Goal: Task Accomplishment & Management: Use online tool/utility

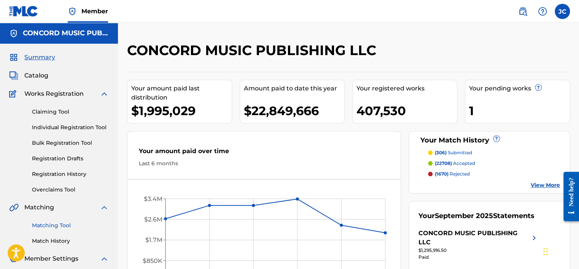
click at [51, 229] on link "Matching Tool" at bounding box center [70, 226] width 77 height 8
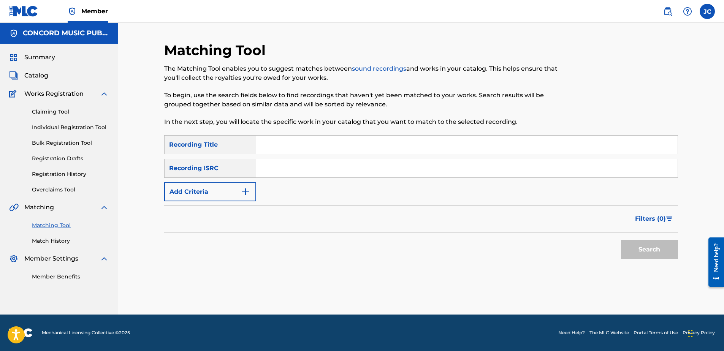
click at [425, 167] on input "Search Form" at bounding box center [467, 168] width 422 height 18
paste input "US64M2406510"
type input "US64M2406510"
click at [578, 240] on button "Search" at bounding box center [649, 249] width 57 height 19
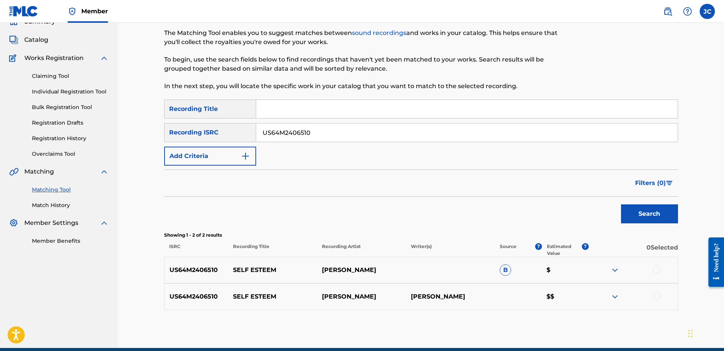
scroll to position [69, 0]
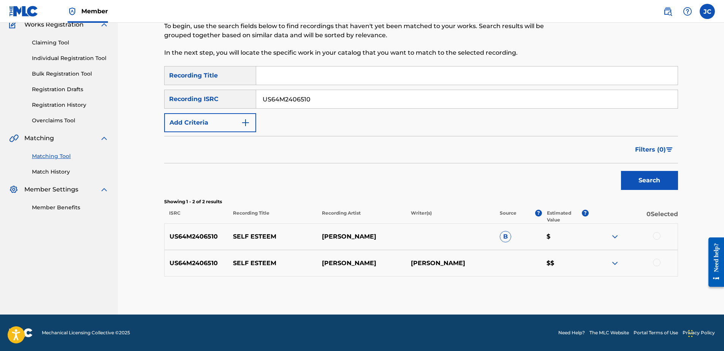
click at [578, 262] on div at bounding box center [657, 263] width 8 height 8
click at [578, 238] on div at bounding box center [657, 236] width 8 height 8
click at [574, 269] on button "Match 2 Groups" at bounding box center [534, 289] width 84 height 19
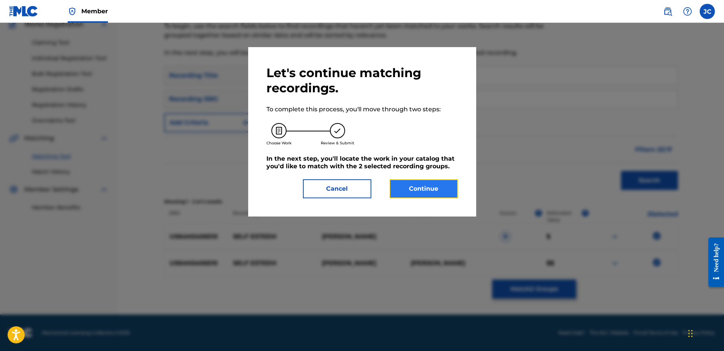
click at [446, 193] on button "Continue" at bounding box center [424, 188] width 68 height 19
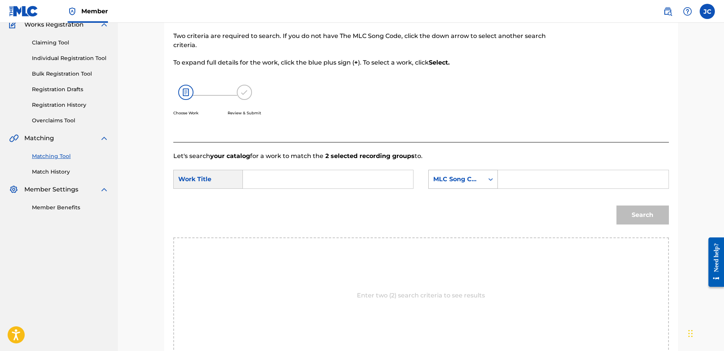
click at [439, 179] on div "MLC Song Code" at bounding box center [456, 179] width 46 height 9
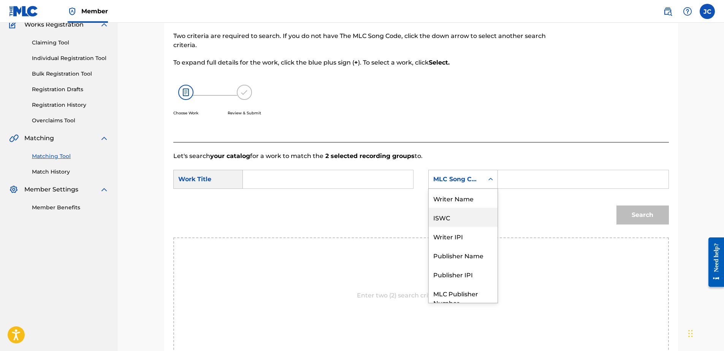
scroll to position [0, 0]
click at [444, 200] on div "Writer Name" at bounding box center [463, 198] width 69 height 19
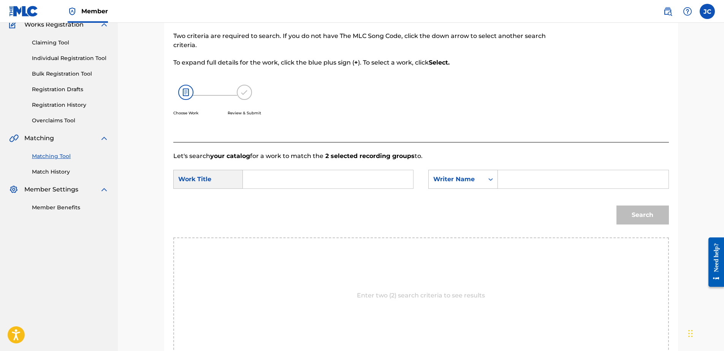
click at [367, 187] on input "Search Form" at bounding box center [327, 179] width 157 height 18
paste input "Self Esteem"
type input "Self Esteem"
click at [521, 175] on input "Search Form" at bounding box center [583, 179] width 157 height 18
paste input "Holland"
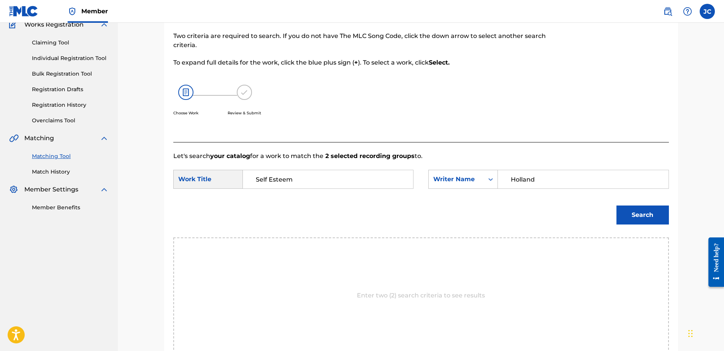
type input "Holland"
click at [578, 206] on button "Search" at bounding box center [643, 215] width 52 height 19
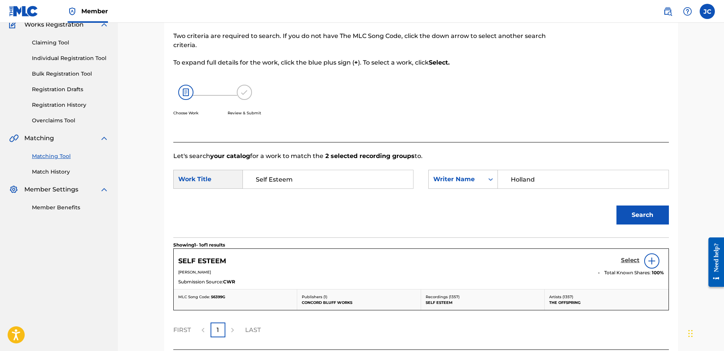
click at [578, 263] on h5 "Select" at bounding box center [630, 260] width 19 height 7
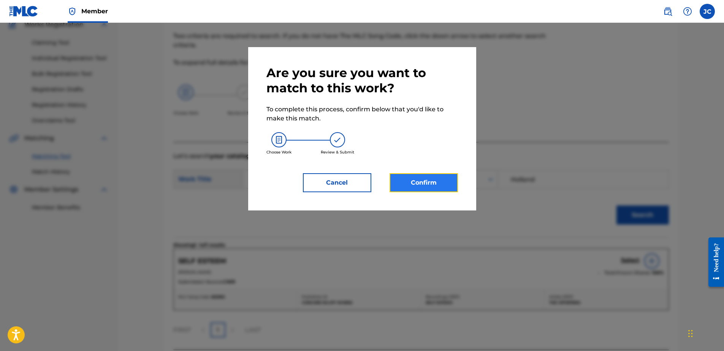
click at [412, 176] on button "Confirm" at bounding box center [424, 182] width 68 height 19
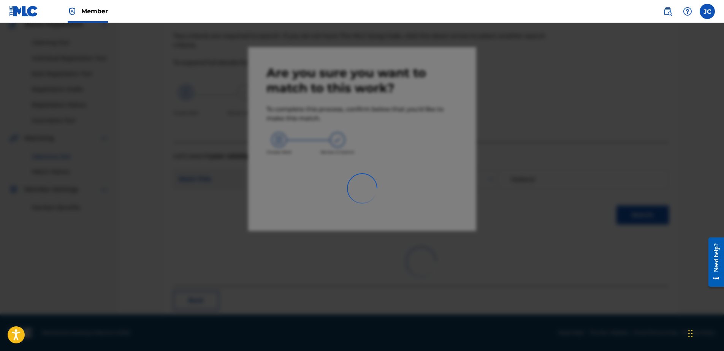
scroll to position [20, 0]
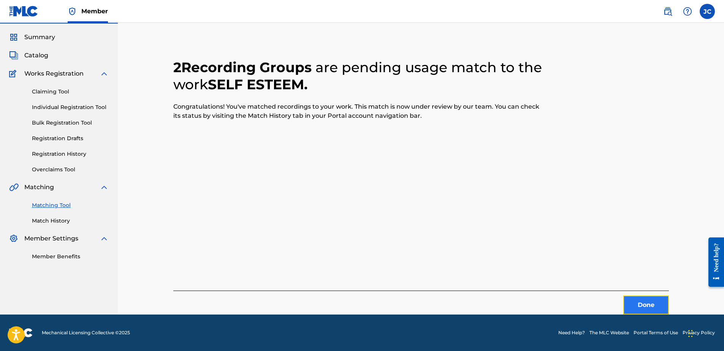
click at [578, 269] on button "Done" at bounding box center [647, 305] width 46 height 19
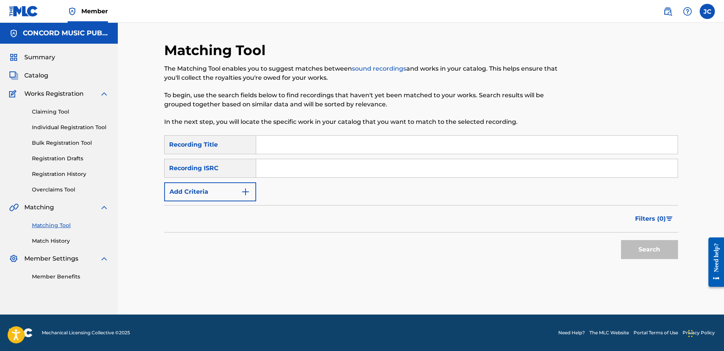
scroll to position [0, 0]
click at [305, 174] on input "Search Form" at bounding box center [467, 168] width 422 height 18
paste input "DEHK91264957"
type input "DEHK91264957"
click at [578, 240] on button "Search" at bounding box center [649, 249] width 57 height 19
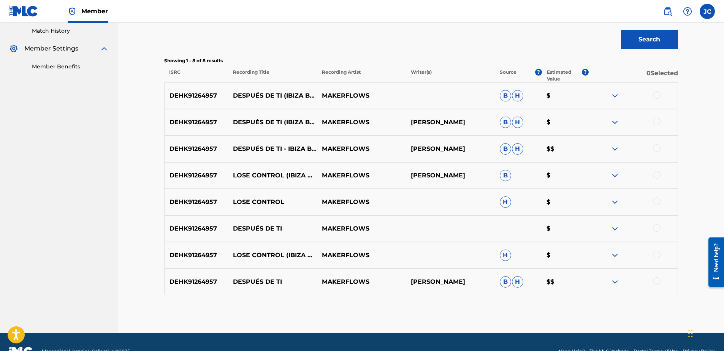
scroll to position [229, 0]
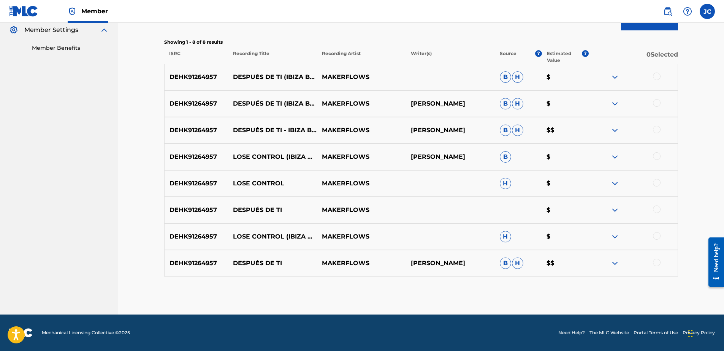
click at [578, 265] on div at bounding box center [657, 263] width 8 height 8
click at [578, 232] on div at bounding box center [657, 236] width 8 height 8
click at [578, 211] on div at bounding box center [657, 210] width 8 height 8
click at [578, 183] on div at bounding box center [657, 183] width 8 height 8
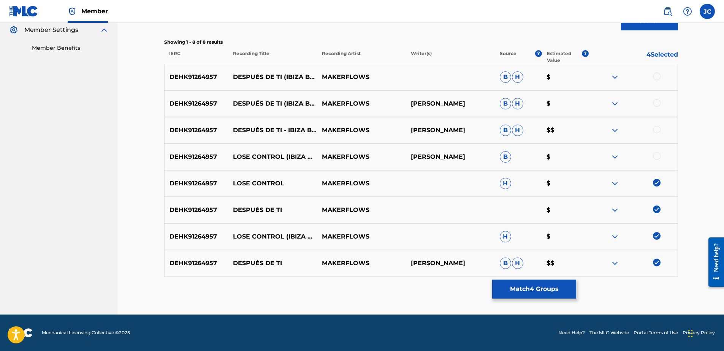
click at [578, 154] on div at bounding box center [657, 156] width 8 height 8
click at [578, 130] on div at bounding box center [657, 130] width 8 height 8
click at [578, 100] on div at bounding box center [657, 103] width 8 height 8
click at [578, 77] on div at bounding box center [657, 77] width 8 height 8
click at [526, 269] on button "Match 8 Groups" at bounding box center [534, 289] width 84 height 19
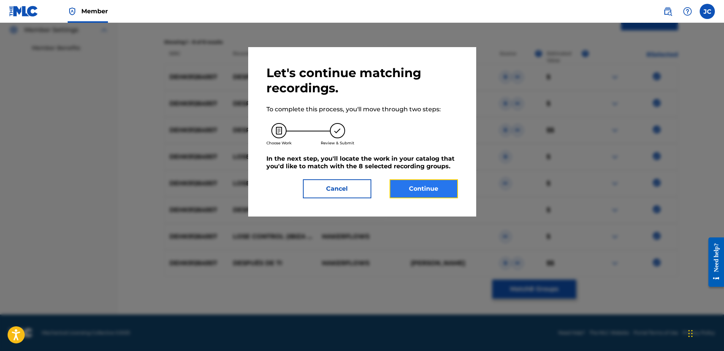
click at [417, 190] on button "Continue" at bounding box center [424, 188] width 68 height 19
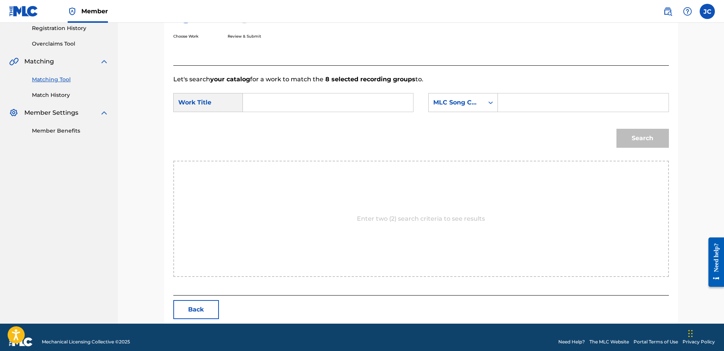
scroll to position [155, 0]
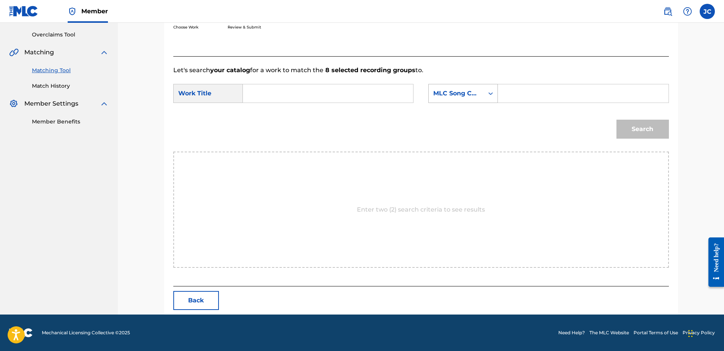
click at [455, 93] on div "MLC Song Code" at bounding box center [456, 93] width 46 height 9
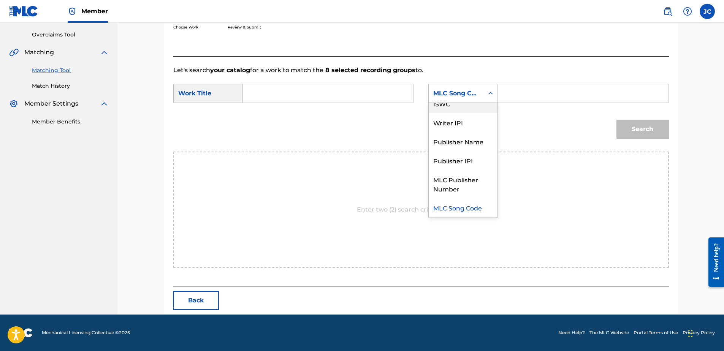
scroll to position [0, 0]
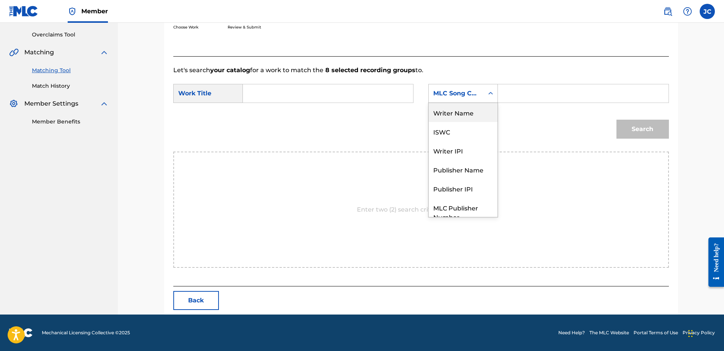
drag, startPoint x: 467, startPoint y: 108, endPoint x: 421, endPoint y: 105, distance: 45.4
click at [464, 108] on div "Writer Name" at bounding box center [463, 112] width 69 height 19
click at [386, 101] on input "Search Form" at bounding box center [327, 93] width 157 height 18
paste input "Después De Ti - Ibiza Beach Mix"
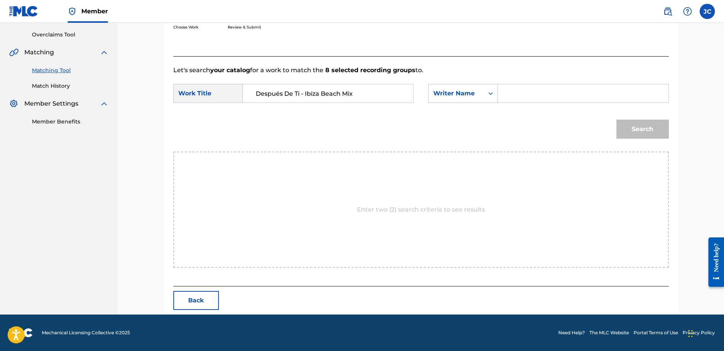
type input "Después De Ti - Ibiza Beach Mix"
click at [519, 93] on input "Search Form" at bounding box center [583, 93] width 157 height 18
paste input "Berger"
click at [578, 120] on button "Search" at bounding box center [643, 129] width 52 height 19
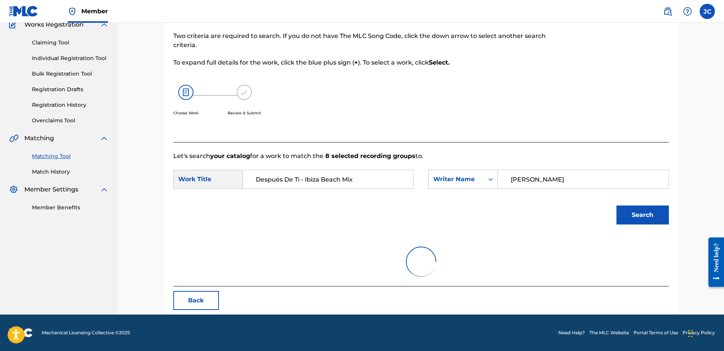
scroll to position [155, 0]
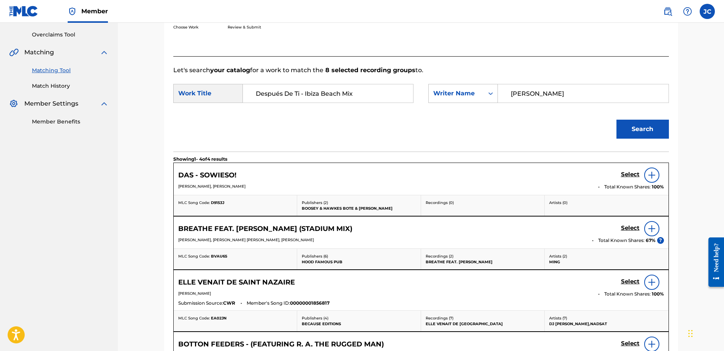
click at [578, 91] on input "Berger" at bounding box center [583, 93] width 157 height 18
paste input "Christian"
type input "Christian"
click at [578, 120] on button "Search" at bounding box center [643, 129] width 52 height 19
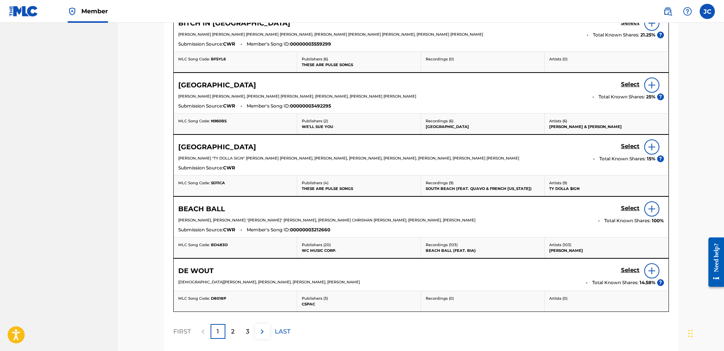
scroll to position [372, 0]
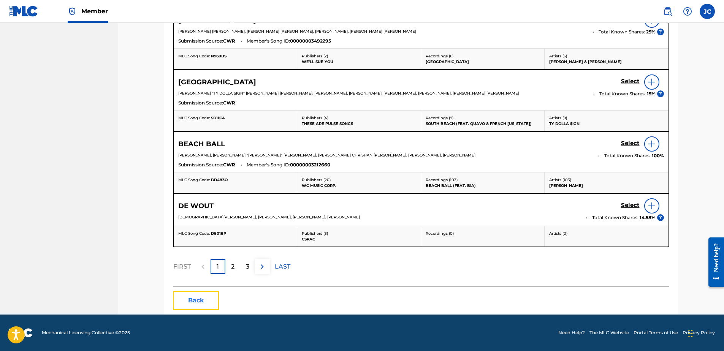
click at [204, 269] on button "Back" at bounding box center [196, 300] width 46 height 19
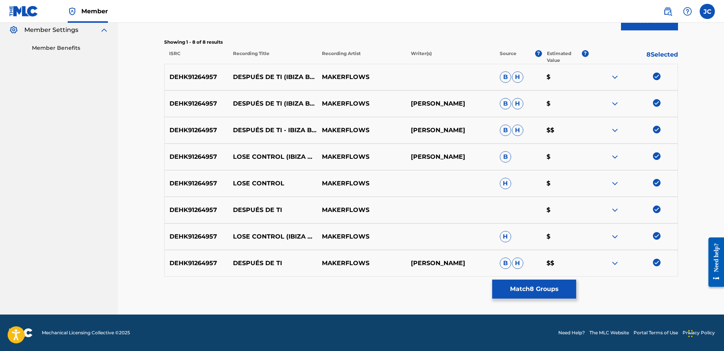
scroll to position [229, 0]
click at [578, 265] on img at bounding box center [657, 263] width 8 height 8
click at [578, 238] on img at bounding box center [657, 236] width 8 height 8
click at [578, 208] on img at bounding box center [657, 210] width 8 height 8
click at [578, 181] on img at bounding box center [657, 183] width 8 height 8
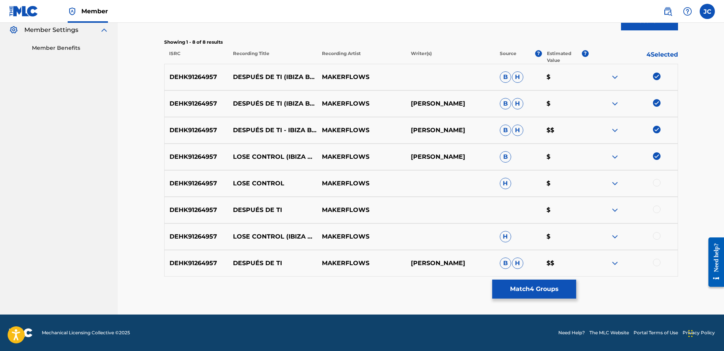
click at [578, 156] on img at bounding box center [657, 156] width 8 height 8
click at [578, 127] on img at bounding box center [657, 130] width 8 height 8
click at [578, 104] on img at bounding box center [657, 103] width 8 height 8
click at [578, 76] on img at bounding box center [657, 77] width 8 height 8
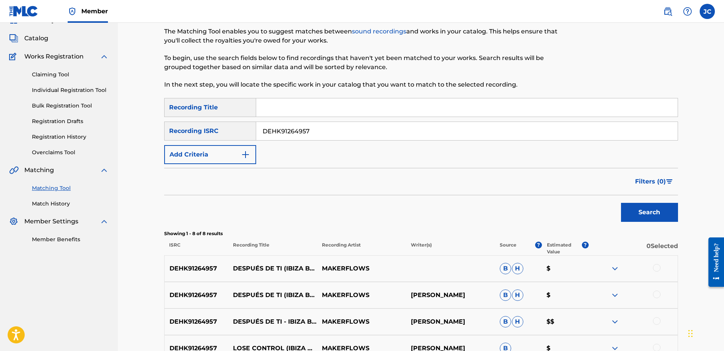
scroll to position [0, 0]
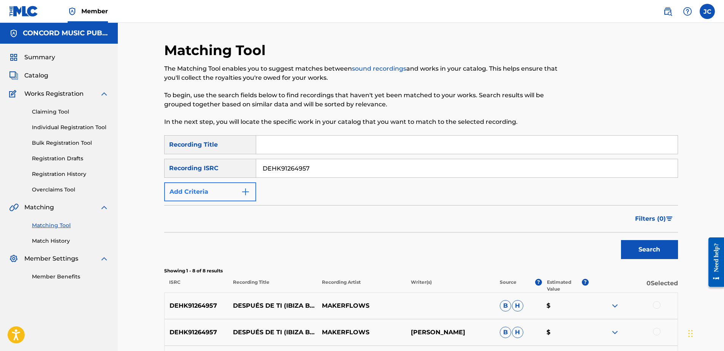
drag, startPoint x: 334, startPoint y: 163, endPoint x: 176, endPoint y: 185, distance: 159.7
click at [184, 184] on div "SearchWithCriteriaaa54dbce-0db5-459d-b40f-6cf8618e5b0b Recording Title SearchWi…" at bounding box center [421, 168] width 514 height 66
click at [363, 170] on input "Search Form" at bounding box center [467, 168] width 422 height 18
paste input "USPZT1200306"
type input "USPZT1200306"
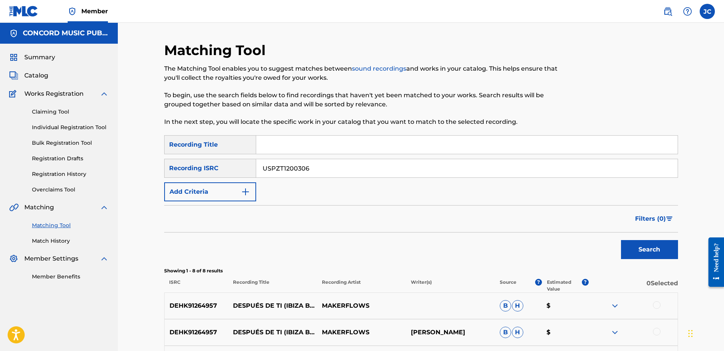
click at [578, 240] on button "Search" at bounding box center [649, 249] width 57 height 19
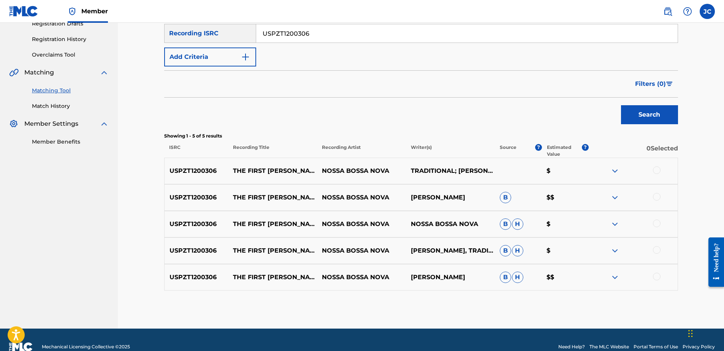
scroll to position [149, 0]
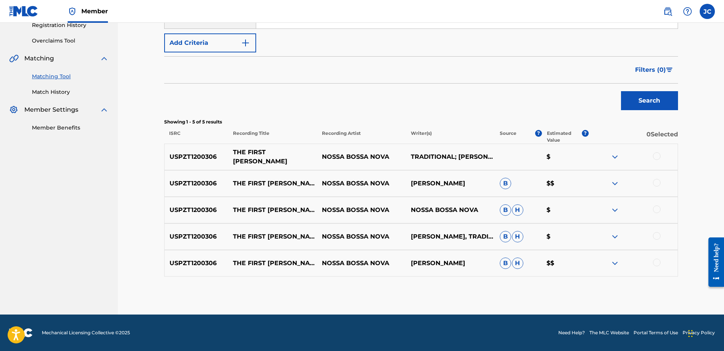
click at [271, 159] on p "THE FIRST NOEL" at bounding box center [272, 157] width 89 height 18
copy p "THE FIRST NOEL"
click at [578, 262] on div at bounding box center [657, 263] width 8 height 8
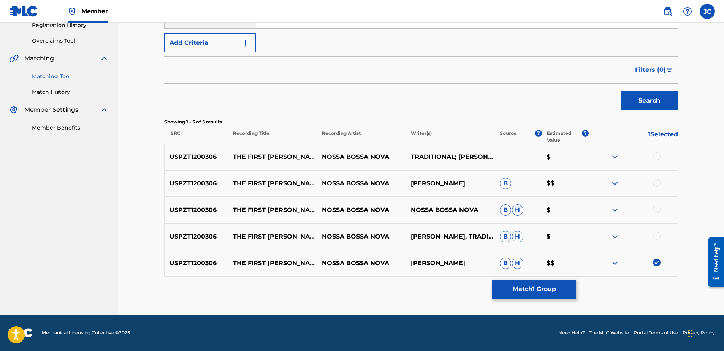
click at [578, 238] on div at bounding box center [657, 236] width 8 height 8
click at [578, 211] on div at bounding box center [657, 210] width 8 height 8
click at [578, 180] on div at bounding box center [633, 183] width 89 height 9
click at [578, 184] on div at bounding box center [657, 183] width 8 height 8
click at [578, 154] on div at bounding box center [657, 156] width 8 height 8
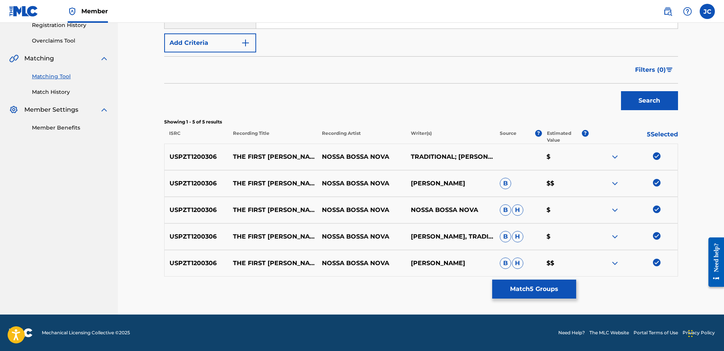
click at [557, 269] on div "Matching Tool The Matching Tool enables you to suggest matches between sound re…" at bounding box center [421, 104] width 514 height 422
click at [550, 269] on button "Match 5 Groups" at bounding box center [534, 289] width 84 height 19
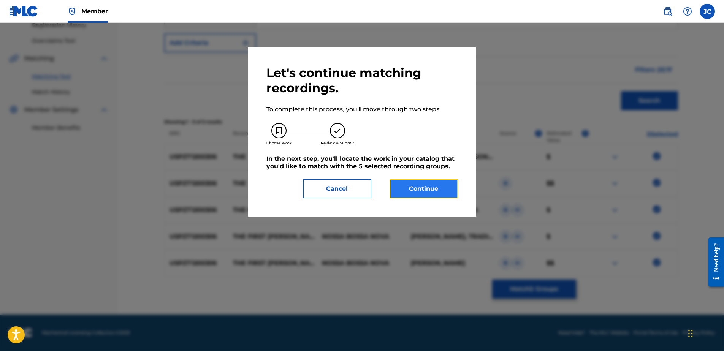
click at [424, 192] on button "Continue" at bounding box center [424, 188] width 68 height 19
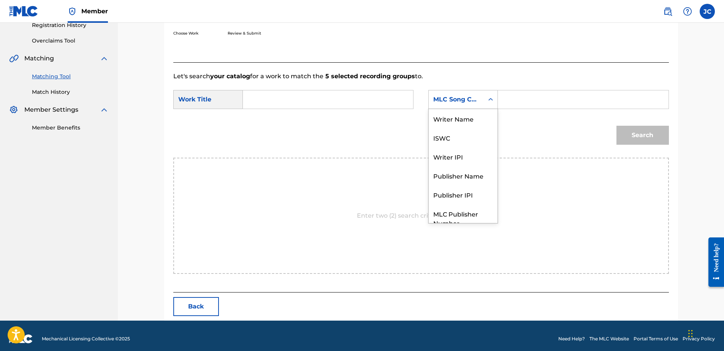
click at [478, 103] on div "MLC Song Code" at bounding box center [456, 99] width 46 height 9
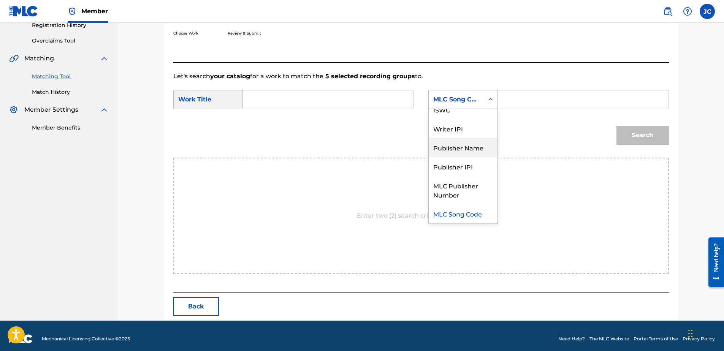
scroll to position [0, 0]
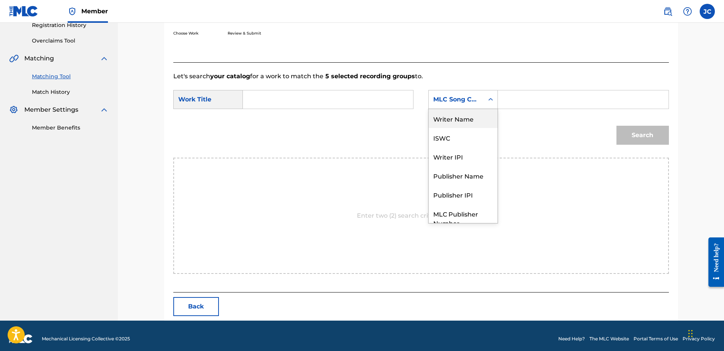
click at [457, 116] on div "Writer Name" at bounding box center [463, 118] width 69 height 19
click at [355, 102] on input "Search Form" at bounding box center [327, 99] width 157 height 18
paste input "THE FIRST NOEL"
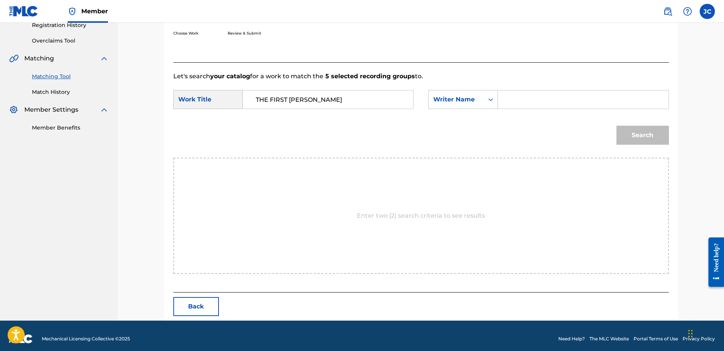
type input "THE FIRST NOEL"
click at [507, 104] on input "Search Form" at bounding box center [583, 99] width 157 height 18
type input "LEVY"
click at [578, 126] on button "Search" at bounding box center [643, 135] width 52 height 19
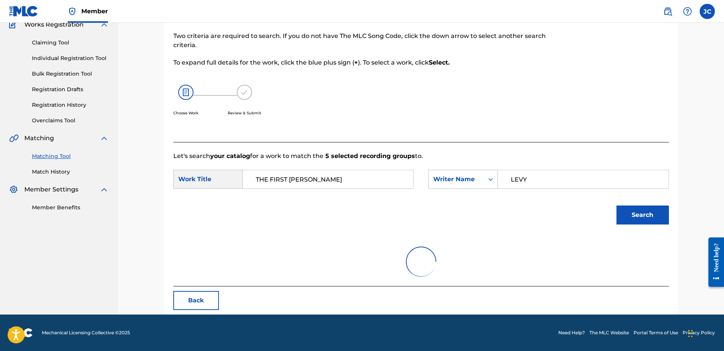
scroll to position [149, 0]
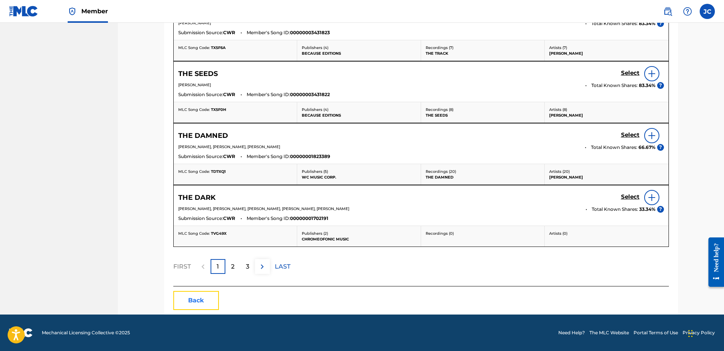
click at [198, 269] on button "Back" at bounding box center [196, 300] width 46 height 19
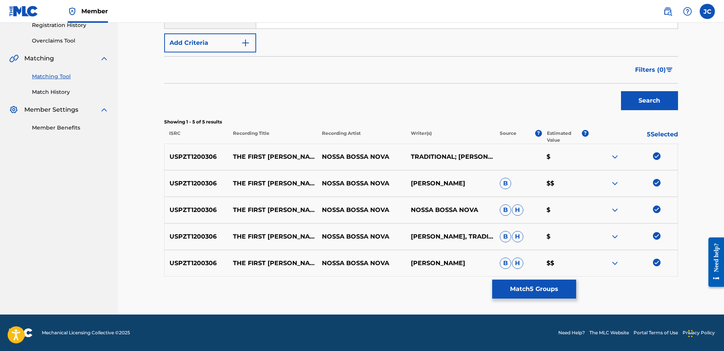
click at [578, 260] on img at bounding box center [657, 263] width 8 height 8
click at [578, 232] on div "USPZT1200306 THE FIRST NOEL NOSSA BOSSA NOVA MICHAEL LEVY, TRADITIONAL B H $" at bounding box center [421, 237] width 514 height 27
click at [578, 234] on img at bounding box center [657, 236] width 8 height 8
click at [578, 208] on img at bounding box center [657, 210] width 8 height 8
click at [578, 183] on img at bounding box center [657, 183] width 8 height 8
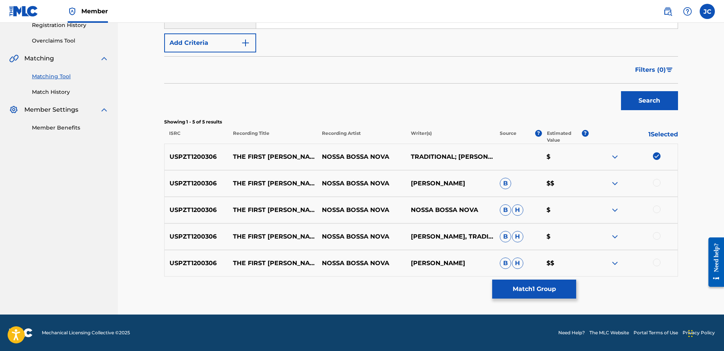
click at [578, 154] on img at bounding box center [657, 156] width 8 height 8
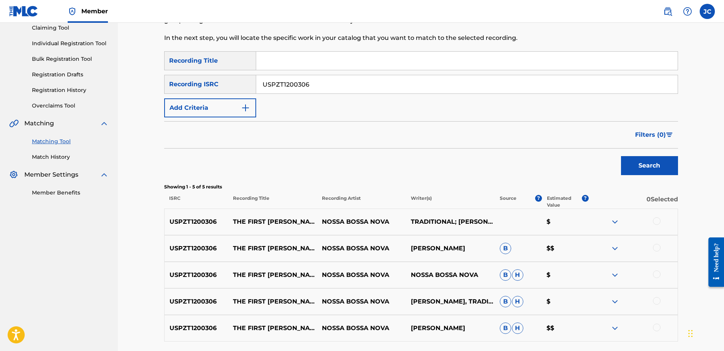
scroll to position [0, 0]
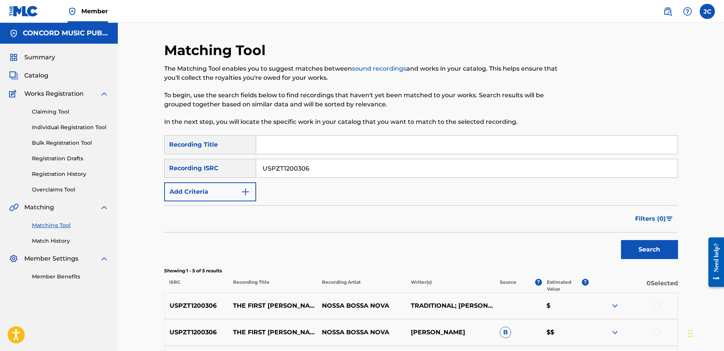
drag, startPoint x: 350, startPoint y: 165, endPoint x: 171, endPoint y: 165, distance: 179.5
click at [171, 165] on div "SearchWithCriteriade07e55d-0d83-44d0-9461-bb9776205efa Recording ISRC USPZT1200…" at bounding box center [421, 168] width 514 height 19
click at [315, 163] on input "Search Form" at bounding box center [467, 168] width 422 height 18
paste input "ESA011410826"
click at [578, 240] on button "Search" at bounding box center [649, 249] width 57 height 19
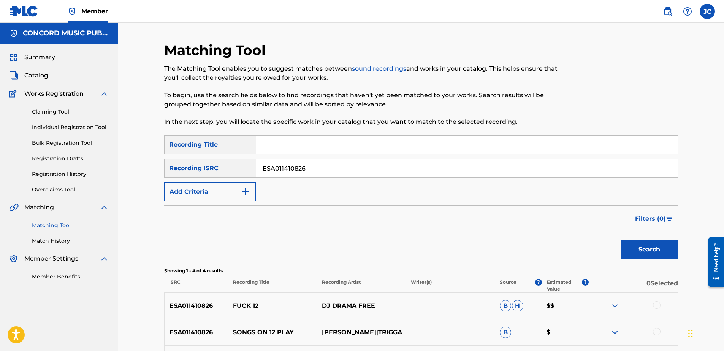
click at [320, 173] on input "ESA011410826" at bounding box center [467, 168] width 422 height 18
type input "="
click at [289, 173] on input "Search Form" at bounding box center [467, 168] width 422 height 18
paste input "PHI011103872"
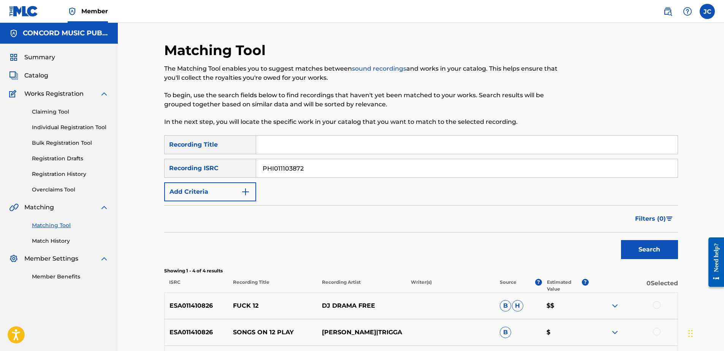
type input "PHI011103872"
click at [578, 240] on button "Search" at bounding box center [649, 249] width 57 height 19
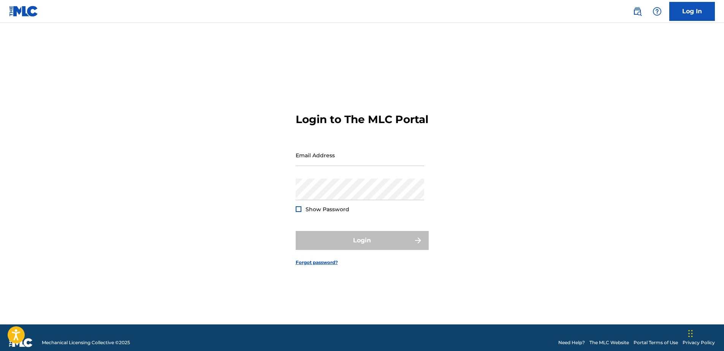
type input "[EMAIL_ADDRESS][DOMAIN_NAME]"
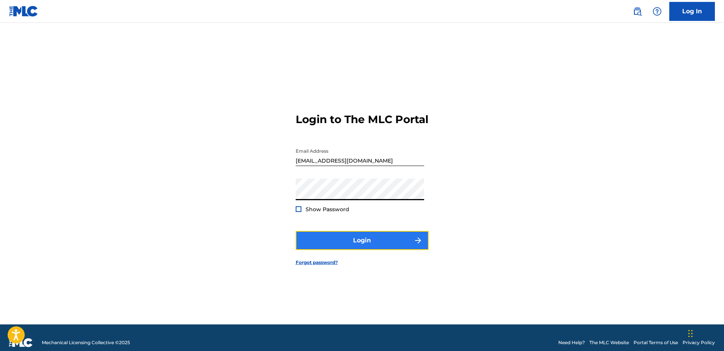
click at [298, 243] on button "Login" at bounding box center [362, 240] width 133 height 19
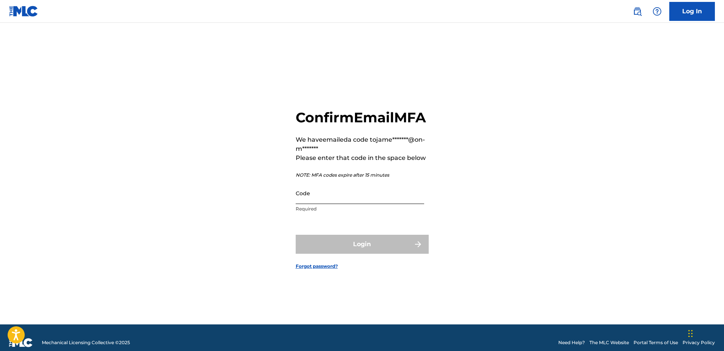
drag, startPoint x: 354, startPoint y: 210, endPoint x: 359, endPoint y: 209, distance: 4.7
click at [354, 204] on input "Code" at bounding box center [360, 194] width 129 height 22
paste input "571032"
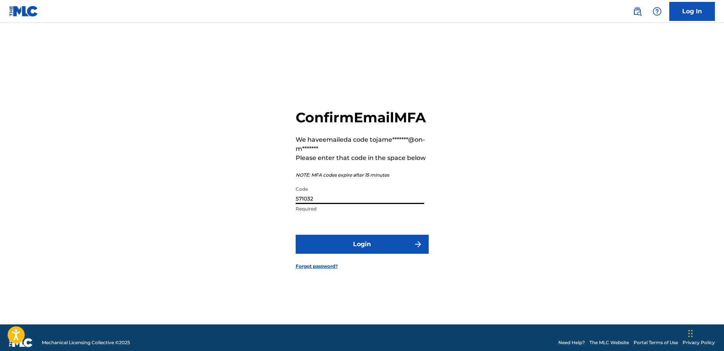
type input "571032"
click at [296, 235] on button "Login" at bounding box center [362, 244] width 133 height 19
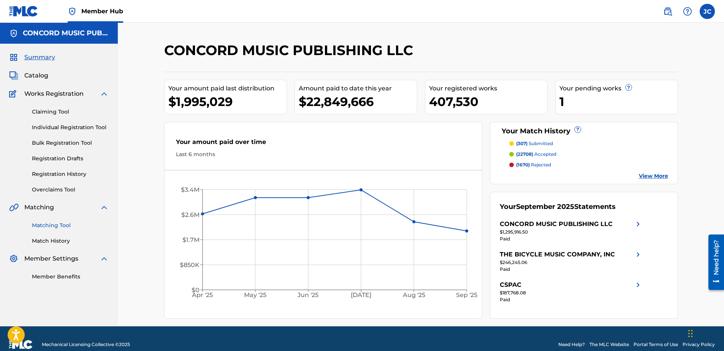
click at [71, 223] on link "Matching Tool" at bounding box center [70, 226] width 77 height 8
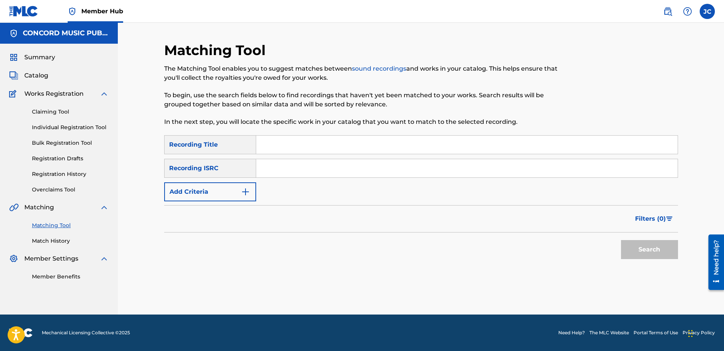
click at [362, 175] on input "Search Form" at bounding box center [467, 168] width 422 height 18
paste input "PHI011103872"
type input "PHI011103872"
click at [621, 240] on button "Search" at bounding box center [649, 249] width 57 height 19
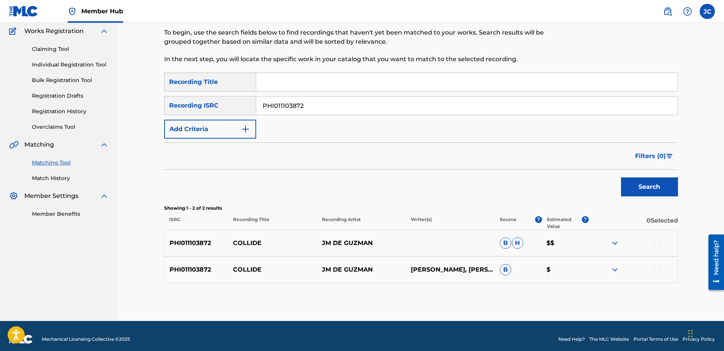
scroll to position [69, 0]
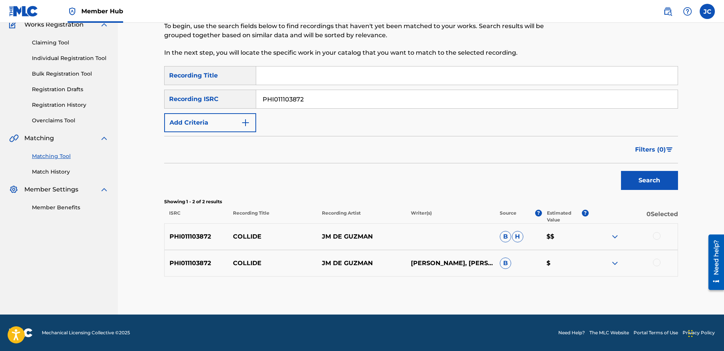
click at [654, 263] on div at bounding box center [657, 263] width 8 height 8
click at [657, 235] on div at bounding box center [657, 236] width 8 height 8
click at [565, 295] on button "Match 2 Groups" at bounding box center [534, 289] width 84 height 19
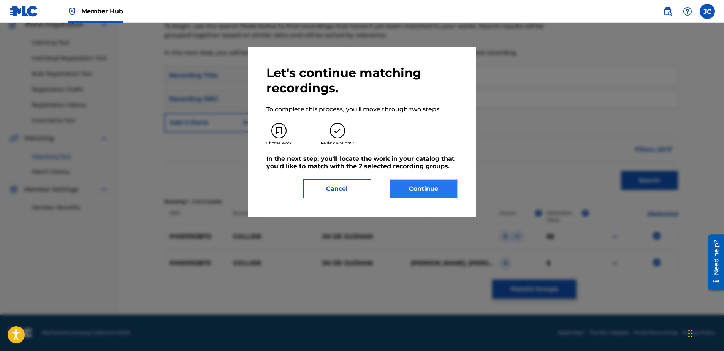
click at [430, 181] on button "Continue" at bounding box center [424, 188] width 68 height 19
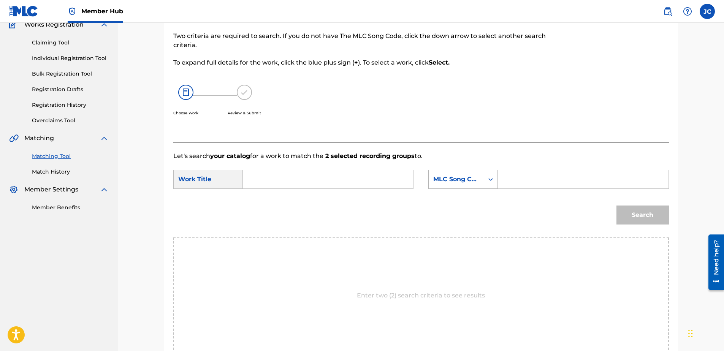
click at [457, 175] on div "MLC Song Code" at bounding box center [456, 179] width 46 height 9
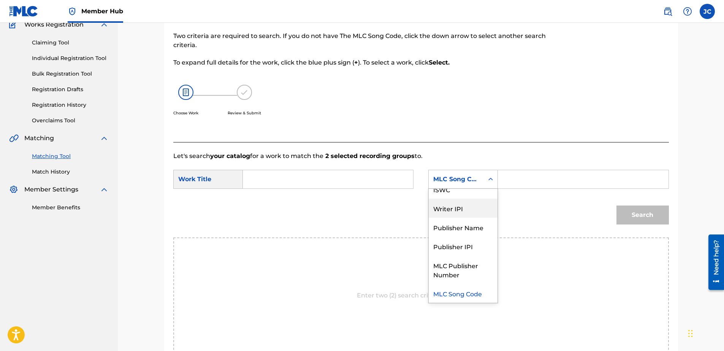
scroll to position [0, 0]
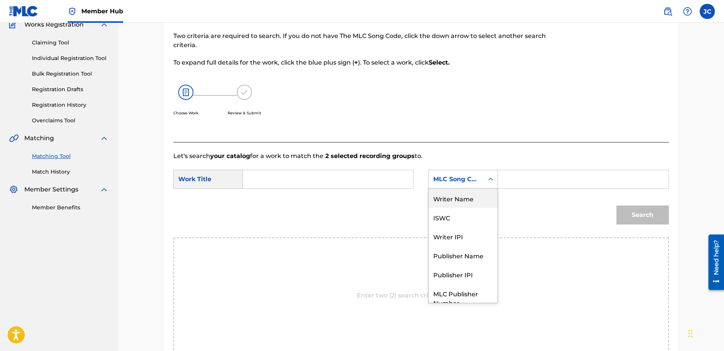
click at [460, 206] on div "Writer Name" at bounding box center [463, 198] width 69 height 19
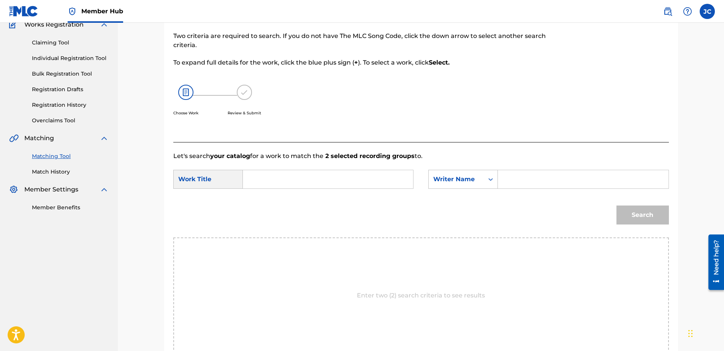
click at [378, 178] on input "Search Form" at bounding box center [327, 179] width 157 height 18
paste input "Collide"
type input "Collide"
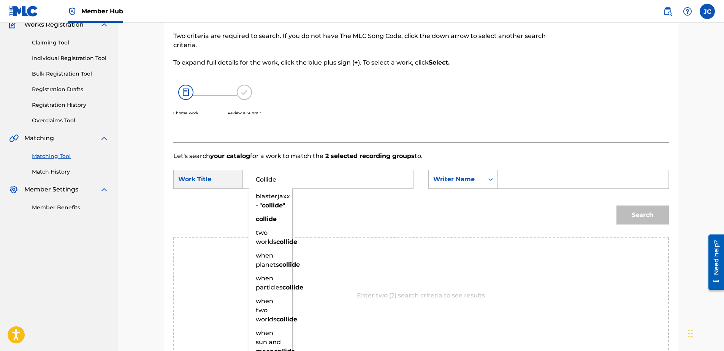
click at [549, 179] on input "Search Form" at bounding box center [583, 179] width 157 height 18
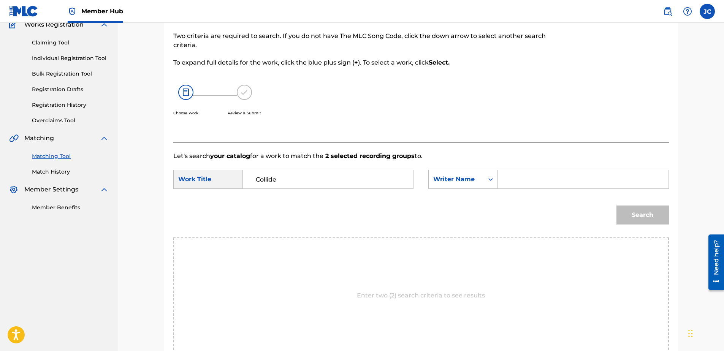
paste input "De Guzman"
type input "De Guzman"
click at [617, 206] on button "Search" at bounding box center [643, 215] width 52 height 19
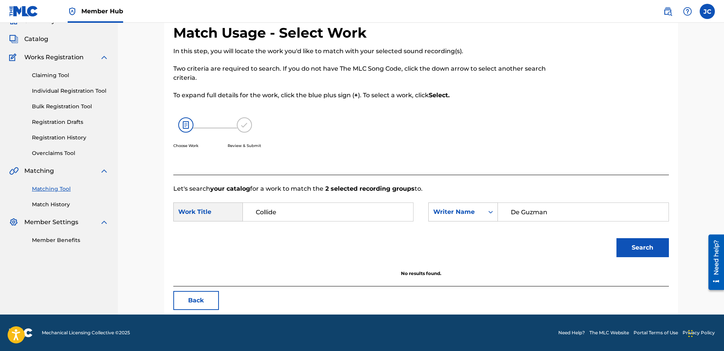
scroll to position [37, 0]
click at [213, 296] on button "Back" at bounding box center [196, 300] width 46 height 19
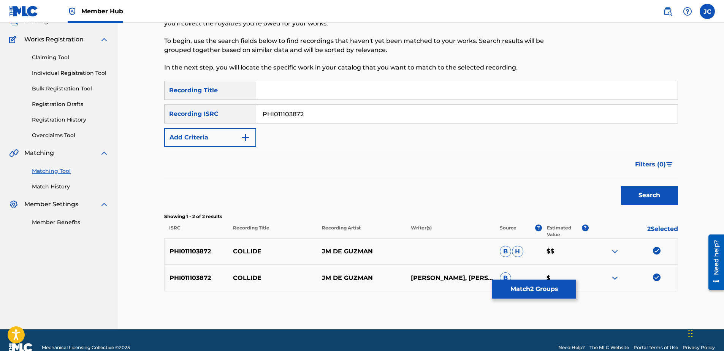
scroll to position [69, 0]
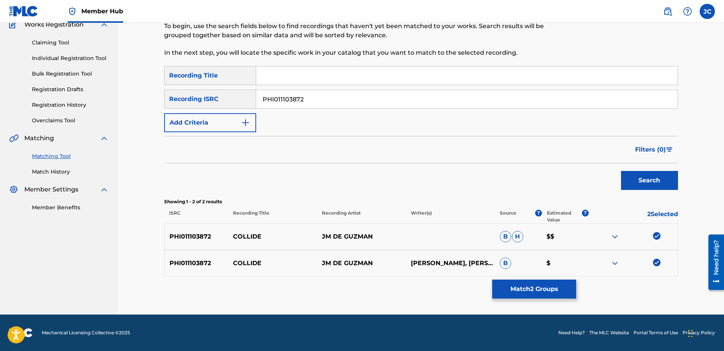
click at [657, 261] on img at bounding box center [657, 263] width 8 height 8
click at [658, 238] on img at bounding box center [657, 236] width 8 height 8
click at [326, 103] on input "PHI011103872" at bounding box center [467, 99] width 422 height 18
paste input "US9PJ1200034"
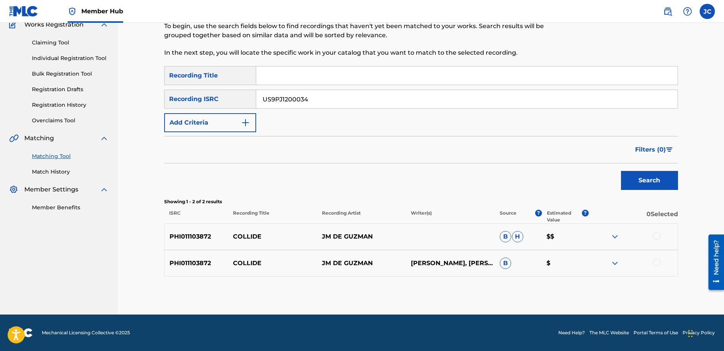
type input "US9PJ1200034"
click at [621, 171] on button "Search" at bounding box center [649, 180] width 57 height 19
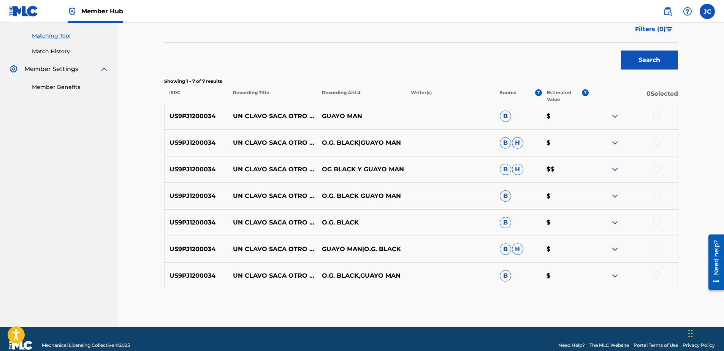
scroll to position [202, 0]
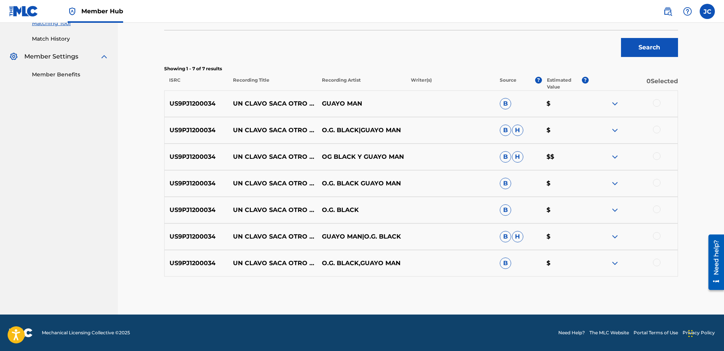
click at [656, 264] on div at bounding box center [657, 263] width 8 height 8
click at [656, 236] on div at bounding box center [657, 236] width 8 height 8
click at [659, 211] on div at bounding box center [657, 210] width 8 height 8
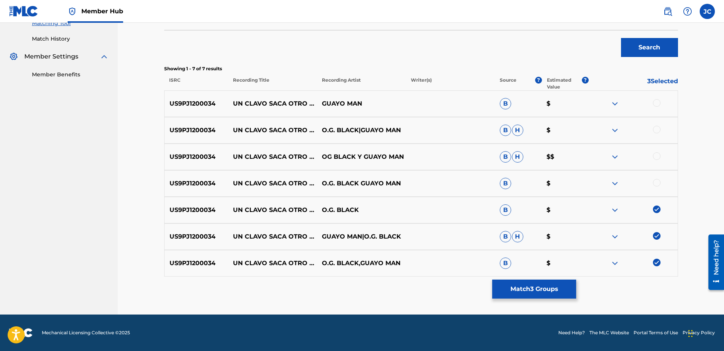
click at [656, 183] on div at bounding box center [657, 183] width 8 height 8
click at [657, 156] on div at bounding box center [657, 156] width 8 height 8
click at [654, 135] on div "US9PJ1200034 UN CLAVO SACA OTRO CLAVO O.G. BLACK|GUAYO MAN B H $" at bounding box center [421, 130] width 514 height 27
click at [658, 132] on div at bounding box center [657, 130] width 8 height 8
click at [655, 99] on div at bounding box center [657, 103] width 8 height 8
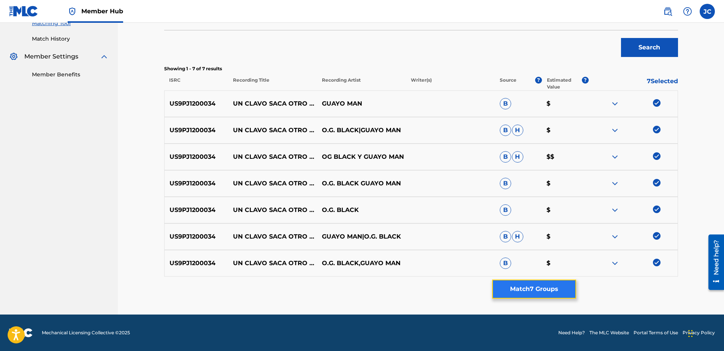
click at [539, 292] on button "Match 7 Groups" at bounding box center [534, 289] width 84 height 19
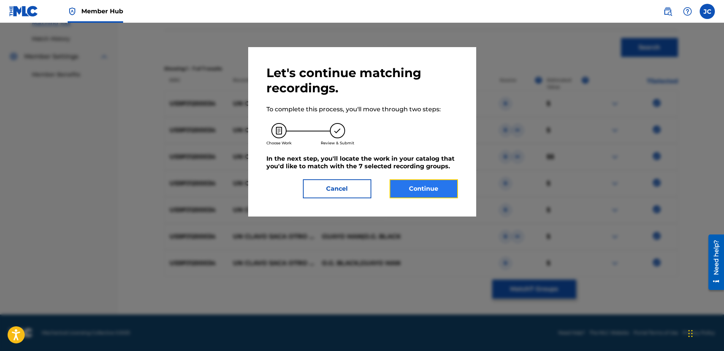
click at [421, 192] on button "Continue" at bounding box center [424, 188] width 68 height 19
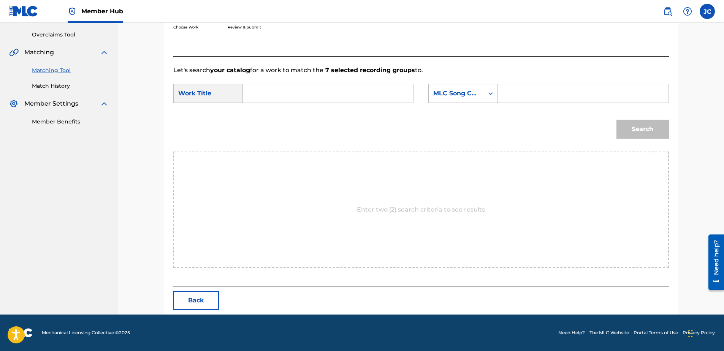
scroll to position [155, 0]
click at [457, 99] on div "MLC Song Code" at bounding box center [456, 93] width 55 height 14
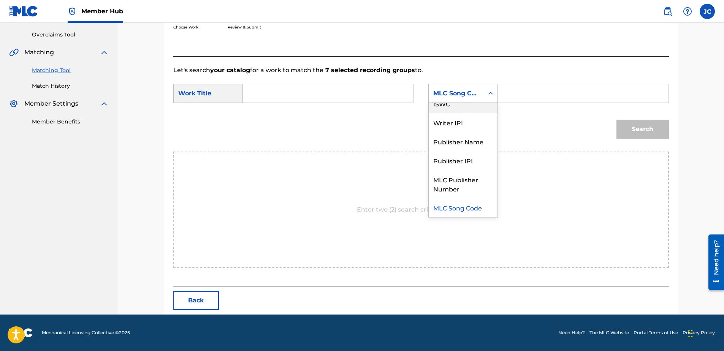
scroll to position [0, 0]
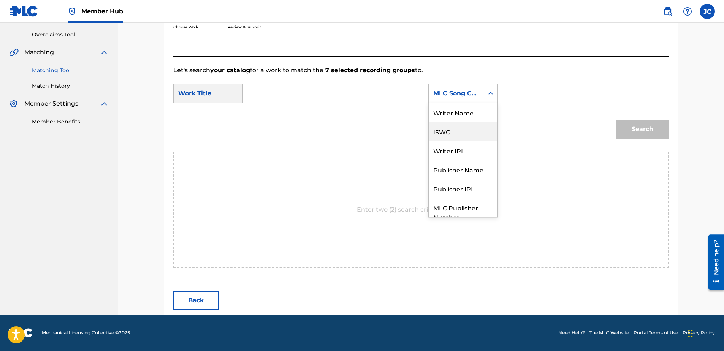
click at [470, 121] on div "Writer Name" at bounding box center [463, 112] width 69 height 19
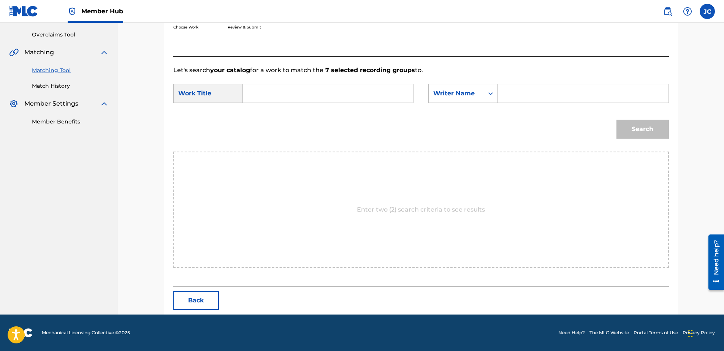
click at [381, 97] on input "Search Form" at bounding box center [327, 93] width 157 height 18
paste input "Un Clavo Saca Otro Clavo"
type input "Un Clavo Saca Otro Clavo"
click at [508, 93] on input "Search Form" at bounding box center [583, 93] width 157 height 18
paste input "[PERSON_NAME]"
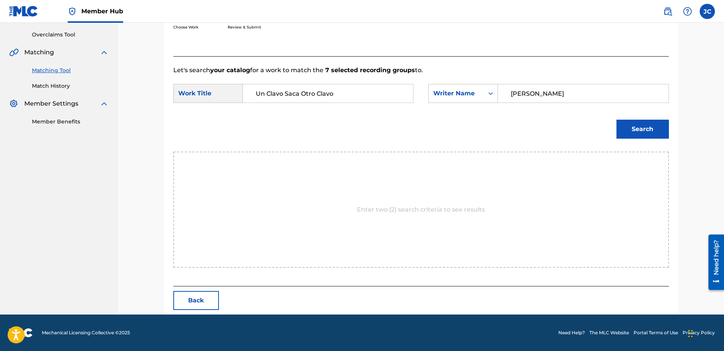
click at [617, 120] on button "Search" at bounding box center [643, 129] width 52 height 19
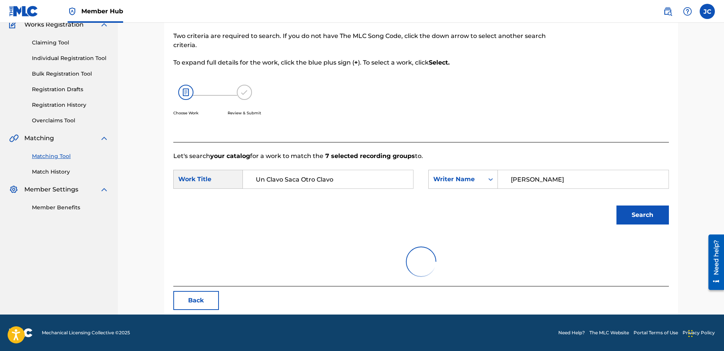
scroll to position [155, 0]
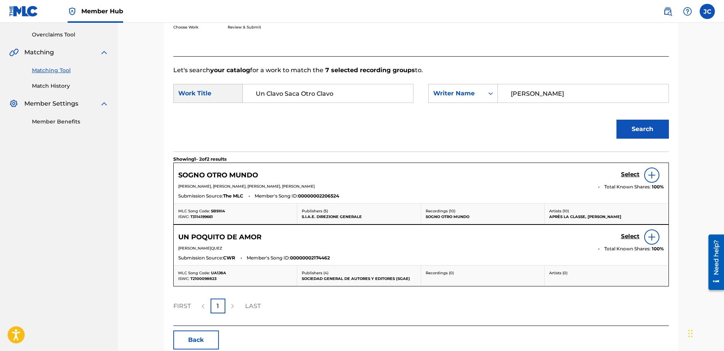
click at [541, 95] on input "[PERSON_NAME]" at bounding box center [583, 93] width 157 height 18
paste input "Ramírez"
click at [617, 120] on button "Search" at bounding box center [643, 129] width 52 height 19
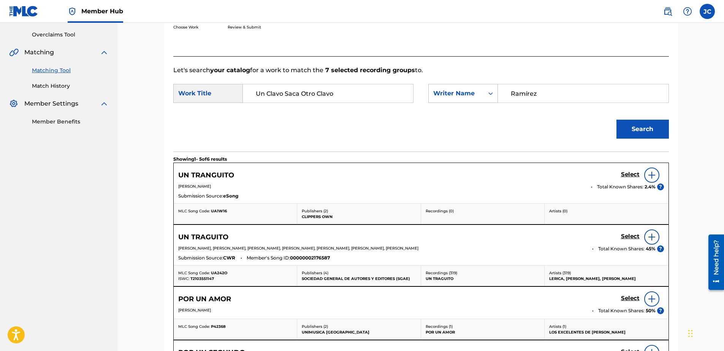
click at [559, 97] on input "Ramírez" at bounding box center [583, 93] width 157 height 18
paste input "Cedeño"
type input "Cedeño"
click at [617, 120] on button "Search" at bounding box center [643, 129] width 52 height 19
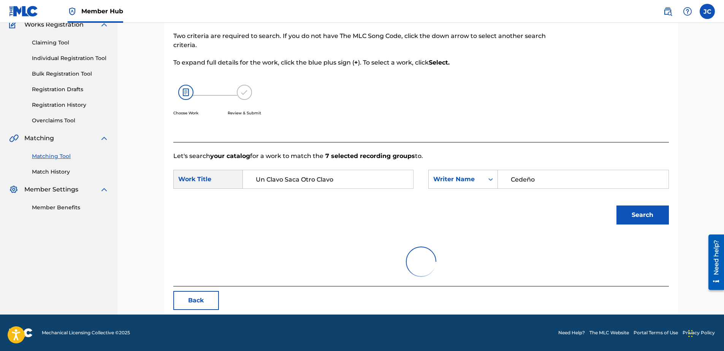
scroll to position [37, 0]
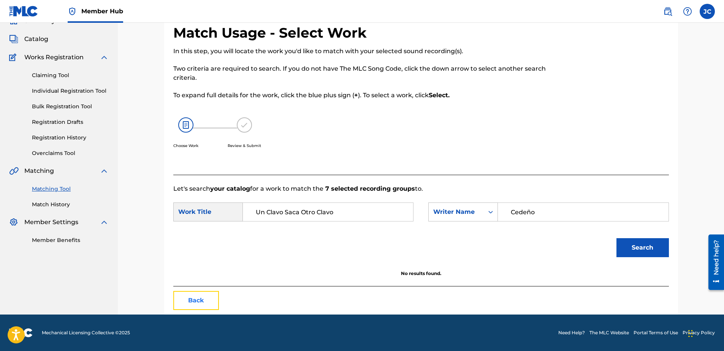
click at [191, 305] on button "Back" at bounding box center [196, 300] width 46 height 19
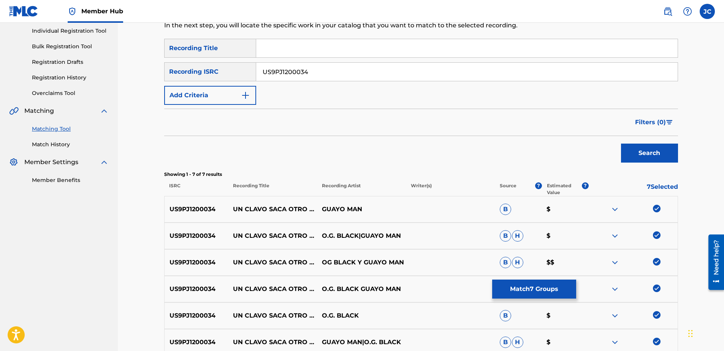
scroll to position [202, 0]
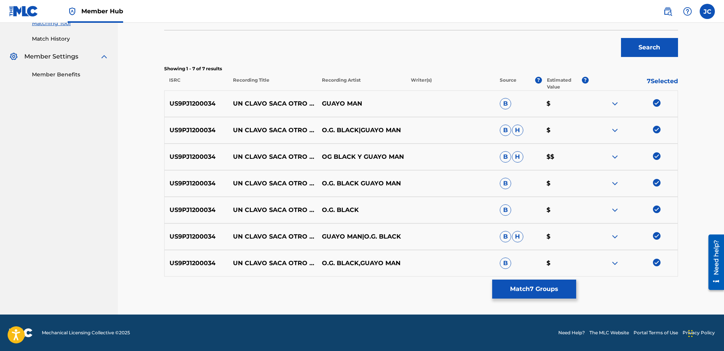
click at [658, 262] on img at bounding box center [657, 263] width 8 height 8
click at [658, 237] on img at bounding box center [657, 236] width 8 height 8
click at [656, 210] on img at bounding box center [657, 210] width 8 height 8
click at [657, 183] on img at bounding box center [657, 183] width 8 height 8
click at [658, 159] on img at bounding box center [657, 156] width 8 height 8
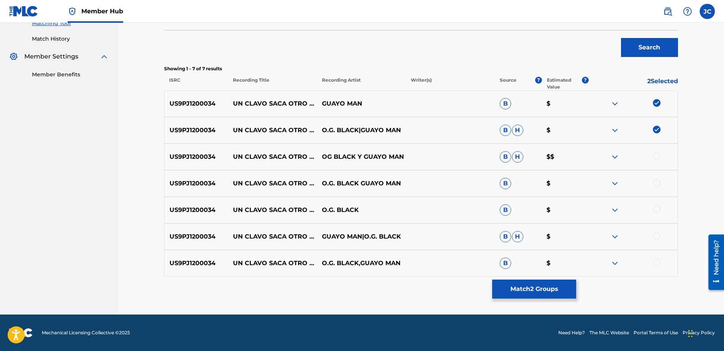
click at [659, 129] on img at bounding box center [657, 130] width 8 height 8
click at [659, 105] on img at bounding box center [657, 103] width 8 height 8
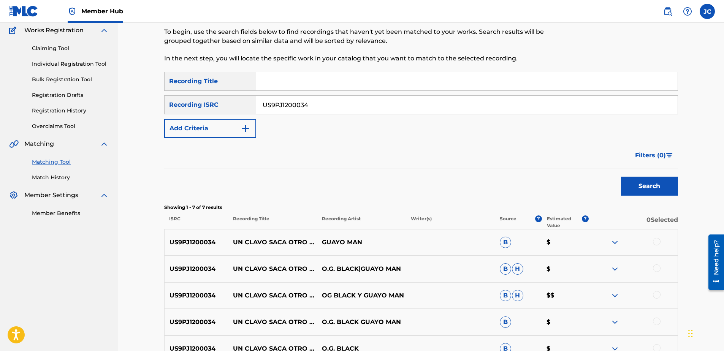
scroll to position [50, 0]
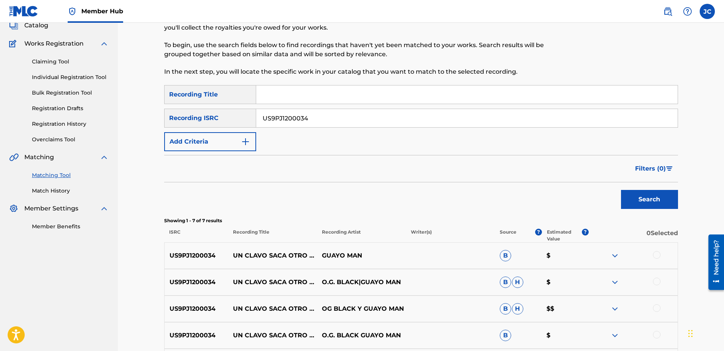
drag, startPoint x: 382, startPoint y: 114, endPoint x: 238, endPoint y: 116, distance: 144.5
click at [238, 116] on div "SearchWithCriteriaf541ed59-8fa7-463f-94e9-046f86c80969 Recording ISRC US9PJ1200…" at bounding box center [421, 118] width 514 height 19
click at [360, 118] on input "Search Form" at bounding box center [467, 118] width 422 height 18
paste input "DEF059204984"
type input "DEF059204984"
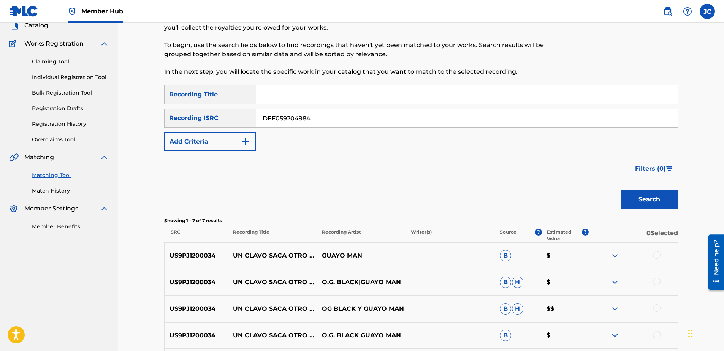
click at [621, 190] on button "Search" at bounding box center [649, 199] width 57 height 19
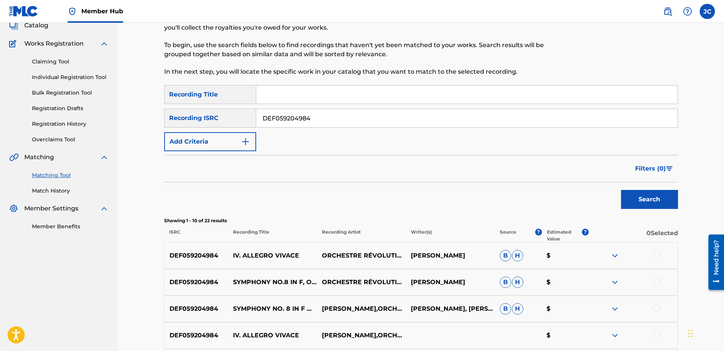
click at [382, 125] on input "DEF059204984" at bounding box center [467, 118] width 422 height 18
click at [315, 118] on input "Search Form" at bounding box center [467, 118] width 422 height 18
paste input "QMEZE1949440"
type input "QMEZE1949440"
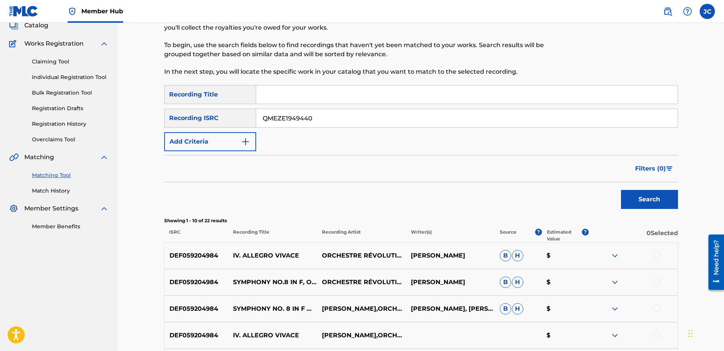
click at [621, 190] on button "Search" at bounding box center [649, 199] width 57 height 19
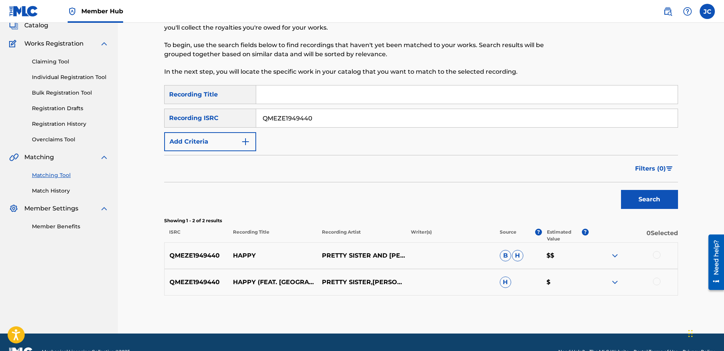
click at [657, 283] on div at bounding box center [657, 282] width 8 height 8
click at [654, 253] on div at bounding box center [657, 255] width 8 height 8
click at [542, 285] on button "Match 2 Groups" at bounding box center [534, 289] width 84 height 19
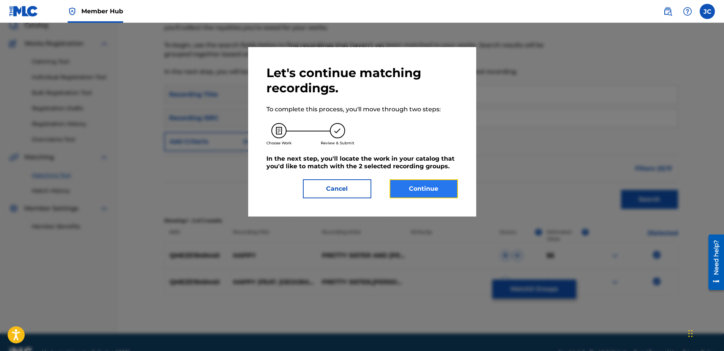
click at [412, 191] on button "Continue" at bounding box center [424, 188] width 68 height 19
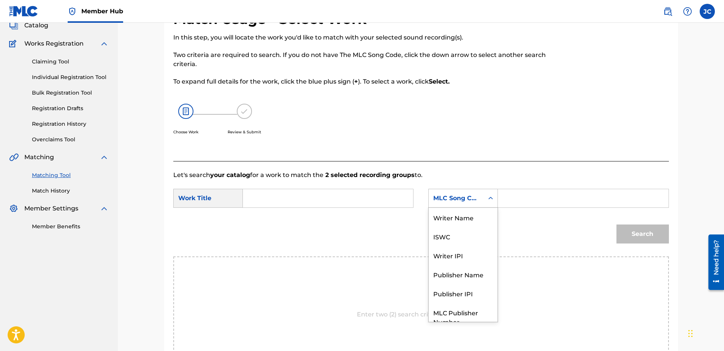
click at [459, 198] on div "MLC Song Code" at bounding box center [456, 198] width 46 height 9
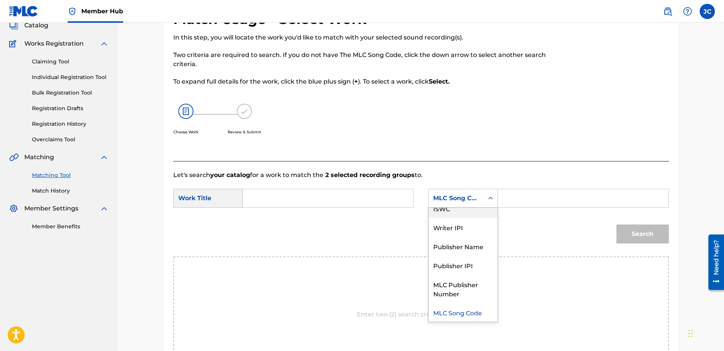
scroll to position [0, 0]
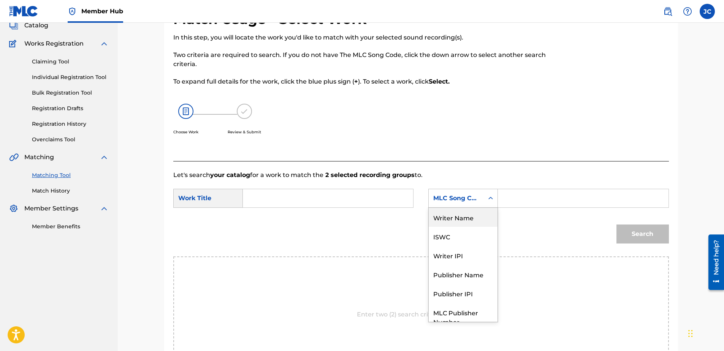
click at [472, 216] on div "Writer Name" at bounding box center [463, 217] width 69 height 19
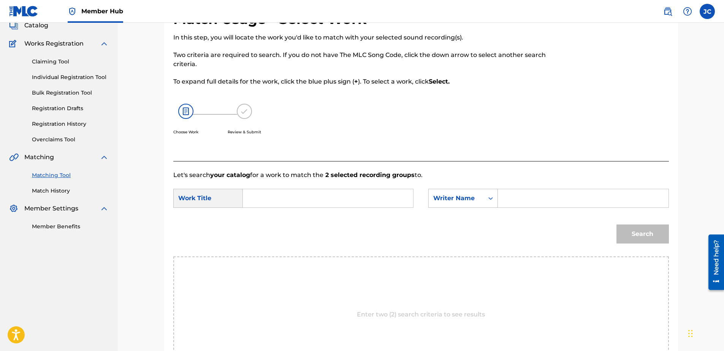
click at [367, 191] on input "Search Form" at bounding box center [327, 198] width 157 height 18
paste input "Happy"
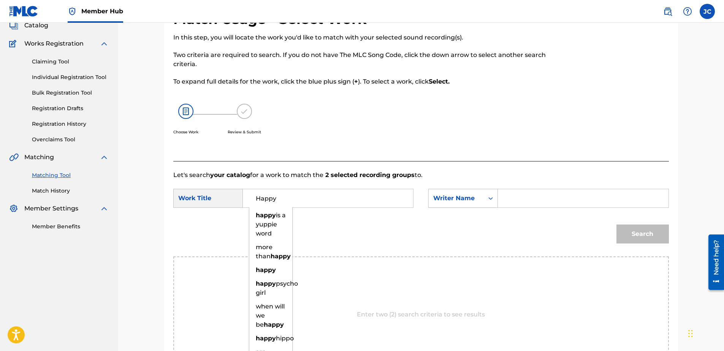
type input "Happy"
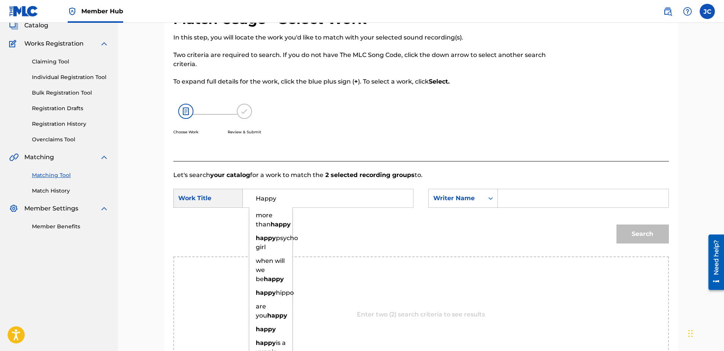
click at [563, 198] on input "Search Form" at bounding box center [583, 198] width 157 height 18
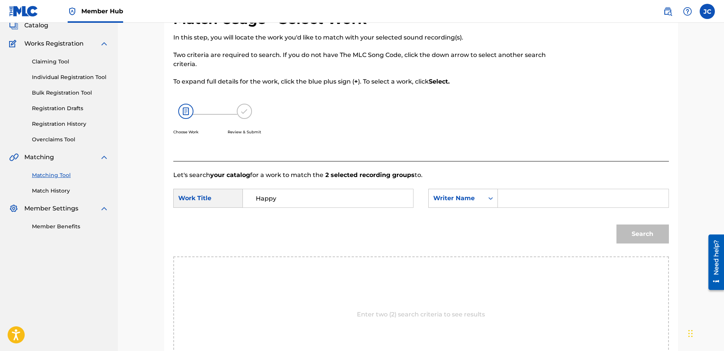
paste input "Straus"
type input "Straus"
click at [617, 225] on button "Search" at bounding box center [643, 234] width 52 height 19
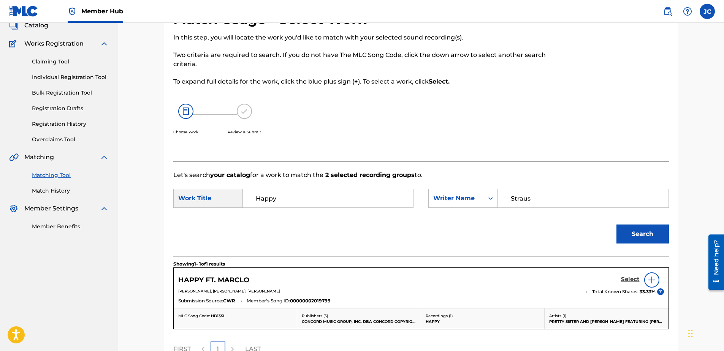
click at [632, 282] on h5 "Select" at bounding box center [630, 279] width 19 height 7
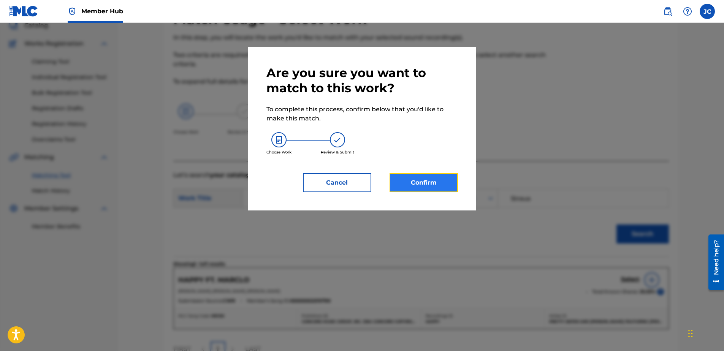
click at [433, 186] on button "Confirm" at bounding box center [424, 182] width 68 height 19
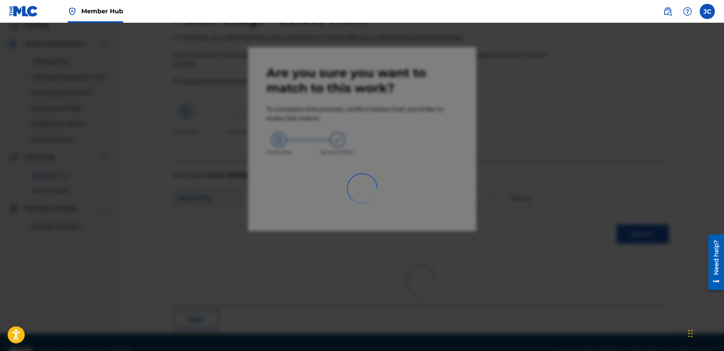
scroll to position [20, 0]
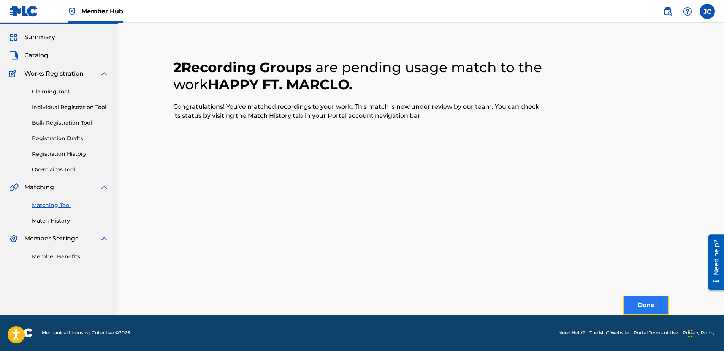
click at [642, 306] on button "Done" at bounding box center [647, 305] width 46 height 19
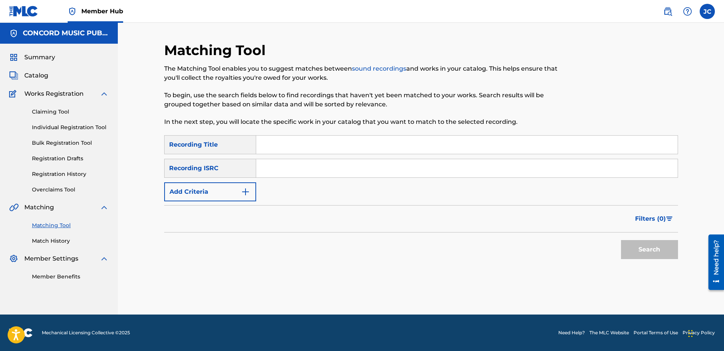
click at [319, 167] on input "Search Form" at bounding box center [467, 168] width 422 height 18
paste input "QZTV32373162"
type input "QZTV32373162"
click at [621, 240] on button "Search" at bounding box center [649, 249] width 57 height 19
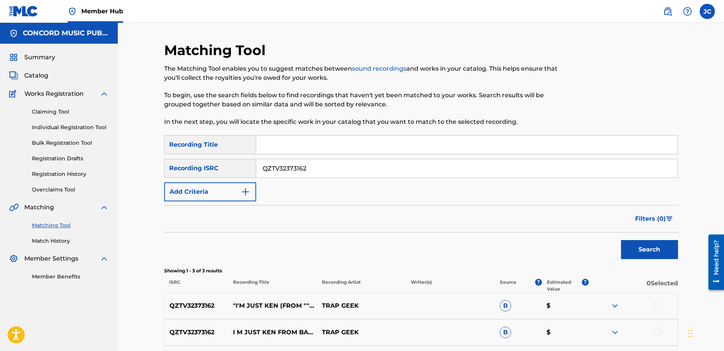
scroll to position [96, 0]
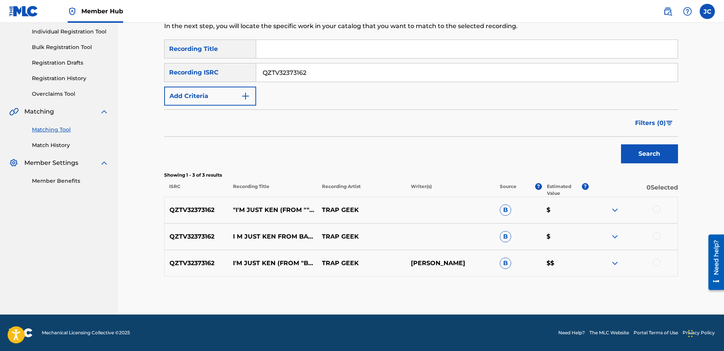
click at [655, 264] on div at bounding box center [657, 263] width 8 height 8
click at [656, 235] on div at bounding box center [657, 236] width 8 height 8
click at [660, 212] on div at bounding box center [657, 210] width 8 height 8
click at [566, 292] on button "Match 3 Groups" at bounding box center [534, 289] width 84 height 19
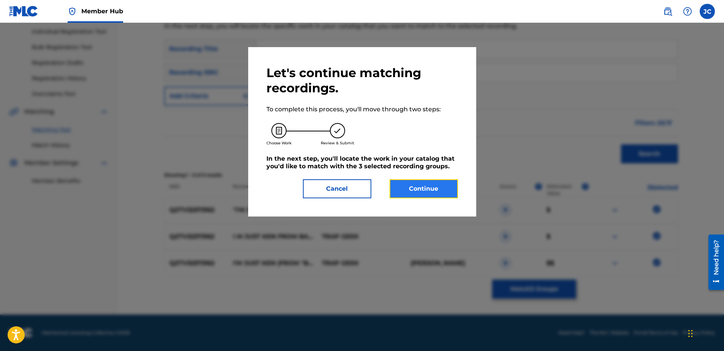
click at [412, 188] on button "Continue" at bounding box center [424, 188] width 68 height 19
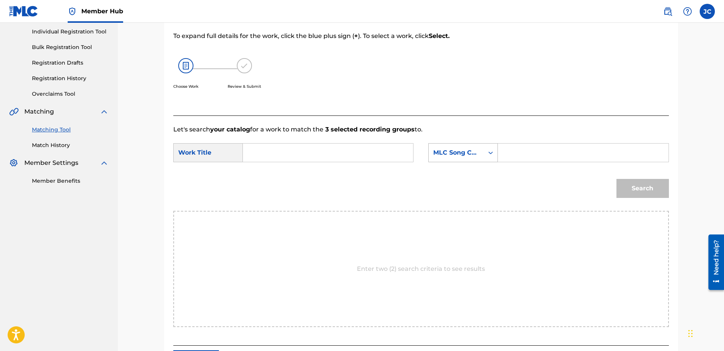
click at [437, 152] on div "MLC Song Code" at bounding box center [456, 152] width 46 height 9
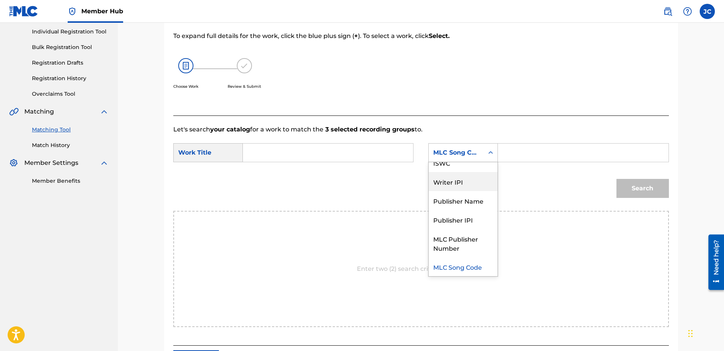
scroll to position [0, 0]
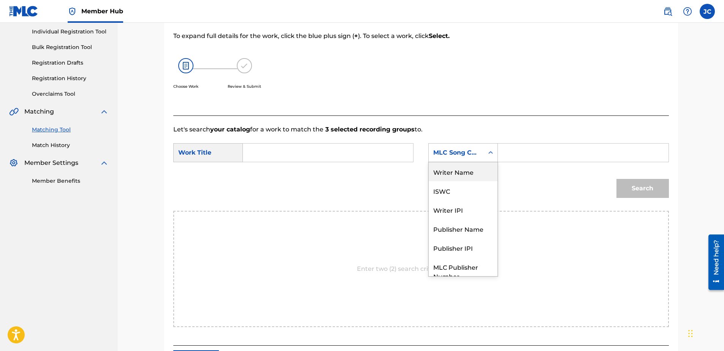
click at [462, 173] on div "Writer Name" at bounding box center [463, 171] width 69 height 19
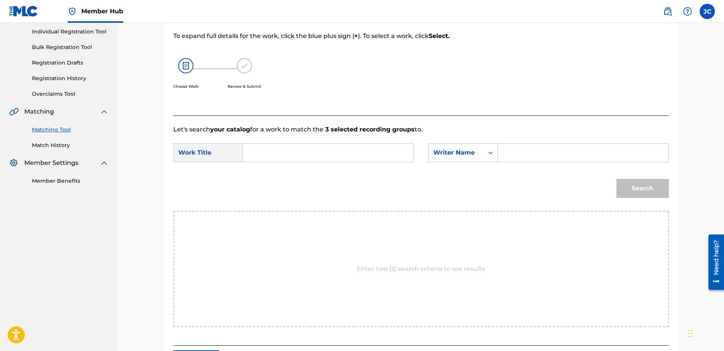
click at [324, 155] on input "Search Form" at bounding box center [327, 153] width 157 height 18
paste input "I'm Just [PERSON_NAME]"
type input "I'm Just [PERSON_NAME]"
click at [572, 156] on input "Search Form" at bounding box center [583, 153] width 157 height 18
paste input "[PERSON_NAME]"
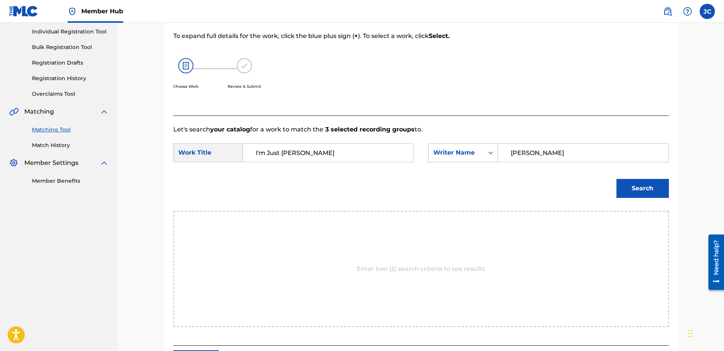
click at [617, 179] on button "Search" at bounding box center [643, 188] width 52 height 19
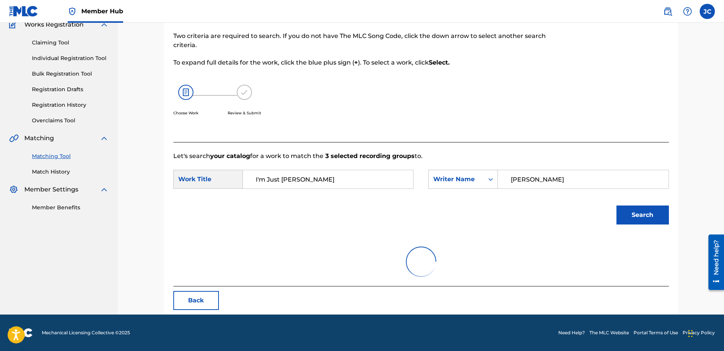
scroll to position [96, 0]
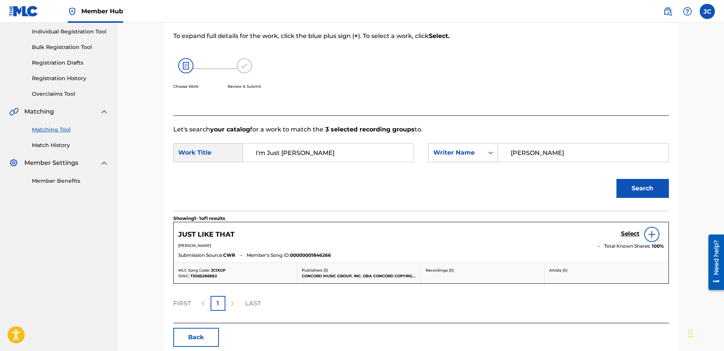
drag, startPoint x: 530, startPoint y: 154, endPoint x: 468, endPoint y: 168, distance: 64.2
click at [469, 168] on form "SearchWithCriteria5f04cec5-e52a-4c04-bd02-3b26bd1ab97a Work Title I'm Just Ken …" at bounding box center [421, 172] width 496 height 77
click at [617, 179] on button "Search" at bounding box center [643, 188] width 52 height 19
click at [271, 153] on input "I'm Just [PERSON_NAME]" at bounding box center [327, 153] width 157 height 18
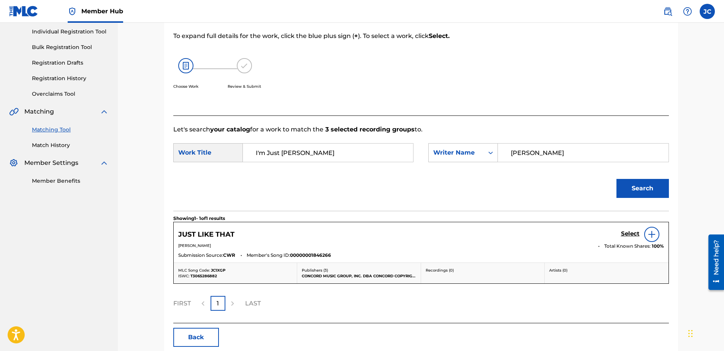
click at [271, 153] on input "I'm Just [PERSON_NAME]" at bounding box center [327, 153] width 157 height 18
click at [545, 152] on input "[PERSON_NAME]" at bounding box center [583, 153] width 157 height 18
click at [617, 179] on button "Search" at bounding box center [643, 188] width 52 height 19
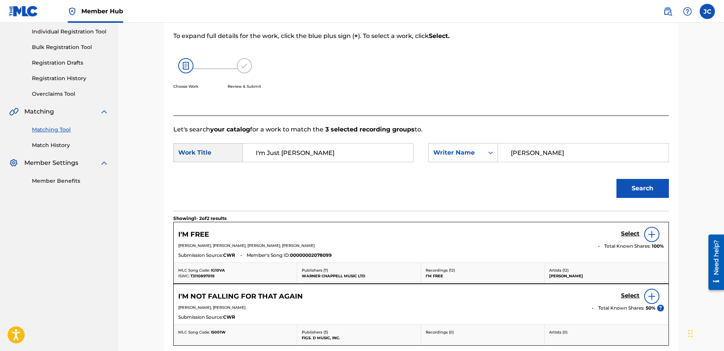
click at [549, 155] on input "[PERSON_NAME]" at bounding box center [583, 153] width 157 height 18
type input "DUNKLEY"
click at [617, 179] on button "Search" at bounding box center [643, 188] width 52 height 19
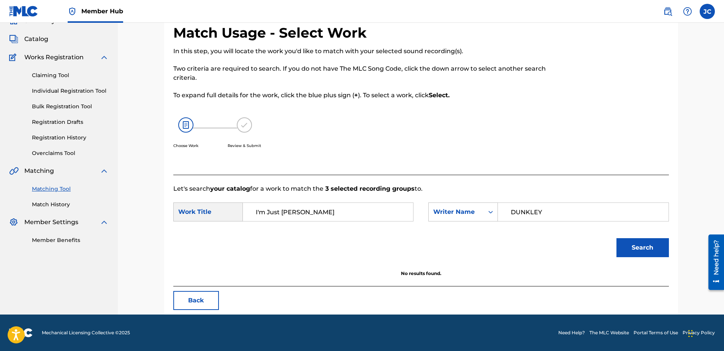
scroll to position [37, 0]
click at [212, 302] on button "Back" at bounding box center [196, 300] width 46 height 19
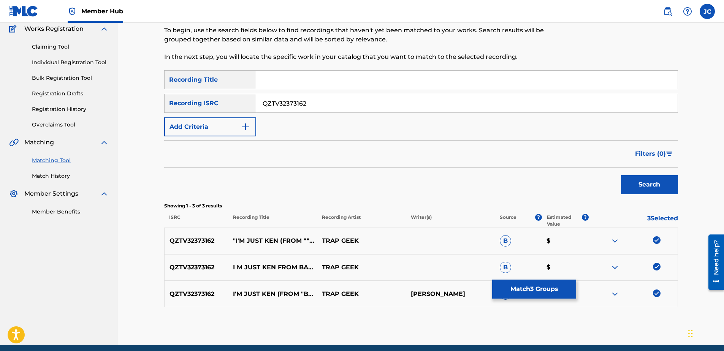
scroll to position [96, 0]
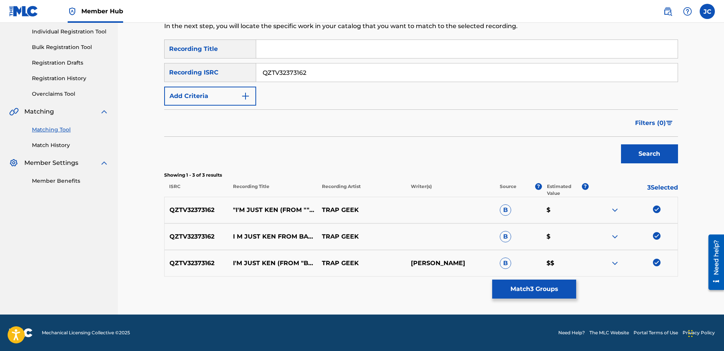
click at [658, 264] on img at bounding box center [657, 263] width 8 height 8
click at [659, 237] on img at bounding box center [657, 236] width 8 height 8
click at [654, 208] on img at bounding box center [657, 210] width 8 height 8
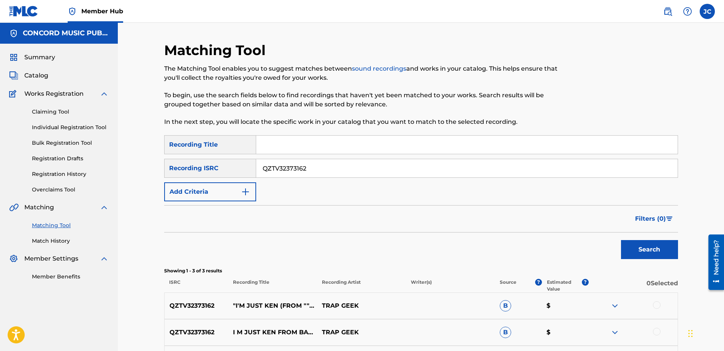
click at [334, 166] on input "QZTV32373162" at bounding box center [467, 168] width 422 height 18
click at [286, 169] on input "Search Form" at bounding box center [467, 168] width 422 height 18
paste input "GBLWD9108802"
type input "GBLWD9108802"
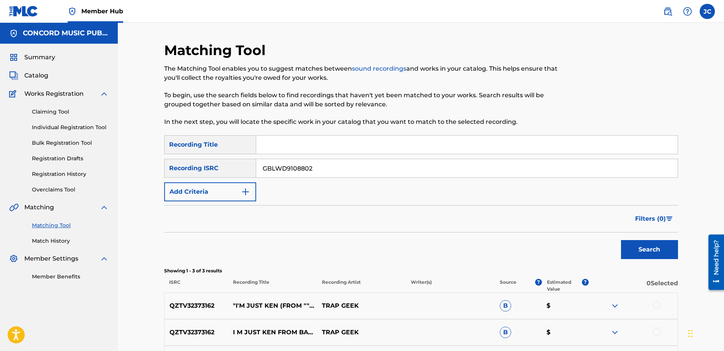
click at [621, 240] on button "Search" at bounding box center [649, 249] width 57 height 19
click at [314, 171] on input "GBLWD9108802" at bounding box center [467, 168] width 422 height 18
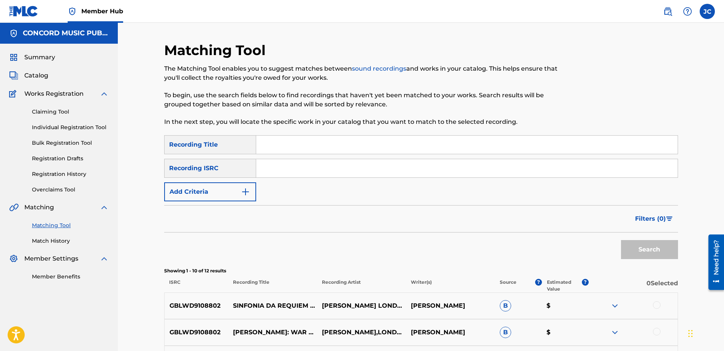
click at [291, 170] on input "Search Form" at bounding box center [467, 168] width 422 height 18
paste input "TCACR1665879"
type input "TCACR1665879"
click at [621, 240] on button "Search" at bounding box center [649, 249] width 57 height 19
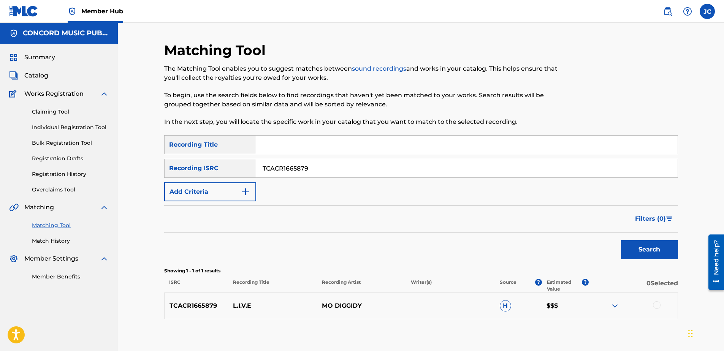
click at [313, 165] on input "TCACR1665879" at bounding box center [467, 168] width 422 height 18
drag, startPoint x: 342, startPoint y: 166, endPoint x: 338, endPoint y: 163, distance: 4.9
click at [342, 166] on input "Search Form" at bounding box center [467, 168] width 422 height 18
paste input "NLA507928503"
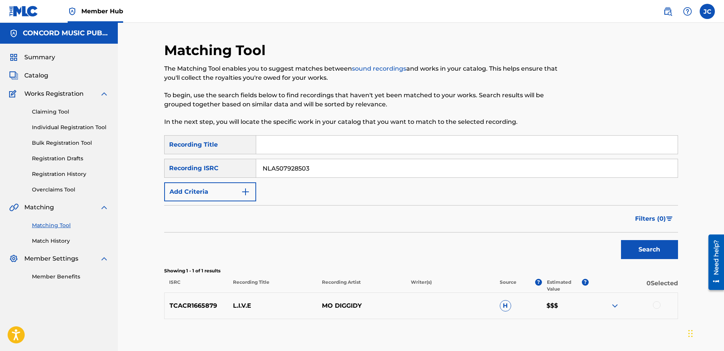
type input "NLA507928503"
click at [621, 240] on button "Search" at bounding box center [649, 249] width 57 height 19
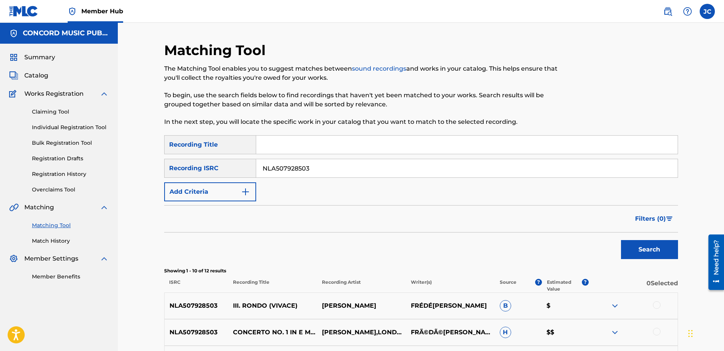
click at [359, 169] on input "NLA507928503" at bounding box center [467, 168] width 422 height 18
click at [364, 173] on input "Search Form" at bounding box center [467, 168] width 422 height 18
paste input "USCA20001808"
type input "USCA20001808"
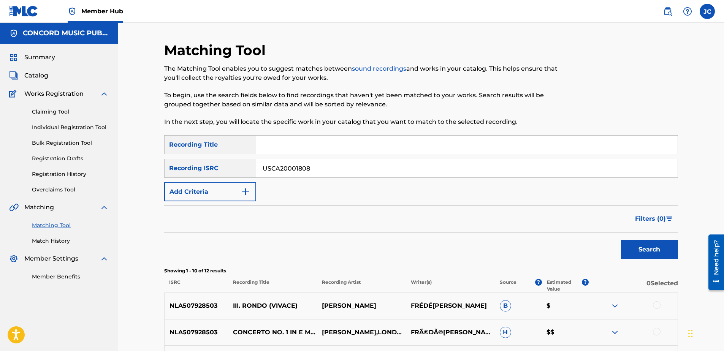
click at [621, 240] on button "Search" at bounding box center [649, 249] width 57 height 19
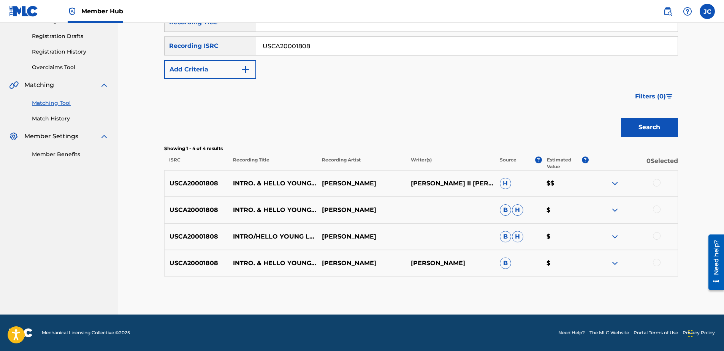
click at [655, 262] on div at bounding box center [657, 263] width 8 height 8
click at [653, 236] on div at bounding box center [633, 236] width 89 height 9
click at [654, 235] on div at bounding box center [657, 236] width 8 height 8
click at [659, 209] on div at bounding box center [657, 210] width 8 height 8
click at [657, 182] on div at bounding box center [657, 183] width 8 height 8
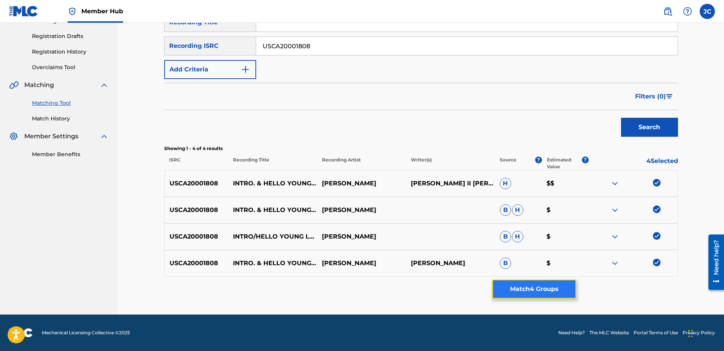
click at [532, 293] on button "Match 4 Groups" at bounding box center [534, 289] width 84 height 19
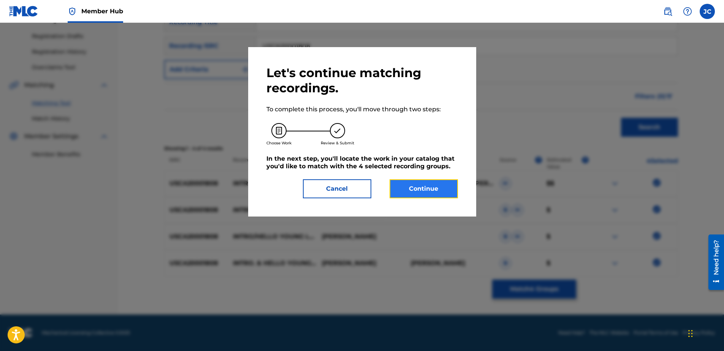
click at [406, 184] on button "Continue" at bounding box center [424, 188] width 68 height 19
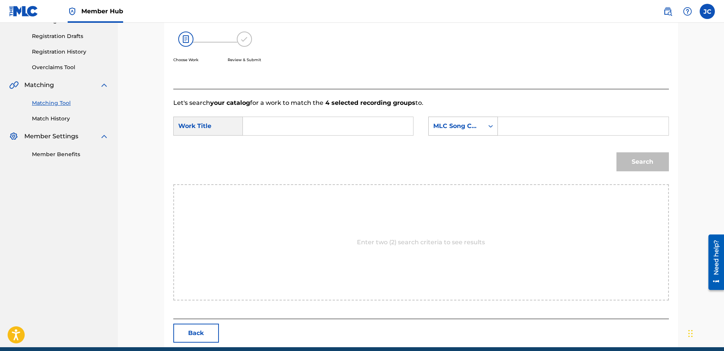
click at [482, 125] on div "MLC Song Code" at bounding box center [456, 126] width 55 height 14
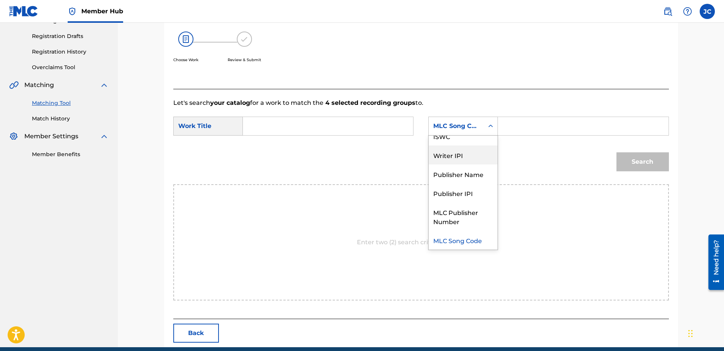
scroll to position [0, 0]
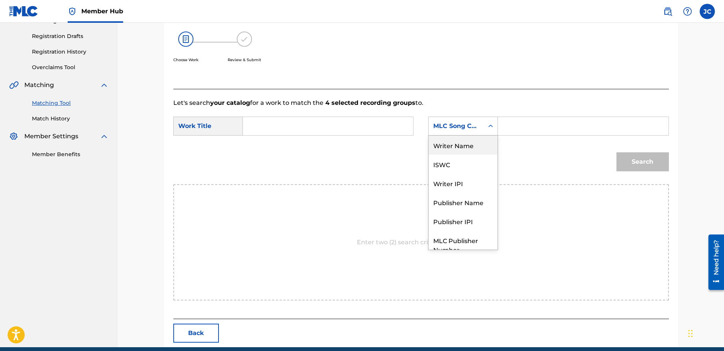
click at [473, 152] on div "Writer Name" at bounding box center [463, 145] width 69 height 19
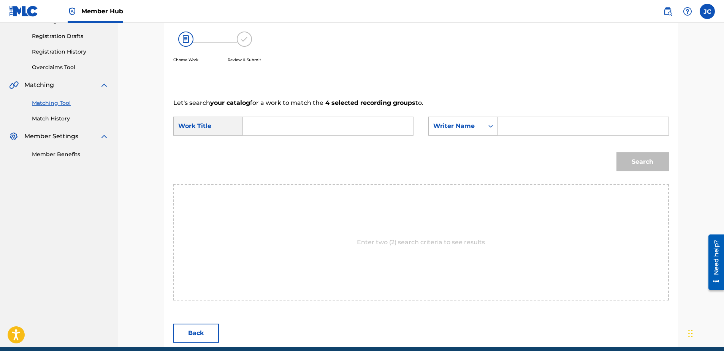
click at [357, 137] on div "SearchWithCriteria5f04cec5-e52a-4c04-bd02-3b26bd1ab97a Work Title SearchWithCri…" at bounding box center [421, 129] width 496 height 24
click at [357, 126] on input "Search Form" at bounding box center [327, 126] width 157 height 18
paste input "Intro/Hello Young Lovers"
type input "Intro/Hello Young Lovers"
click at [529, 120] on input "Search Form" at bounding box center [583, 126] width 157 height 18
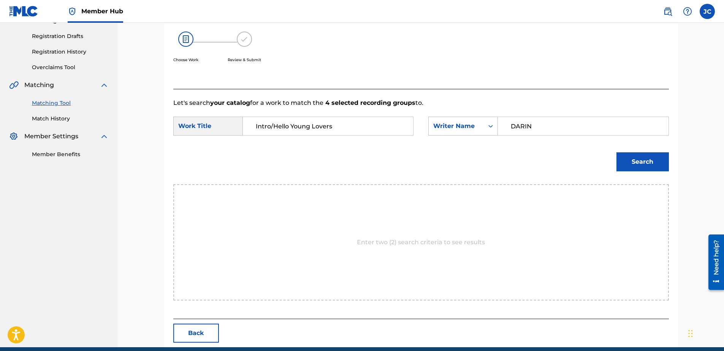
type input "DARIN"
click at [617, 152] on button "Search" at bounding box center [643, 161] width 52 height 19
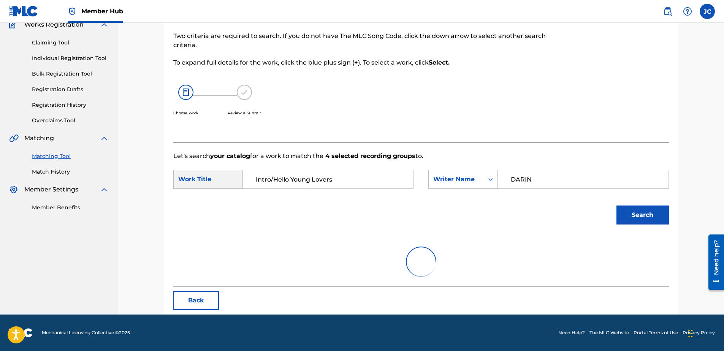
scroll to position [37, 0]
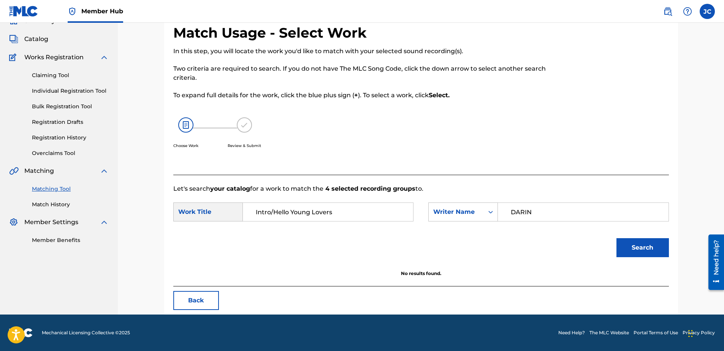
click at [272, 213] on input "Intro/Hello Young Lovers" at bounding box center [327, 212] width 157 height 18
click at [271, 216] on input "Intro/ Hello Young Lovers" at bounding box center [327, 212] width 157 height 18
type input "Intro / Hello Young Lovers"
click at [617, 238] on button "Search" at bounding box center [643, 247] width 52 height 19
click at [202, 305] on button "Back" at bounding box center [196, 300] width 46 height 19
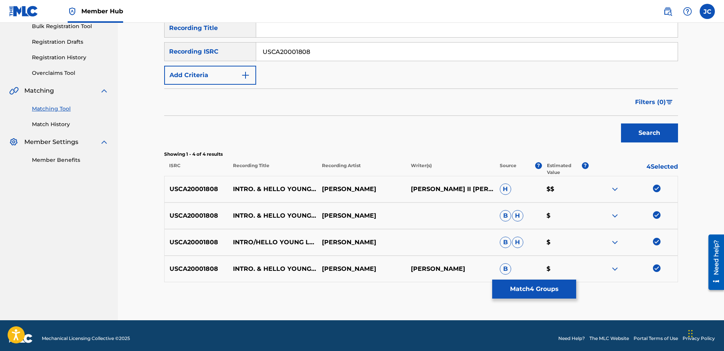
scroll to position [122, 0]
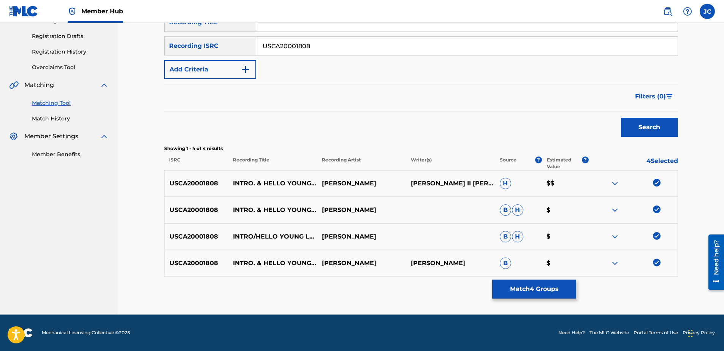
click at [653, 261] on img at bounding box center [657, 263] width 8 height 8
click at [657, 239] on img at bounding box center [657, 236] width 8 height 8
click at [658, 213] on img at bounding box center [657, 210] width 8 height 8
click at [654, 180] on img at bounding box center [657, 183] width 8 height 8
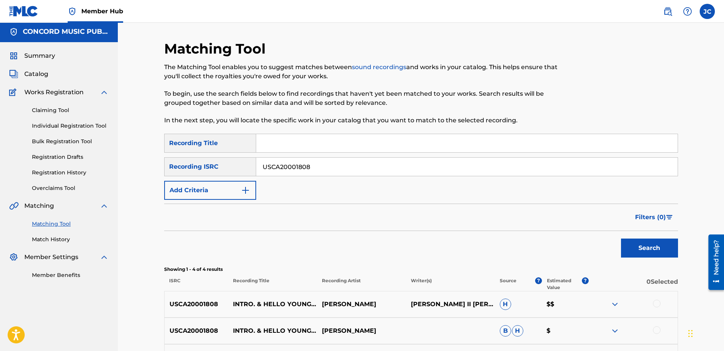
scroll to position [0, 0]
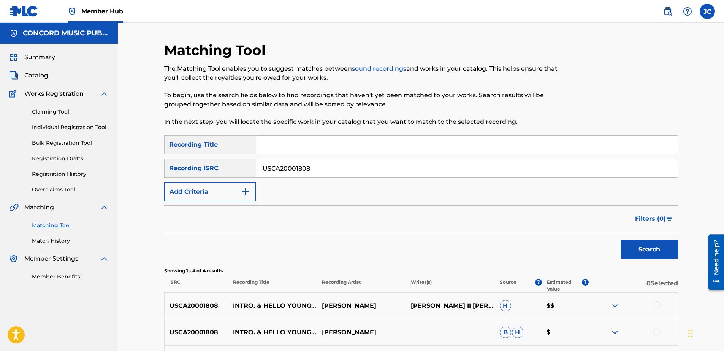
drag, startPoint x: 323, startPoint y: 161, endPoint x: 98, endPoint y: 194, distance: 227.1
click at [99, 193] on main "CONCORD MUSIC PUBLISHING LLC Summary Catalog Works Registration Claiming Tool I…" at bounding box center [362, 230] width 724 height 414
click at [422, 174] on input "Search Form" at bounding box center [467, 168] width 422 height 18
paste input "DEA800102701"
type input "DEA800102701"
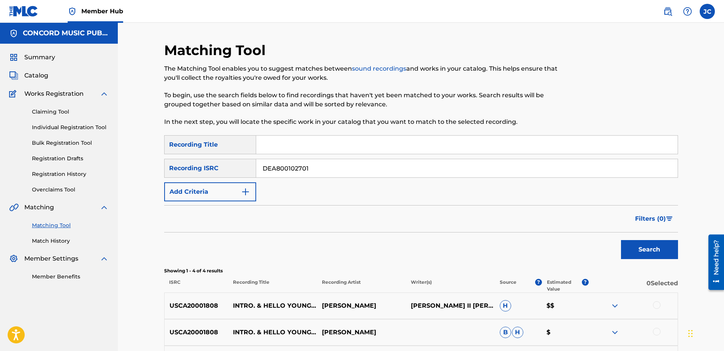
click at [621, 240] on button "Search" at bounding box center [649, 249] width 57 height 19
click at [322, 163] on input "DEA800102701" at bounding box center [467, 168] width 422 height 18
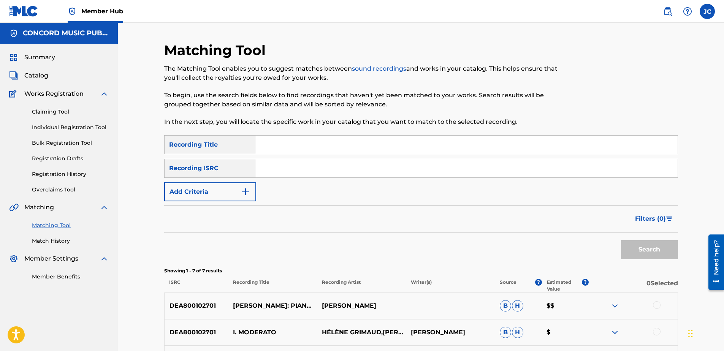
click at [367, 174] on input "Search Form" at bounding box center [467, 168] width 422 height 18
paste input "TCADL1859547"
type input "TCADL1859547"
click at [621, 240] on button "Search" at bounding box center [649, 249] width 57 height 19
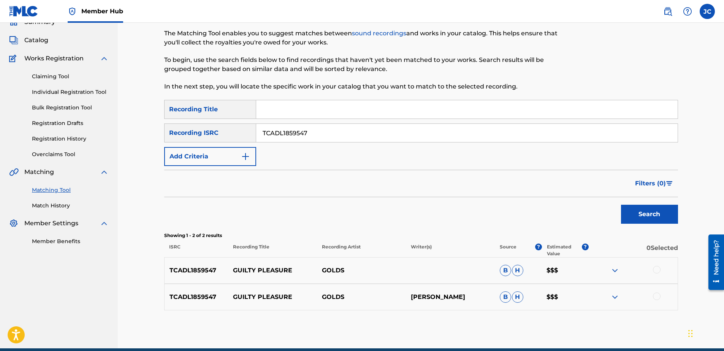
scroll to position [69, 0]
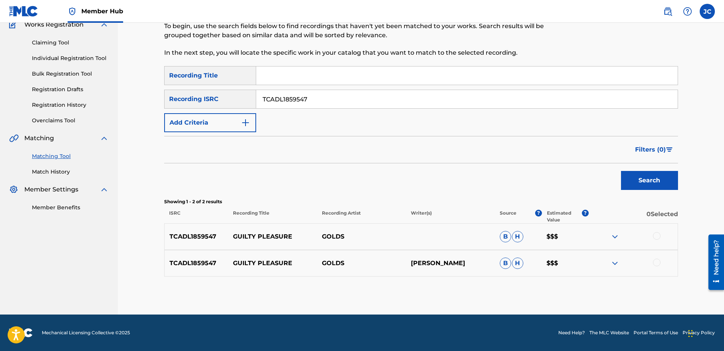
click at [659, 265] on div at bounding box center [657, 263] width 8 height 8
click at [656, 237] on div at bounding box center [657, 236] width 8 height 8
click at [548, 294] on button "Match 2 Groups" at bounding box center [534, 289] width 84 height 19
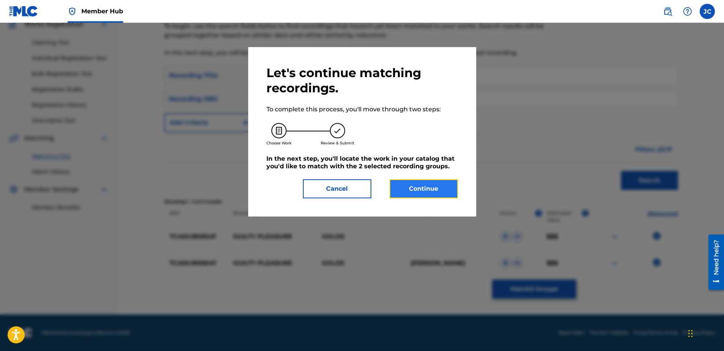
click at [431, 192] on button "Continue" at bounding box center [424, 188] width 68 height 19
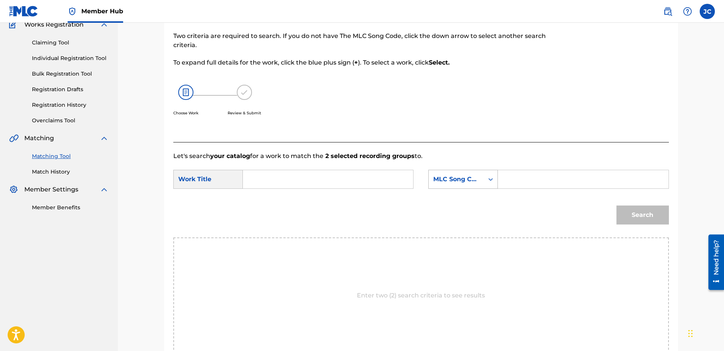
click at [461, 186] on div "MLC Song Code" at bounding box center [456, 179] width 55 height 14
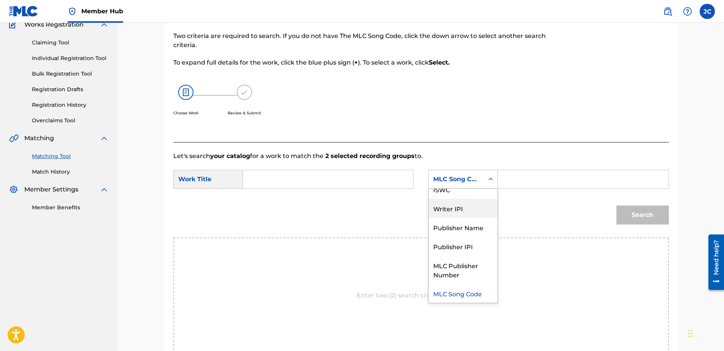
scroll to position [0, 0]
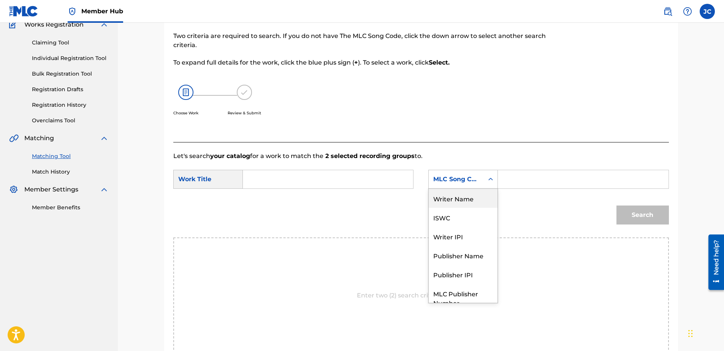
click at [460, 202] on div "Writer Name" at bounding box center [463, 198] width 69 height 19
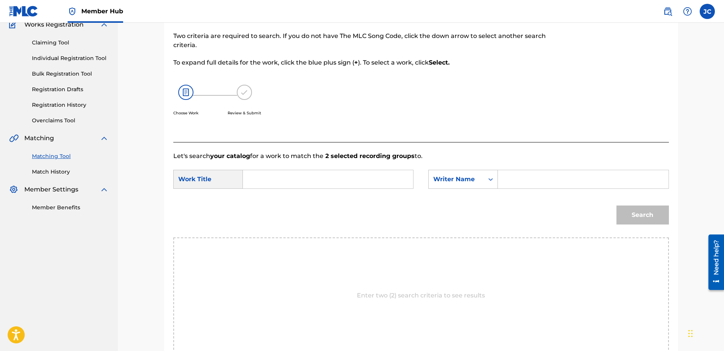
click at [373, 181] on input "Search Form" at bounding box center [327, 179] width 157 height 18
paste input "Guilty Pleasure"
type input "Guilty Pleasure"
click at [562, 187] on input "Search Form" at bounding box center [583, 179] width 157 height 18
paste input "[PERSON_NAME]"
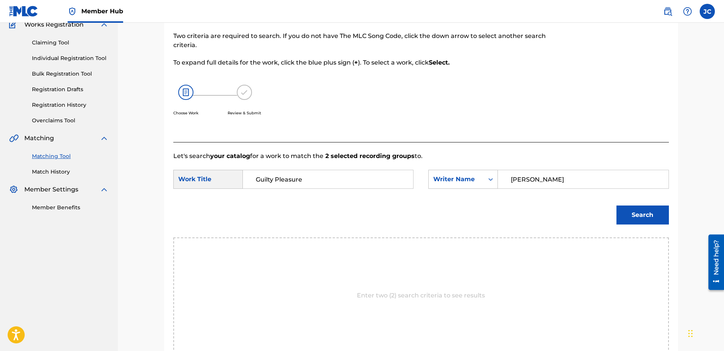
type input "[PERSON_NAME]"
click at [617, 206] on button "Search" at bounding box center [643, 215] width 52 height 19
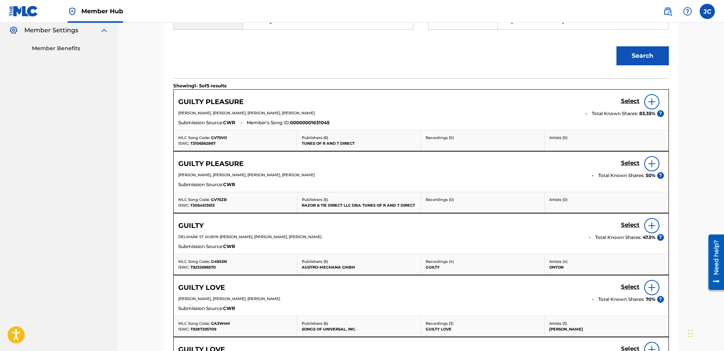
scroll to position [381, 0]
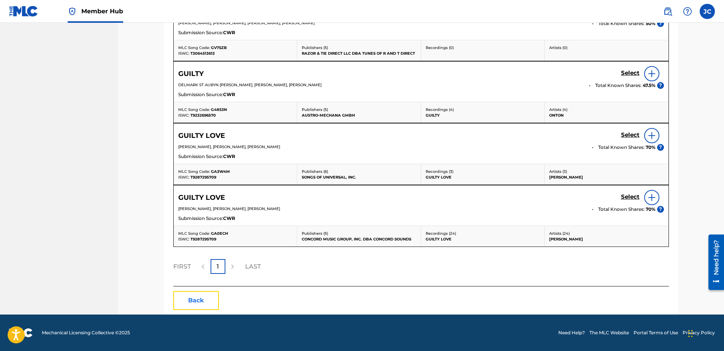
click at [208, 306] on button "Back" at bounding box center [196, 300] width 46 height 19
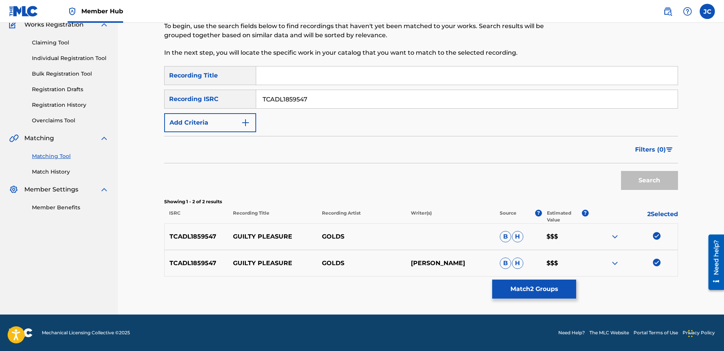
scroll to position [69, 0]
click at [654, 259] on img at bounding box center [657, 263] width 8 height 8
click at [656, 237] on img at bounding box center [657, 236] width 8 height 8
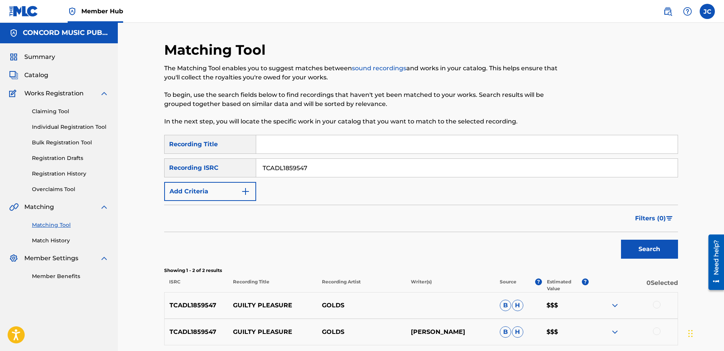
scroll to position [0, 0]
click at [377, 170] on input "TCADL1859547" at bounding box center [467, 168] width 422 height 18
click at [344, 162] on input "Search Form" at bounding box center [467, 168] width 422 height 18
paste input "DEB261000446"
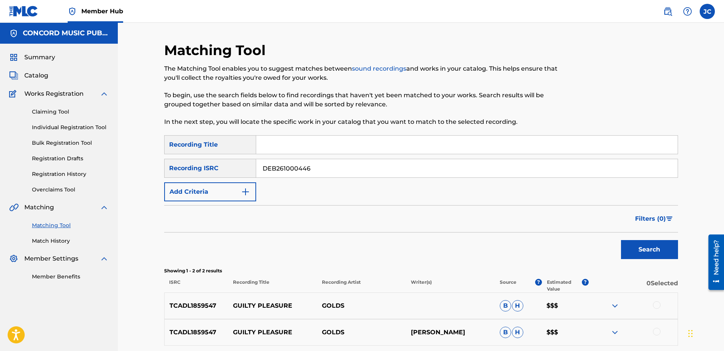
type input "DEB261000446"
click at [621, 240] on button "Search" at bounding box center [649, 249] width 57 height 19
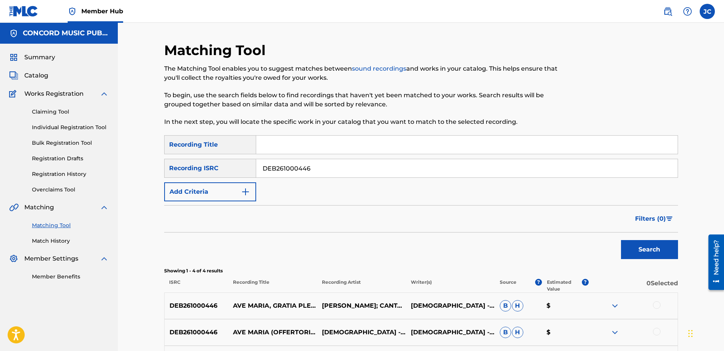
click at [327, 164] on input "DEB261000446" at bounding box center [467, 168] width 422 height 18
click at [318, 161] on input "Search Form" at bounding box center [467, 168] width 422 height 18
paste input "DED830301465"
type input "DED830301465"
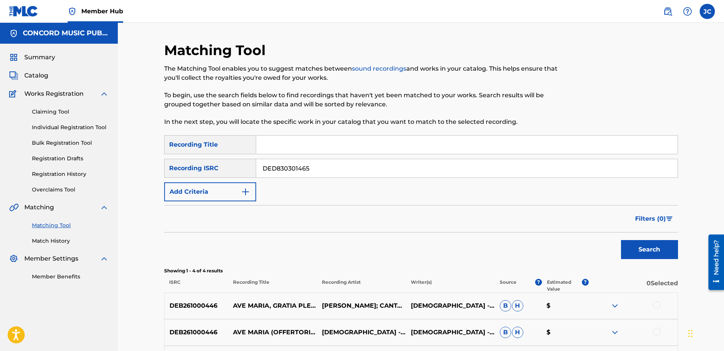
click at [621, 240] on button "Search" at bounding box center [649, 249] width 57 height 19
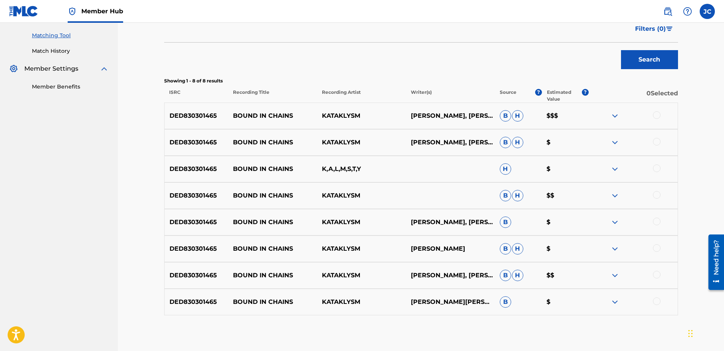
click at [657, 303] on div at bounding box center [657, 302] width 8 height 8
click at [655, 273] on div at bounding box center [657, 275] width 8 height 8
click at [659, 245] on div at bounding box center [657, 248] width 8 height 8
click at [659, 217] on div "DED830301465 BOUND IN CHAINS KATAKLYSM [PERSON_NAME], [PERSON_NAME] B $" at bounding box center [421, 222] width 514 height 27
click at [654, 219] on div at bounding box center [657, 222] width 8 height 8
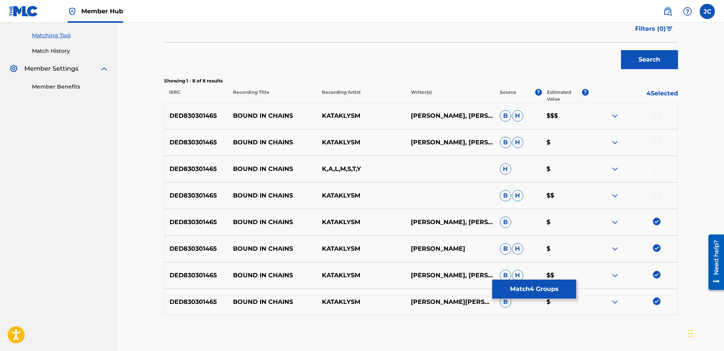
click at [659, 179] on div "DED830301465 BOUND IN CHAINS K,A,L,M,S,T,Y H $" at bounding box center [421, 169] width 514 height 27
click at [656, 195] on div at bounding box center [657, 195] width 8 height 8
click at [656, 169] on div at bounding box center [657, 169] width 8 height 8
click at [658, 143] on div at bounding box center [657, 142] width 8 height 8
click at [648, 116] on div at bounding box center [633, 115] width 89 height 9
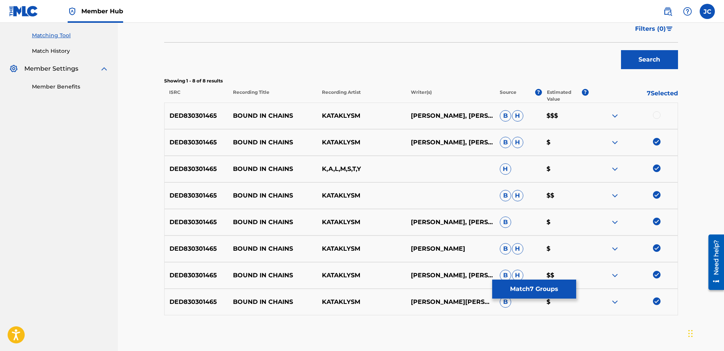
click at [656, 114] on div at bounding box center [657, 115] width 8 height 8
click at [534, 280] on button "Match 8 Groups" at bounding box center [534, 289] width 84 height 19
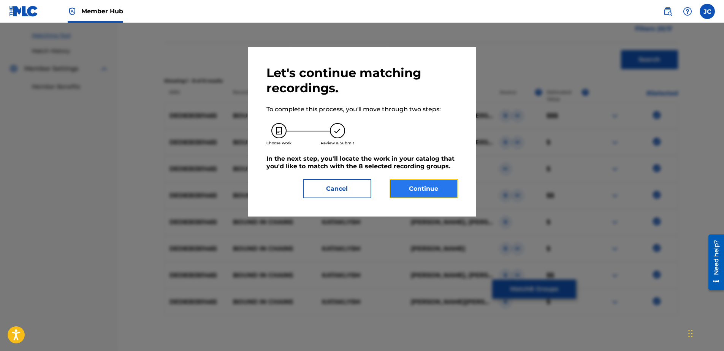
click at [427, 187] on button "Continue" at bounding box center [424, 188] width 68 height 19
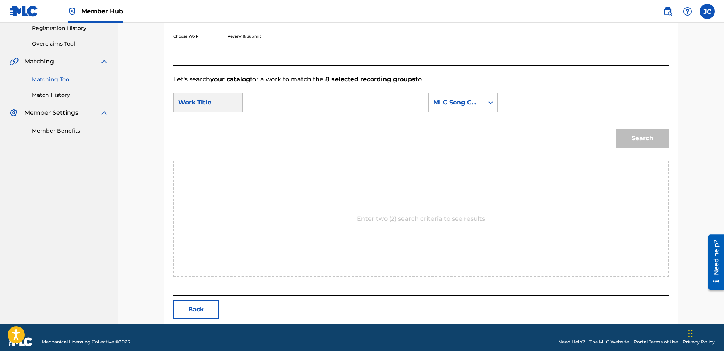
scroll to position [155, 0]
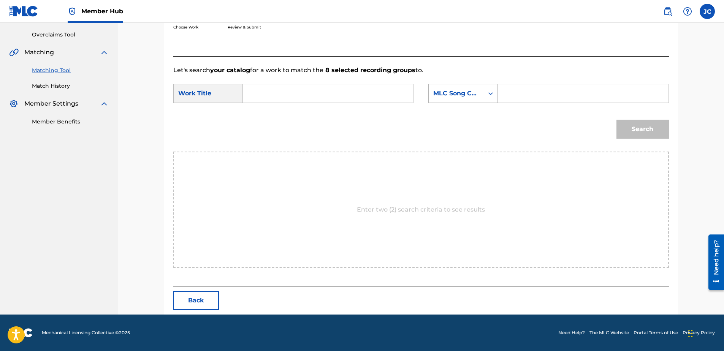
click at [491, 87] on div "Search Form" at bounding box center [491, 94] width 14 height 14
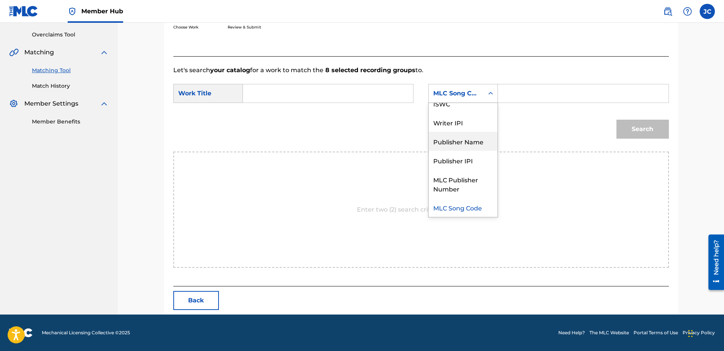
scroll to position [0, 0]
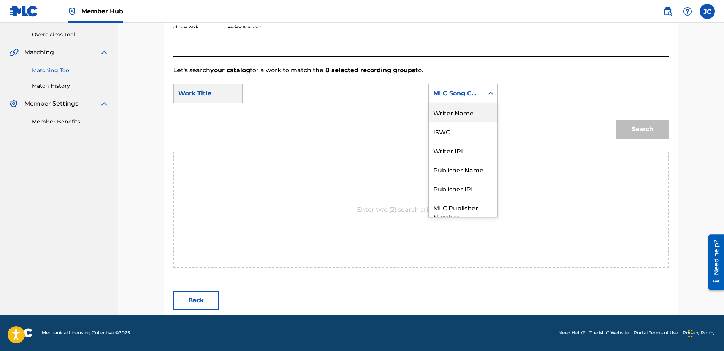
click at [480, 116] on div "Writer Name" at bounding box center [463, 112] width 69 height 19
click at [364, 86] on input "Search Form" at bounding box center [327, 93] width 157 height 18
paste input "Bound in Chains"
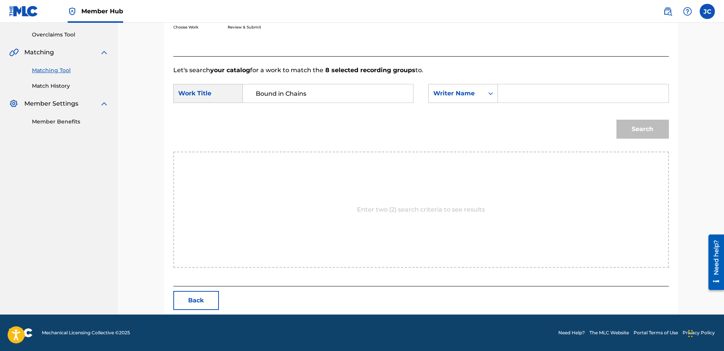
type input "Bound in Chains"
click at [525, 98] on input "Search Form" at bounding box center [583, 93] width 157 height 18
paste input "Dagenais"
click at [617, 120] on button "Search" at bounding box center [643, 129] width 52 height 19
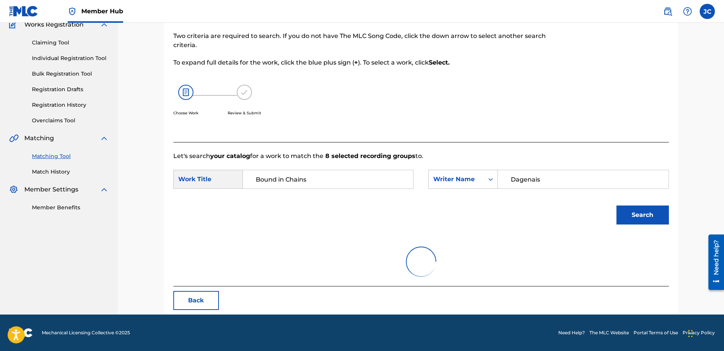
scroll to position [37, 0]
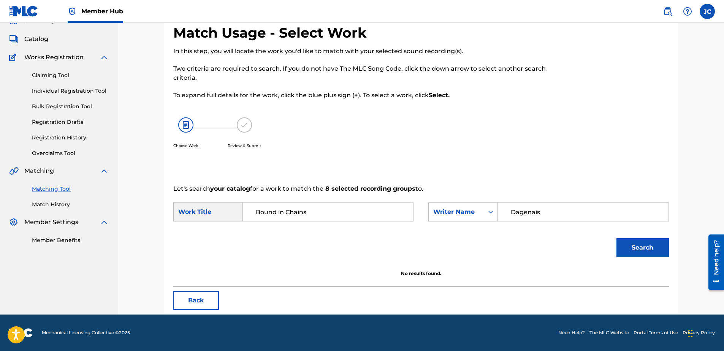
click at [571, 206] on input "Dagenais" at bounding box center [583, 212] width 157 height 18
paste input "Iacono"
click at [617, 238] on button "Search" at bounding box center [643, 247] width 52 height 19
click at [545, 214] on input "Iacono" at bounding box center [583, 212] width 157 height 18
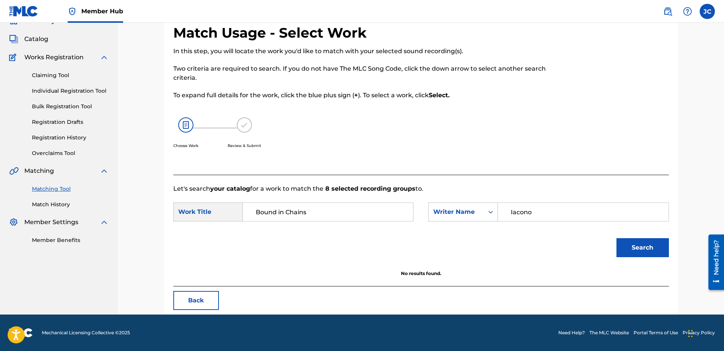
click at [545, 214] on input "Iacono" at bounding box center [583, 212] width 157 height 18
paste input "Duhamel"
click at [617, 238] on button "Search" at bounding box center [643, 247] width 52 height 19
click at [537, 210] on input "Duhamel" at bounding box center [583, 212] width 157 height 18
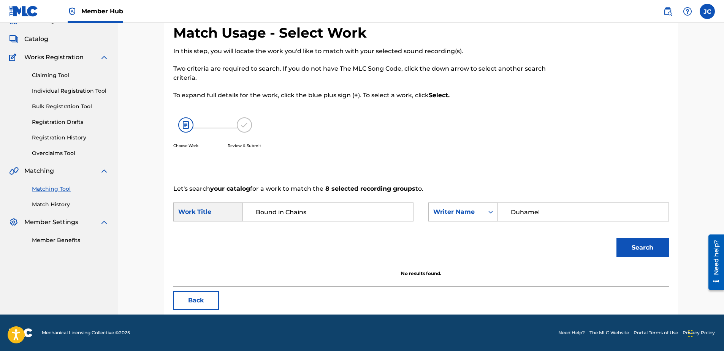
paste input "Barbe"
type input "Barbe"
click at [617, 238] on button "Search" at bounding box center [643, 247] width 52 height 19
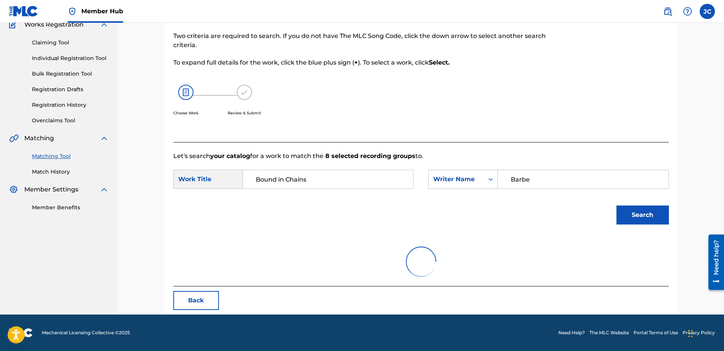
scroll to position [155, 0]
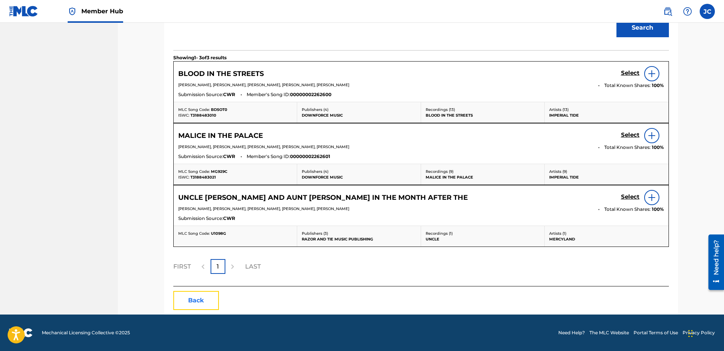
click at [185, 299] on button "Back" at bounding box center [196, 300] width 46 height 19
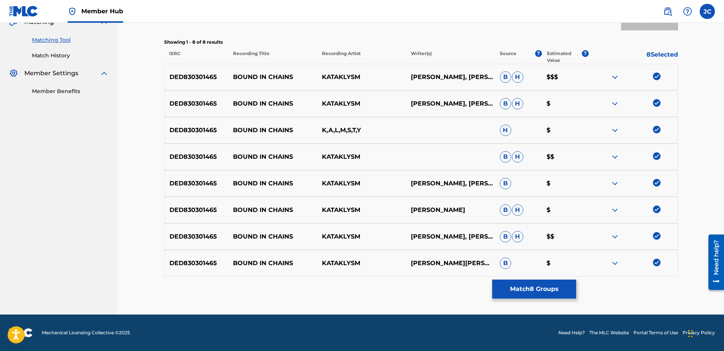
scroll to position [229, 0]
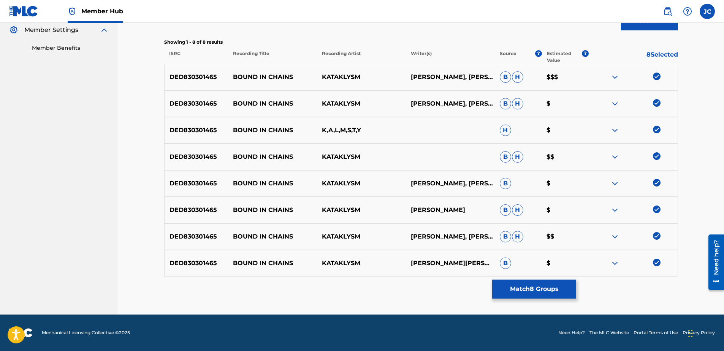
click at [651, 263] on div at bounding box center [633, 263] width 89 height 9
click at [659, 264] on img at bounding box center [657, 263] width 8 height 8
click at [656, 237] on img at bounding box center [657, 236] width 8 height 8
click at [657, 211] on img at bounding box center [657, 210] width 8 height 8
click at [656, 186] on img at bounding box center [657, 183] width 8 height 8
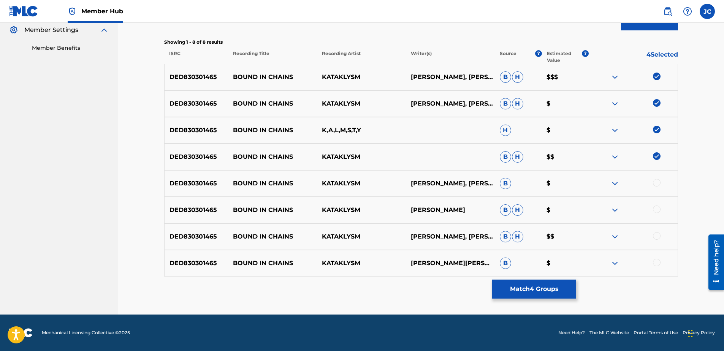
click at [658, 160] on div at bounding box center [633, 156] width 89 height 9
click at [658, 157] on img at bounding box center [657, 156] width 8 height 8
click at [656, 128] on img at bounding box center [657, 130] width 8 height 8
click at [659, 104] on img at bounding box center [657, 103] width 8 height 8
click at [660, 77] on img at bounding box center [657, 77] width 8 height 8
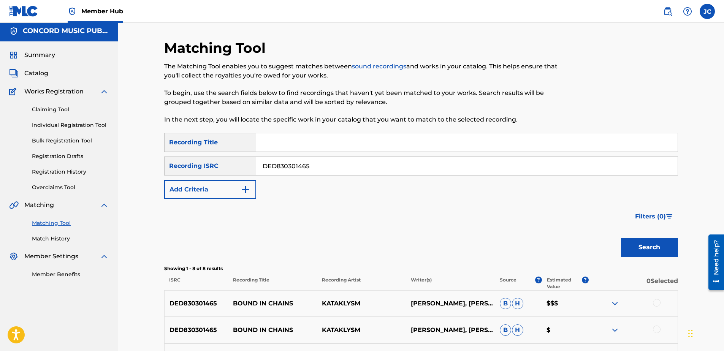
scroll to position [0, 0]
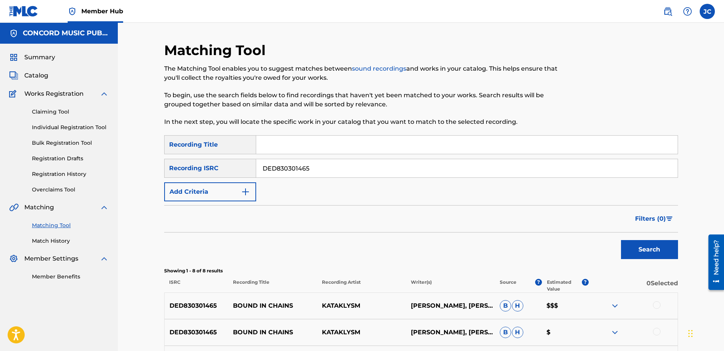
click at [395, 166] on input "DED830301465" at bounding box center [467, 168] width 422 height 18
click at [367, 166] on input "Search Form" at bounding box center [467, 168] width 422 height 18
paste input "USGYL1306014"
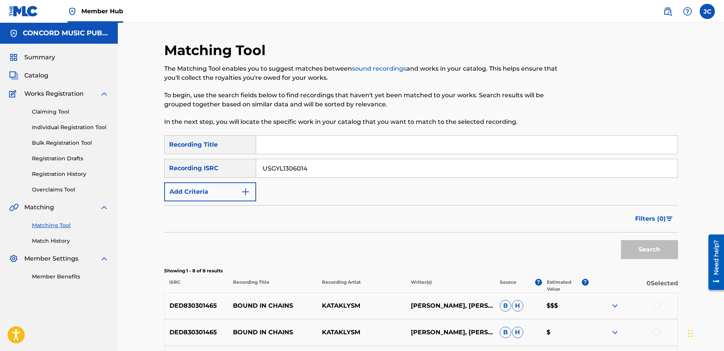
type input "USGYL1306014"
click at [621, 240] on button "Search" at bounding box center [649, 249] width 57 height 19
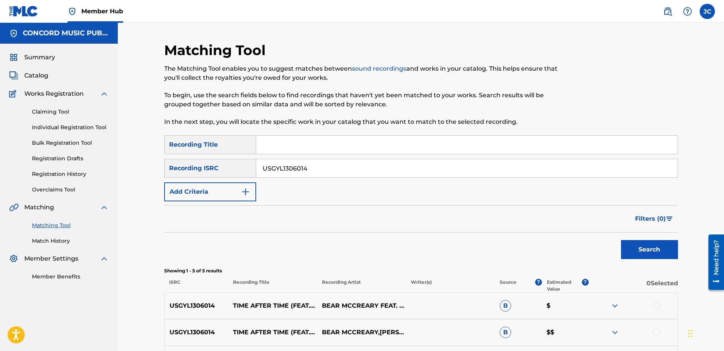
click at [323, 164] on input "USGYL1306014" at bounding box center [467, 168] width 422 height 18
click at [359, 167] on input "Search Form" at bounding box center [467, 168] width 422 height 18
paste input "UKW3Z2000457"
type input "UKW3Z2000457"
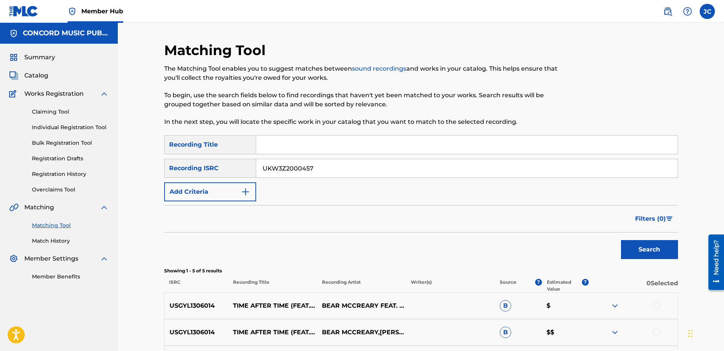
click at [621, 240] on button "Search" at bounding box center [649, 249] width 57 height 19
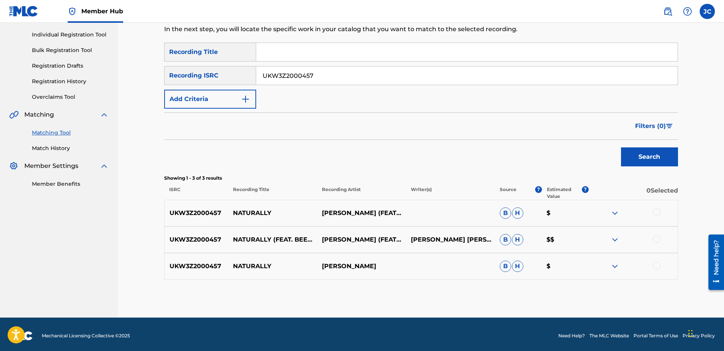
scroll to position [96, 0]
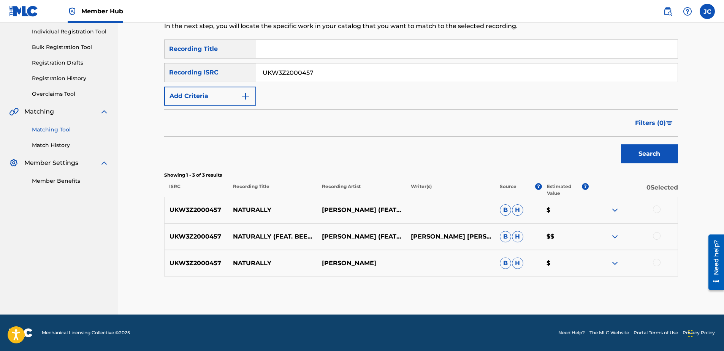
drag, startPoint x: 656, startPoint y: 265, endPoint x: 658, endPoint y: 247, distance: 18.1
click at [656, 265] on div at bounding box center [657, 263] width 8 height 8
click at [660, 238] on div at bounding box center [657, 236] width 8 height 8
click at [660, 208] on div at bounding box center [657, 210] width 8 height 8
click at [541, 282] on button "Match 3 Groups" at bounding box center [534, 289] width 84 height 19
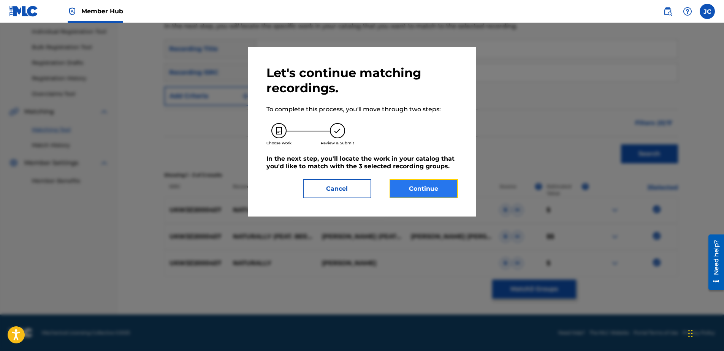
click at [420, 191] on button "Continue" at bounding box center [424, 188] width 68 height 19
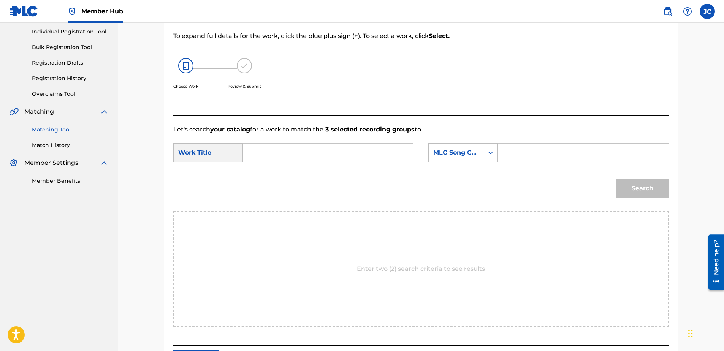
click at [454, 140] on form "SearchWithCriteria5f04cec5-e52a-4c04-bd02-3b26bd1ab97a Work Title SearchWithCri…" at bounding box center [421, 172] width 496 height 77
click at [453, 150] on div "MLC Song Code" at bounding box center [456, 152] width 46 height 9
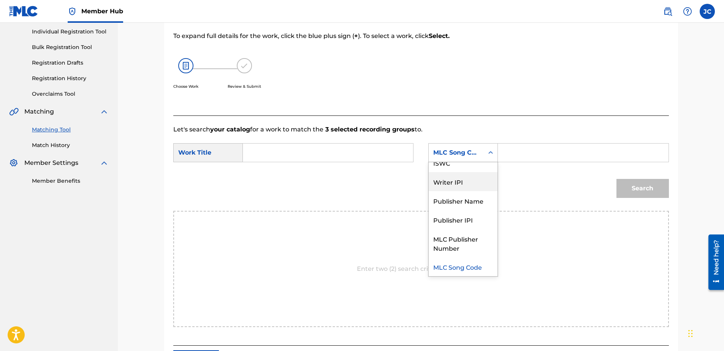
scroll to position [0, 0]
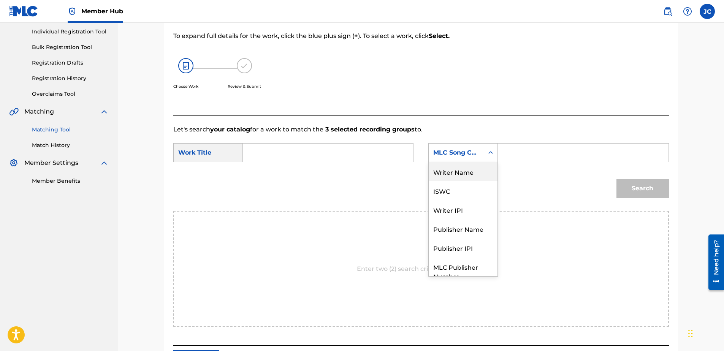
click at [462, 171] on div "Writer Name" at bounding box center [463, 171] width 69 height 19
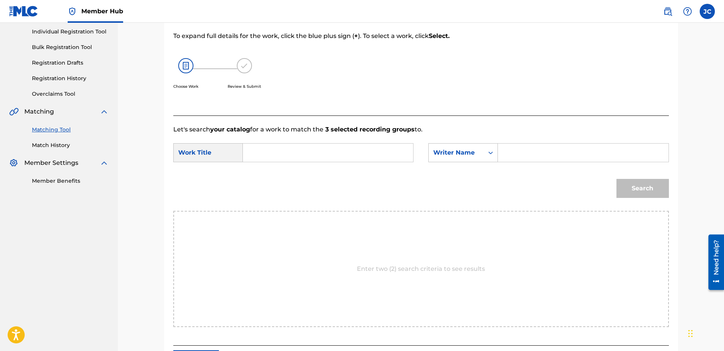
click at [349, 163] on div "SearchWithCriteria5f04cec5-e52a-4c04-bd02-3b26bd1ab97a Work Title SearchWithCri…" at bounding box center [421, 155] width 496 height 24
click at [349, 156] on input "Search Form" at bounding box center [327, 153] width 157 height 18
paste input "Naturally"
type input "Naturally"
click at [510, 155] on input "Search Form" at bounding box center [583, 153] width 157 height 18
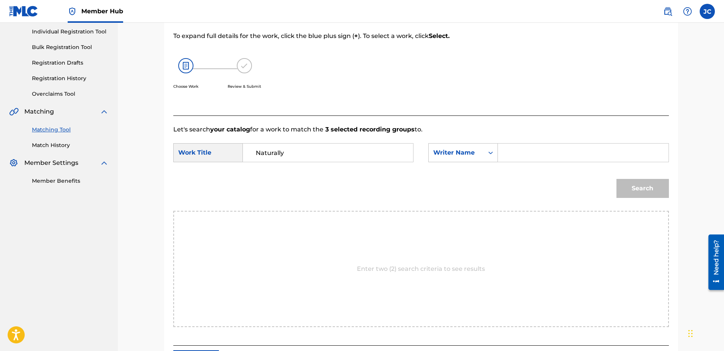
paste input "[PERSON_NAME]"
click at [617, 179] on button "Search" at bounding box center [643, 188] width 52 height 19
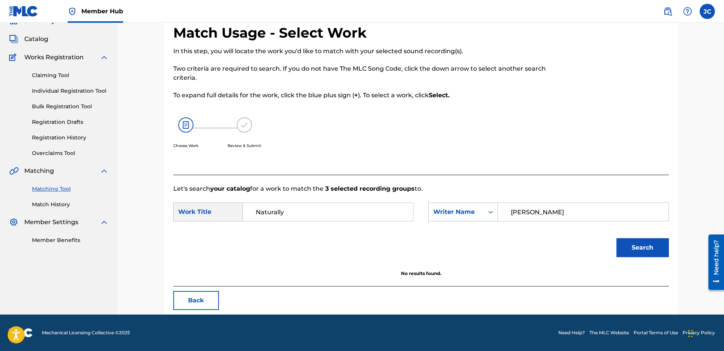
scroll to position [37, 0]
click at [556, 216] on input "[PERSON_NAME]" at bounding box center [583, 212] width 157 height 18
paste input "[PERSON_NAME]"
click at [617, 238] on button "Search" at bounding box center [643, 247] width 52 height 19
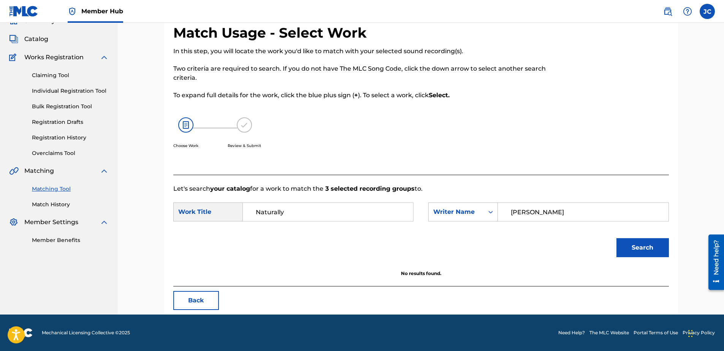
click at [555, 210] on input "[PERSON_NAME]" at bounding box center [583, 212] width 157 height 18
paste input "[PERSON_NAME]"
click at [617, 238] on button "Search" at bounding box center [643, 247] width 52 height 19
click at [566, 218] on input "[PERSON_NAME]" at bounding box center [583, 212] width 157 height 18
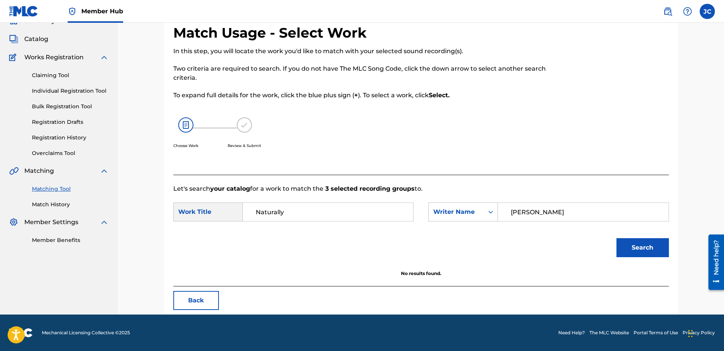
click at [566, 218] on input "[PERSON_NAME]" at bounding box center [583, 212] width 157 height 18
paste input "[PERSON_NAME]"
click at [617, 238] on button "Search" at bounding box center [643, 247] width 52 height 19
click at [559, 213] on input "[PERSON_NAME]" at bounding box center [583, 212] width 157 height 18
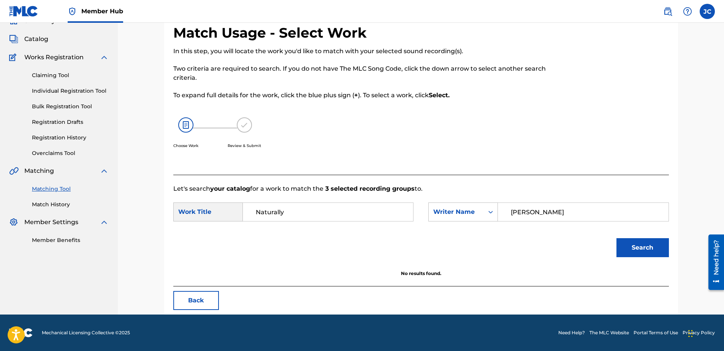
paste input "morosanu"
type input "morosanu"
click at [617, 238] on button "Search" at bounding box center [643, 247] width 52 height 19
click at [213, 302] on button "Back" at bounding box center [196, 300] width 46 height 19
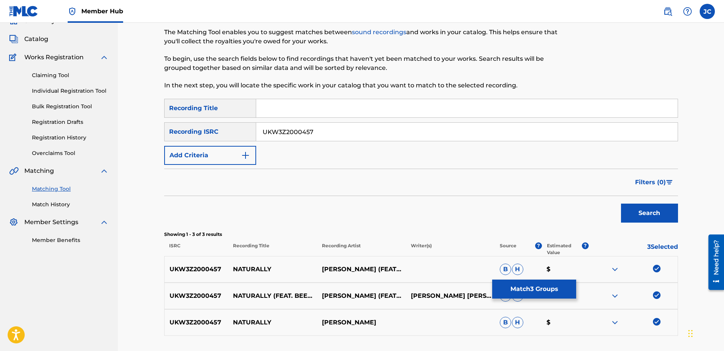
scroll to position [96, 0]
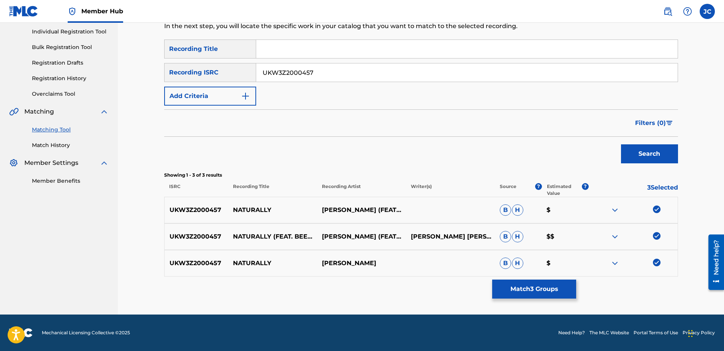
click at [657, 260] on img at bounding box center [657, 263] width 8 height 8
click at [657, 236] on img at bounding box center [657, 236] width 8 height 8
click at [659, 208] on img at bounding box center [657, 210] width 8 height 8
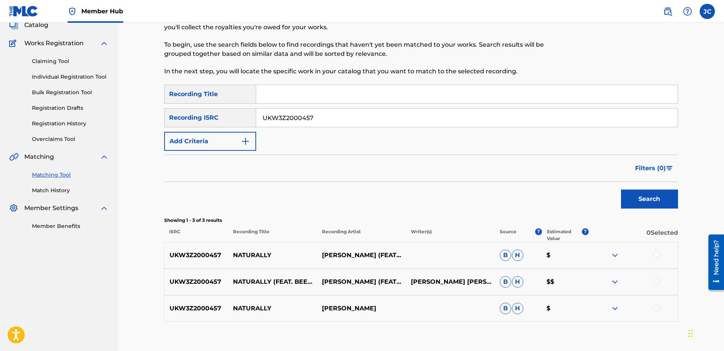
scroll to position [0, 0]
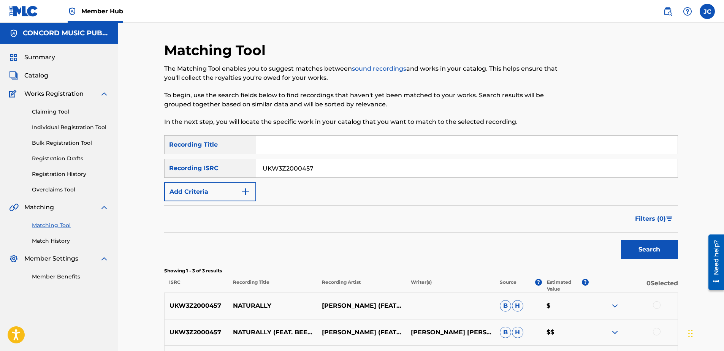
drag, startPoint x: 346, startPoint y: 161, endPoint x: 140, endPoint y: 180, distance: 207.0
click at [155, 180] on div "Matching Tool The Matching Tool enables you to suggest matches between sound re…" at bounding box center [421, 226] width 532 height 369
drag, startPoint x: 286, startPoint y: 165, endPoint x: 289, endPoint y: 163, distance: 3.9
click at [286, 165] on input "Search Form" at bounding box center [467, 168] width 422 height 18
paste input "DEN960532203"
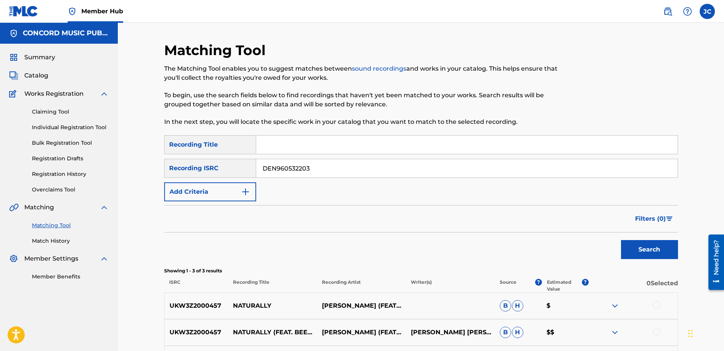
type input "DEN960532203"
click at [621, 240] on button "Search" at bounding box center [649, 249] width 57 height 19
click at [311, 171] on input "DEN960532203" at bounding box center [467, 168] width 422 height 18
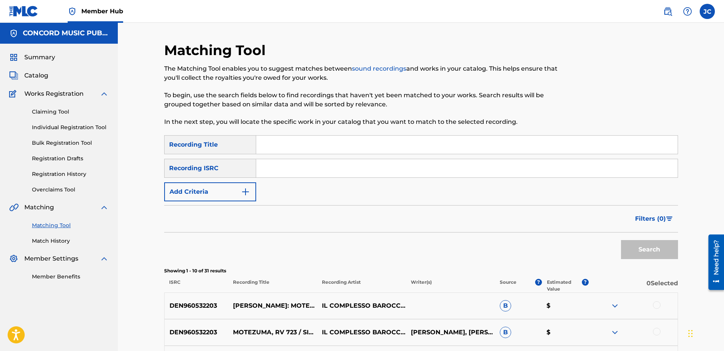
click at [321, 170] on input "Search Form" at bounding box center [467, 168] width 422 height 18
paste input "MXF550514094"
type input "MXF550514094"
click at [621, 240] on button "Search" at bounding box center [649, 249] width 57 height 19
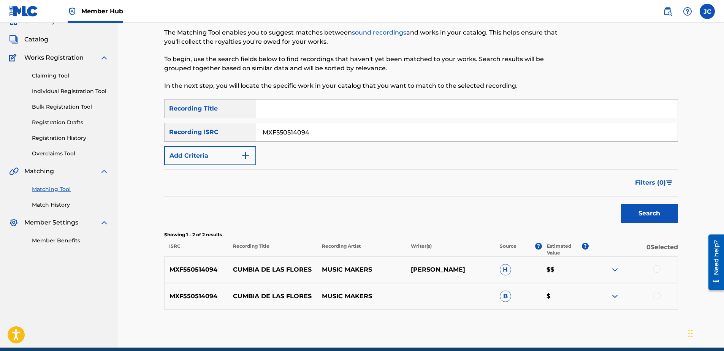
scroll to position [69, 0]
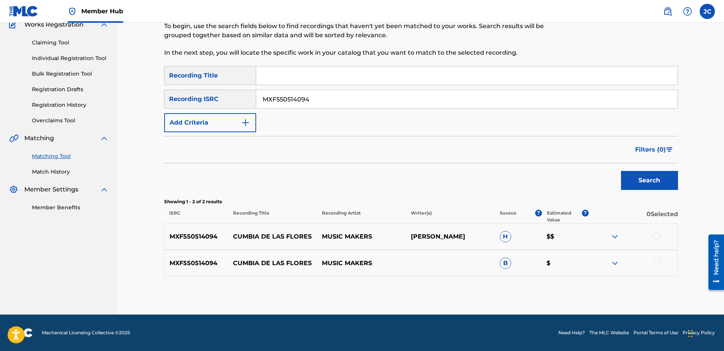
click at [656, 265] on div at bounding box center [657, 263] width 8 height 8
click at [656, 235] on div at bounding box center [657, 236] width 8 height 8
click at [576, 291] on button "Match 2 Groups" at bounding box center [534, 289] width 84 height 19
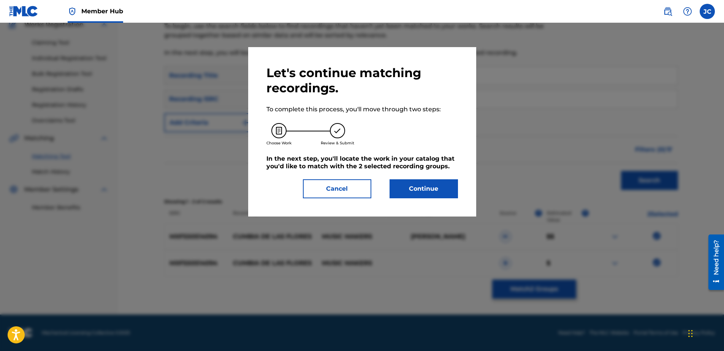
click at [436, 198] on div "Let's continue matching recordings. To complete this process, you'll move throu…" at bounding box center [362, 132] width 228 height 170
click at [438, 193] on button "Continue" at bounding box center [424, 188] width 68 height 19
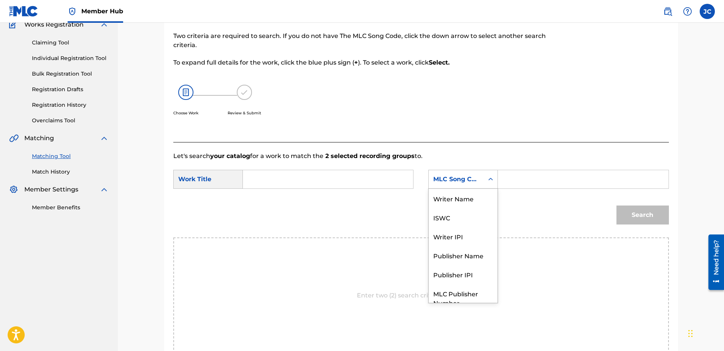
click at [454, 187] on div "MLC Song Code" at bounding box center [464, 179] width 70 height 19
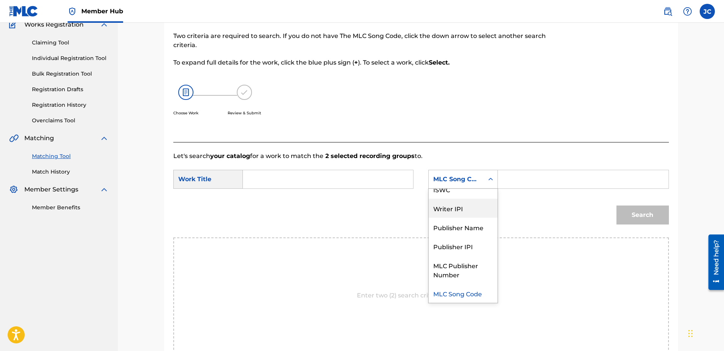
scroll to position [0, 0]
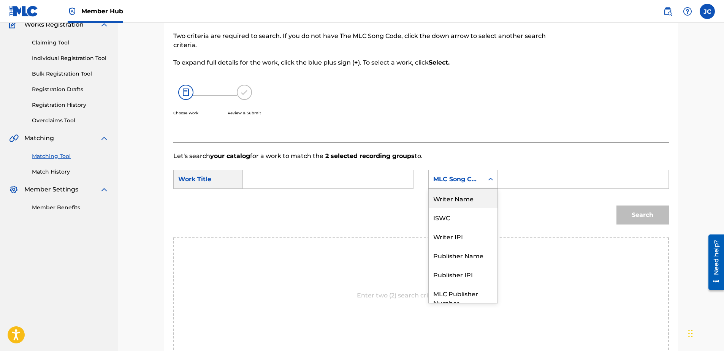
click at [465, 188] on div "MLC Song Code" at bounding box center [464, 179] width 70 height 19
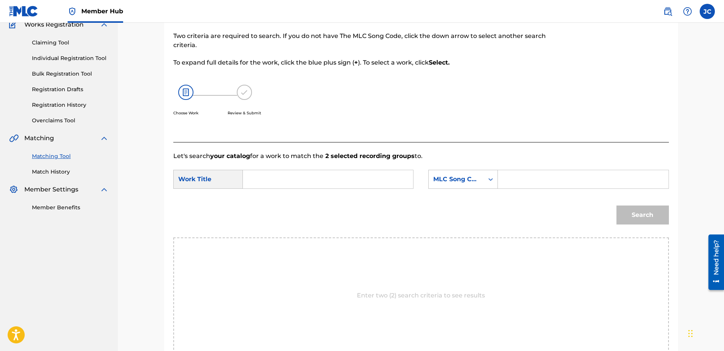
click at [373, 178] on input "Search Form" at bounding box center [327, 179] width 157 height 18
click at [461, 178] on div "MLC Song Code" at bounding box center [456, 179] width 46 height 9
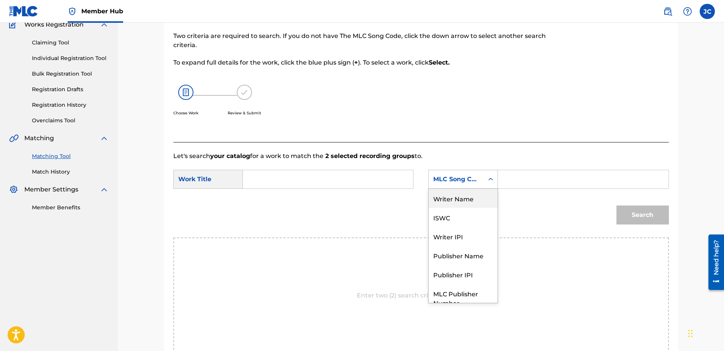
click at [467, 202] on div "Writer Name" at bounding box center [463, 198] width 69 height 19
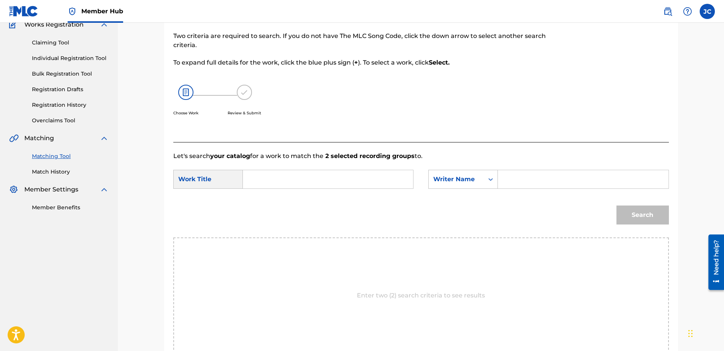
click at [331, 178] on input "Search Form" at bounding box center [327, 179] width 157 height 18
paste input "Cumbia De Las Flores"
type input "Cumbia De Las Flores"
click at [518, 181] on input "Search Form" at bounding box center [583, 179] width 157 height 18
paste input "Islas"
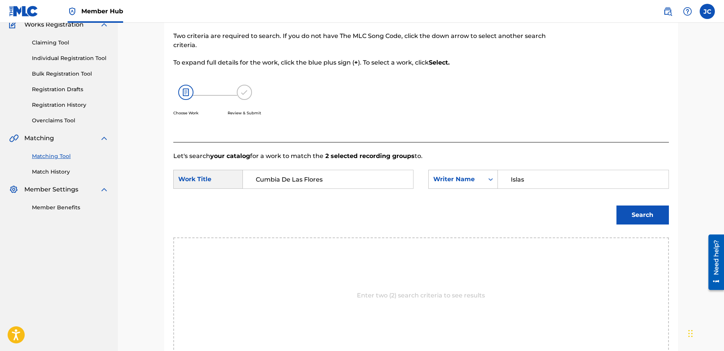
click at [617, 206] on button "Search" at bounding box center [643, 215] width 52 height 19
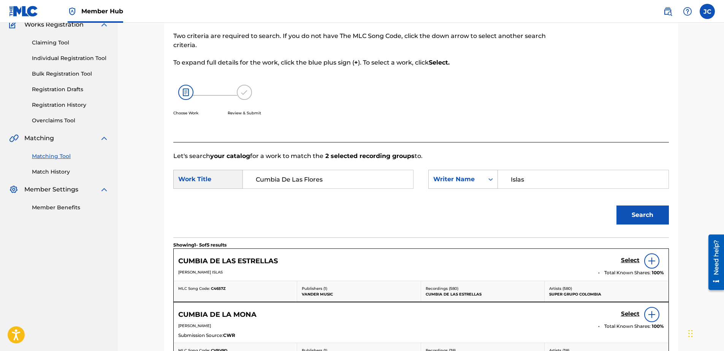
click at [549, 179] on input "Islas" at bounding box center [583, 179] width 157 height 18
paste input "[PERSON_NAME]"
type input "[PERSON_NAME]"
click at [617, 206] on button "Search" at bounding box center [643, 215] width 52 height 19
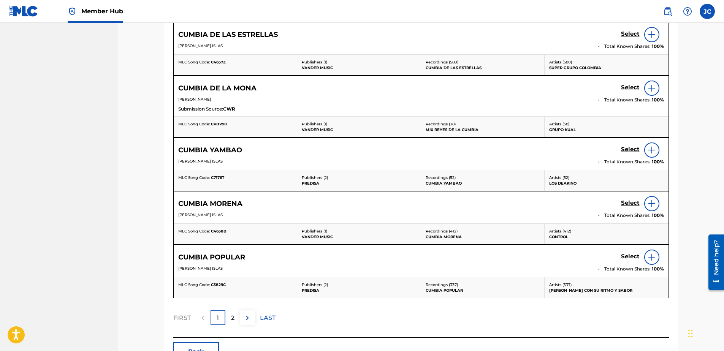
scroll to position [347, 0]
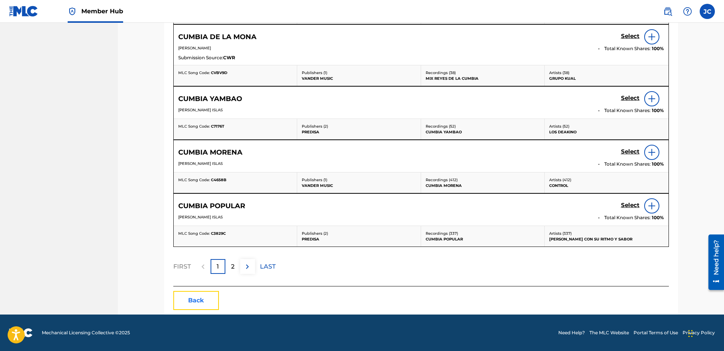
click at [201, 299] on button "Back" at bounding box center [196, 300] width 46 height 19
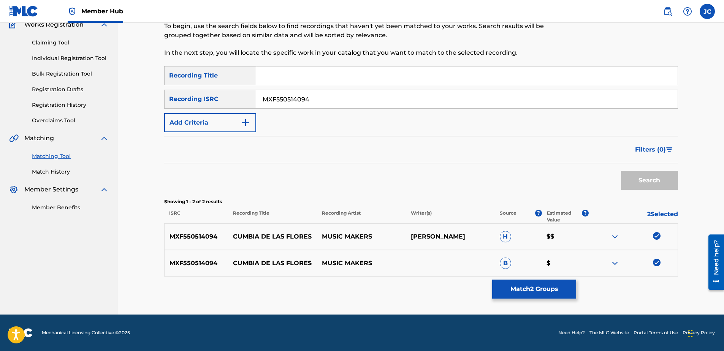
scroll to position [69, 0]
click at [657, 265] on img at bounding box center [657, 263] width 8 height 8
click at [660, 235] on img at bounding box center [657, 236] width 8 height 8
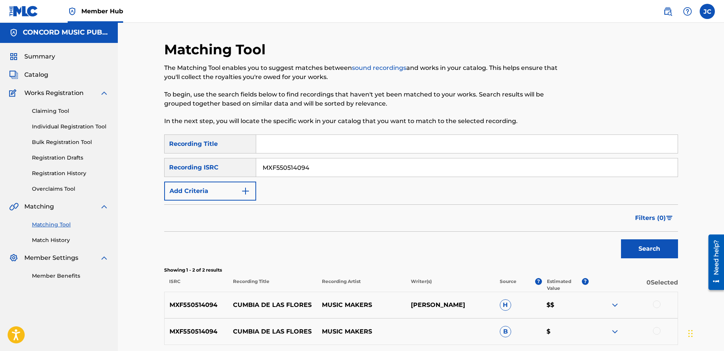
scroll to position [0, 0]
click at [318, 164] on input "MXF550514094" at bounding box center [467, 168] width 422 height 18
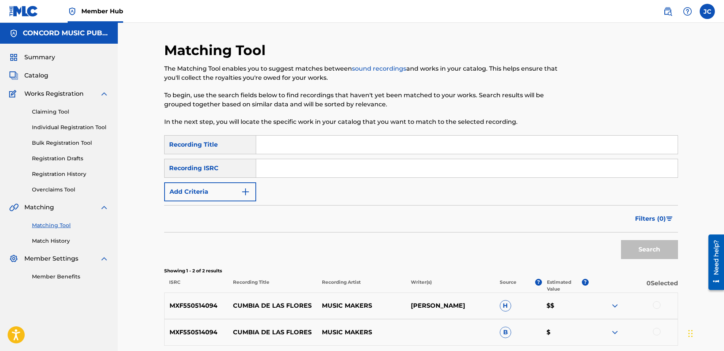
click at [324, 168] on input "Search Form" at bounding box center [467, 168] width 422 height 18
paste input "DEB261101340"
type input "DEB261101340"
click at [621, 240] on button "Search" at bounding box center [649, 249] width 57 height 19
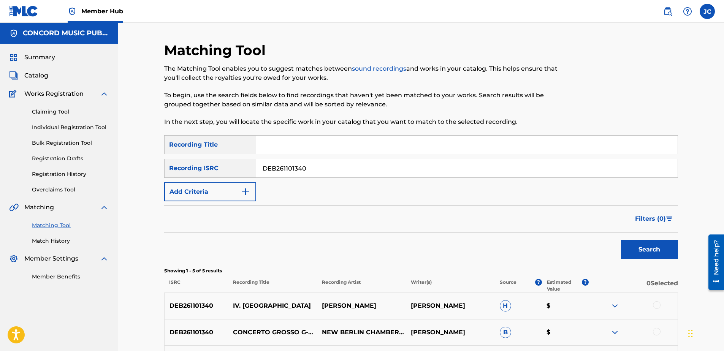
click at [354, 172] on input "DEB261101340" at bounding box center [467, 168] width 422 height 18
click at [384, 167] on input "Search Form" at bounding box center [467, 168] width 422 height 18
paste input "DEF059002082"
type input "DEF059002082"
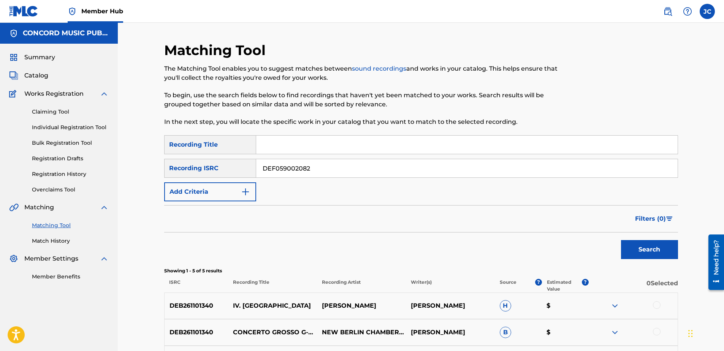
click at [621, 240] on button "Search" at bounding box center [649, 249] width 57 height 19
click at [311, 171] on input "DEF059002082" at bounding box center [467, 168] width 422 height 18
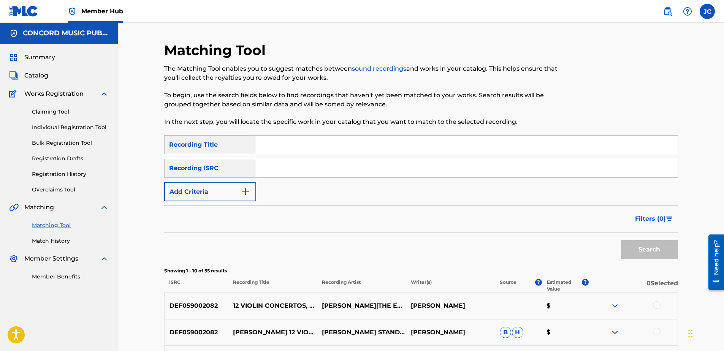
click at [293, 167] on input "Search Form" at bounding box center [467, 168] width 422 height 18
paste input "USDHM1112527"
type input "USDHM1112527"
click at [621, 240] on button "Search" at bounding box center [649, 249] width 57 height 19
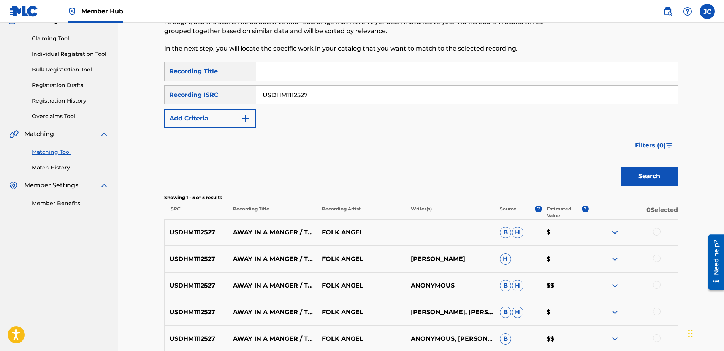
scroll to position [149, 0]
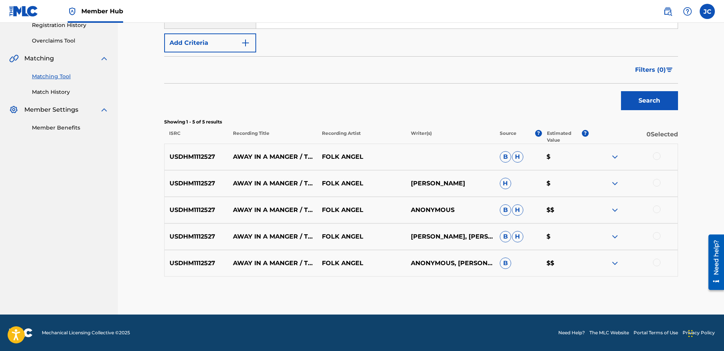
click at [659, 262] on div at bounding box center [657, 263] width 8 height 8
click at [659, 232] on div at bounding box center [633, 236] width 89 height 9
click at [659, 237] on div at bounding box center [657, 236] width 8 height 8
click at [658, 214] on div at bounding box center [633, 210] width 89 height 9
click at [657, 204] on div "USDHM1112527 AWAY IN A MANGER / THE FIRST [DATE] (INTERLUDE) FOLK ANGEL ANONYMO…" at bounding box center [421, 210] width 514 height 27
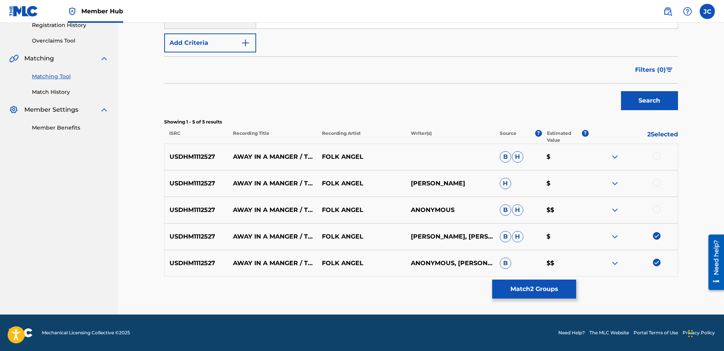
click at [654, 208] on div at bounding box center [657, 210] width 8 height 8
click at [657, 179] on div "USDHM1112527 AWAY IN A MANGER / THE FIRST [DATE] (INTERLUDE) FOLK ANGEL [PERSON…" at bounding box center [421, 183] width 514 height 27
click at [657, 184] on div at bounding box center [657, 183] width 8 height 8
click at [659, 157] on div at bounding box center [657, 156] width 8 height 8
click at [548, 289] on button "Match 5 Groups" at bounding box center [534, 289] width 84 height 19
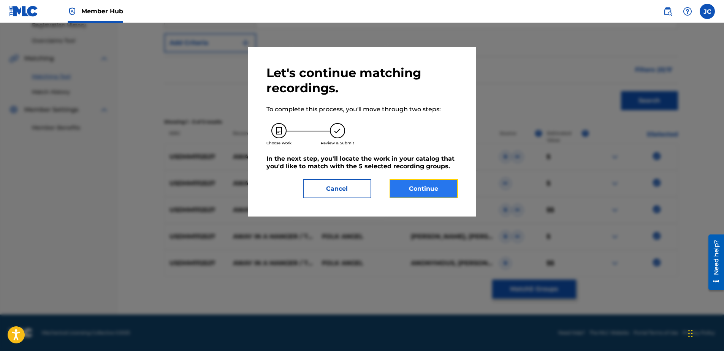
click at [429, 198] on button "Continue" at bounding box center [424, 188] width 68 height 19
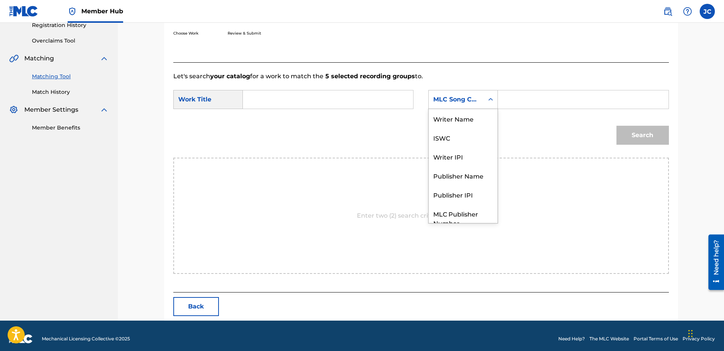
click at [476, 108] on div "MLC Song Code" at bounding box center [464, 99] width 70 height 19
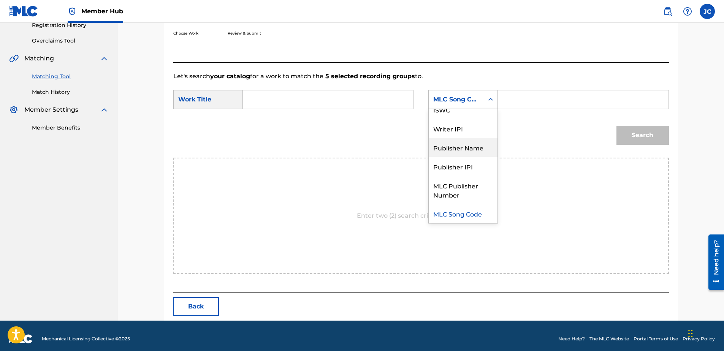
scroll to position [0, 0]
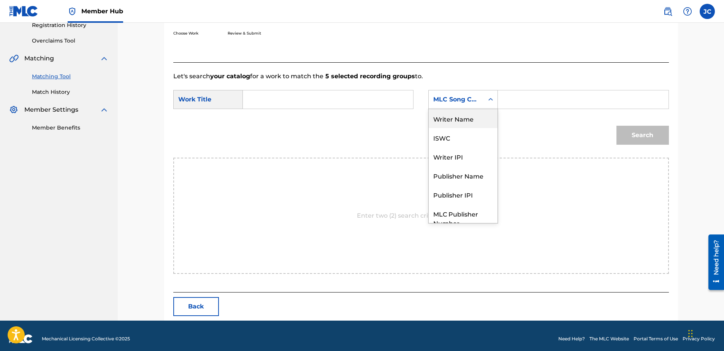
click at [461, 114] on div "Writer Name" at bounding box center [463, 118] width 69 height 19
click at [345, 97] on input "Search Form" at bounding box center [327, 99] width 157 height 18
paste input "Away In a Manger / The First [DATE] - Interlude"
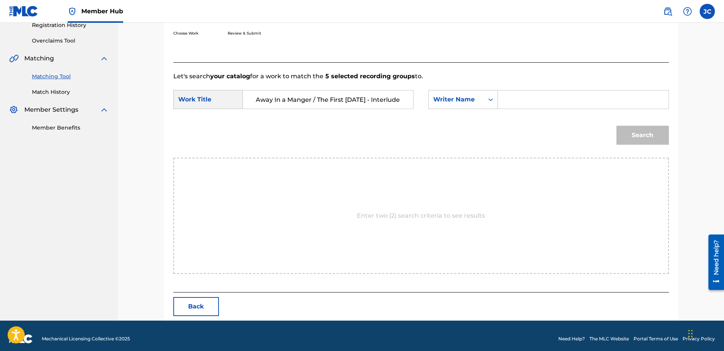
type input "Away In a Manger / The First [DATE] - Interlude"
click at [529, 96] on input "Search Form" at bounding box center [583, 99] width 157 height 18
click at [617, 126] on button "Search" at bounding box center [643, 135] width 52 height 19
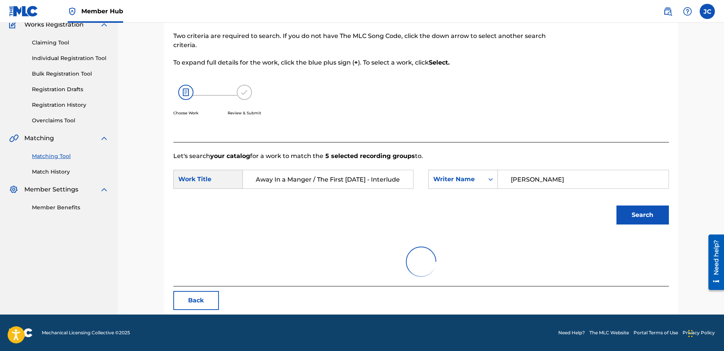
scroll to position [149, 0]
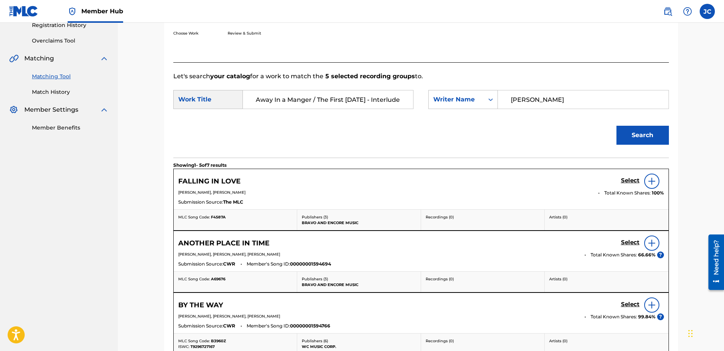
click at [562, 100] on input "[PERSON_NAME]" at bounding box center [583, 99] width 157 height 18
click at [617, 126] on button "Search" at bounding box center [643, 135] width 52 height 19
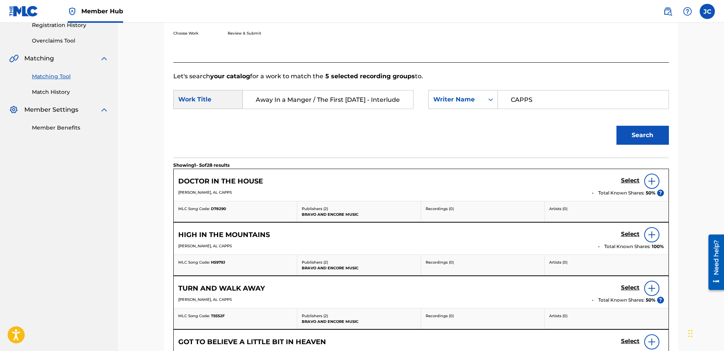
click at [559, 92] on input "CAPPS" at bounding box center [583, 99] width 157 height 18
type input "HALL"
click at [617, 126] on button "Search" at bounding box center [643, 135] width 52 height 19
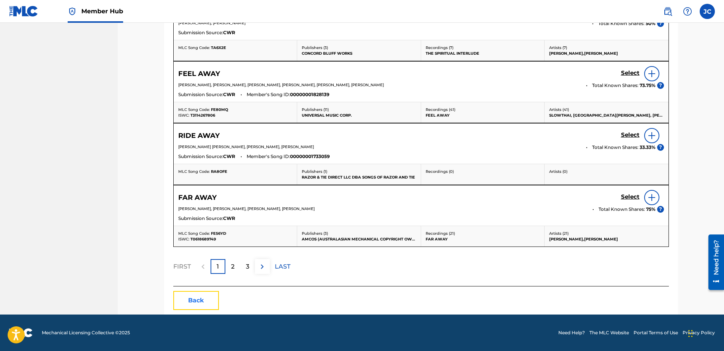
click at [210, 299] on button "Back" at bounding box center [196, 300] width 46 height 19
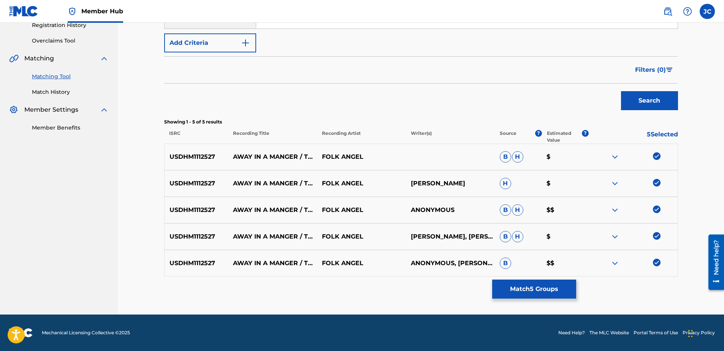
click at [657, 262] on img at bounding box center [657, 263] width 8 height 8
click at [662, 235] on div at bounding box center [633, 236] width 89 height 9
click at [658, 236] on img at bounding box center [657, 236] width 8 height 8
click at [658, 210] on img at bounding box center [657, 210] width 8 height 8
click at [659, 186] on img at bounding box center [657, 183] width 8 height 8
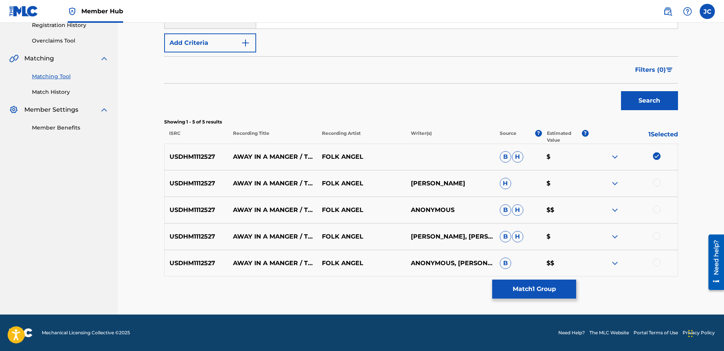
click at [658, 152] on div "USDHM1112527 AWAY IN A MANGER / THE FIRST [DATE] (INTERLUDE) FOLK ANGEL B H $" at bounding box center [421, 157] width 514 height 27
click at [657, 156] on img at bounding box center [657, 156] width 8 height 8
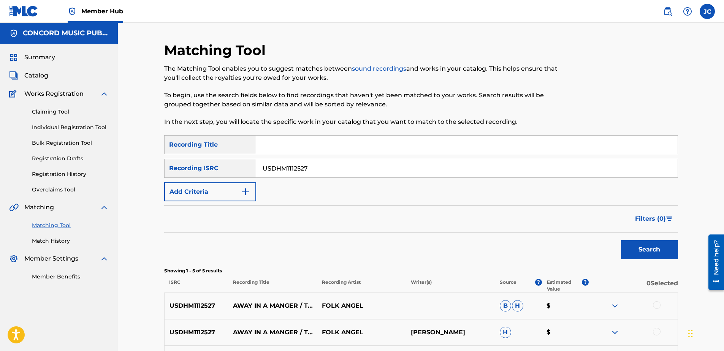
click at [318, 162] on input "USDHM1112527" at bounding box center [467, 168] width 422 height 18
click at [269, 171] on input "Search Form" at bounding box center [467, 168] width 422 height 18
paste input "NLT2H2400196"
type input "NLT2H2400196"
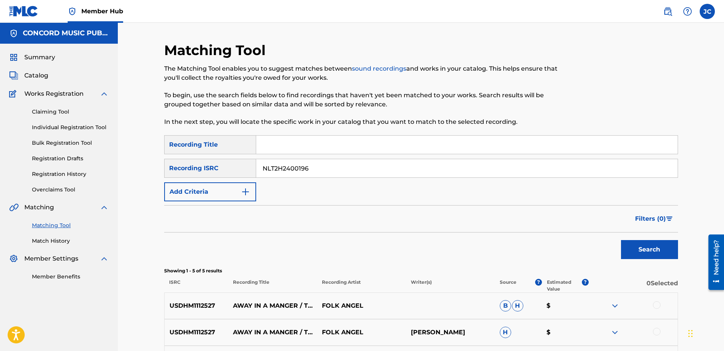
click at [621, 240] on button "Search" at bounding box center [649, 249] width 57 height 19
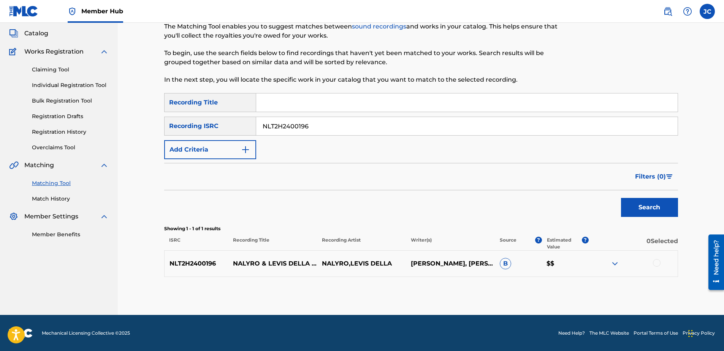
scroll to position [43, 0]
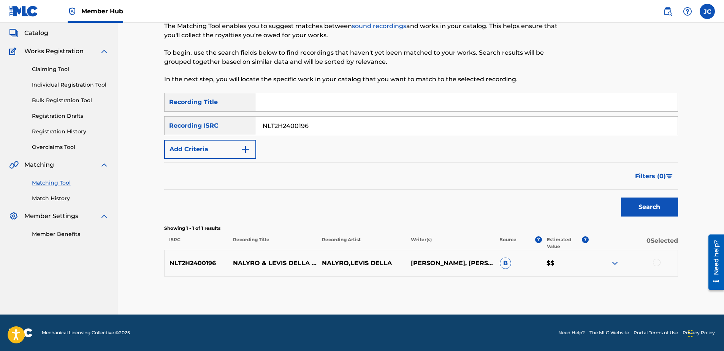
click at [658, 264] on div at bounding box center [657, 263] width 8 height 8
click at [546, 289] on button "Match 1 Group" at bounding box center [534, 289] width 84 height 19
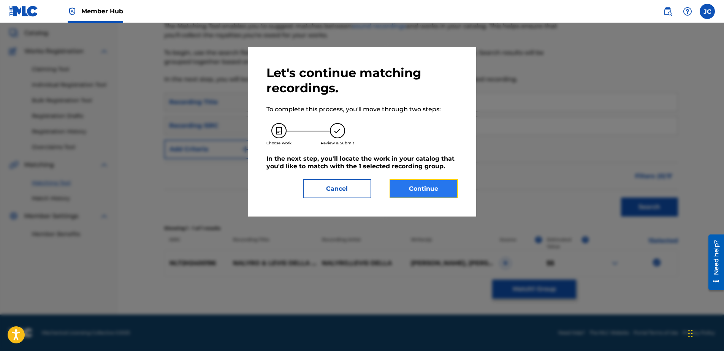
click at [405, 191] on button "Continue" at bounding box center [424, 188] width 68 height 19
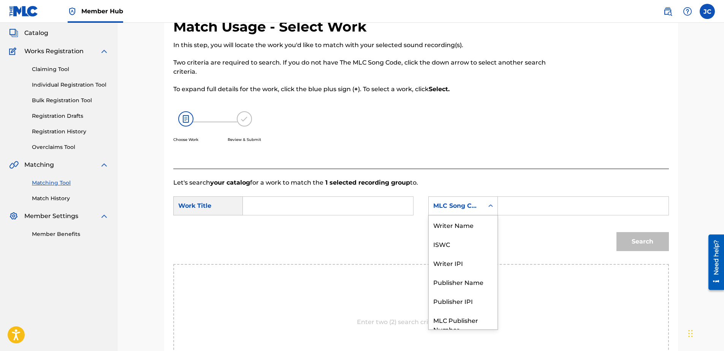
click at [468, 209] on div "MLC Song Code" at bounding box center [456, 206] width 46 height 9
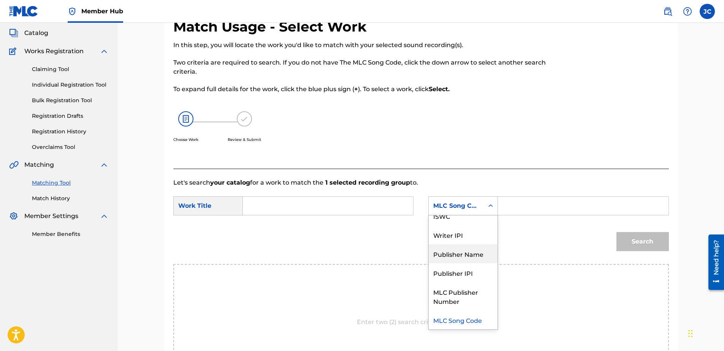
scroll to position [0, 0]
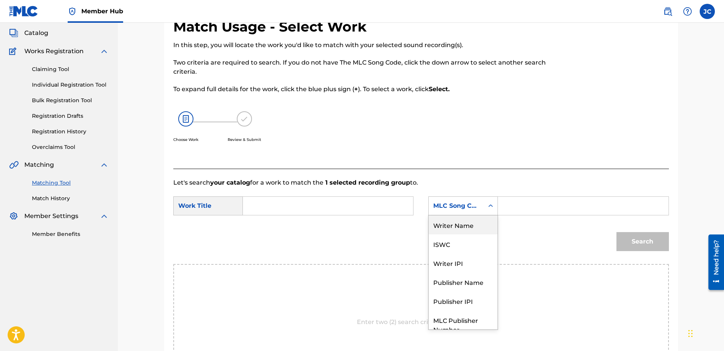
drag, startPoint x: 476, startPoint y: 228, endPoint x: 383, endPoint y: 220, distance: 92.7
click at [476, 227] on div "Writer Name" at bounding box center [463, 225] width 69 height 19
click at [313, 205] on input "Search Form" at bounding box center [327, 206] width 157 height 18
paste input "A Second To Midnight"
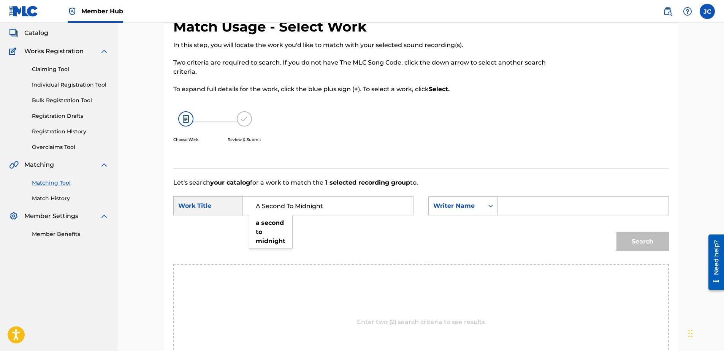
type input "A Second To Midnight"
click at [535, 214] on input "Search Form" at bounding box center [583, 206] width 157 height 18
paste input "Blackwell"
type input "Blackwell"
click at [617, 232] on button "Search" at bounding box center [643, 241] width 52 height 19
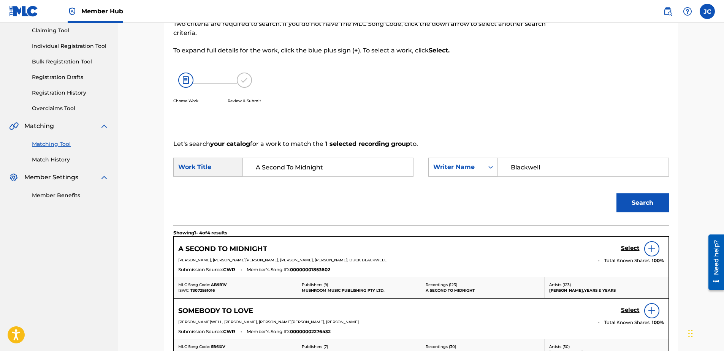
scroll to position [81, 0]
click at [628, 246] on h5 "Select" at bounding box center [630, 249] width 19 height 7
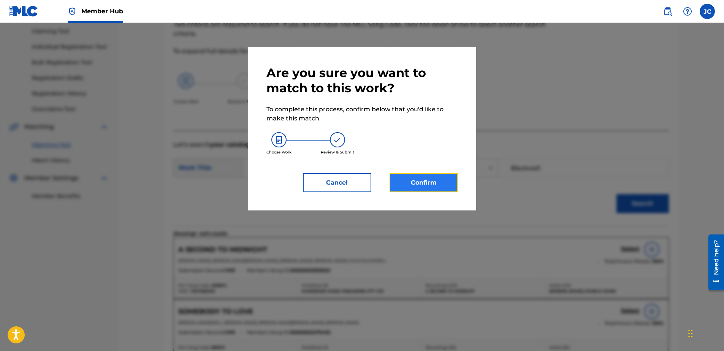
click at [408, 186] on button "Confirm" at bounding box center [424, 182] width 68 height 19
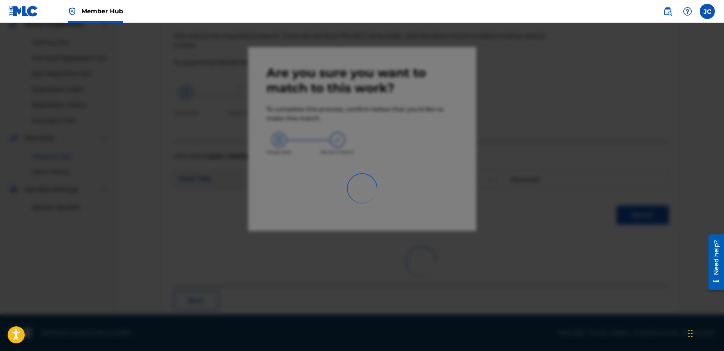
scroll to position [20, 0]
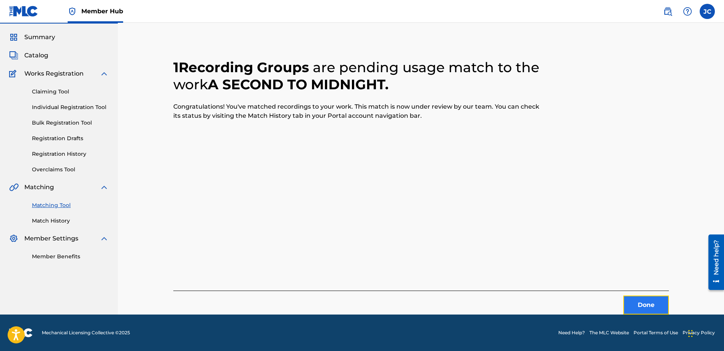
click at [648, 306] on button "Done" at bounding box center [647, 305] width 46 height 19
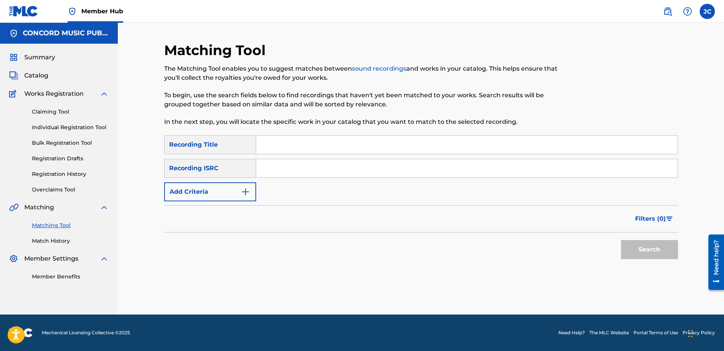
scroll to position [0, 0]
click at [269, 167] on input "Search Form" at bounding box center [467, 168] width 422 height 18
paste input "QM6DC1569565"
type input "QM6DC1569565"
click at [621, 240] on button "Search" at bounding box center [649, 249] width 57 height 19
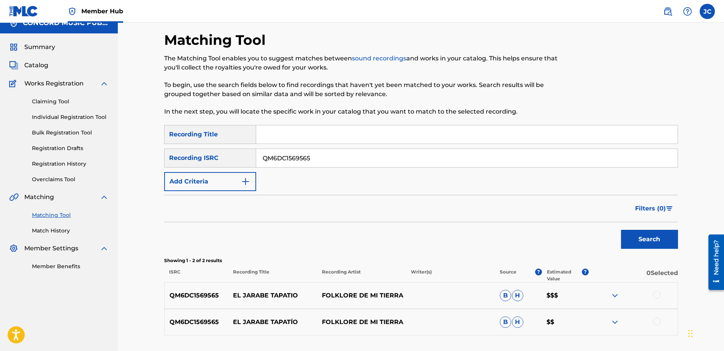
scroll to position [69, 0]
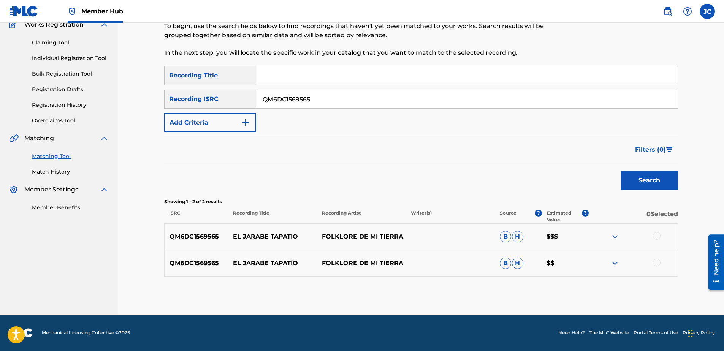
click at [658, 264] on div at bounding box center [657, 263] width 8 height 8
click at [654, 237] on div at bounding box center [657, 236] width 8 height 8
click at [511, 293] on button "Match 2 Groups" at bounding box center [534, 289] width 84 height 19
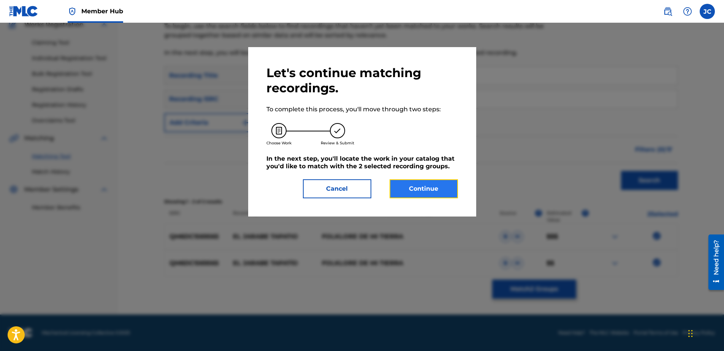
click at [436, 192] on button "Continue" at bounding box center [424, 188] width 68 height 19
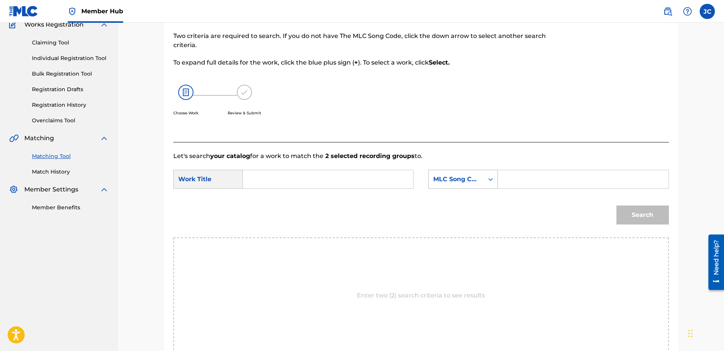
click at [451, 180] on div "MLC Song Code" at bounding box center [456, 179] width 46 height 9
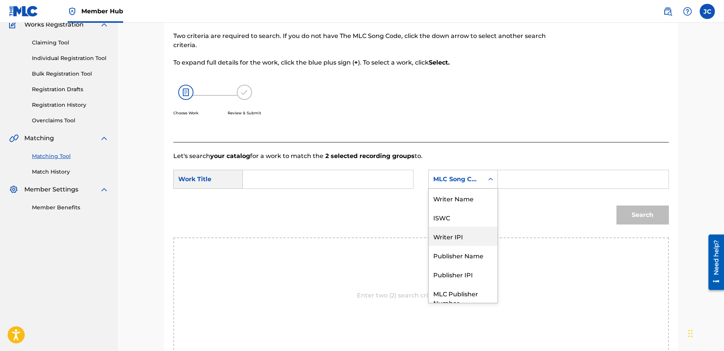
scroll to position [0, 0]
click at [472, 198] on div "Writer Name" at bounding box center [463, 198] width 69 height 19
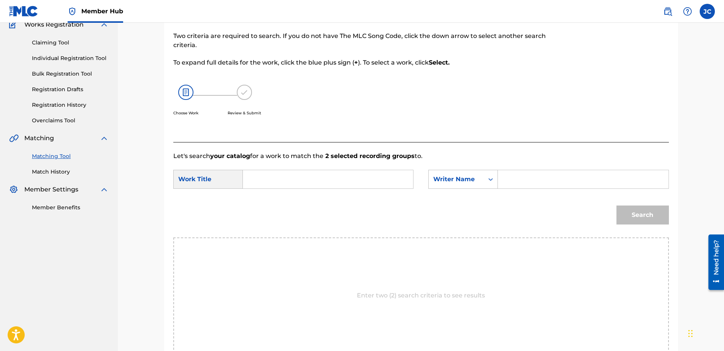
click at [354, 182] on input "Search Form" at bounding box center [327, 179] width 157 height 18
paste input "Tapatio"
click at [301, 182] on input "Tapatio" at bounding box center [327, 179] width 157 height 18
paste input "El Jarabe"
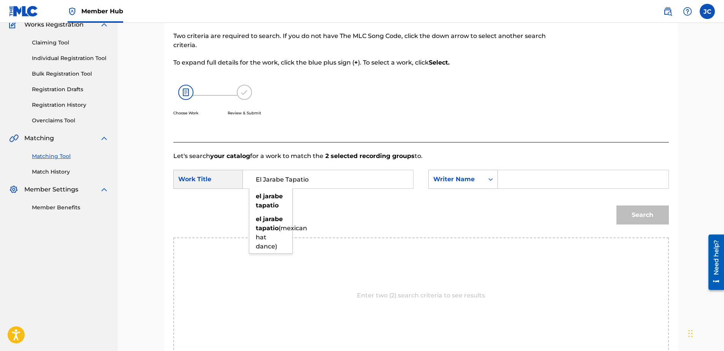
type input "El Jarabe Tapatio"
click at [532, 187] on input "Search Form" at bounding box center [583, 179] width 157 height 18
paste input "FARNELL"
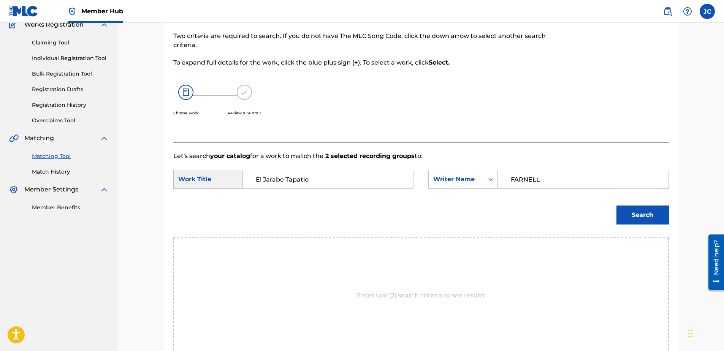
click at [617, 206] on button "Search" at bounding box center [643, 215] width 52 height 19
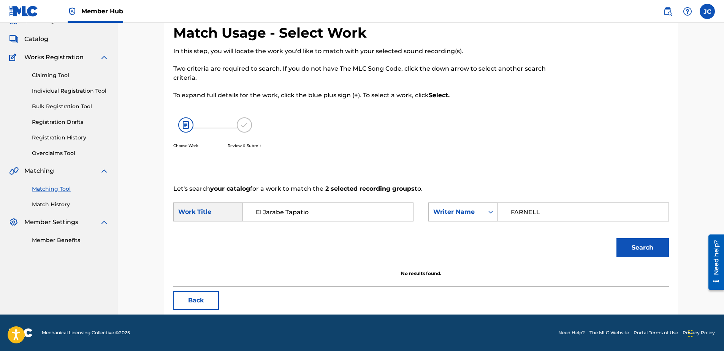
scroll to position [37, 0]
drag, startPoint x: 553, startPoint y: 210, endPoint x: 469, endPoint y: 232, distance: 87.3
click at [469, 232] on form "SearchWithCriteria5f04cec5-e52a-4c04-bd02-3b26bd1ab97a Work Title El Jarabe Tap…" at bounding box center [421, 232] width 496 height 77
type input "[GEOGRAPHIC_DATA]"
click at [617, 238] on button "Search" at bounding box center [643, 247] width 52 height 19
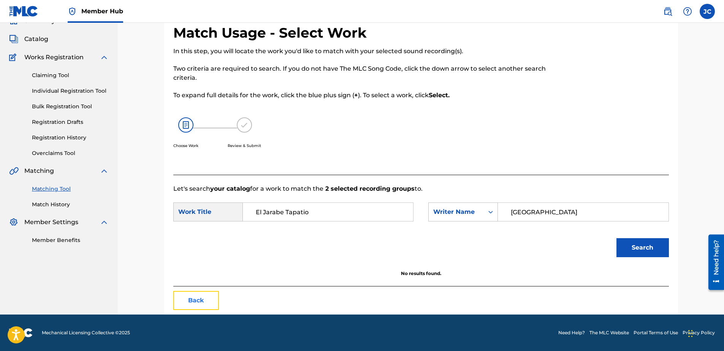
click at [193, 303] on button "Back" at bounding box center [196, 300] width 46 height 19
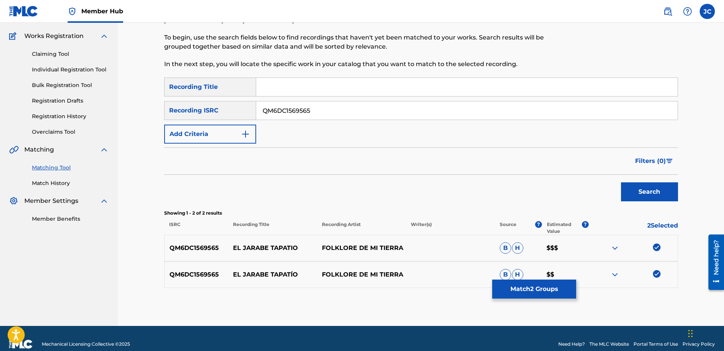
scroll to position [69, 0]
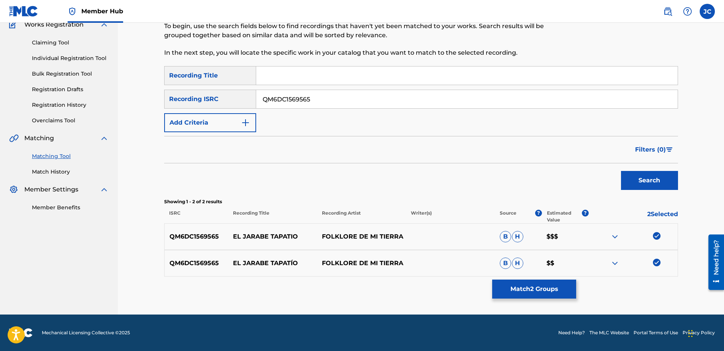
click at [654, 262] on img at bounding box center [657, 263] width 8 height 8
click at [654, 237] on img at bounding box center [657, 236] width 8 height 8
click at [350, 102] on input "QM6DC1569565" at bounding box center [467, 99] width 422 height 18
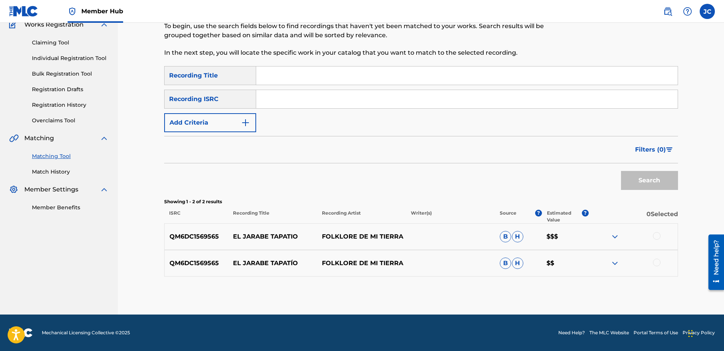
click at [280, 106] on input "Search Form" at bounding box center [467, 99] width 422 height 18
paste input "DEBZ70700405"
type input "DEBZ70700405"
click at [621, 171] on button "Search" at bounding box center [649, 180] width 57 height 19
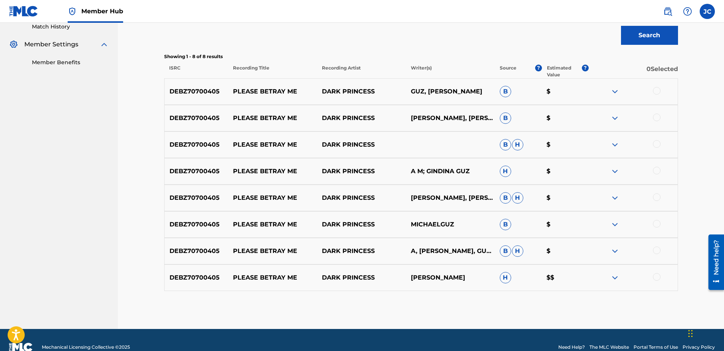
scroll to position [229, 0]
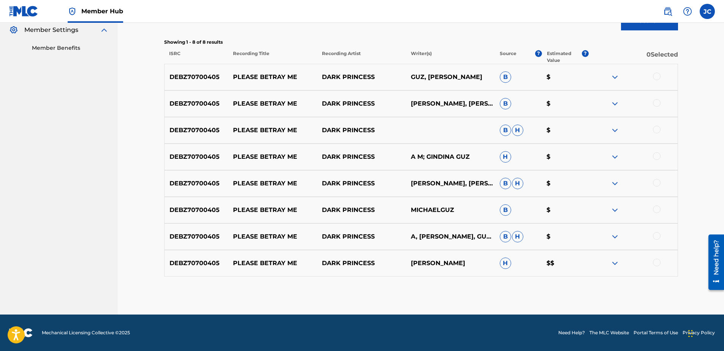
click at [651, 262] on div at bounding box center [633, 263] width 89 height 9
click at [661, 266] on div at bounding box center [633, 263] width 89 height 9
click at [659, 262] on div at bounding box center [657, 263] width 8 height 8
click at [659, 235] on div at bounding box center [657, 236] width 8 height 8
click at [654, 208] on div at bounding box center [657, 210] width 8 height 8
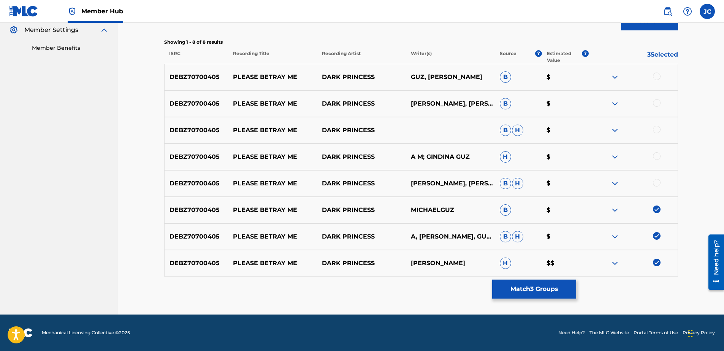
click at [660, 183] on div at bounding box center [657, 183] width 8 height 8
click at [656, 157] on div at bounding box center [657, 156] width 8 height 8
click at [656, 126] on div at bounding box center [657, 130] width 8 height 8
click at [657, 105] on div at bounding box center [657, 103] width 8 height 8
click at [660, 77] on div at bounding box center [657, 77] width 8 height 8
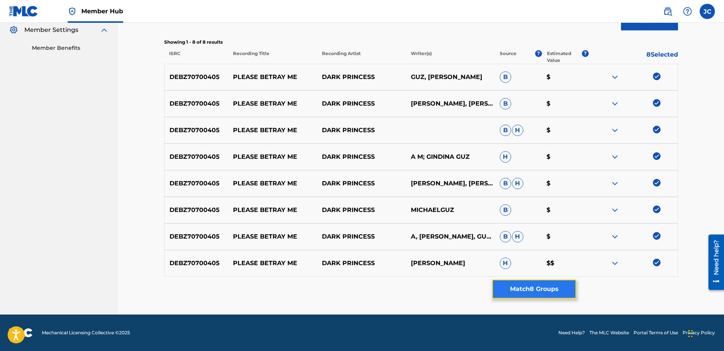
click at [534, 293] on button "Match 8 Groups" at bounding box center [534, 289] width 84 height 19
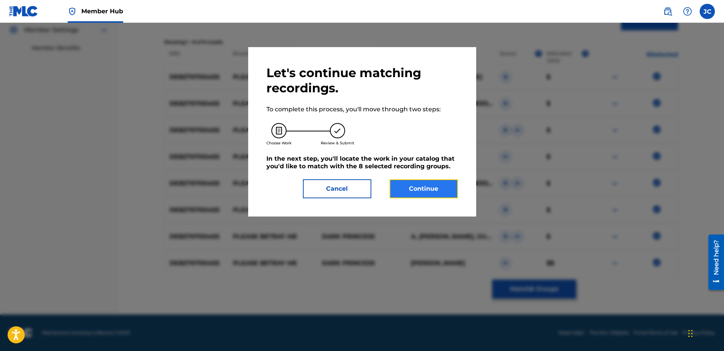
click at [452, 190] on button "Continue" at bounding box center [424, 188] width 68 height 19
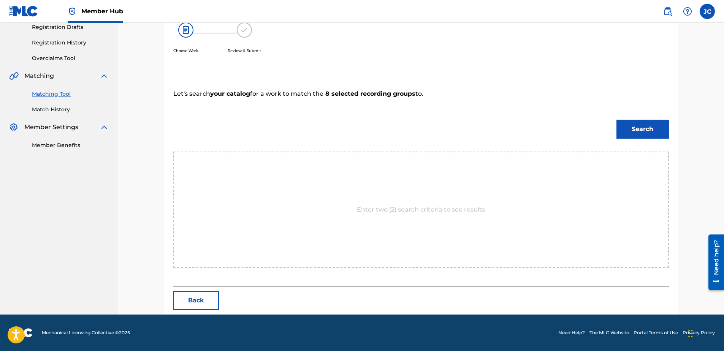
scroll to position [155, 0]
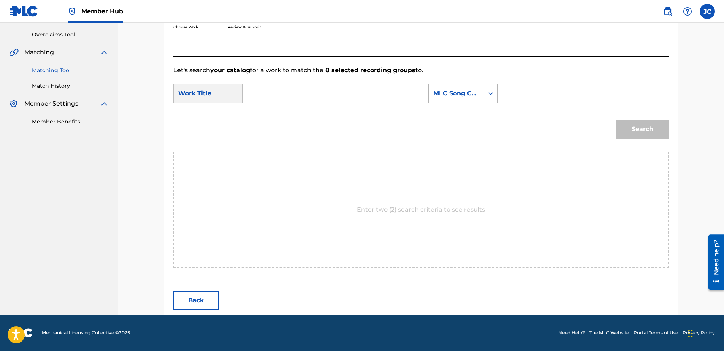
click at [464, 91] on div "MLC Song Code" at bounding box center [456, 93] width 46 height 9
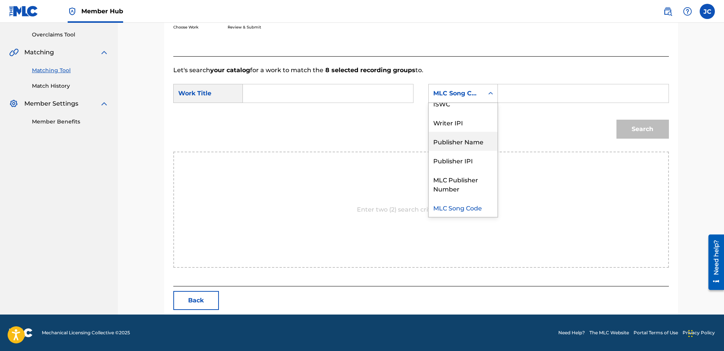
scroll to position [0, 0]
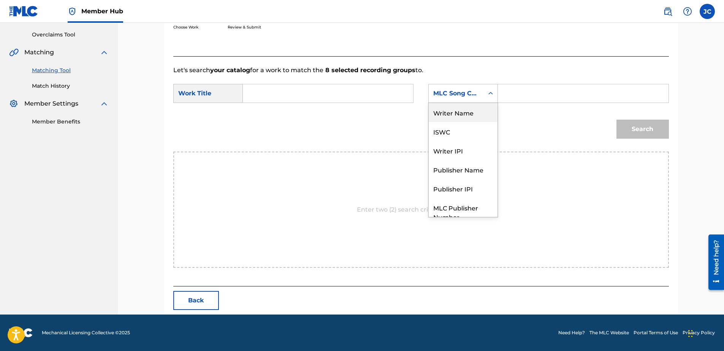
click at [462, 113] on div "Writer Name" at bounding box center [463, 112] width 69 height 19
click at [399, 90] on input "Search Form" at bounding box center [327, 93] width 157 height 18
paste input "Please Betray Me"
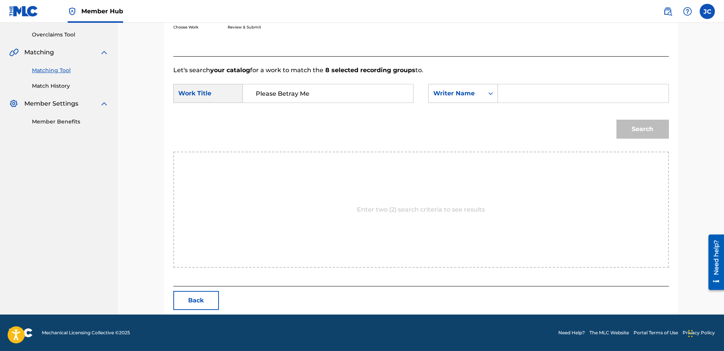
type input "Please Betray Me"
click at [533, 79] on form "SearchWithCriteria5f04cec5-e52a-4c04-bd02-3b26bd1ab97a Work Title Please Betray…" at bounding box center [421, 113] width 496 height 77
click at [538, 93] on input "Search Form" at bounding box center [583, 93] width 157 height 18
paste input "Alena"
click at [617, 120] on button "Search" at bounding box center [643, 129] width 52 height 19
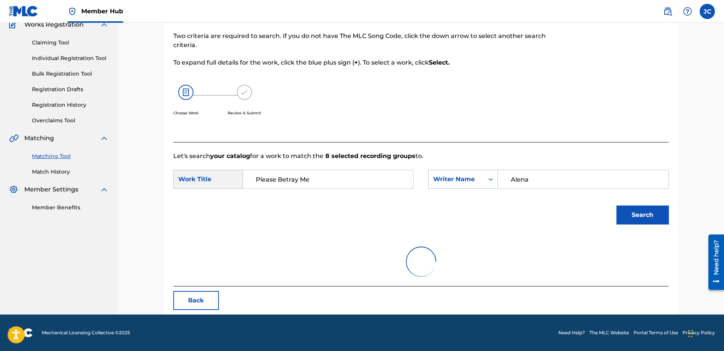
scroll to position [37, 0]
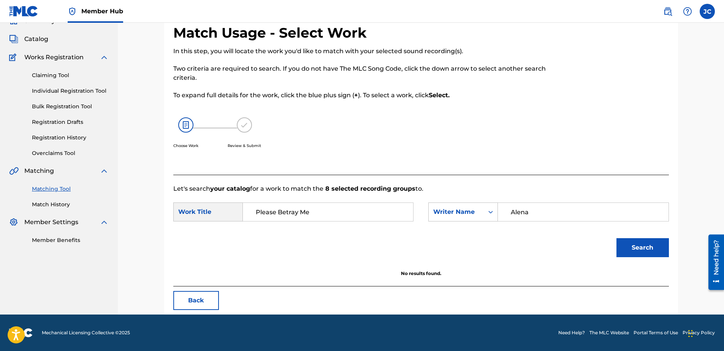
click at [539, 221] on div "Alena" at bounding box center [583, 212] width 171 height 19
click at [539, 218] on input "Alena" at bounding box center [583, 212] width 157 height 18
paste input "Gindi"
click at [617, 238] on button "Search" at bounding box center [643, 247] width 52 height 19
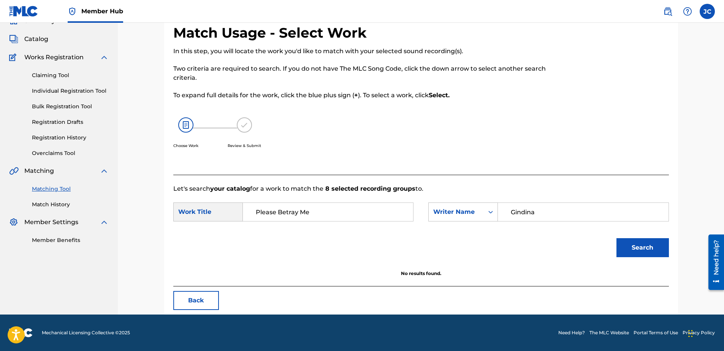
click at [608, 218] on input "Gindina" at bounding box center [583, 212] width 157 height 18
paste input "uz"
click at [617, 238] on button "Search" at bounding box center [643, 247] width 52 height 19
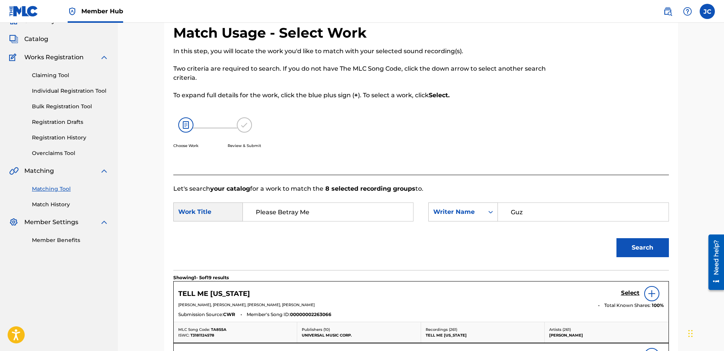
click at [532, 210] on input "Guz" at bounding box center [583, 212] width 157 height 18
paste input "[PERSON_NAME]"
type input "[PERSON_NAME]"
click at [617, 238] on button "Search" at bounding box center [643, 247] width 52 height 19
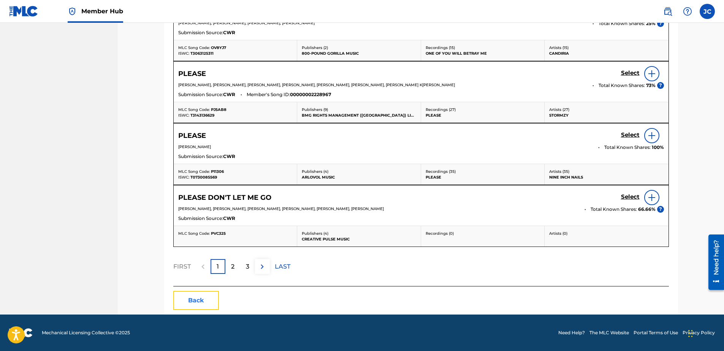
click at [201, 306] on button "Back" at bounding box center [196, 300] width 46 height 19
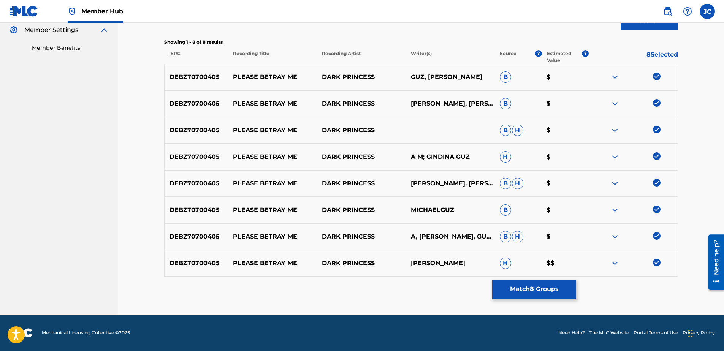
click at [653, 259] on div at bounding box center [633, 263] width 89 height 9
click at [659, 265] on img at bounding box center [657, 263] width 8 height 8
click at [662, 236] on div at bounding box center [633, 236] width 89 height 9
click at [659, 236] on img at bounding box center [657, 236] width 8 height 8
click at [658, 214] on div at bounding box center [633, 210] width 89 height 9
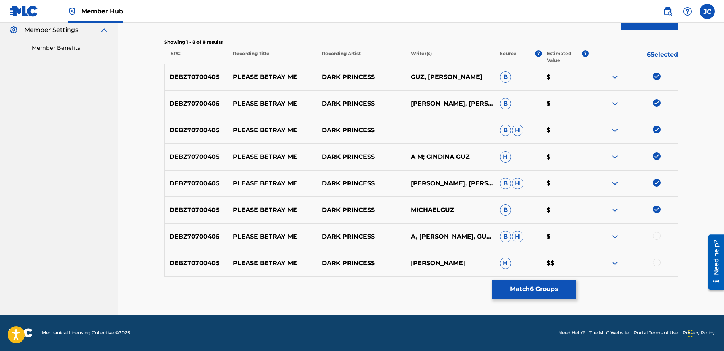
click at [658, 208] on img at bounding box center [657, 210] width 8 height 8
click at [657, 187] on div at bounding box center [633, 183] width 89 height 9
click at [658, 181] on img at bounding box center [657, 183] width 8 height 8
click at [656, 157] on img at bounding box center [657, 156] width 8 height 8
click at [655, 129] on img at bounding box center [657, 130] width 8 height 8
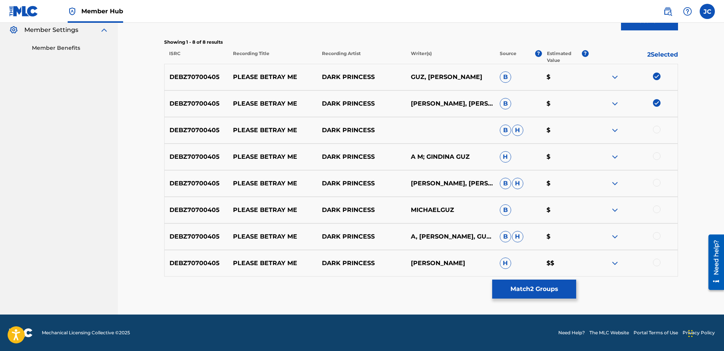
click at [655, 103] on img at bounding box center [657, 103] width 8 height 8
click at [656, 79] on img at bounding box center [657, 77] width 8 height 8
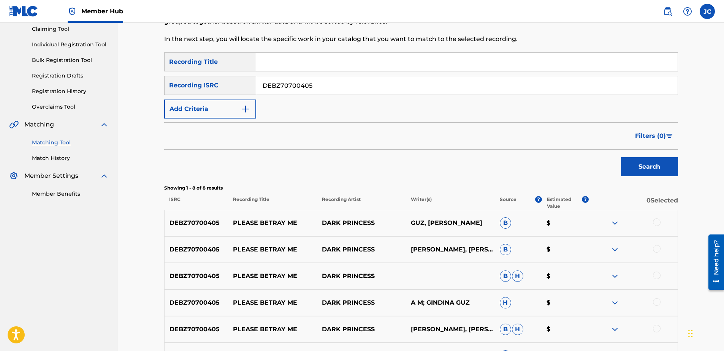
scroll to position [77, 0]
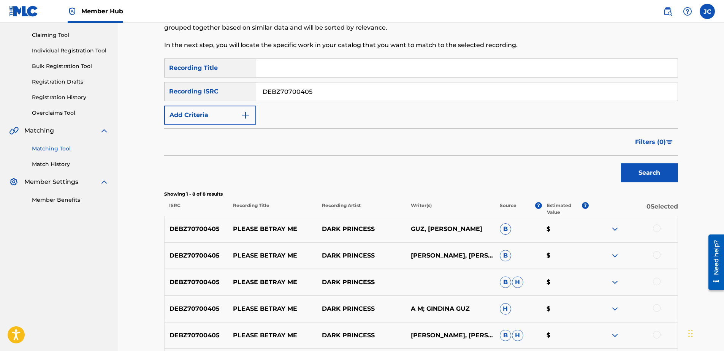
click at [428, 98] on input "DEBZ70700405" at bounding box center [467, 92] width 422 height 18
paste input "USHM20315282"
type input "USHM20315282"
click at [621, 164] on button "Search" at bounding box center [649, 173] width 57 height 19
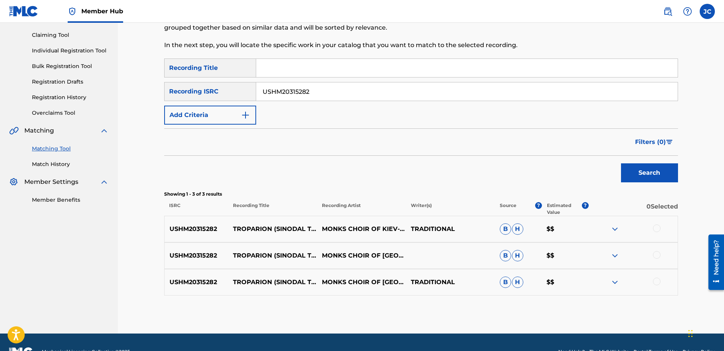
click at [354, 90] on input "USHM20315282" at bounding box center [467, 92] width 422 height 18
click at [343, 90] on input "Search Form" at bounding box center [467, 92] width 422 height 18
paste input "USTB10300964"
type input "USTB10300964"
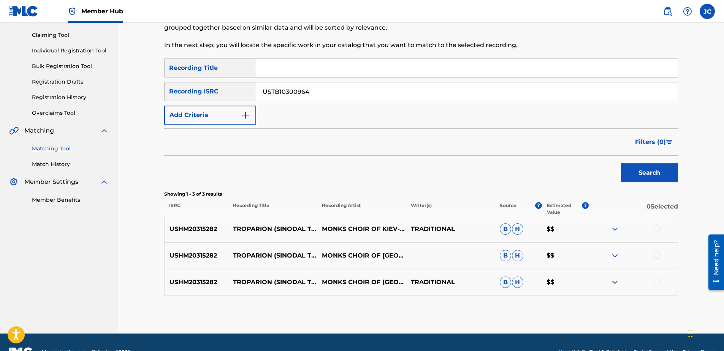
click at [621, 164] on button "Search" at bounding box center [649, 173] width 57 height 19
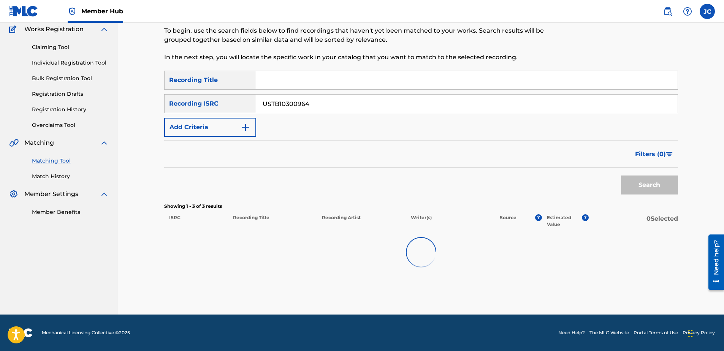
scroll to position [69, 0]
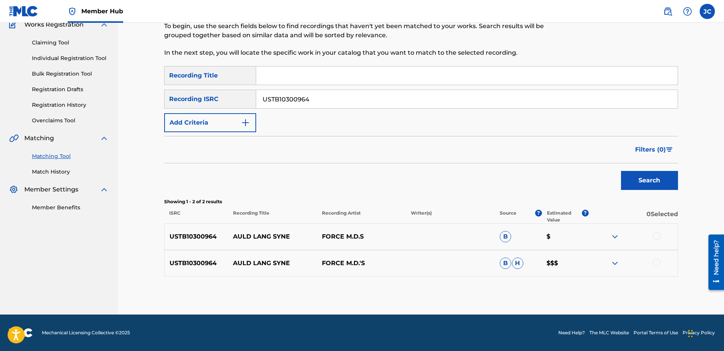
click at [660, 265] on div at bounding box center [657, 263] width 8 height 8
click at [657, 233] on div at bounding box center [657, 236] width 8 height 8
click at [568, 286] on button "Match 2 Groups" at bounding box center [534, 289] width 84 height 19
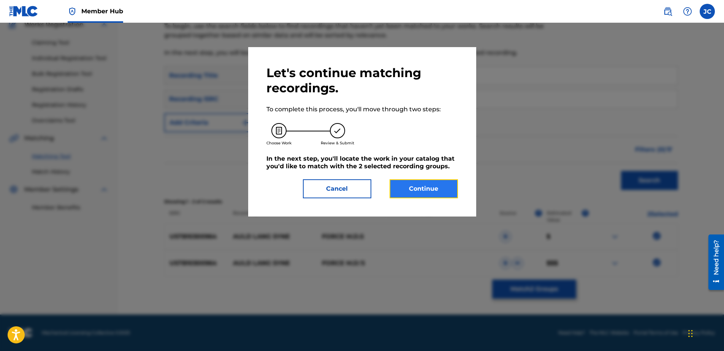
click at [457, 187] on button "Continue" at bounding box center [424, 188] width 68 height 19
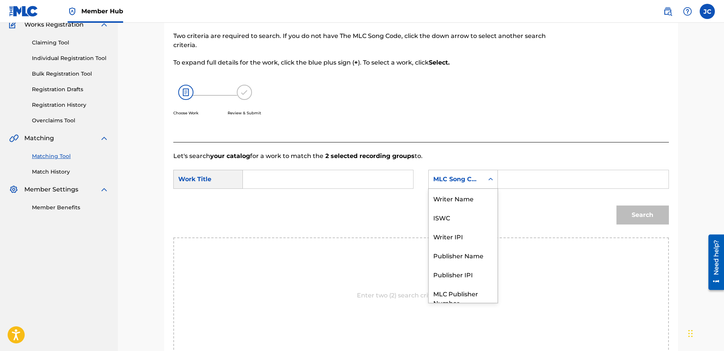
click at [457, 187] on div "MLC Song Code" at bounding box center [464, 179] width 70 height 19
click at [476, 201] on div "Writer Name" at bounding box center [463, 198] width 69 height 19
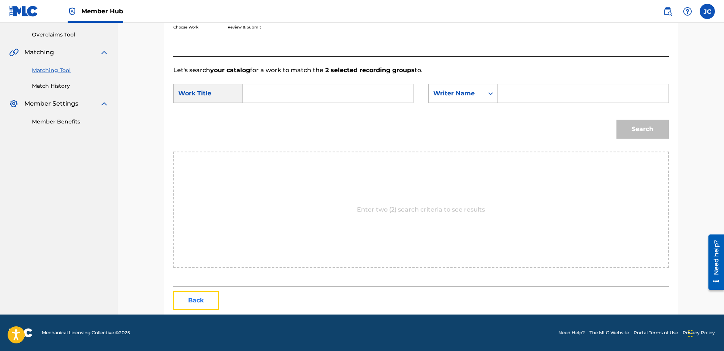
click at [206, 301] on button "Back" at bounding box center [196, 300] width 46 height 19
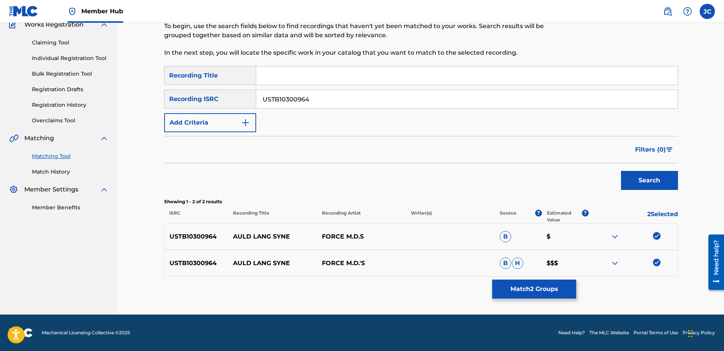
scroll to position [69, 0]
click at [658, 264] on img at bounding box center [657, 263] width 8 height 8
click at [663, 240] on div at bounding box center [633, 236] width 89 height 9
click at [654, 236] on img at bounding box center [657, 236] width 8 height 8
click at [652, 264] on div at bounding box center [633, 263] width 89 height 9
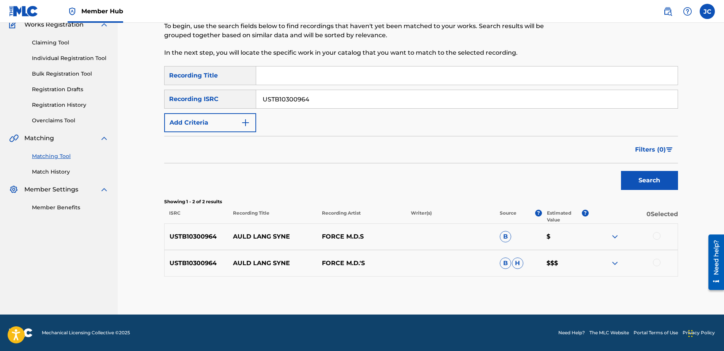
click at [656, 263] on div at bounding box center [657, 263] width 8 height 8
click at [657, 235] on div at bounding box center [657, 236] width 8 height 8
click at [517, 289] on button "Match 2 Groups" at bounding box center [534, 289] width 84 height 19
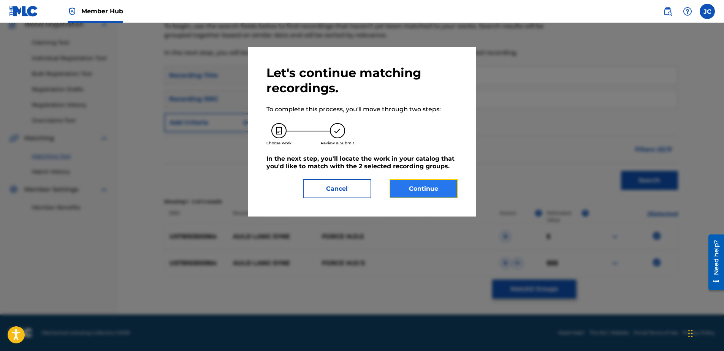
click at [423, 181] on button "Continue" at bounding box center [424, 188] width 68 height 19
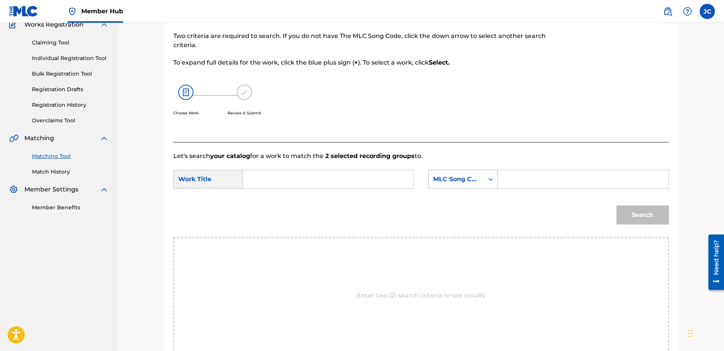
click at [476, 182] on div "MLC Song Code" at bounding box center [456, 179] width 46 height 9
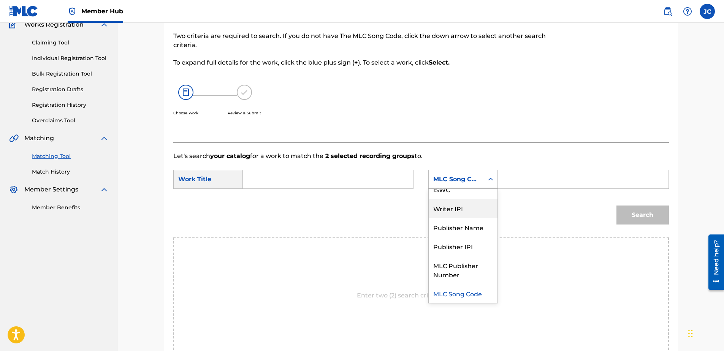
scroll to position [0, 0]
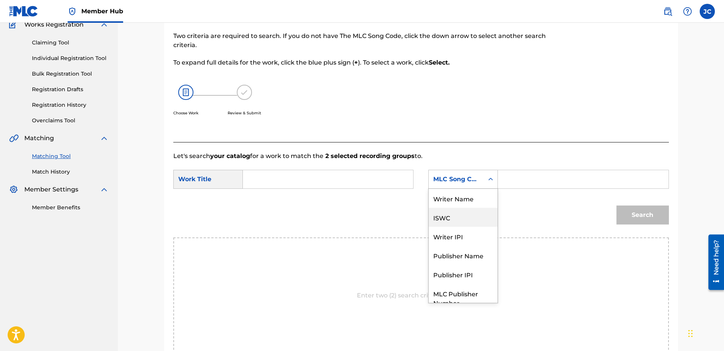
click at [462, 206] on div "Writer Name" at bounding box center [463, 198] width 69 height 19
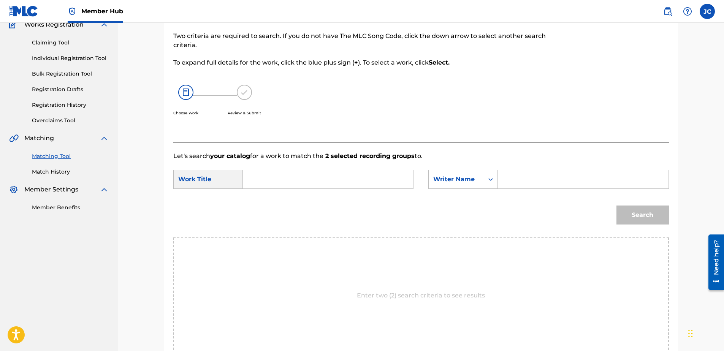
click at [351, 180] on input "Search Form" at bounding box center [327, 179] width 157 height 18
paste input "Auld Lang Syne"
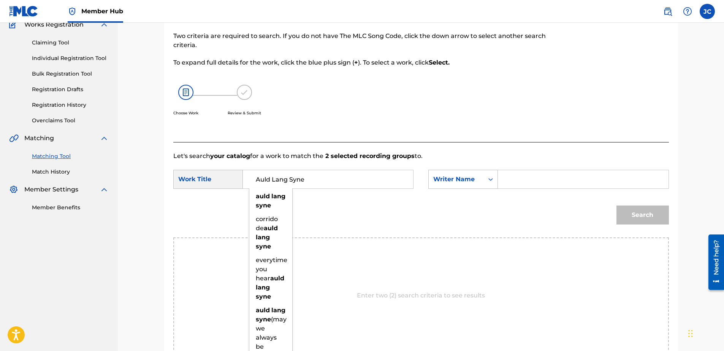
type input "Auld Lang Syne"
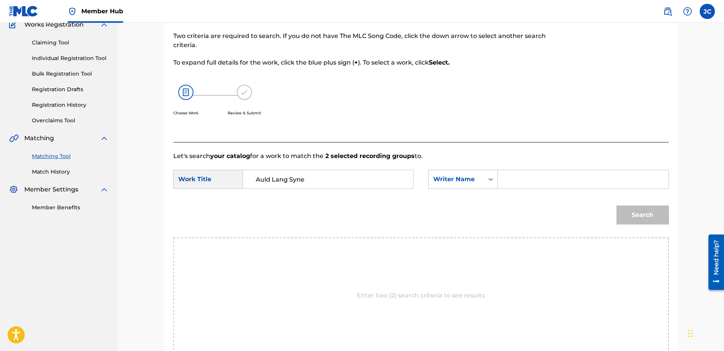
click at [520, 179] on input "Search Form" at bounding box center [583, 179] width 157 height 18
click at [617, 206] on button "Search" at bounding box center [643, 215] width 52 height 19
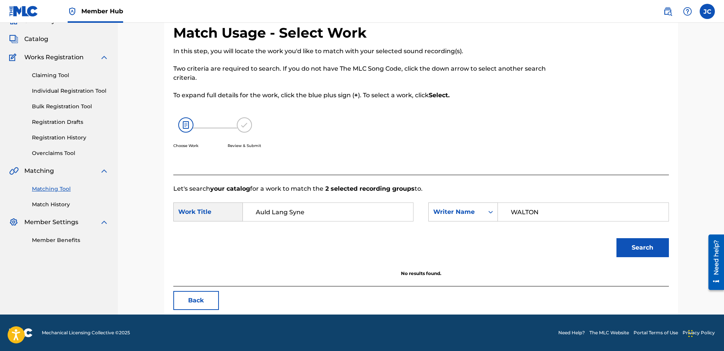
scroll to position [37, 0]
click at [537, 211] on input "WALTON" at bounding box center [583, 212] width 157 height 18
type input "HALPIN"
click at [617, 238] on button "Search" at bounding box center [643, 247] width 52 height 19
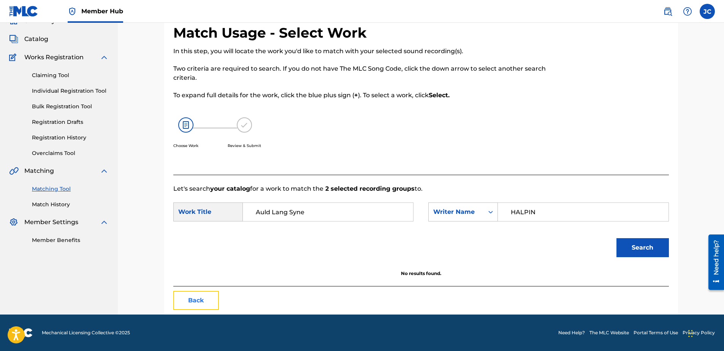
click at [187, 296] on button "Back" at bounding box center [196, 300] width 46 height 19
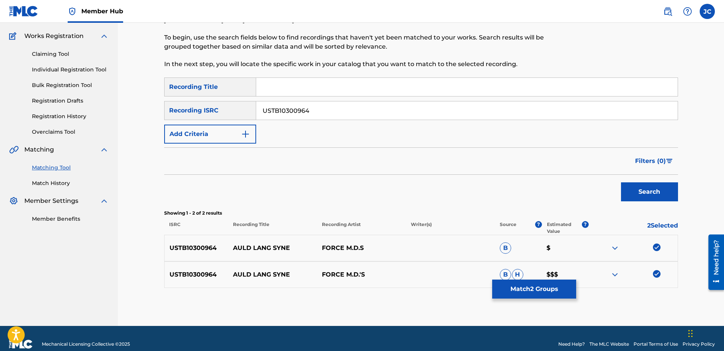
scroll to position [69, 0]
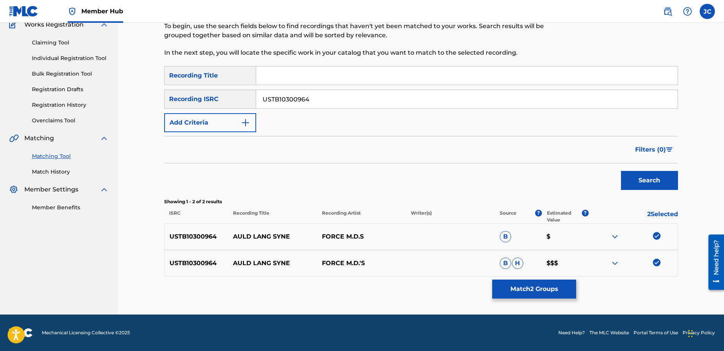
click at [660, 265] on img at bounding box center [657, 263] width 8 height 8
click at [660, 235] on img at bounding box center [657, 236] width 8 height 8
click at [323, 95] on input "USTB10300964" at bounding box center [467, 99] width 422 height 18
click at [318, 98] on input "USTB10300964" at bounding box center [467, 99] width 422 height 18
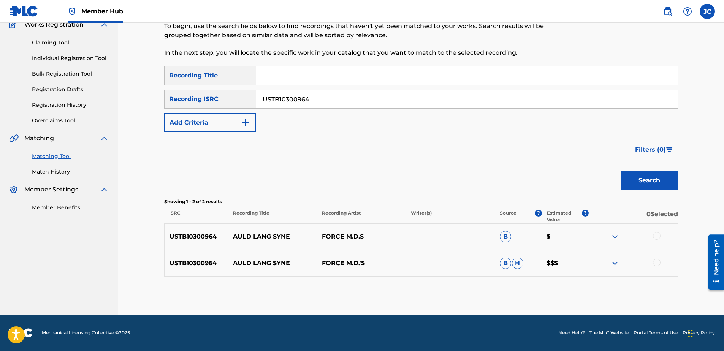
click at [318, 98] on input "USTB10300964" at bounding box center [467, 99] width 422 height 18
click at [327, 93] on input "Search Form" at bounding box center [467, 99] width 422 height 18
paste input "USSF19810307"
type input "USSF19810307"
click at [621, 171] on button "Search" at bounding box center [649, 180] width 57 height 19
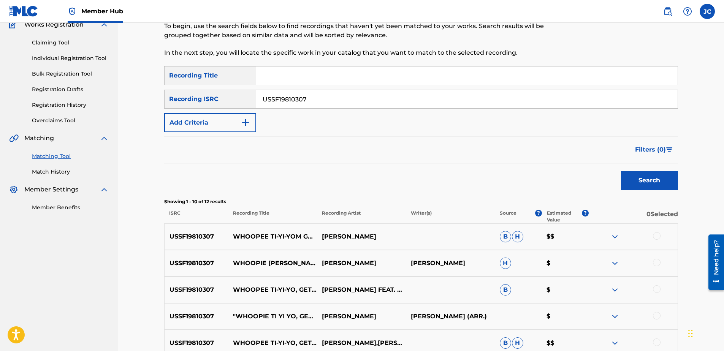
click at [320, 100] on input "USSF19810307" at bounding box center [467, 99] width 422 height 18
click at [303, 91] on input "Search Form" at bounding box center [467, 99] width 422 height 18
paste input "QM7MR2000590"
type input "QM7MR2000590"
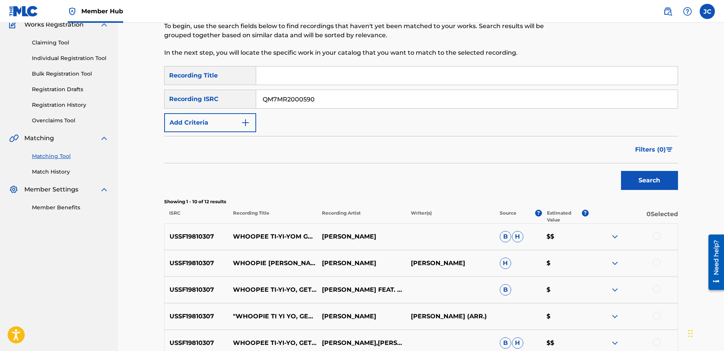
click at [621, 171] on button "Search" at bounding box center [649, 180] width 57 height 19
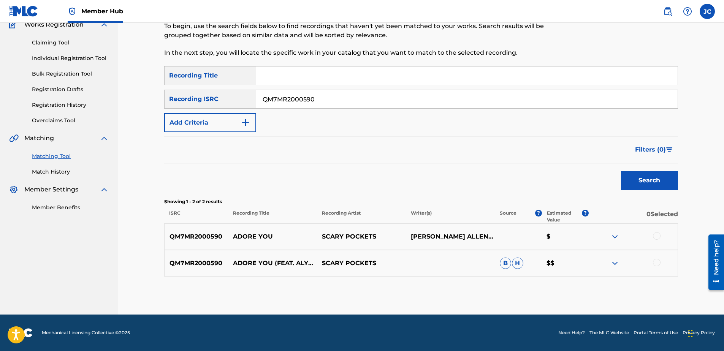
click at [658, 263] on div at bounding box center [657, 263] width 8 height 8
click at [656, 240] on div at bounding box center [633, 236] width 89 height 9
click at [656, 238] on div at bounding box center [657, 236] width 8 height 8
click at [555, 286] on button "Match 2 Groups" at bounding box center [534, 289] width 84 height 19
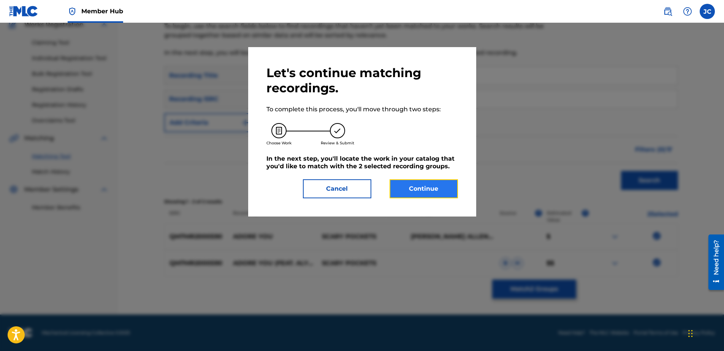
click at [411, 186] on button "Continue" at bounding box center [424, 188] width 68 height 19
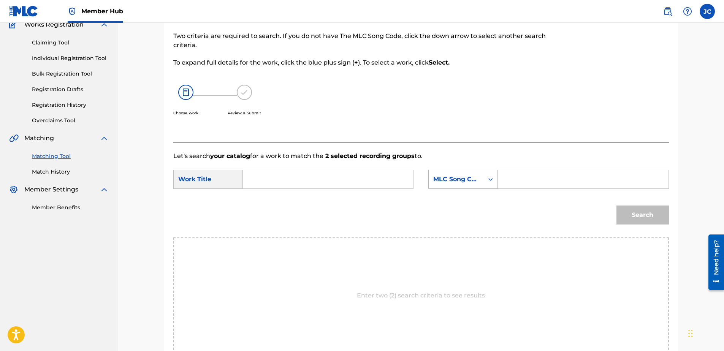
click at [476, 185] on div "MLC Song Code" at bounding box center [456, 179] width 55 height 14
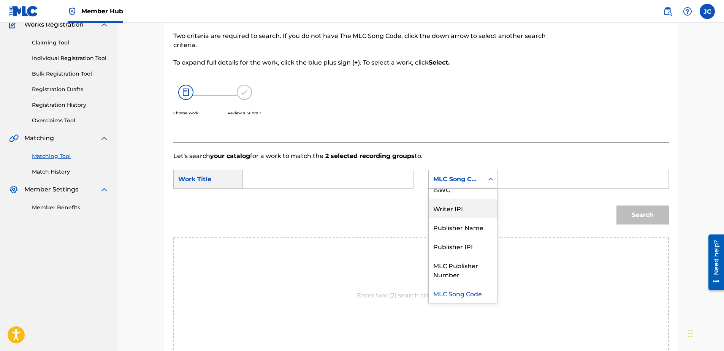
scroll to position [0, 0]
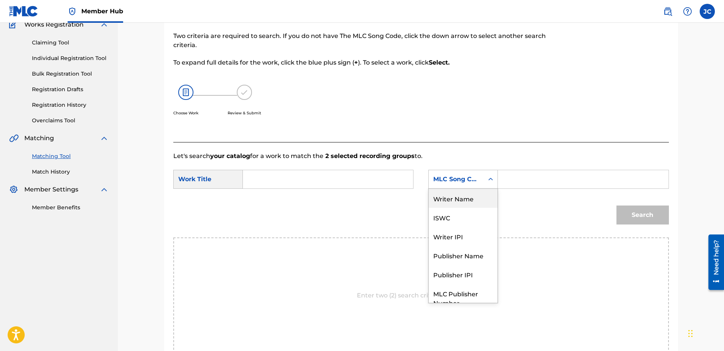
click at [463, 201] on div "Writer Name" at bounding box center [463, 198] width 69 height 19
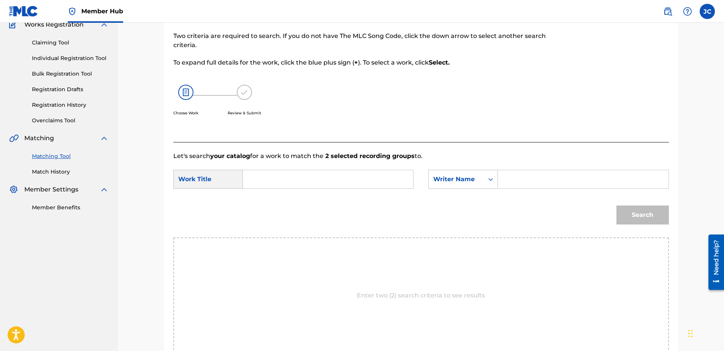
drag, startPoint x: 351, startPoint y: 172, endPoint x: 350, endPoint y: 176, distance: 4.3
click at [351, 174] on input "Search Form" at bounding box center [327, 179] width 157 height 18
paste input "Adore You"
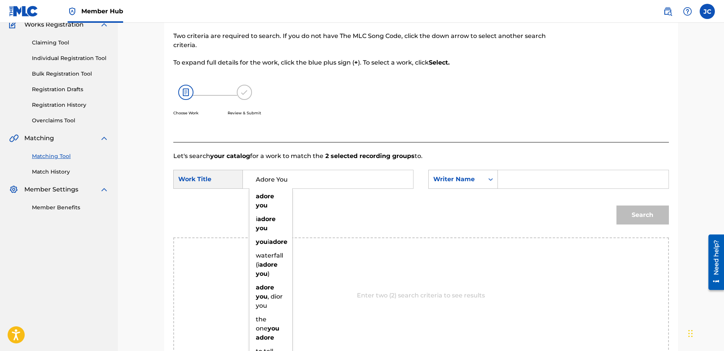
type input "Adore You"
click at [582, 185] on input "Search Form" at bounding box center [583, 179] width 157 height 18
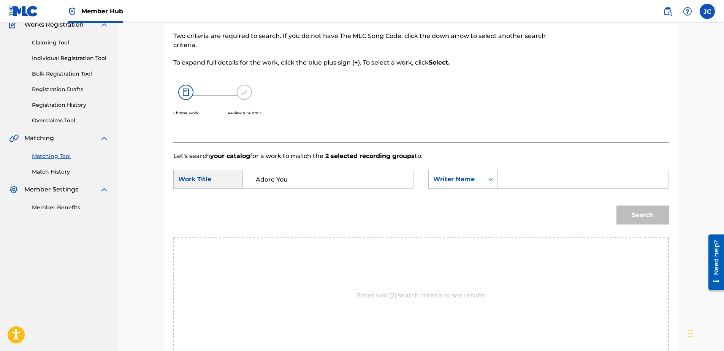
paste input "Styles"
type input "Styles"
click at [617, 206] on button "Search" at bounding box center [643, 215] width 52 height 19
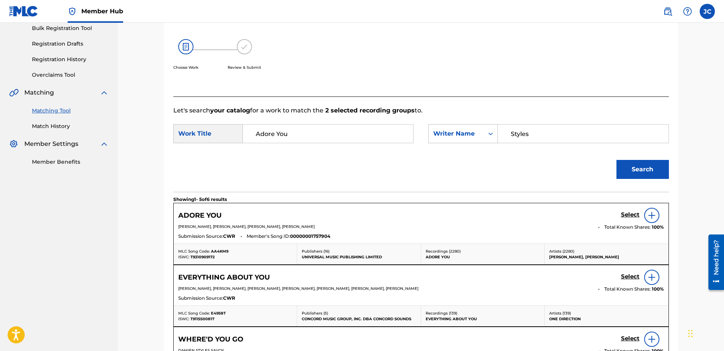
scroll to position [183, 0]
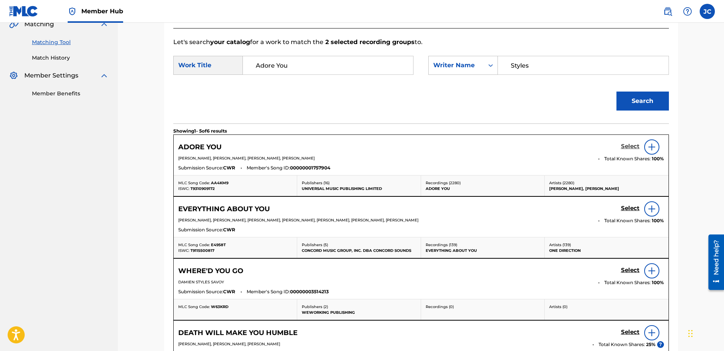
click at [628, 144] on h5 "Select" at bounding box center [630, 146] width 19 height 7
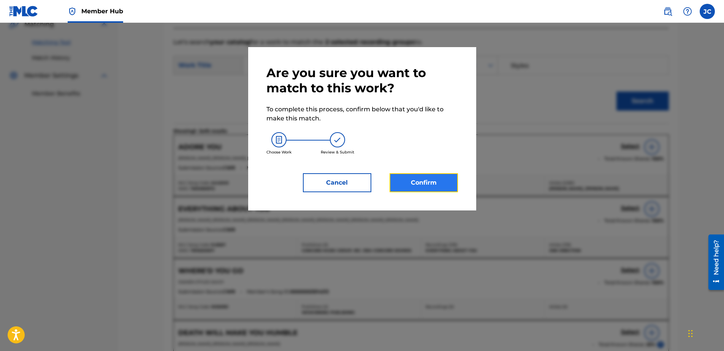
click at [415, 187] on button "Confirm" at bounding box center [424, 182] width 68 height 19
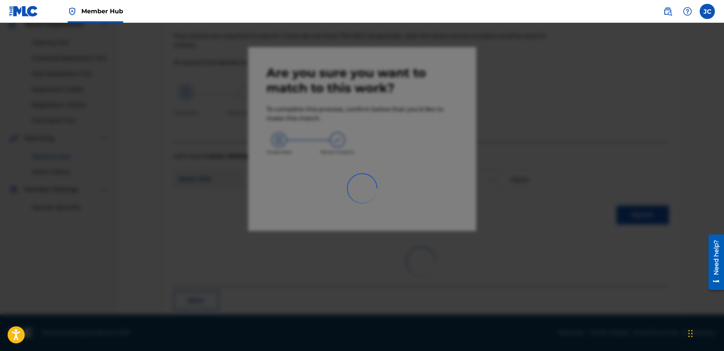
scroll to position [20, 0]
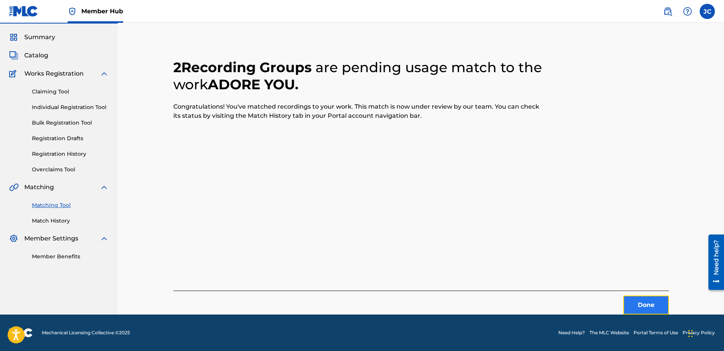
click at [645, 303] on button "Done" at bounding box center [647, 305] width 46 height 19
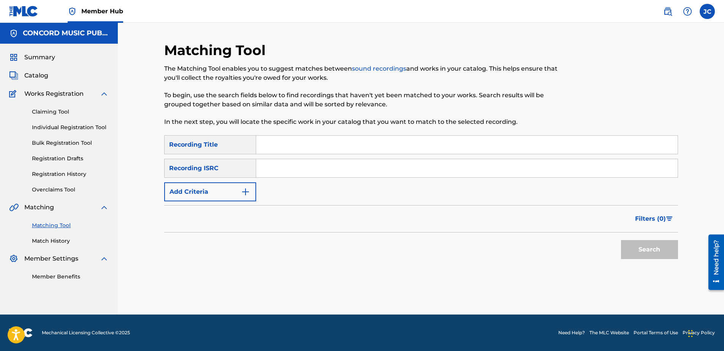
scroll to position [0, 0]
click at [324, 172] on input "Search Form" at bounding box center [467, 168] width 422 height 18
paste input "GBPS81513753"
click at [621, 240] on button "Search" at bounding box center [649, 249] width 57 height 19
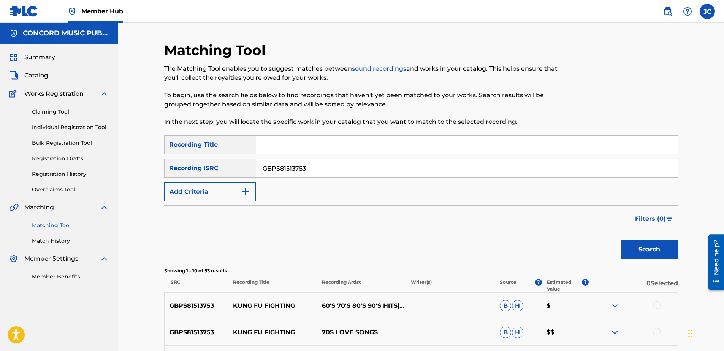
click at [299, 165] on input "GBPS81513753" at bounding box center [467, 168] width 422 height 18
paste input "HKI199829640"
type input "HKI199829640"
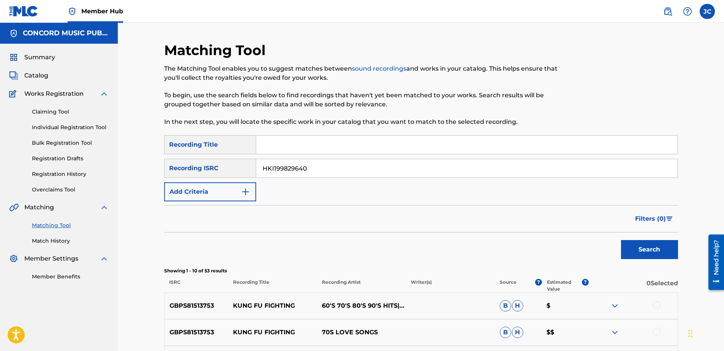
click at [621, 240] on button "Search" at bounding box center [649, 249] width 57 height 19
click at [328, 176] on input "HKI199829640" at bounding box center [467, 168] width 422 height 18
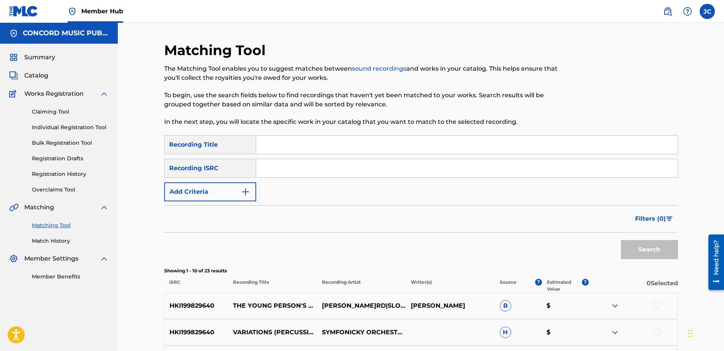
click at [294, 167] on input "Search Form" at bounding box center [467, 168] width 422 height 18
paste input "USC4R2218710"
click at [621, 240] on button "Search" at bounding box center [649, 249] width 57 height 19
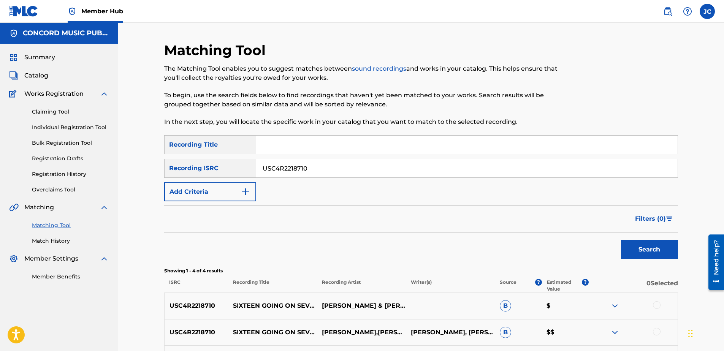
click at [367, 172] on input "USC4R2218710" at bounding box center [467, 168] width 422 height 18
paste input "Sixteen Going On Seventeen - Reprise"
click at [621, 240] on button "Search" at bounding box center [649, 249] width 57 height 19
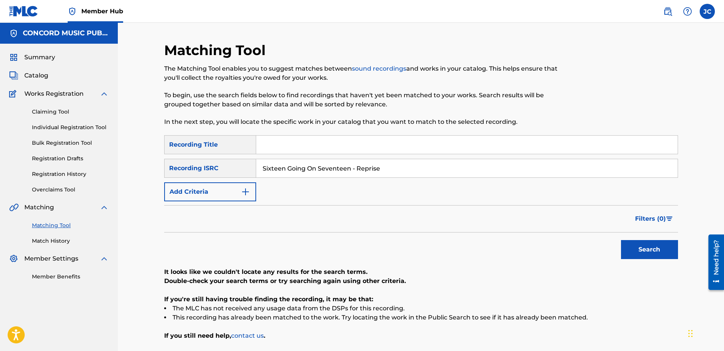
drag, startPoint x: 397, startPoint y: 171, endPoint x: 387, endPoint y: 170, distance: 9.7
click at [387, 170] on input "Sixteen Going On Seventeen - Reprise" at bounding box center [467, 168] width 422 height 18
type input "S"
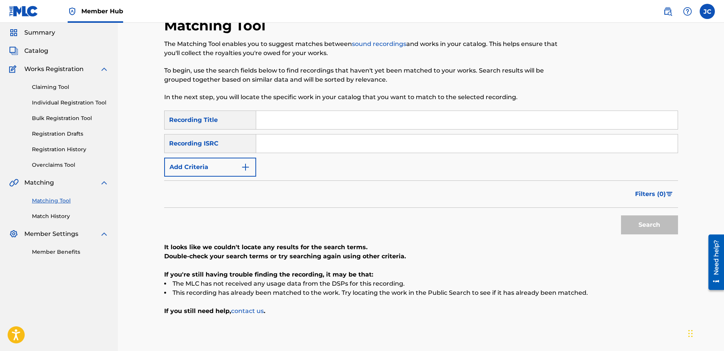
scroll to position [38, 0]
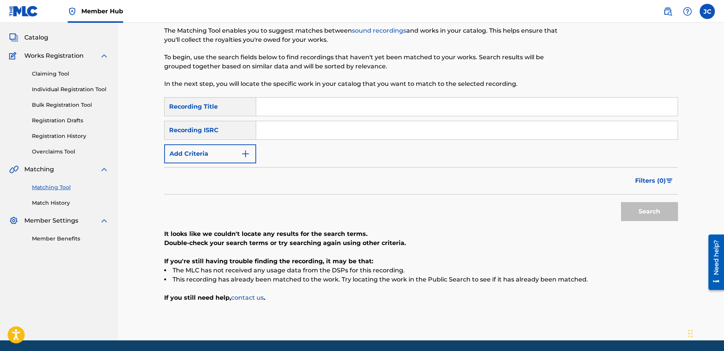
paste input "USC4R2218710"
type input "USC4R2218710"
click at [645, 211] on button "Search" at bounding box center [649, 211] width 57 height 19
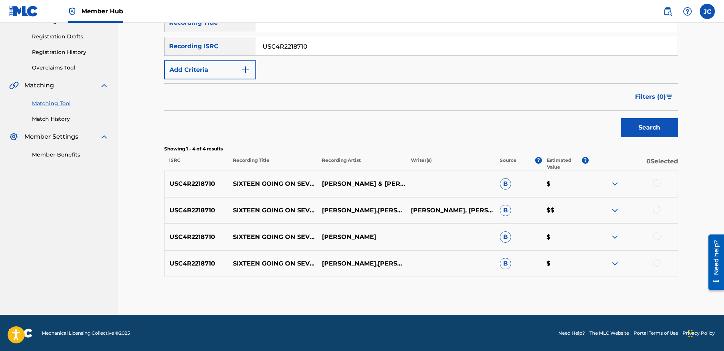
scroll to position [122, 0]
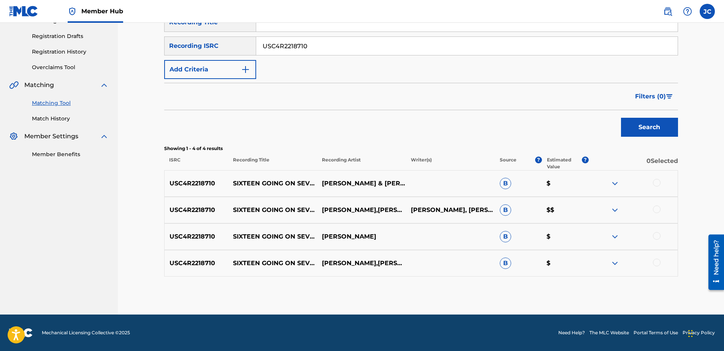
click at [657, 265] on div at bounding box center [657, 263] width 8 height 8
click at [656, 234] on div at bounding box center [657, 236] width 8 height 8
click at [656, 211] on div at bounding box center [657, 210] width 8 height 8
click at [660, 184] on div at bounding box center [657, 183] width 8 height 8
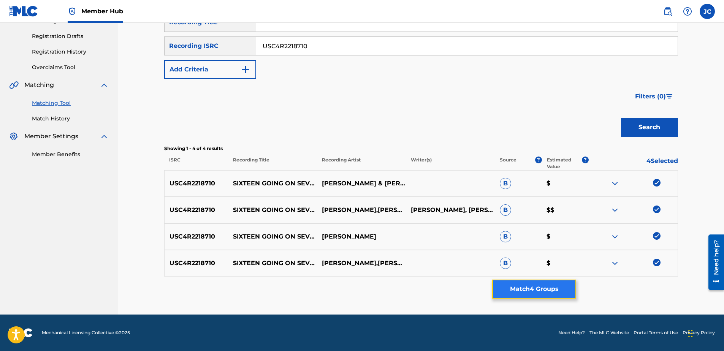
click at [569, 283] on button "Match 4 Groups" at bounding box center [534, 289] width 84 height 19
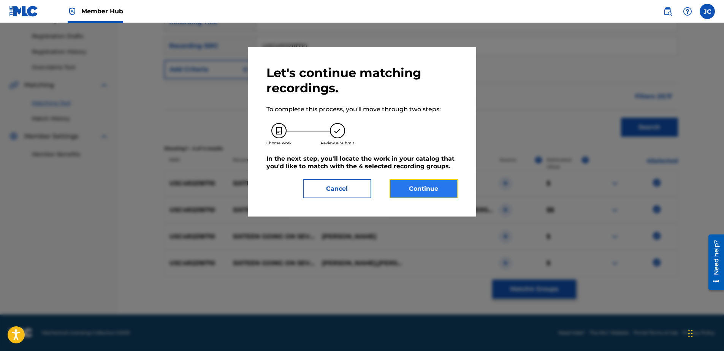
click at [416, 190] on button "Continue" at bounding box center [424, 188] width 68 height 19
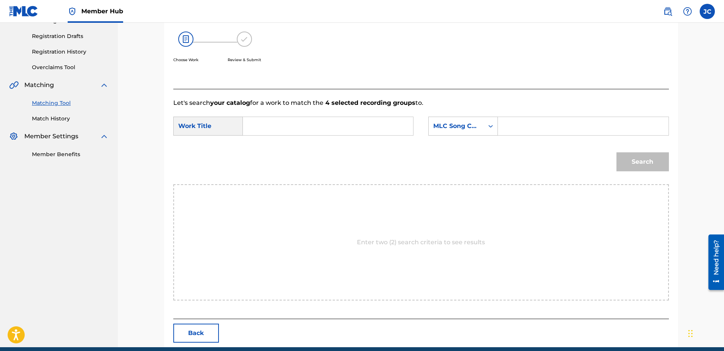
click at [456, 116] on form "SearchWithCriteria5f04cec5-e52a-4c04-bd02-3b26bd1ab97a Work Title SearchWithCri…" at bounding box center [421, 146] width 496 height 77
click at [462, 132] on div "MLC Song Code" at bounding box center [456, 126] width 55 height 14
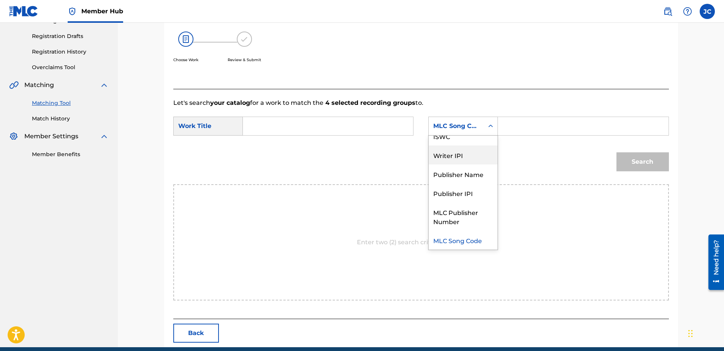
scroll to position [0, 0]
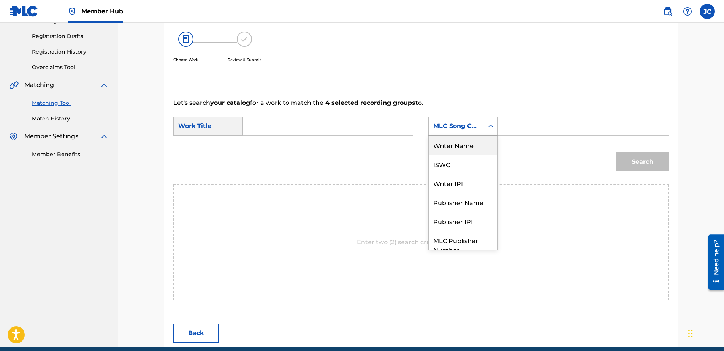
click at [471, 148] on div "Writer Name" at bounding box center [463, 145] width 69 height 19
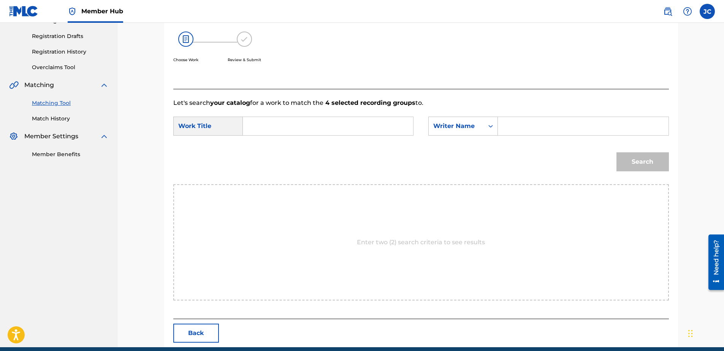
click at [352, 127] on input "Search Form" at bounding box center [327, 126] width 157 height 18
paste input "Sixteen Going On Seventeen - Reprise"
type input "Sixteen Going On Seventeen - Reprise"
click at [593, 125] on input "Search Form" at bounding box center [583, 126] width 157 height 18
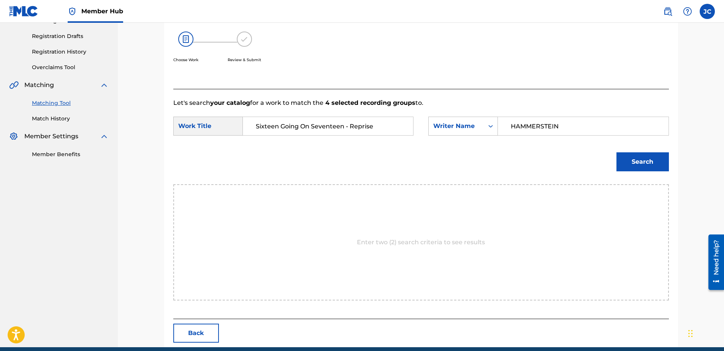
type input "HAMMERSTEIN"
click at [617, 152] on button "Search" at bounding box center [643, 161] width 52 height 19
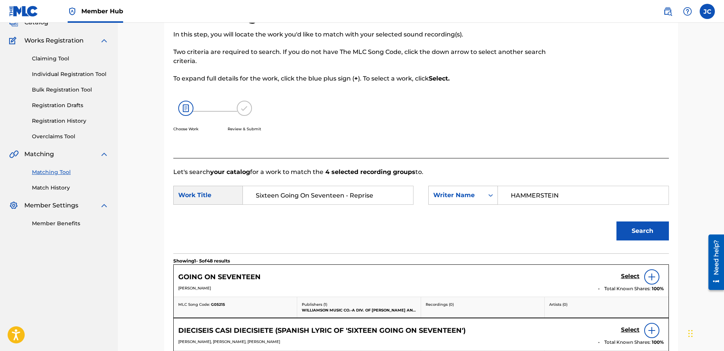
scroll to position [35, 0]
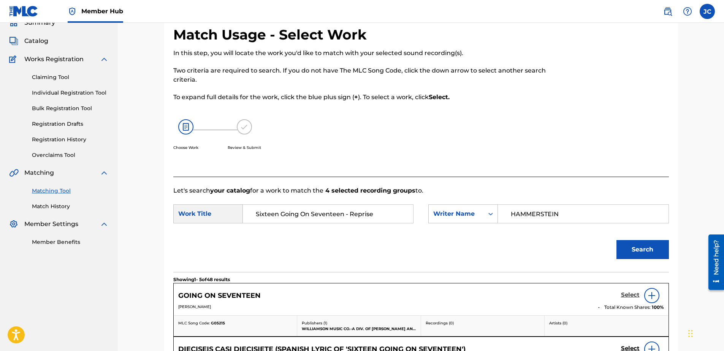
click at [631, 295] on h5 "Select" at bounding box center [630, 295] width 19 height 7
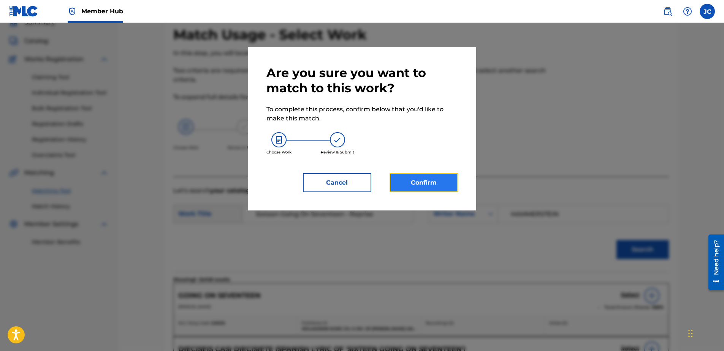
click at [443, 186] on button "Confirm" at bounding box center [424, 182] width 68 height 19
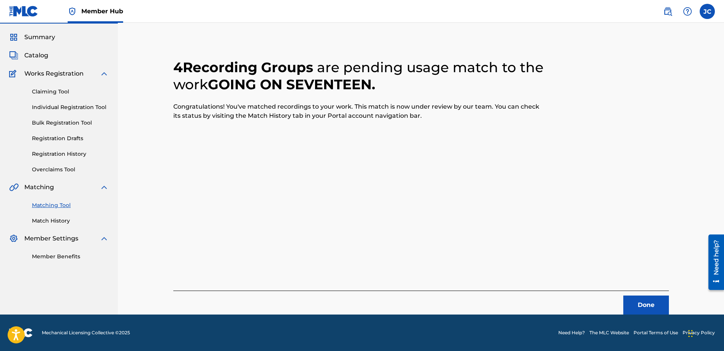
scroll to position [20, 0]
click at [648, 311] on button "Done" at bounding box center [647, 305] width 46 height 19
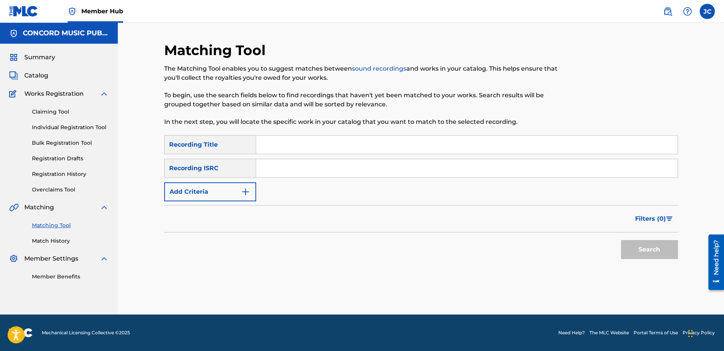
click at [294, 171] on input "Search Form" at bounding box center [467, 168] width 422 height 18
paste input "FRQ852200120"
type input "FRQ852200120"
click at [621, 240] on button "Search" at bounding box center [649, 249] width 57 height 19
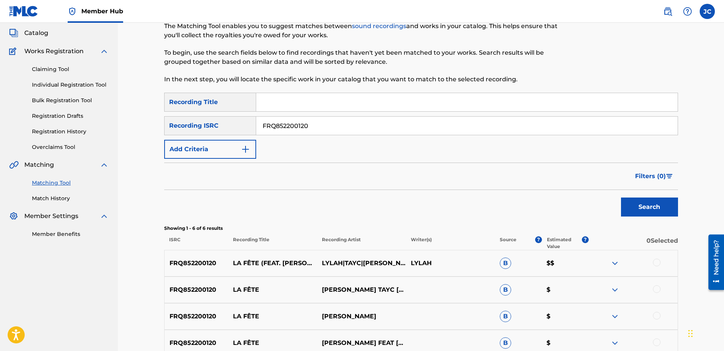
scroll to position [152, 0]
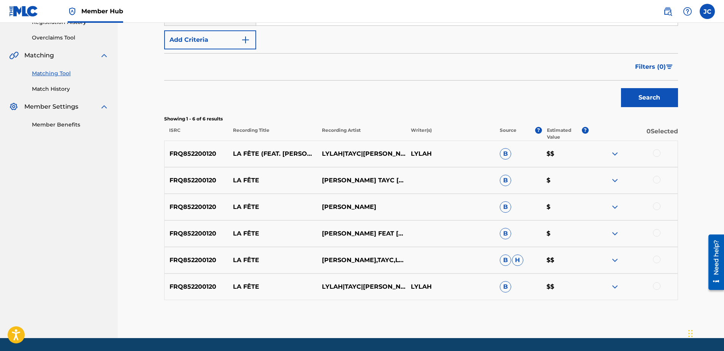
click at [656, 289] on div at bounding box center [657, 287] width 8 height 8
click at [658, 257] on div at bounding box center [657, 260] width 8 height 8
click at [656, 232] on div at bounding box center [657, 233] width 8 height 8
click at [656, 199] on div "FRQ852200120 LA FÊTE [PERSON_NAME] LYLAH B $" at bounding box center [421, 207] width 514 height 27
click at [658, 205] on div at bounding box center [657, 207] width 8 height 8
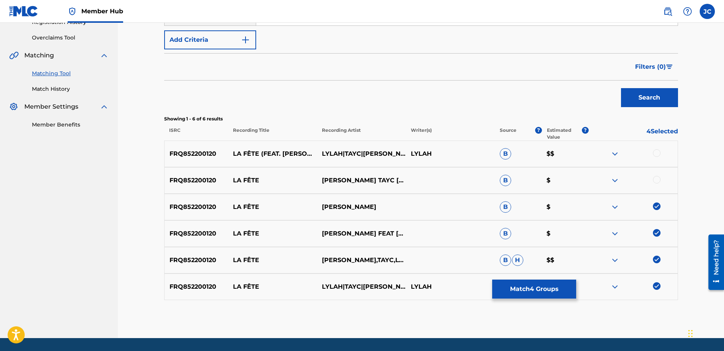
click at [658, 179] on div at bounding box center [657, 180] width 8 height 8
click at [653, 149] on div at bounding box center [633, 153] width 89 height 9
click at [657, 149] on div at bounding box center [657, 153] width 8 height 8
click at [503, 294] on button "Match 6 Groups" at bounding box center [534, 289] width 84 height 19
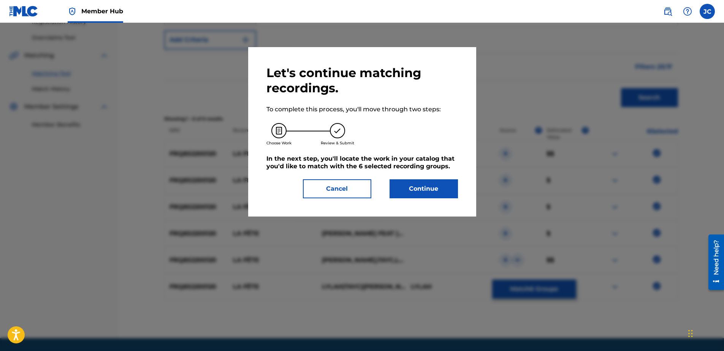
click at [424, 200] on div "Let's continue matching recordings. To complete this process, you'll move throu…" at bounding box center [362, 132] width 228 height 170
click at [422, 194] on button "Continue" at bounding box center [424, 188] width 68 height 19
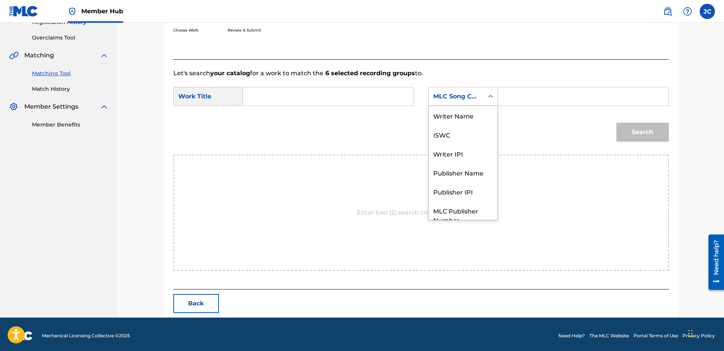
click at [461, 100] on div "MLC Song Code" at bounding box center [456, 96] width 46 height 9
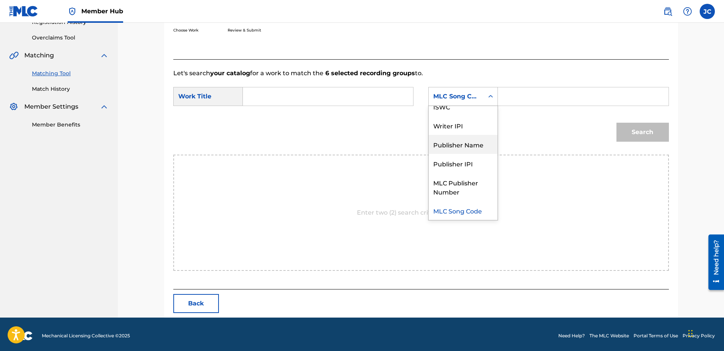
scroll to position [0, 0]
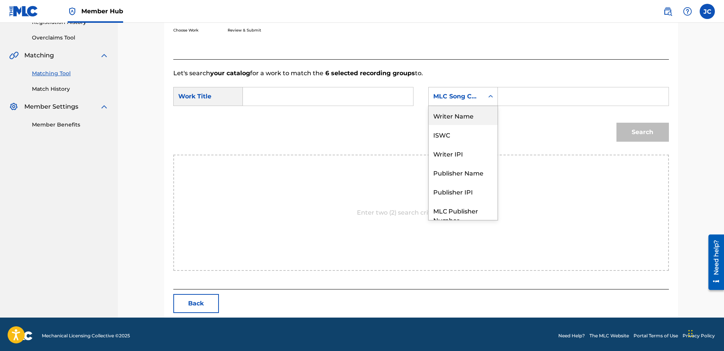
click at [458, 114] on div "Writer Name" at bounding box center [463, 115] width 69 height 19
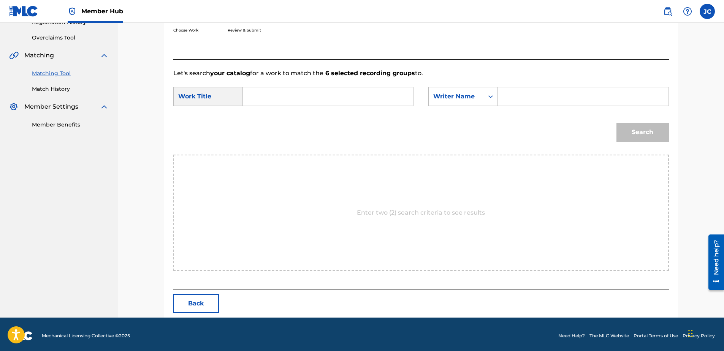
click at [357, 100] on input "Search Form" at bounding box center [327, 96] width 157 height 18
paste input "La fête"
type input "La fête"
click at [529, 94] on input "Search Form" at bounding box center [583, 96] width 157 height 18
paste input "Bouadjie"
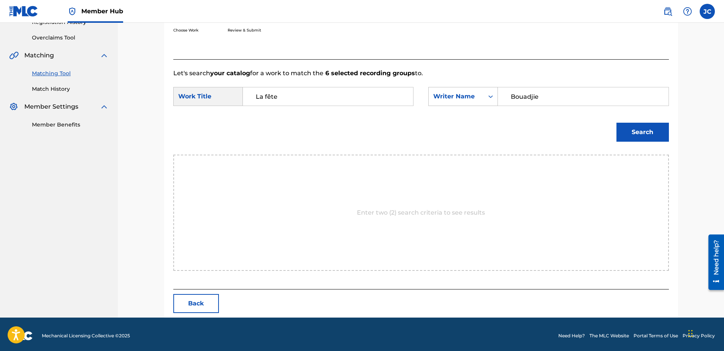
type input "Bouadjie"
click at [617, 123] on button "Search" at bounding box center [643, 132] width 52 height 19
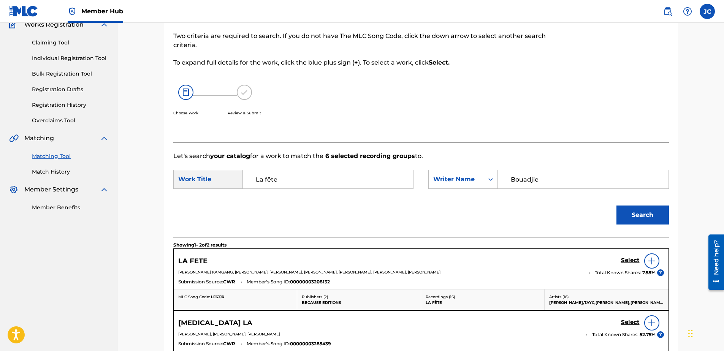
scroll to position [152, 0]
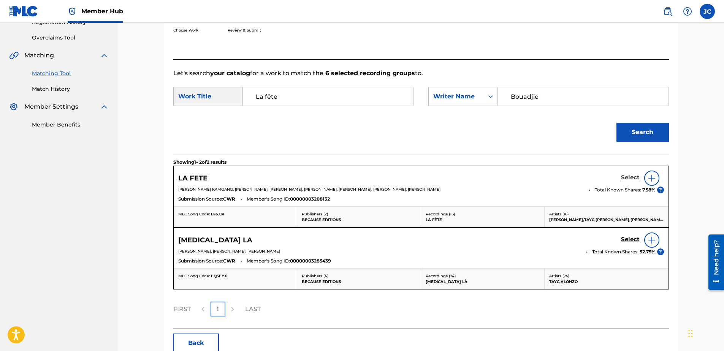
click at [634, 178] on h5 "Select" at bounding box center [630, 177] width 19 height 7
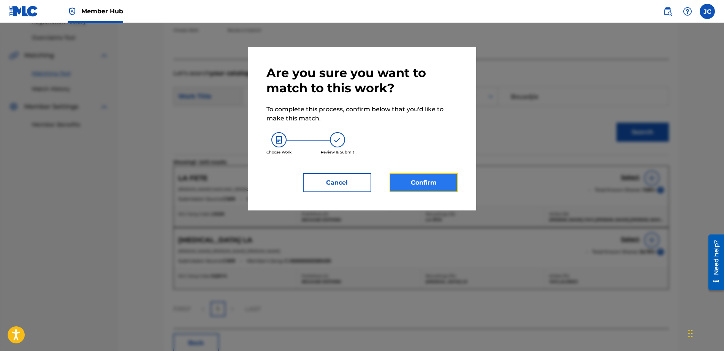
click at [446, 184] on button "Confirm" at bounding box center [424, 182] width 68 height 19
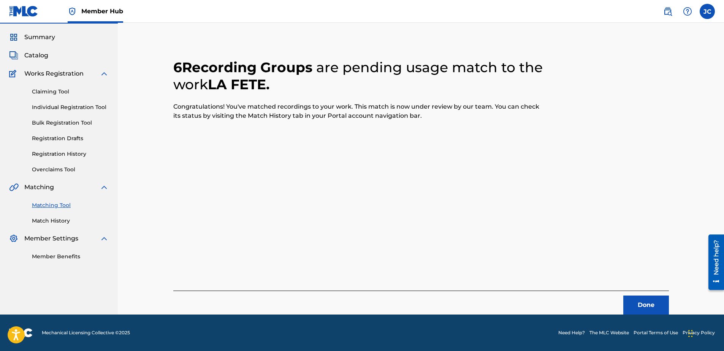
scroll to position [20, 0]
click at [647, 312] on button "Done" at bounding box center [647, 305] width 46 height 19
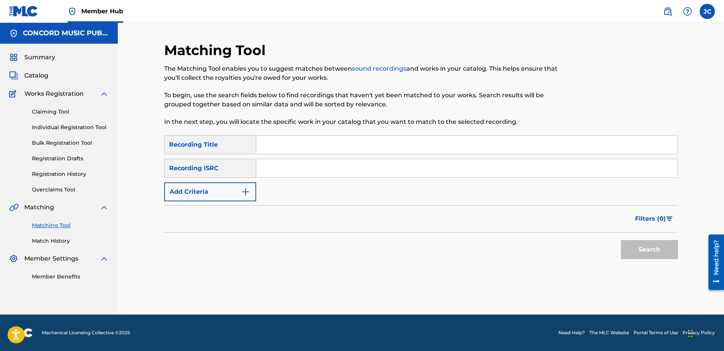
scroll to position [0, 0]
click at [302, 169] on input "Search Form" at bounding box center [467, 168] width 422 height 18
paste input "USASN1601108"
type input "USASN1601108"
click at [621, 240] on button "Search" at bounding box center [649, 249] width 57 height 19
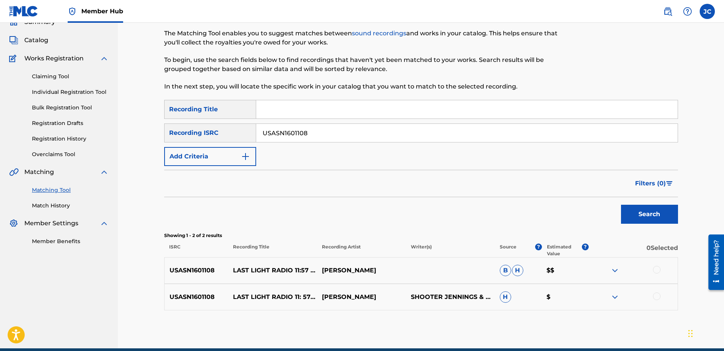
scroll to position [69, 0]
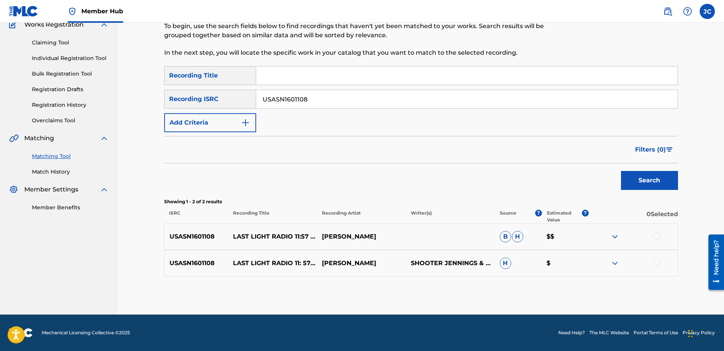
click at [659, 264] on div at bounding box center [657, 263] width 8 height 8
click at [656, 238] on div at bounding box center [657, 236] width 8 height 8
drag, startPoint x: 550, startPoint y: 305, endPoint x: 548, endPoint y: 300, distance: 5.4
click at [549, 303] on div "Matching Tool The Matching Tool enables you to suggest matches between sound re…" at bounding box center [421, 144] width 514 height 342
click at [545, 294] on button "Match 2 Groups" at bounding box center [534, 289] width 84 height 19
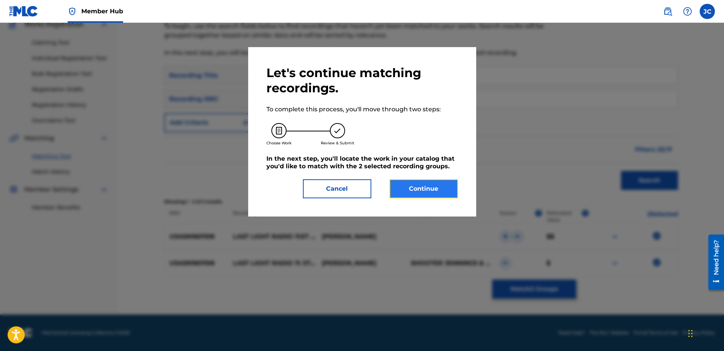
click at [407, 187] on button "Continue" at bounding box center [424, 188] width 68 height 19
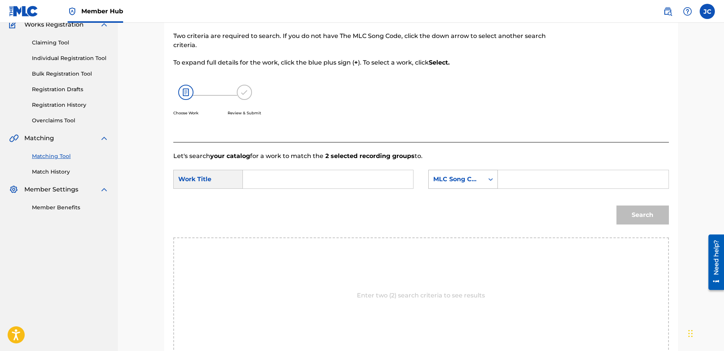
click at [451, 186] on div "MLC Song Code" at bounding box center [456, 179] width 55 height 14
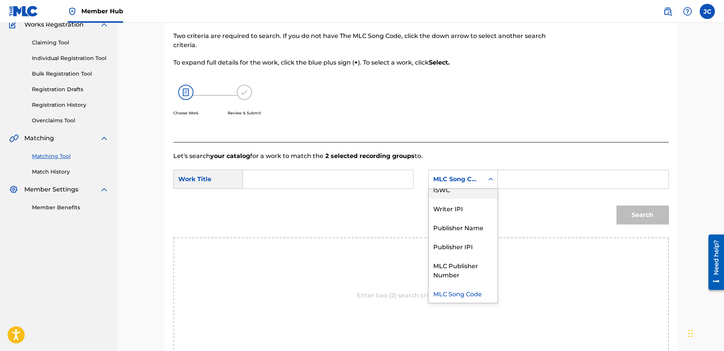
scroll to position [0, 0]
click at [468, 202] on div "Writer Name" at bounding box center [463, 198] width 69 height 19
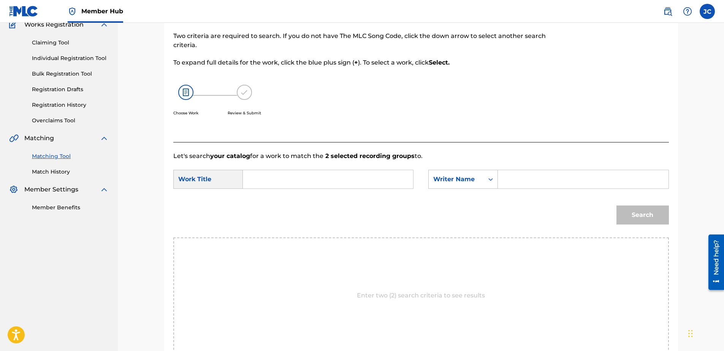
click at [372, 181] on input "Search Form" at bounding box center [327, 179] width 157 height 18
paste input "Last Light Radio 11: 57 PM"
type input "Last Light Radio 11: 57 PM"
click at [543, 186] on input "Search Form" at bounding box center [583, 179] width 157 height 18
paste input "[PERSON_NAME]"
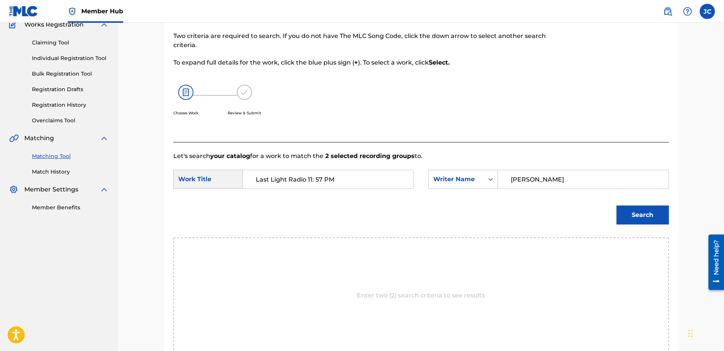
type input "[PERSON_NAME]"
click at [617, 206] on button "Search" at bounding box center [643, 215] width 52 height 19
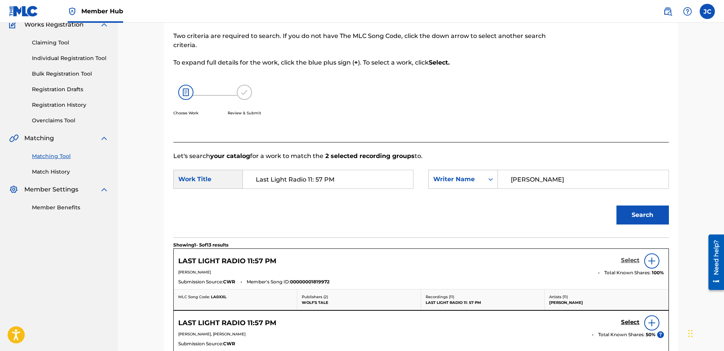
click at [630, 262] on h5 "Select" at bounding box center [630, 260] width 19 height 7
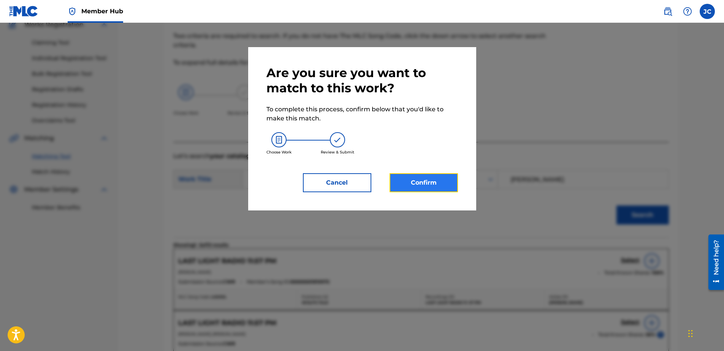
click at [422, 186] on button "Confirm" at bounding box center [424, 182] width 68 height 19
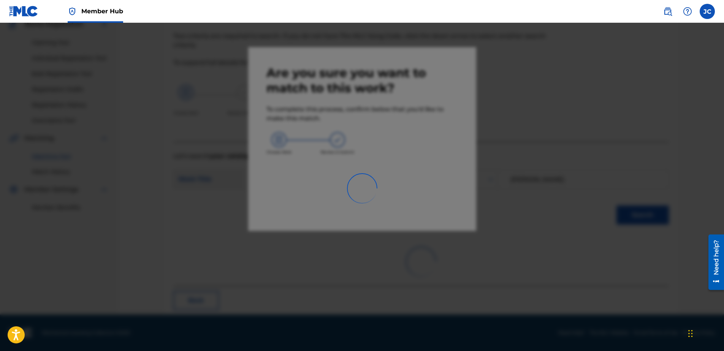
scroll to position [20, 0]
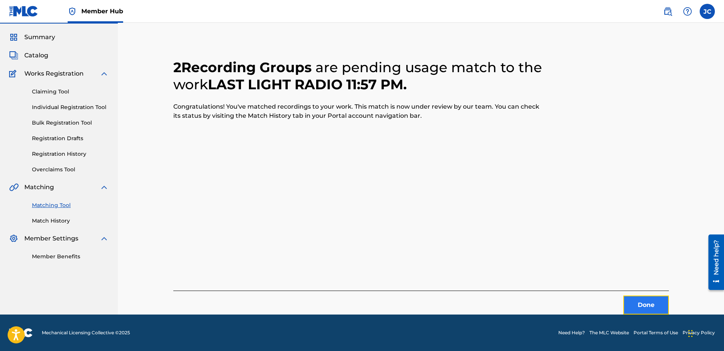
click at [651, 310] on button "Done" at bounding box center [647, 305] width 46 height 19
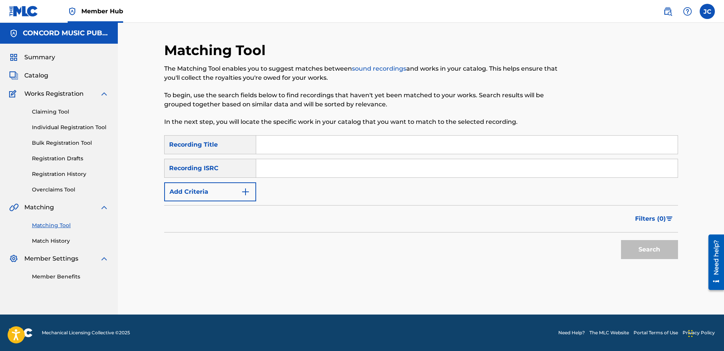
scroll to position [0, 0]
click at [321, 171] on input "Search Form" at bounding box center [467, 168] width 422 height 18
paste input "GTA010705684"
type input "GTA010705684"
click at [621, 240] on button "Search" at bounding box center [649, 249] width 57 height 19
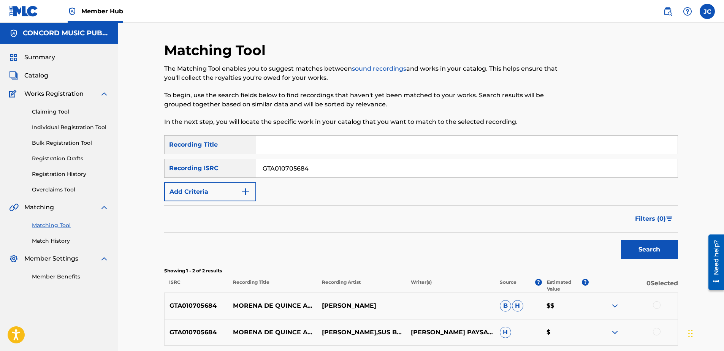
click at [342, 175] on input "GTA010705684" at bounding box center [467, 168] width 422 height 18
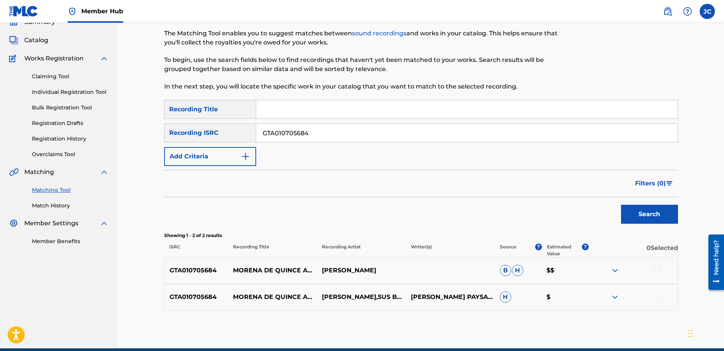
scroll to position [69, 0]
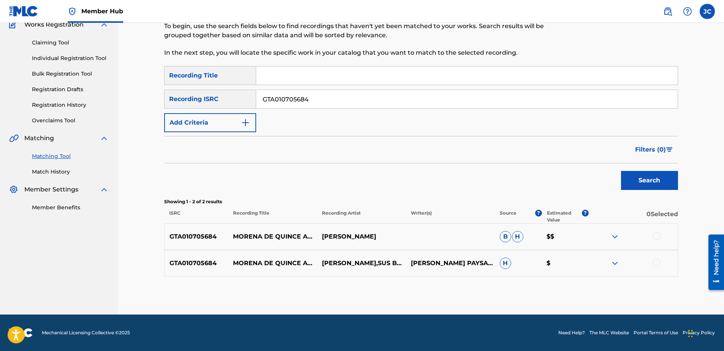
click at [655, 260] on div at bounding box center [657, 263] width 8 height 8
click at [660, 237] on div at bounding box center [657, 236] width 8 height 8
click at [557, 294] on button "Match 2 Groups" at bounding box center [534, 289] width 84 height 19
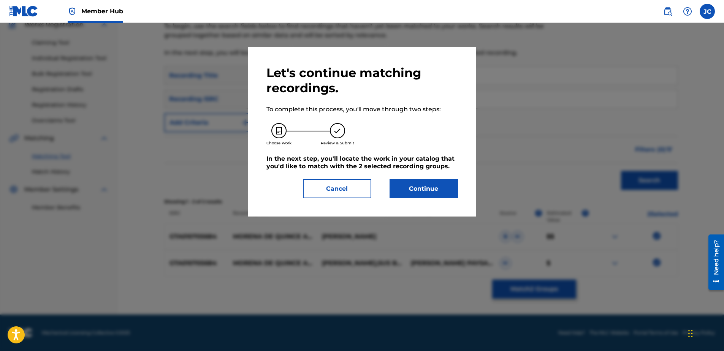
click at [441, 199] on div "Let's continue matching recordings. To complete this process, you'll move throu…" at bounding box center [362, 132] width 228 height 170
click at [447, 191] on button "Continue" at bounding box center [424, 188] width 68 height 19
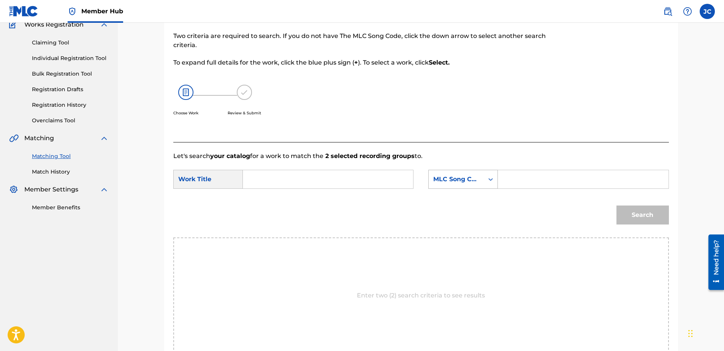
click at [444, 178] on div "MLC Song Code" at bounding box center [456, 179] width 46 height 9
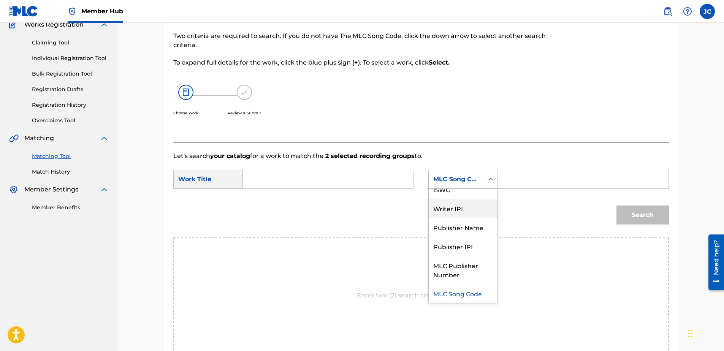
scroll to position [0, 0]
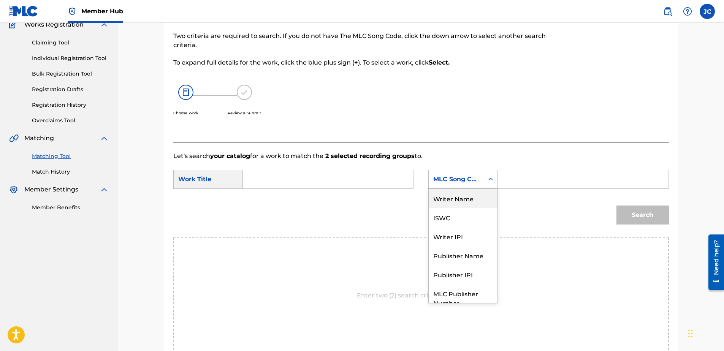
click at [481, 199] on div "Writer Name" at bounding box center [463, 198] width 69 height 19
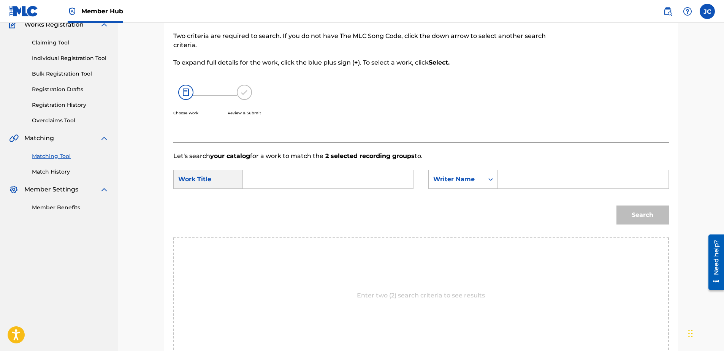
click at [324, 180] on input "Search Form" at bounding box center [327, 179] width 157 height 18
paste input "Morena de Quince Años"
type input "Morena de Quince Años"
click at [510, 184] on input "Search Form" at bounding box center [583, 179] width 157 height 18
type input "MALDONADO"
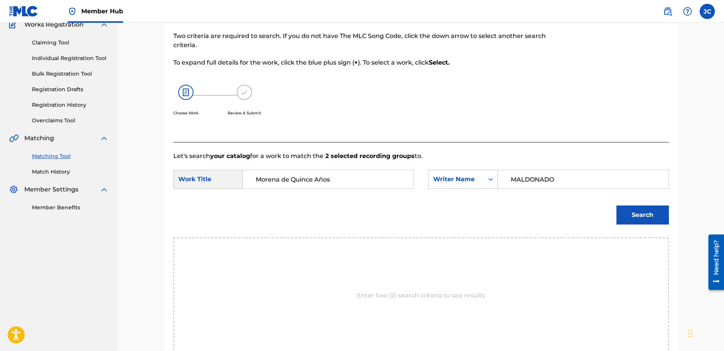
click at [617, 206] on button "Search" at bounding box center [643, 215] width 52 height 19
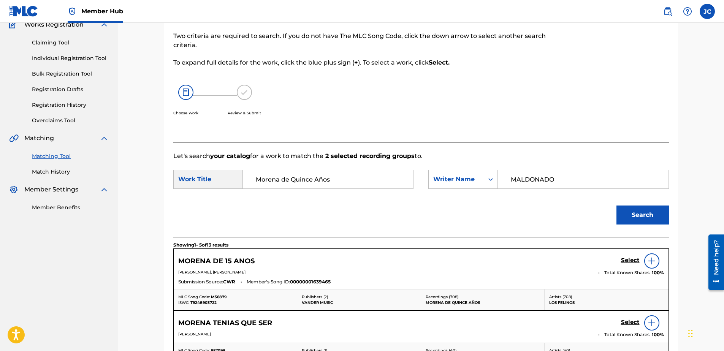
click at [652, 259] on img at bounding box center [652, 261] width 9 height 9
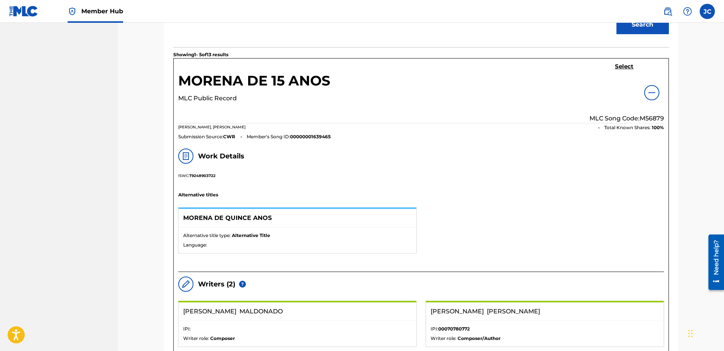
scroll to position [145, 0]
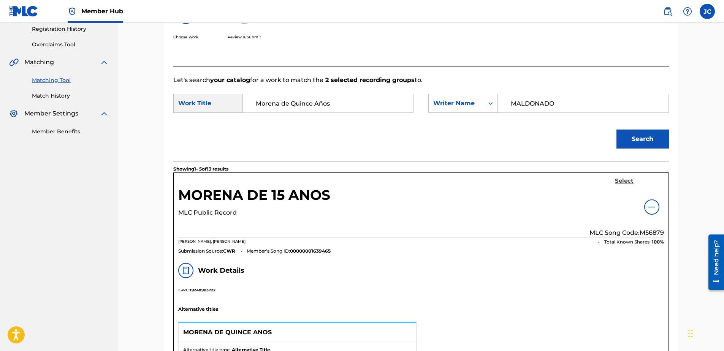
click at [622, 179] on h5 "Select" at bounding box center [624, 181] width 19 height 7
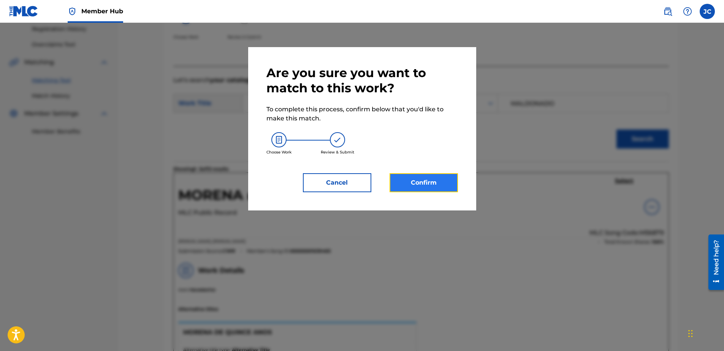
click at [426, 182] on button "Confirm" at bounding box center [424, 182] width 68 height 19
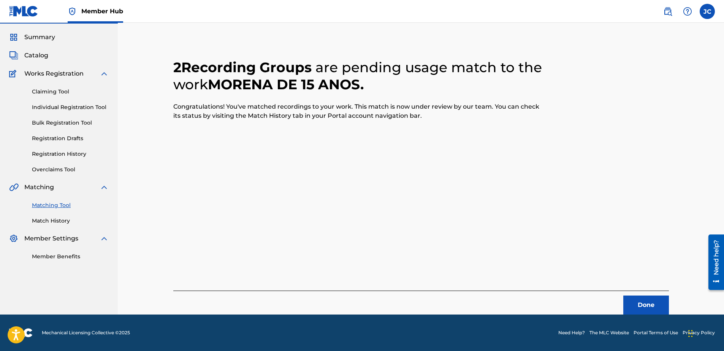
scroll to position [20, 0]
click at [635, 298] on button "Done" at bounding box center [647, 305] width 46 height 19
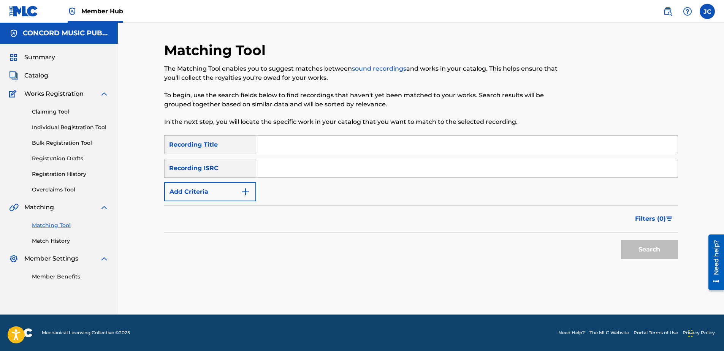
click at [322, 165] on input "Search Form" at bounding box center [467, 168] width 422 height 18
paste input "GBE281200165"
type input "GBE281200165"
click at [621, 240] on button "Search" at bounding box center [649, 249] width 57 height 19
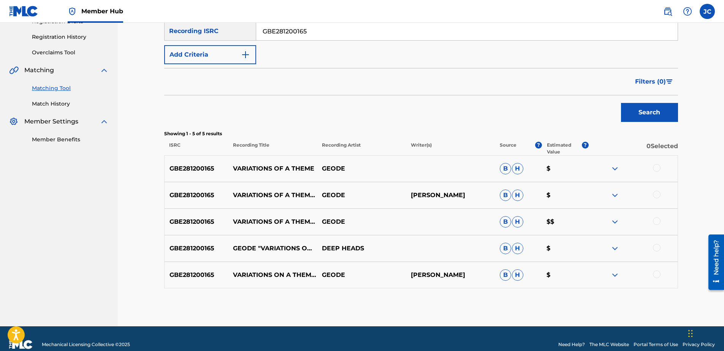
scroll to position [149, 0]
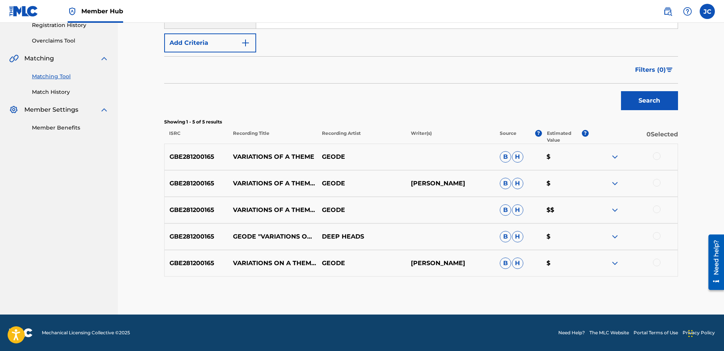
click at [655, 264] on div at bounding box center [657, 263] width 8 height 8
click at [654, 234] on div at bounding box center [657, 236] width 8 height 8
click at [659, 211] on div at bounding box center [657, 210] width 8 height 8
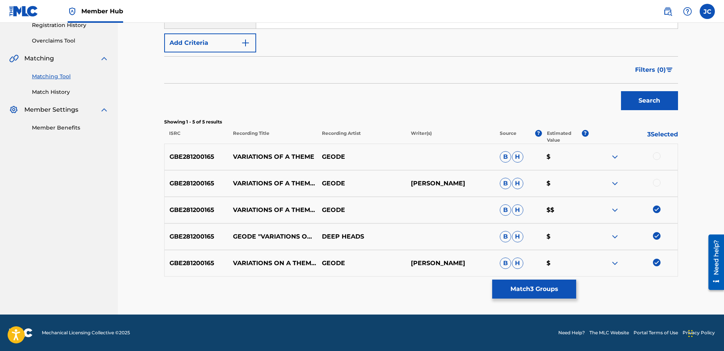
click at [658, 186] on div at bounding box center [657, 183] width 8 height 8
click at [656, 153] on div at bounding box center [657, 156] width 8 height 8
click at [536, 284] on button "Match 5 Groups" at bounding box center [534, 289] width 84 height 19
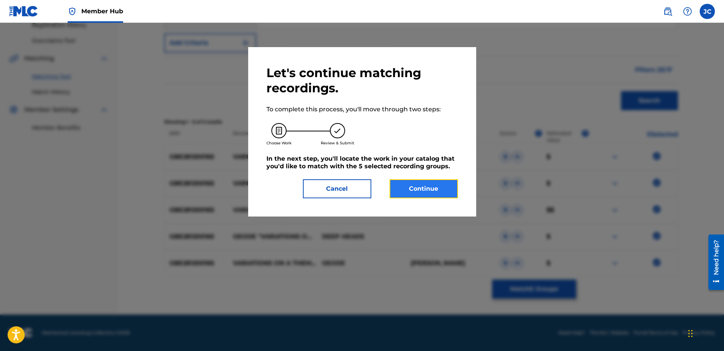
click at [432, 195] on button "Continue" at bounding box center [424, 188] width 68 height 19
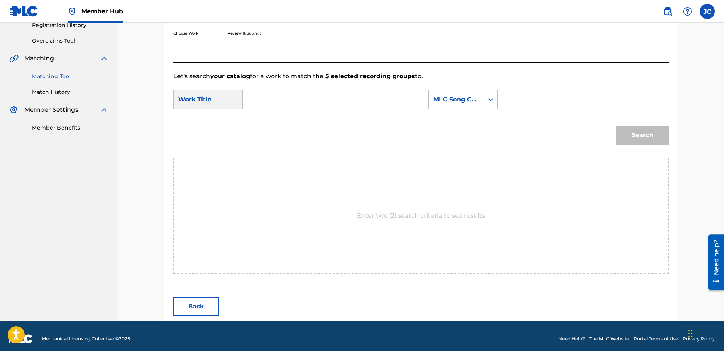
click at [466, 85] on form "SearchWithCriteria5f04cec5-e52a-4c04-bd02-3b26bd1ab97a Work Title SearchWithCri…" at bounding box center [421, 119] width 496 height 77
click at [470, 93] on div "MLC Song Code" at bounding box center [456, 99] width 55 height 14
click at [476, 123] on div "Writer Name" at bounding box center [463, 118] width 69 height 19
click at [374, 103] on input "Search Form" at bounding box center [327, 99] width 157 height 18
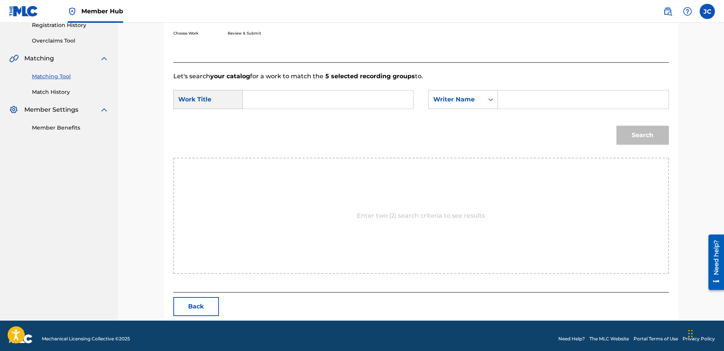
paste input "Variations On A Theme"
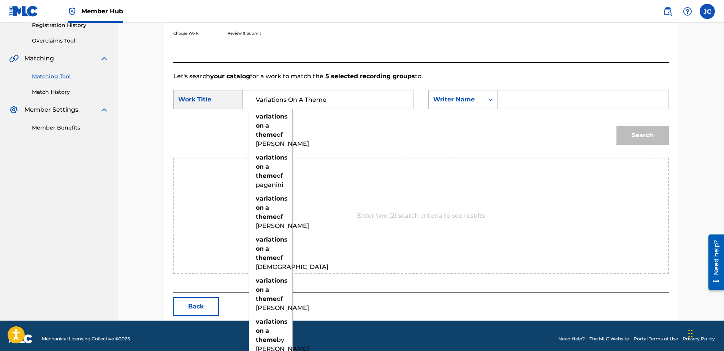
type input "Variations On A Theme"
click at [513, 105] on input "Search Form" at bounding box center [583, 99] width 157 height 18
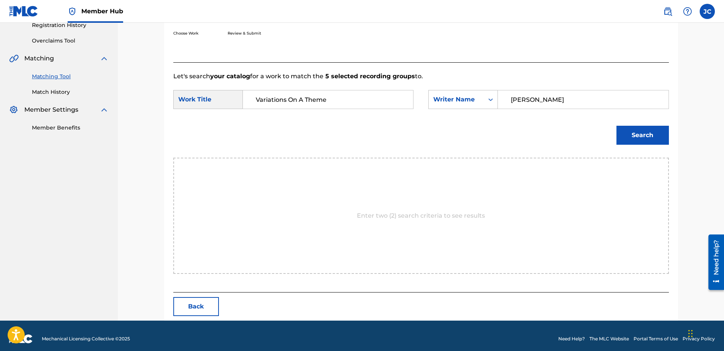
type input "[PERSON_NAME]"
click at [617, 126] on button "Search" at bounding box center [643, 135] width 52 height 19
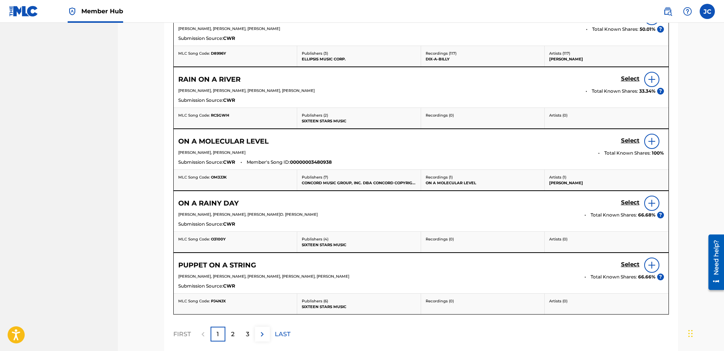
scroll to position [381, 0]
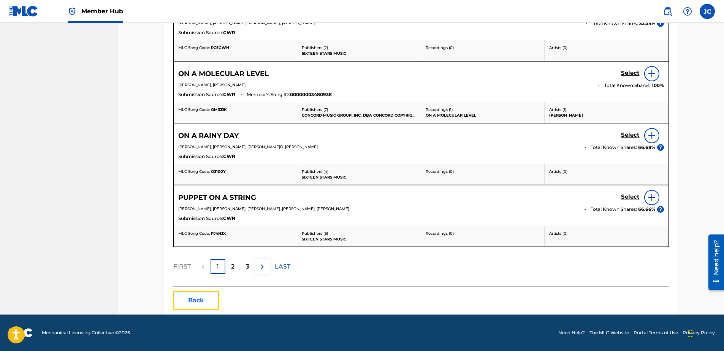
click at [203, 302] on button "Back" at bounding box center [196, 300] width 46 height 19
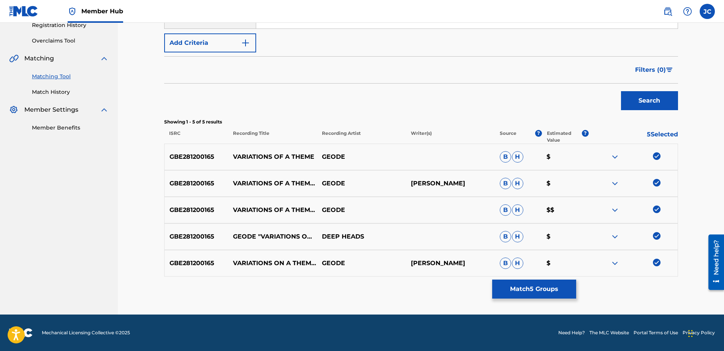
click at [661, 266] on img at bounding box center [657, 263] width 8 height 8
click at [659, 237] on img at bounding box center [657, 236] width 8 height 8
click at [656, 210] on img at bounding box center [657, 210] width 8 height 8
click at [655, 181] on img at bounding box center [657, 183] width 8 height 8
click at [657, 159] on img at bounding box center [657, 156] width 8 height 8
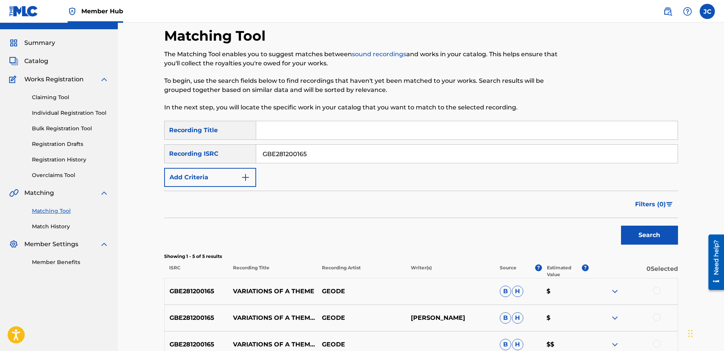
scroll to position [0, 0]
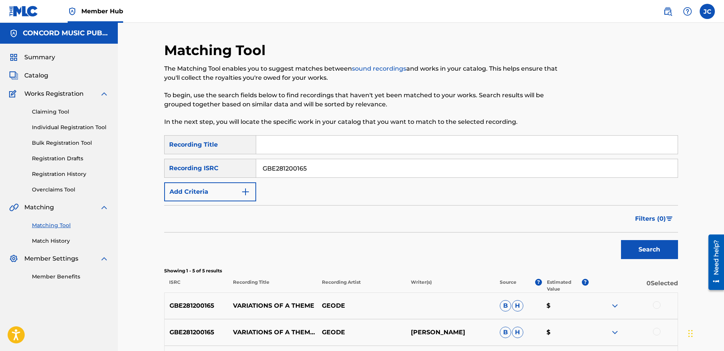
click at [339, 173] on input "GBE281200165" at bounding box center [467, 168] width 422 height 18
click at [365, 174] on input "Search Form" at bounding box center [467, 168] width 422 height 18
paste input "USHM91269363"
type input "USHM91269363"
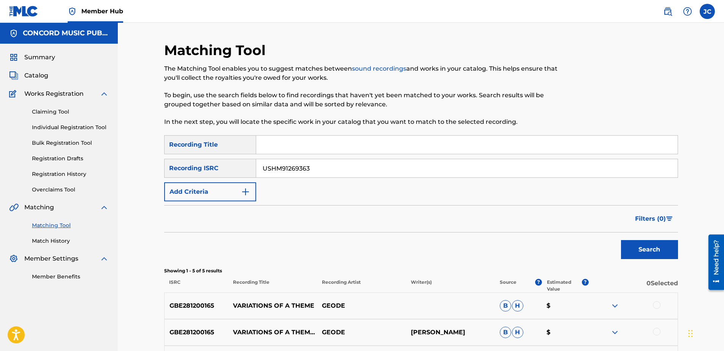
click at [621, 240] on button "Search" at bounding box center [649, 249] width 57 height 19
click at [355, 173] on input "USHM91269363" at bounding box center [467, 168] width 422 height 18
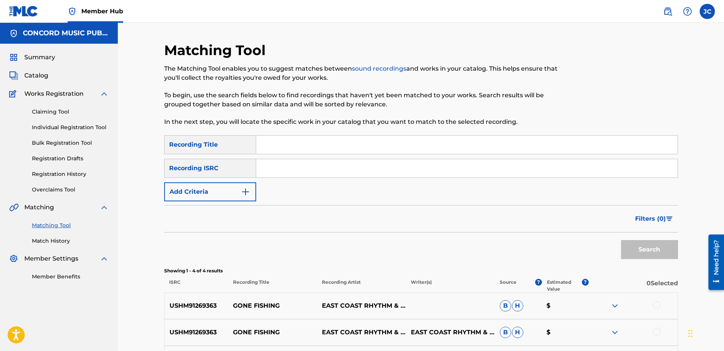
click at [288, 166] on input "Search Form" at bounding box center [467, 168] width 422 height 18
paste input "MXF360737705"
type input "MXF360737705"
click at [621, 240] on button "Search" at bounding box center [649, 249] width 57 height 19
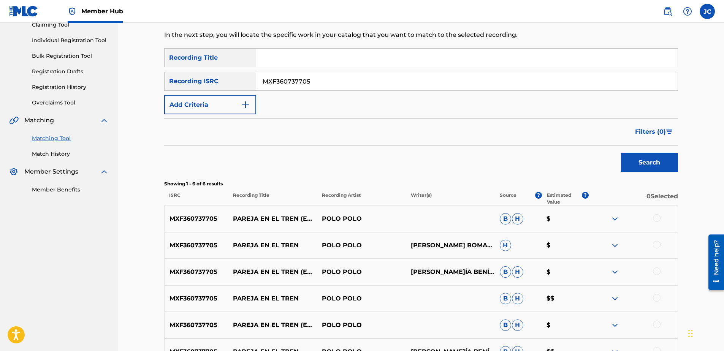
scroll to position [152, 0]
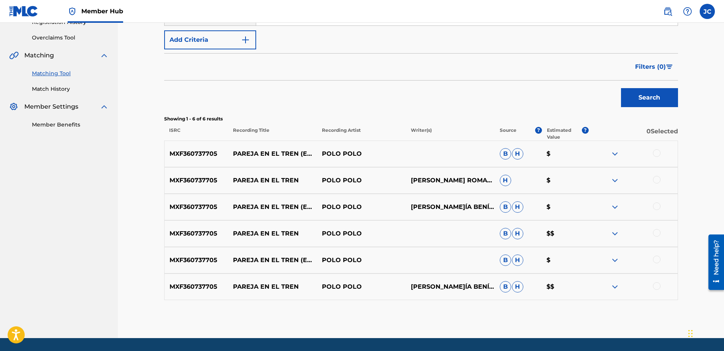
click at [657, 287] on div at bounding box center [657, 287] width 8 height 8
click at [655, 258] on div at bounding box center [657, 260] width 8 height 8
click at [657, 232] on div at bounding box center [657, 233] width 8 height 8
click at [657, 208] on div at bounding box center [657, 207] width 8 height 8
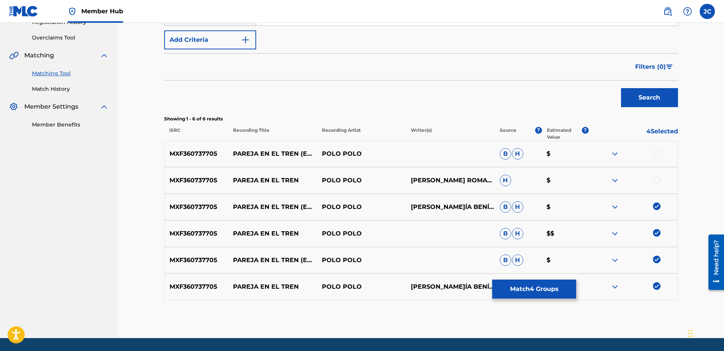
click at [658, 181] on div at bounding box center [657, 180] width 8 height 8
click at [659, 156] on div at bounding box center [657, 153] width 8 height 8
click at [568, 290] on button "Match 6 Groups" at bounding box center [534, 289] width 84 height 19
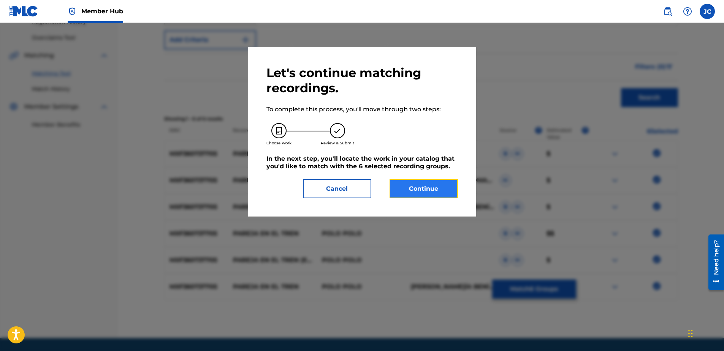
click at [431, 181] on button "Continue" at bounding box center [424, 188] width 68 height 19
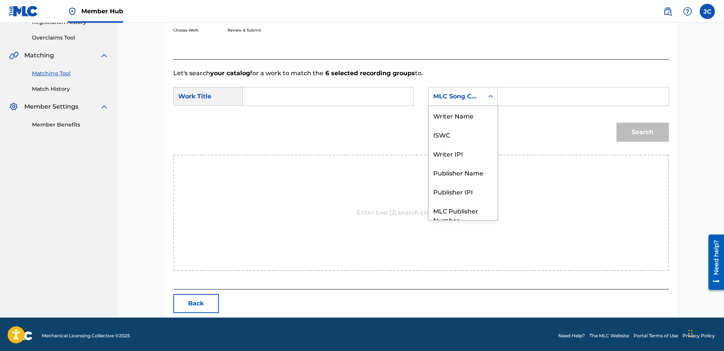
click at [465, 98] on div "MLC Song Code" at bounding box center [456, 96] width 46 height 9
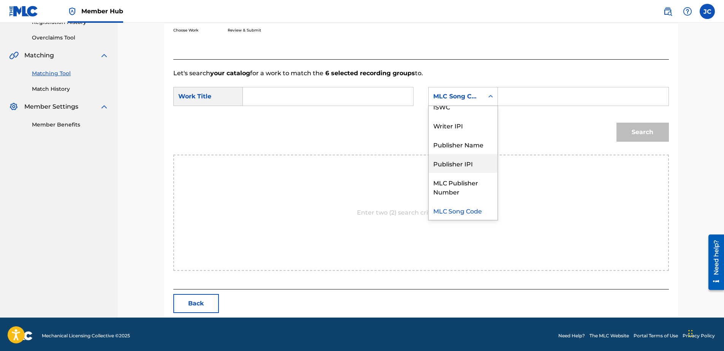
scroll to position [0, 0]
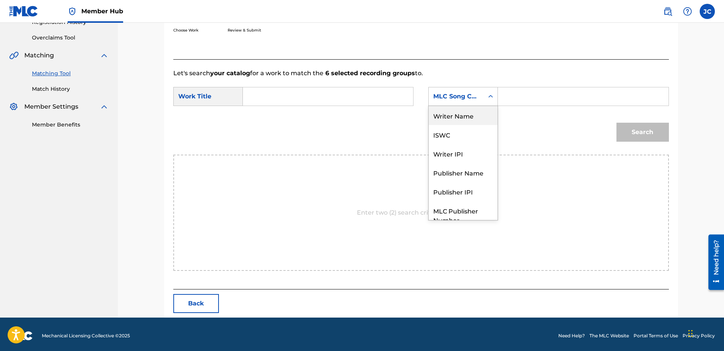
click at [476, 116] on div "Writer Name" at bounding box center [463, 115] width 69 height 19
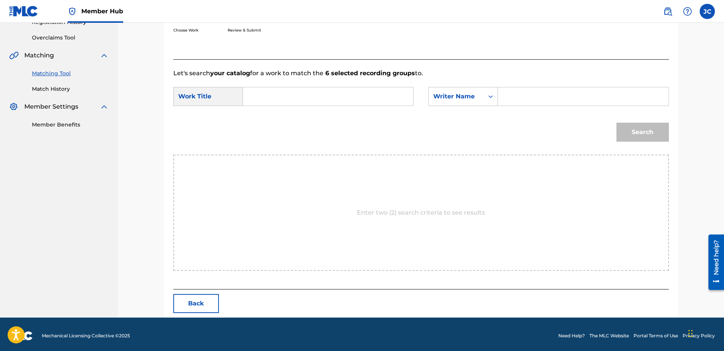
click at [394, 95] on input "Search Form" at bounding box center [327, 96] width 157 height 18
paste input "PAREJA EN EL TREN"
type input "PAREJA EN EL TREN"
click at [568, 97] on input "Search Form" at bounding box center [583, 96] width 157 height 18
click at [617, 123] on button "Search" at bounding box center [643, 132] width 52 height 19
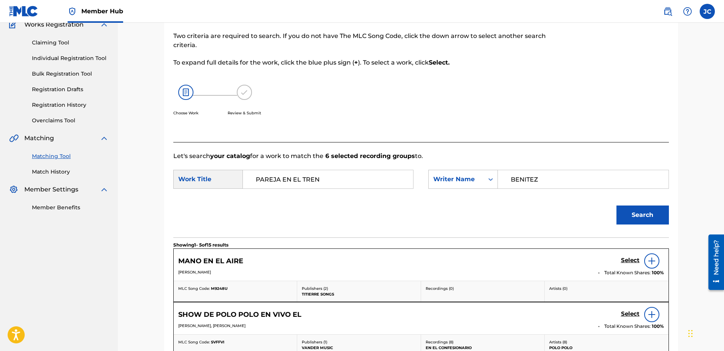
scroll to position [152, 0]
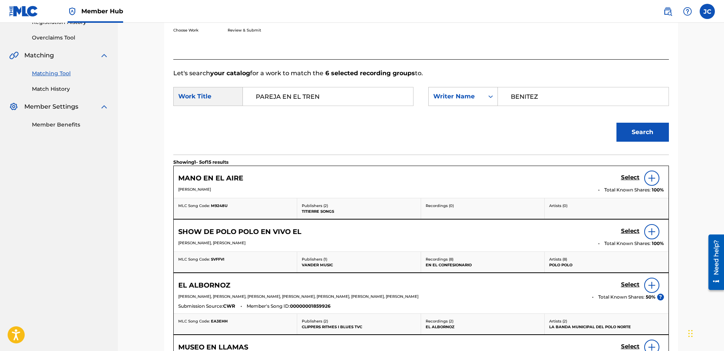
click at [554, 102] on input "BENITEZ" at bounding box center [583, 96] width 157 height 18
type input "PALAEZ"
click at [617, 123] on button "Search" at bounding box center [643, 132] width 52 height 19
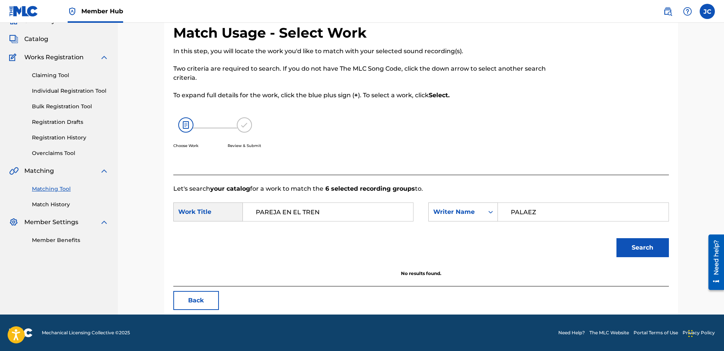
scroll to position [37, 0]
click at [184, 295] on button "Back" at bounding box center [196, 300] width 46 height 19
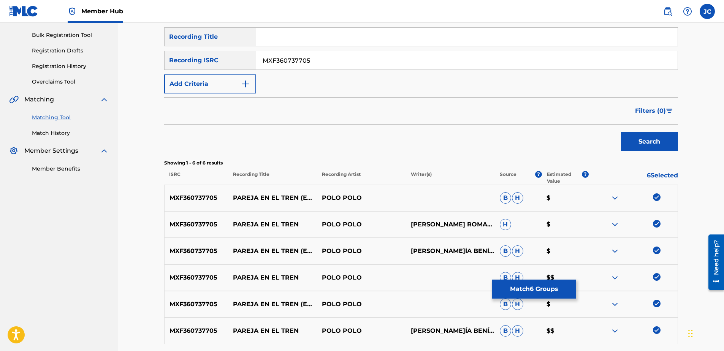
scroll to position [176, 0]
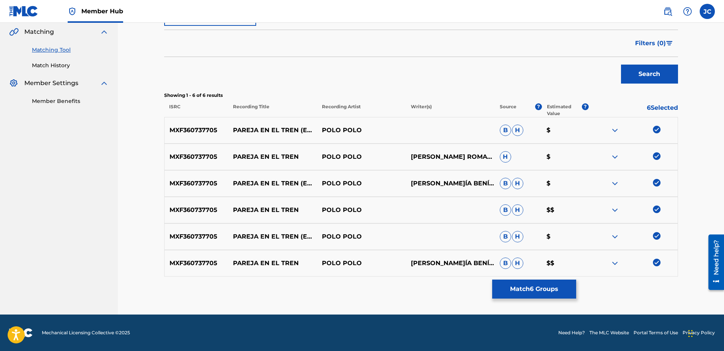
click at [657, 261] on img at bounding box center [657, 263] width 8 height 8
click at [656, 236] on img at bounding box center [657, 236] width 8 height 8
click at [657, 213] on img at bounding box center [657, 210] width 8 height 8
click at [657, 188] on div "MXF360737705 PAREJA EN EL TREN (EN VIVO) POLO POLO [PERSON_NAME]ÍA BENÍTEZ PELÁ…" at bounding box center [421, 183] width 514 height 27
click at [657, 187] on div at bounding box center [633, 183] width 89 height 9
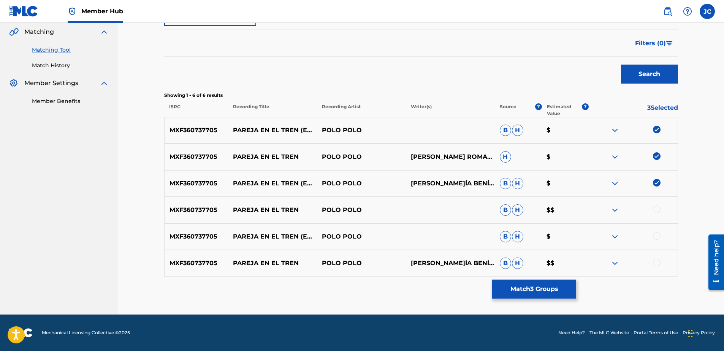
click at [657, 184] on img at bounding box center [657, 183] width 8 height 8
click at [658, 155] on img at bounding box center [657, 156] width 8 height 8
click at [657, 133] on img at bounding box center [657, 130] width 8 height 8
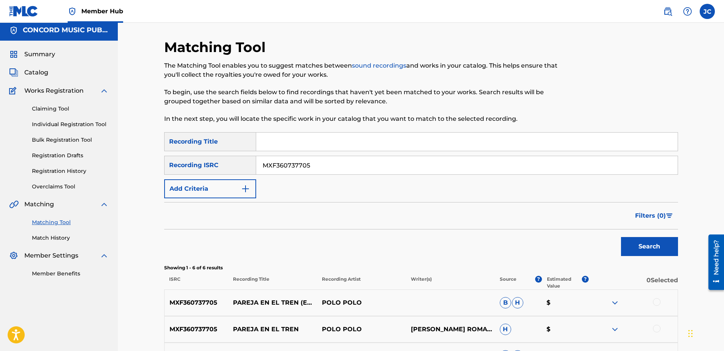
scroll to position [0, 0]
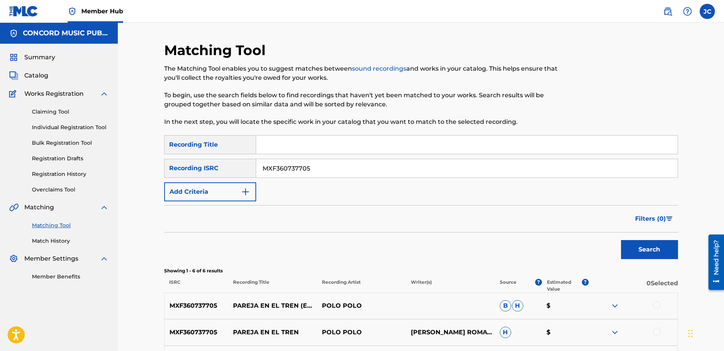
click at [400, 165] on input "MXF360737705" at bounding box center [467, 168] width 422 height 18
click at [310, 165] on input "Search Form" at bounding box center [467, 168] width 422 height 18
paste input "US6R21320854"
type input "US6R21320854"
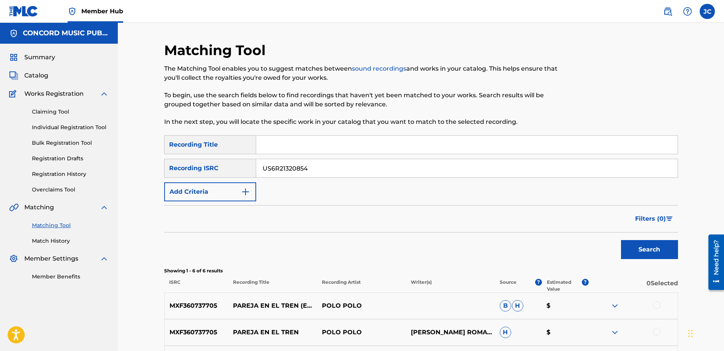
click at [621, 240] on button "Search" at bounding box center [649, 249] width 57 height 19
click at [426, 171] on input "US6R21320854" at bounding box center [467, 168] width 422 height 18
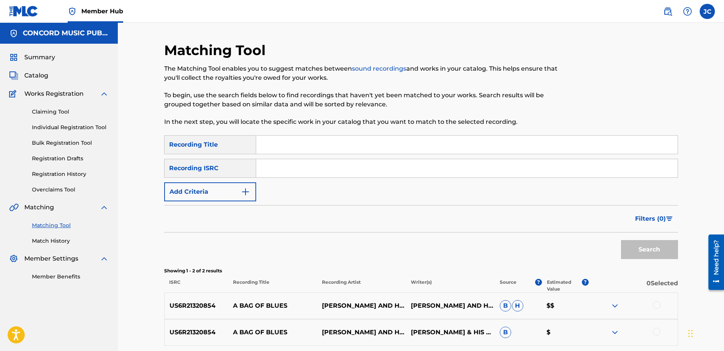
click at [348, 172] on input "Search Form" at bounding box center [467, 168] width 422 height 18
paste input "USUYG1039780"
type input "USUYG1039780"
click at [621, 240] on button "Search" at bounding box center [649, 249] width 57 height 19
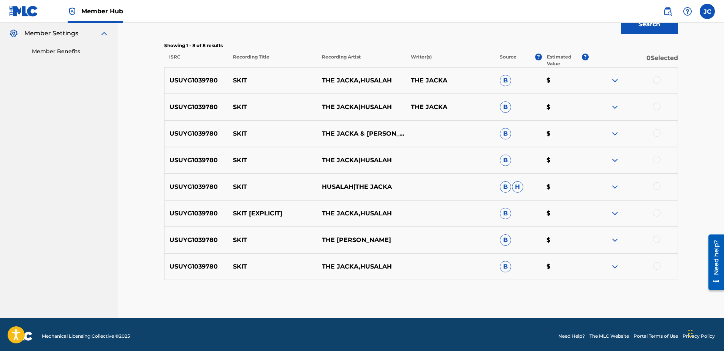
scroll to position [229, 0]
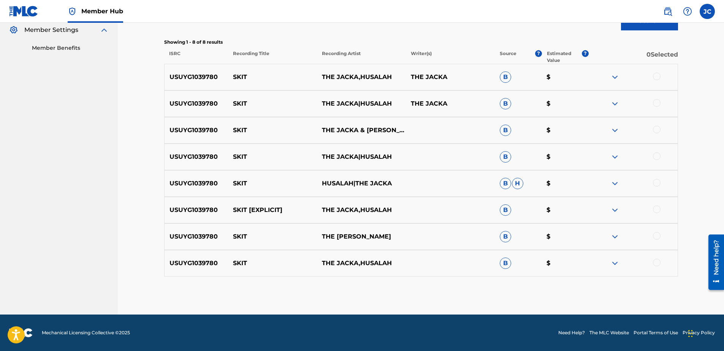
click at [659, 263] on div at bounding box center [657, 263] width 8 height 8
drag, startPoint x: 656, startPoint y: 232, endPoint x: 657, endPoint y: 237, distance: 5.4
click at [657, 237] on div "USUYG1039780 SKIT THE [PERSON_NAME] B $" at bounding box center [421, 237] width 514 height 27
click at [657, 237] on div at bounding box center [657, 236] width 8 height 8
click at [658, 210] on div at bounding box center [657, 210] width 8 height 8
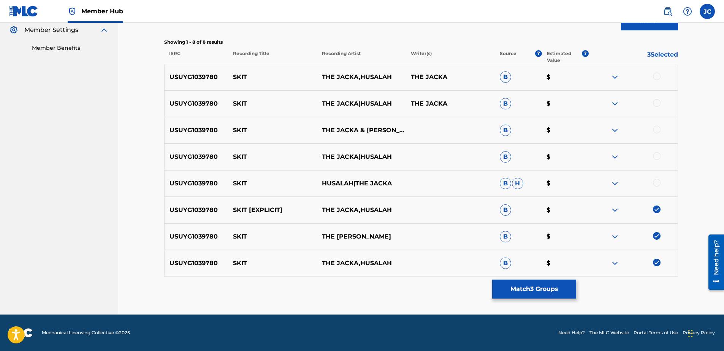
click at [659, 184] on div at bounding box center [657, 183] width 8 height 8
click at [656, 154] on div at bounding box center [657, 156] width 8 height 8
click at [659, 133] on div at bounding box center [657, 130] width 8 height 8
click at [656, 100] on div at bounding box center [657, 103] width 8 height 8
click at [659, 78] on div at bounding box center [657, 77] width 8 height 8
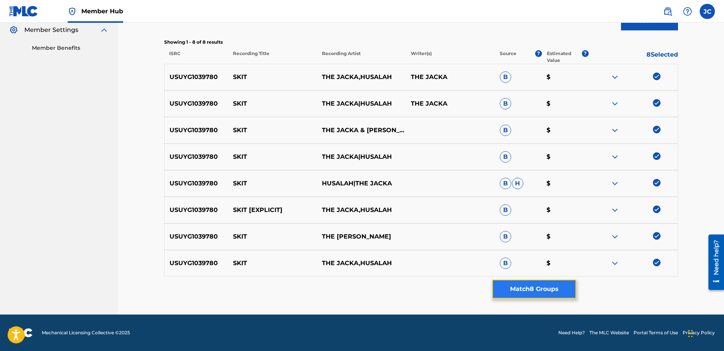
click at [567, 281] on button "Match 8 Groups" at bounding box center [534, 289] width 84 height 19
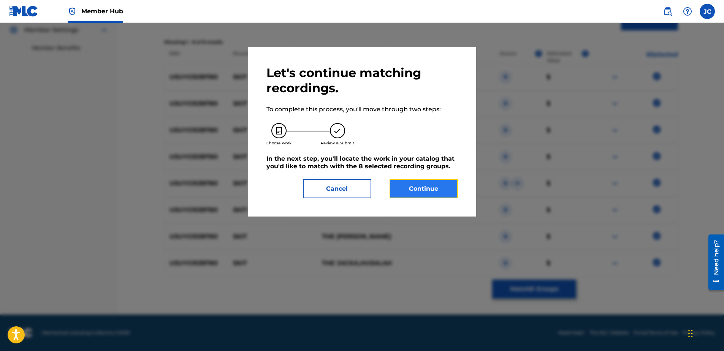
click at [424, 182] on button "Continue" at bounding box center [424, 188] width 68 height 19
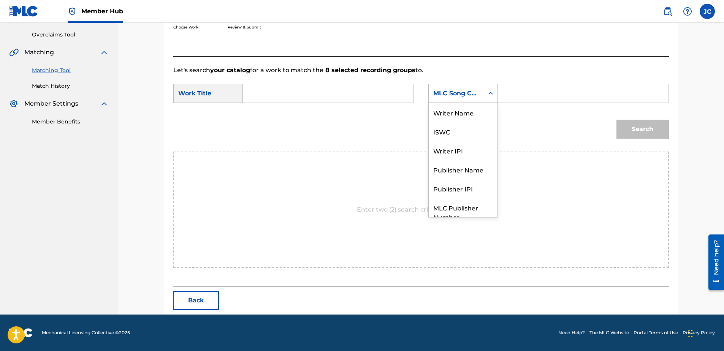
click at [476, 99] on div "MLC Song Code" at bounding box center [456, 93] width 55 height 14
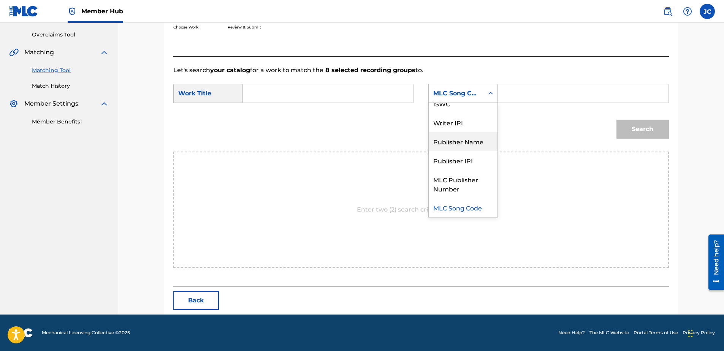
scroll to position [0, 0]
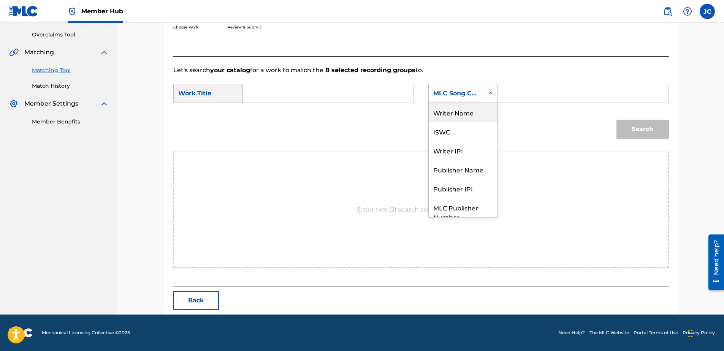
click at [476, 117] on div "Writer Name" at bounding box center [463, 112] width 69 height 19
click at [388, 96] on input "Search Form" at bounding box center [327, 93] width 157 height 18
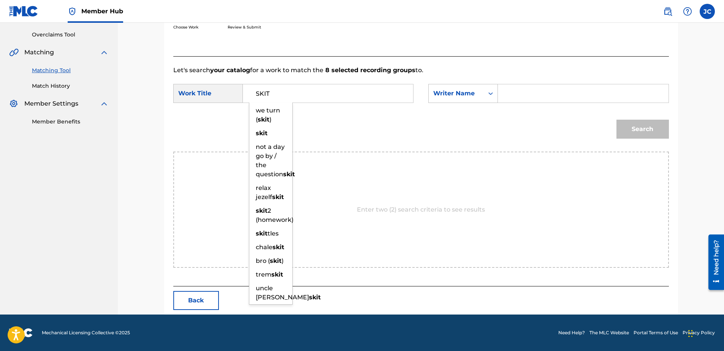
type input "SKIT"
click at [508, 94] on input "Search Form" at bounding box center [583, 93] width 157 height 18
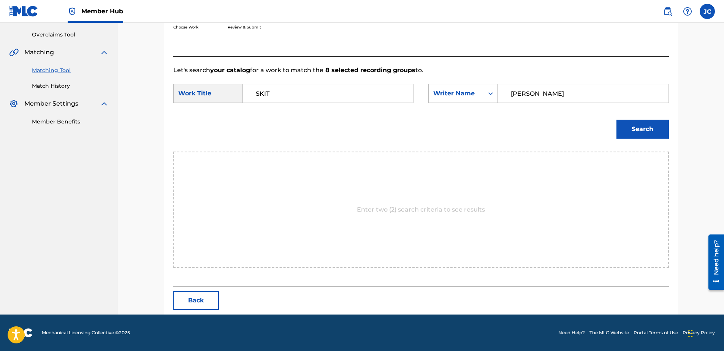
click at [617, 120] on button "Search" at bounding box center [643, 129] width 52 height 19
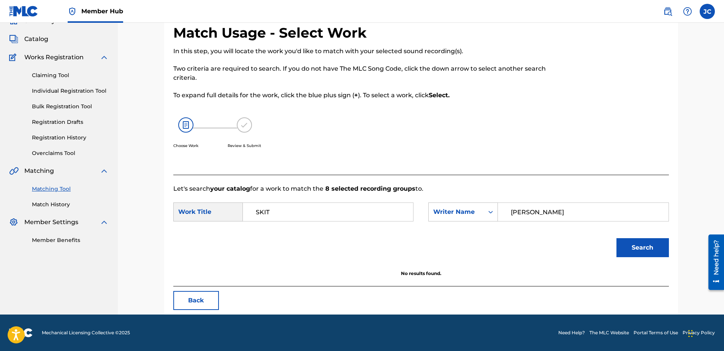
scroll to position [37, 0]
click at [540, 211] on input "[PERSON_NAME]" at bounding box center [583, 212] width 157 height 18
click at [617, 238] on button "Search" at bounding box center [643, 247] width 52 height 19
click at [543, 212] on input "[GEOGRAPHIC_DATA]" at bounding box center [583, 212] width 157 height 18
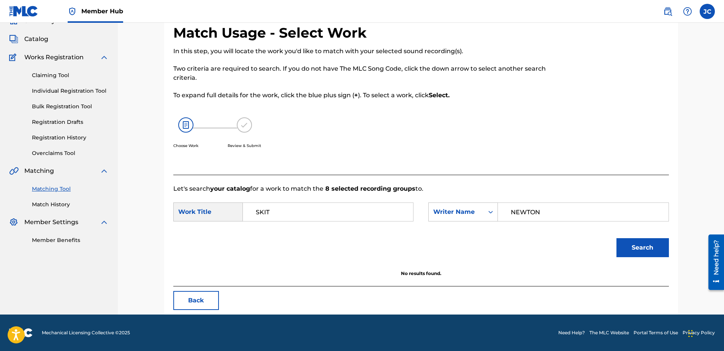
click at [617, 238] on button "Search" at bounding box center [643, 247] width 52 height 19
click at [562, 211] on input "NEWTON" at bounding box center [583, 212] width 157 height 18
click at [561, 212] on input "NEWTON" at bounding box center [583, 212] width 157 height 18
click at [617, 238] on button "Search" at bounding box center [643, 247] width 52 height 19
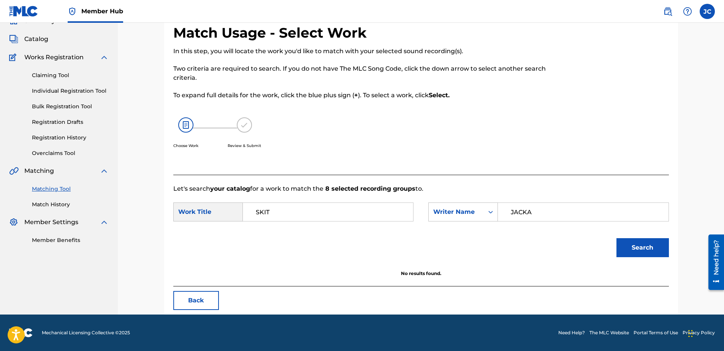
click at [563, 216] on input "JACKA" at bounding box center [583, 212] width 157 height 18
paste input "Shaheed"
type input "Shaheed"
click at [617, 238] on button "Search" at bounding box center [643, 247] width 52 height 19
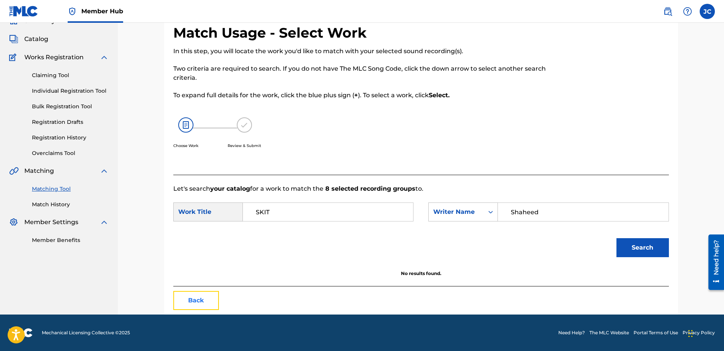
click at [208, 308] on button "Back" at bounding box center [196, 300] width 46 height 19
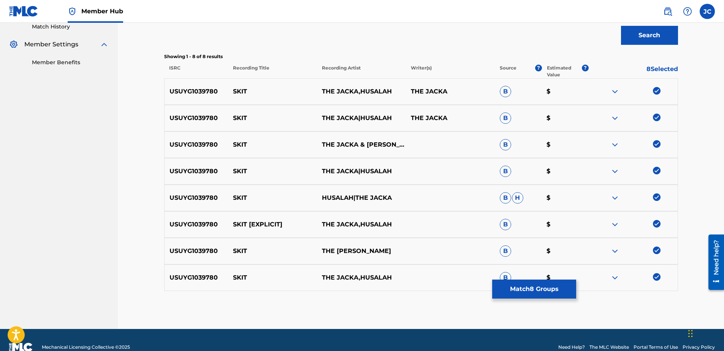
scroll to position [229, 0]
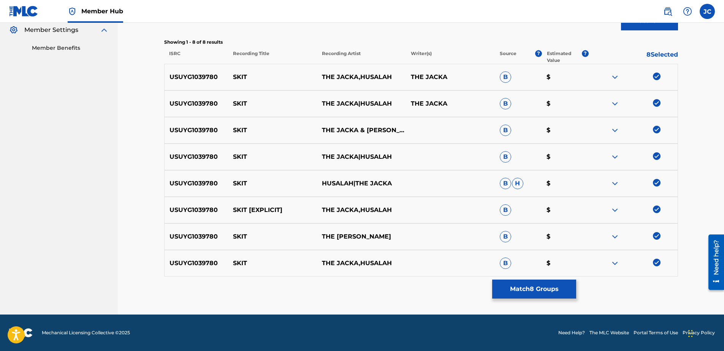
click at [657, 266] on img at bounding box center [657, 263] width 8 height 8
click at [655, 238] on img at bounding box center [657, 236] width 8 height 8
click at [656, 212] on img at bounding box center [657, 210] width 8 height 8
click at [657, 182] on img at bounding box center [657, 183] width 8 height 8
click at [657, 159] on img at bounding box center [657, 156] width 8 height 8
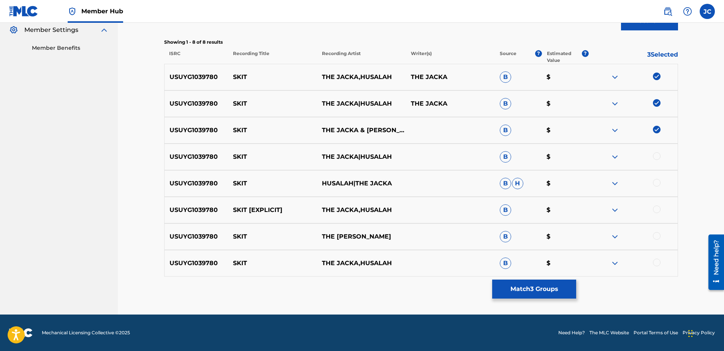
click at [655, 128] on img at bounding box center [657, 130] width 8 height 8
click at [657, 103] on img at bounding box center [657, 103] width 8 height 8
click at [657, 77] on img at bounding box center [657, 77] width 8 height 8
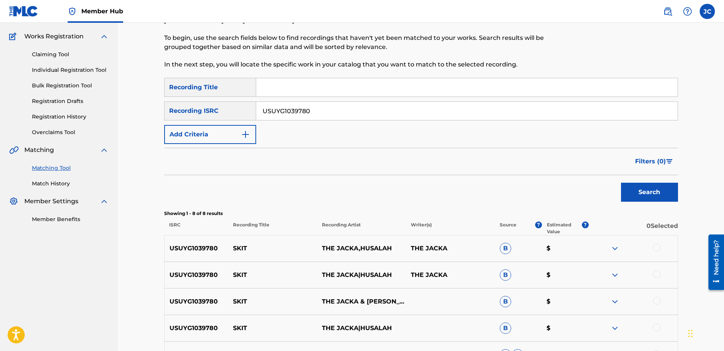
scroll to position [0, 0]
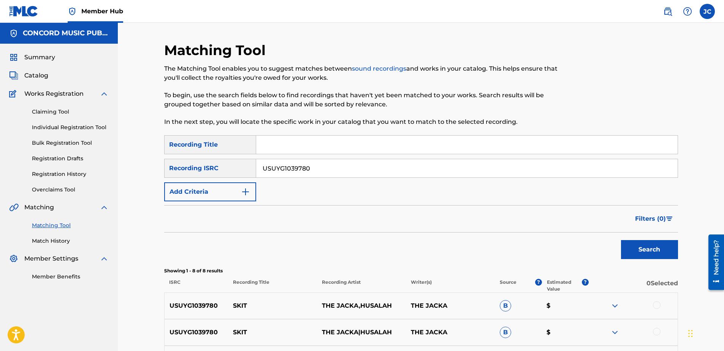
click at [452, 165] on input "USUYG1039780" at bounding box center [467, 168] width 422 height 18
click at [308, 166] on input "Search Form" at bounding box center [467, 168] width 422 height 18
paste input "QM6DC1545371"
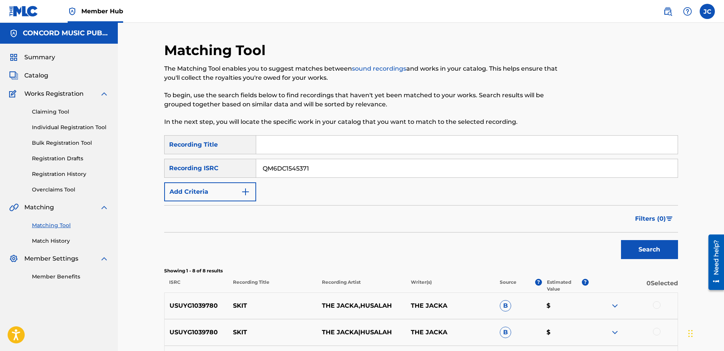
type input "QM6DC1545371"
click at [621, 240] on button "Search" at bounding box center [649, 249] width 57 height 19
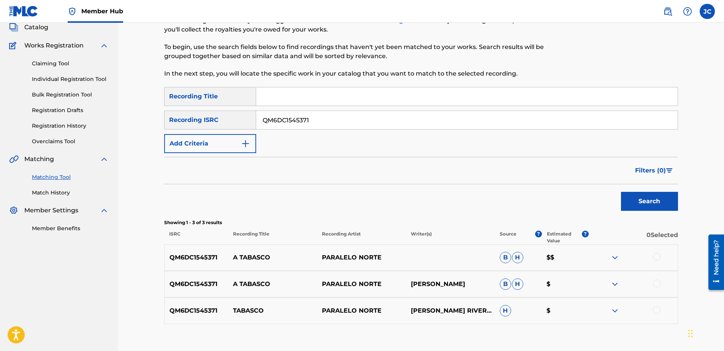
scroll to position [96, 0]
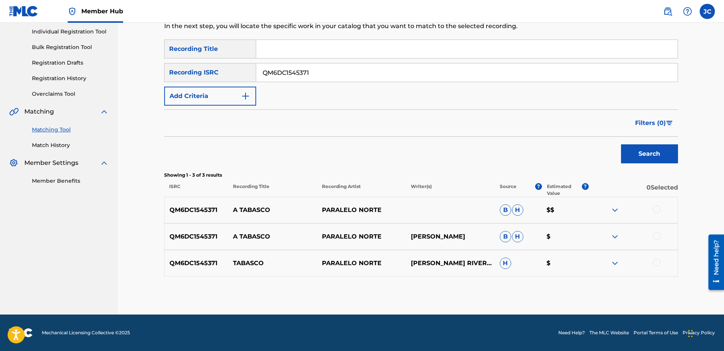
click at [654, 264] on div at bounding box center [657, 263] width 8 height 8
click at [655, 240] on div at bounding box center [633, 236] width 89 height 9
click at [659, 233] on div at bounding box center [657, 236] width 8 height 8
click at [657, 203] on div "QM6DC1545371 A TABASCO PARALELO NORTE B H $$" at bounding box center [421, 210] width 514 height 27
click at [653, 207] on div at bounding box center [633, 210] width 89 height 9
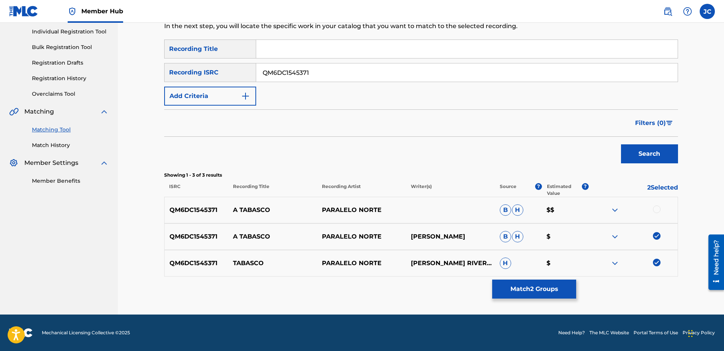
click at [654, 210] on div at bounding box center [657, 210] width 8 height 8
click at [531, 288] on button "Match 3 Groups" at bounding box center [534, 289] width 84 height 19
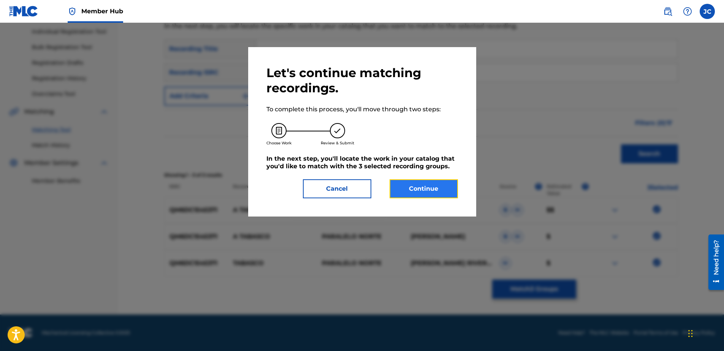
click at [434, 187] on button "Continue" at bounding box center [424, 188] width 68 height 19
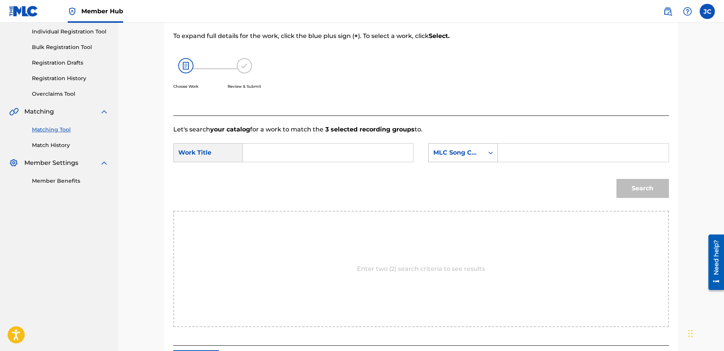
click at [462, 157] on div "MLC Song Code" at bounding box center [456, 152] width 46 height 9
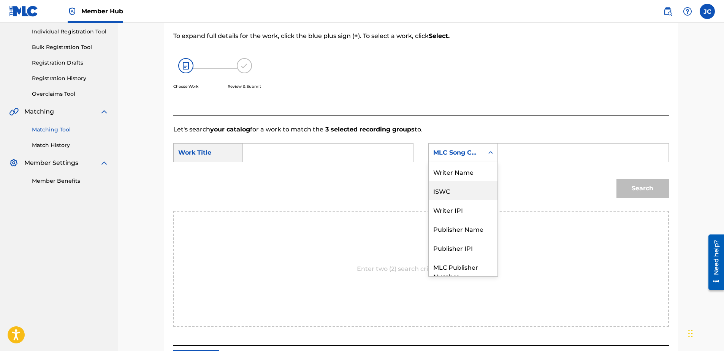
scroll to position [0, 0]
click at [466, 171] on div "Writer Name" at bounding box center [463, 171] width 69 height 19
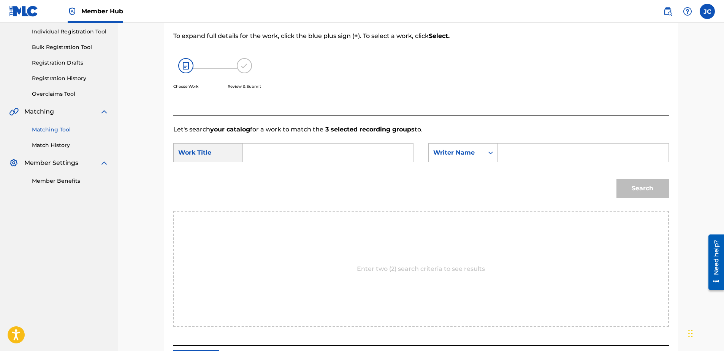
click at [356, 153] on input "Search Form" at bounding box center [327, 153] width 157 height 18
paste input "PARALELO NORTE A [GEOGRAPHIC_DATA]"
drag, startPoint x: 321, startPoint y: 150, endPoint x: 142, endPoint y: 152, distance: 179.5
click at [160, 150] on div "Match Usage - Select Work In this step, you will locate the work you'd like to …" at bounding box center [421, 160] width 532 height 428
click at [324, 150] on input "A TABASCO" at bounding box center [327, 153] width 157 height 18
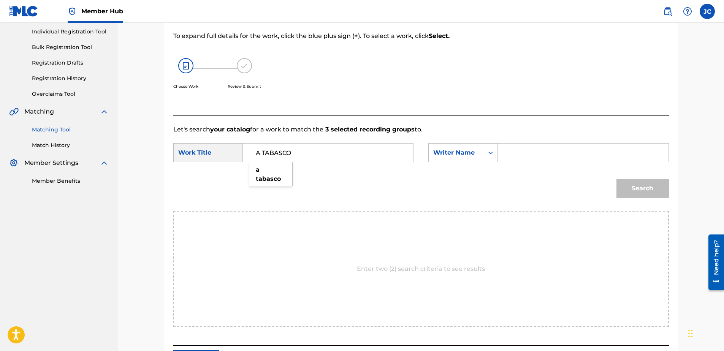
type input "A TABASCO"
click at [546, 161] on input "Search Form" at bounding box center [583, 153] width 157 height 18
type input "[PERSON_NAME]"
click at [617, 179] on button "Search" at bounding box center [643, 188] width 52 height 19
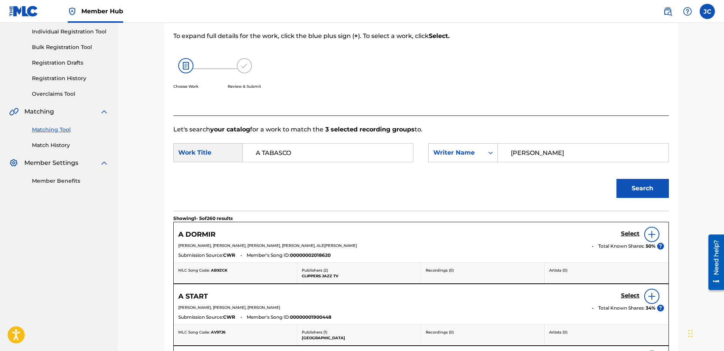
scroll to position [134, 0]
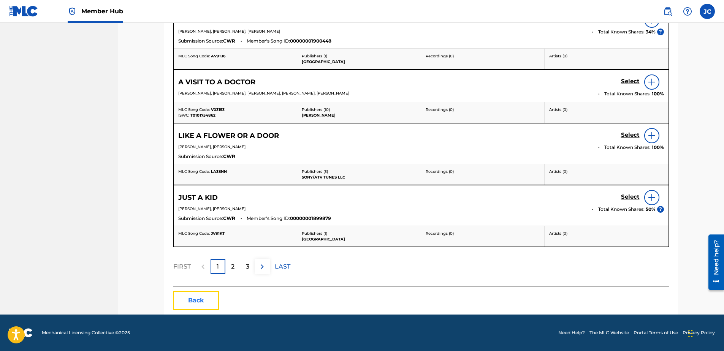
click at [198, 306] on button "Back" at bounding box center [196, 300] width 46 height 19
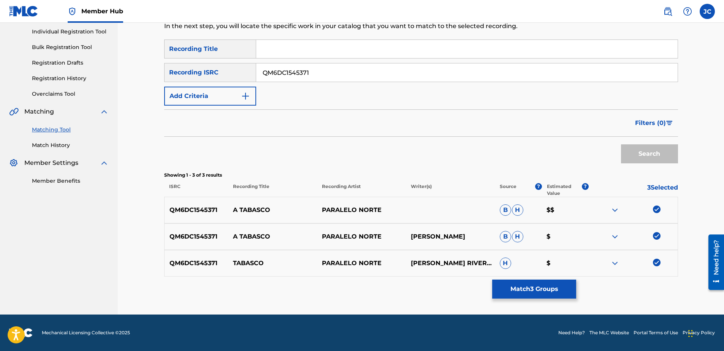
scroll to position [96, 0]
click at [658, 261] on img at bounding box center [657, 263] width 8 height 8
click at [659, 236] on img at bounding box center [657, 236] width 8 height 8
click at [658, 207] on img at bounding box center [657, 210] width 8 height 8
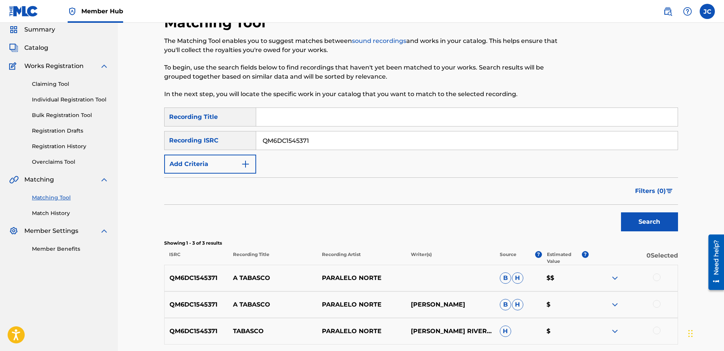
scroll to position [20, 0]
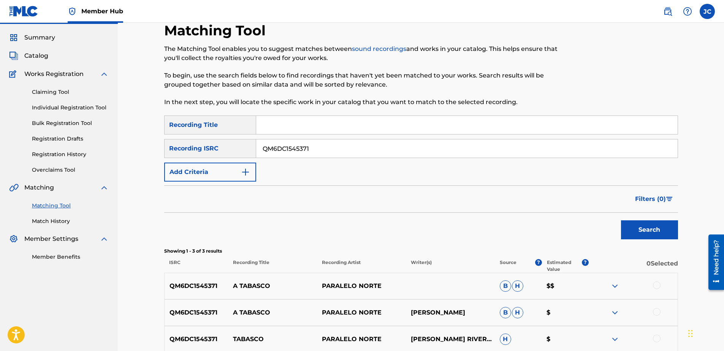
click at [344, 148] on input "QM6DC1545371" at bounding box center [467, 149] width 422 height 18
click at [346, 148] on input "QM6DC1545371" at bounding box center [467, 149] width 422 height 18
click at [294, 151] on input "Search Form" at bounding box center [467, 149] width 422 height 18
paste input "NLA509004908"
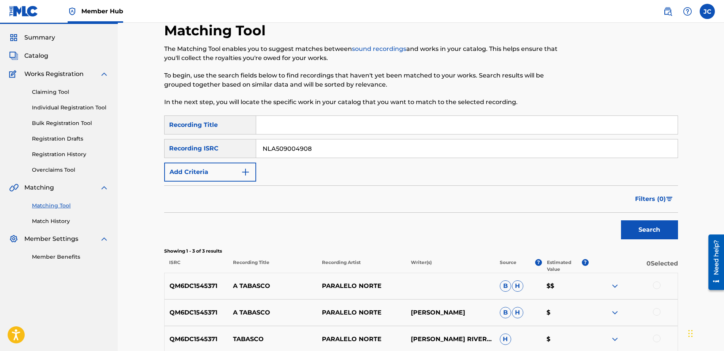
type input "NLA509004908"
click at [621, 221] on button "Search" at bounding box center [649, 230] width 57 height 19
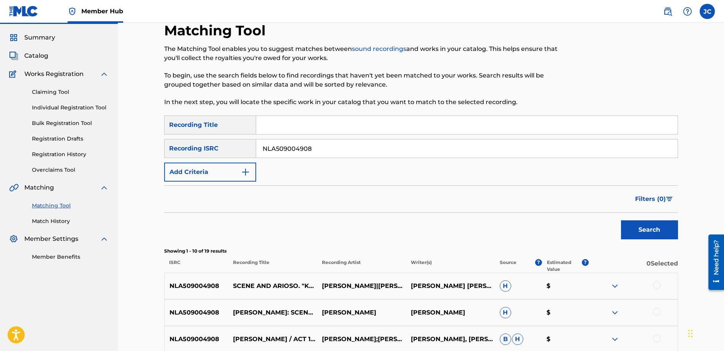
click at [319, 148] on input "NLA509004908" at bounding box center [467, 149] width 422 height 18
click at [408, 144] on input "Search Form" at bounding box center [467, 149] width 422 height 18
paste input "DEN962101923"
type input "DEN962101923"
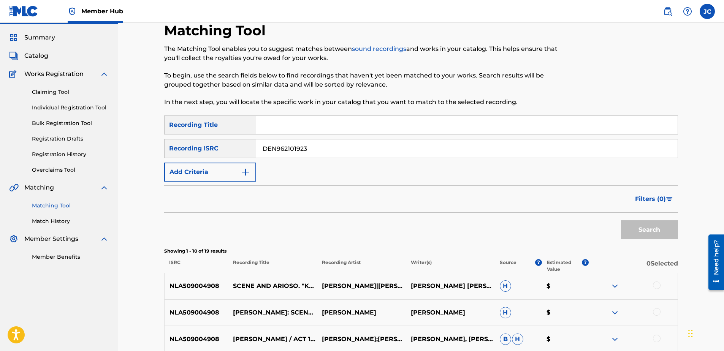
click at [621, 221] on button "Search" at bounding box center [649, 230] width 57 height 19
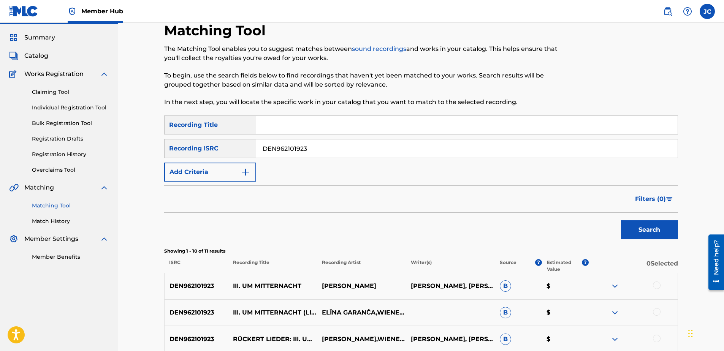
scroll to position [58, 0]
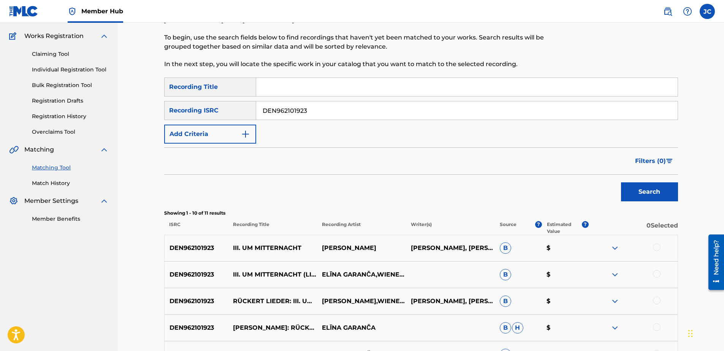
click at [439, 111] on input "DEN962101923" at bounding box center [467, 111] width 422 height 18
click at [373, 114] on input "Search Form" at bounding box center [467, 111] width 422 height 18
paste input "USHM81880898"
type input "USHM81880898"
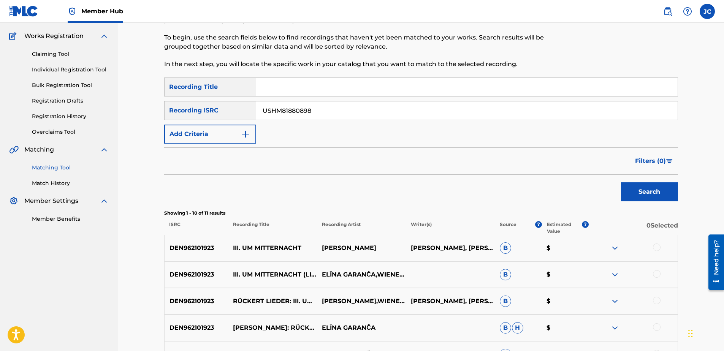
click at [621, 183] on button "Search" at bounding box center [649, 192] width 57 height 19
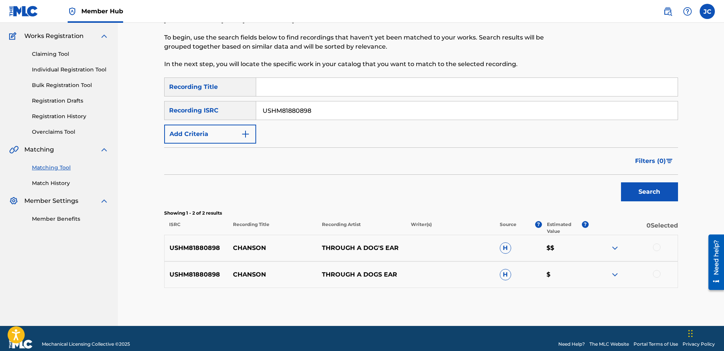
click at [656, 275] on div at bounding box center [657, 274] width 8 height 8
click at [655, 250] on div at bounding box center [657, 248] width 8 height 8
click at [658, 277] on img at bounding box center [657, 274] width 8 height 8
click at [657, 246] on img at bounding box center [657, 248] width 8 height 8
click at [353, 115] on input "USHM81880898" at bounding box center [467, 111] width 422 height 18
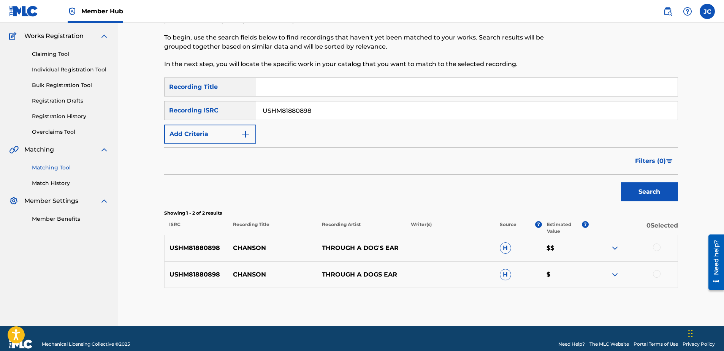
click at [353, 115] on input "USHM81880898" at bounding box center [467, 111] width 422 height 18
click at [349, 113] on input "Search Form" at bounding box center [467, 111] width 422 height 18
paste input "FR2X41566395"
type input "FR2X41566395"
click at [621, 183] on button "Search" at bounding box center [649, 192] width 57 height 19
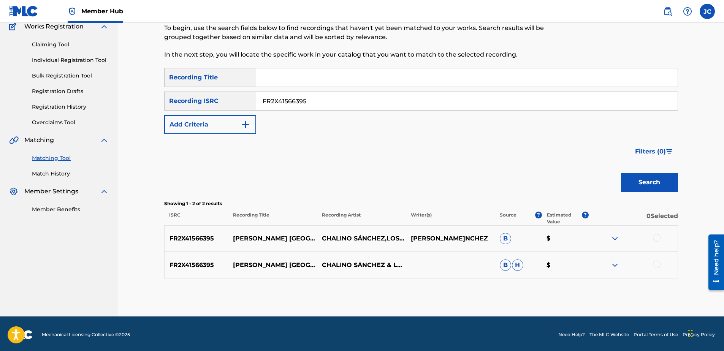
scroll to position [69, 0]
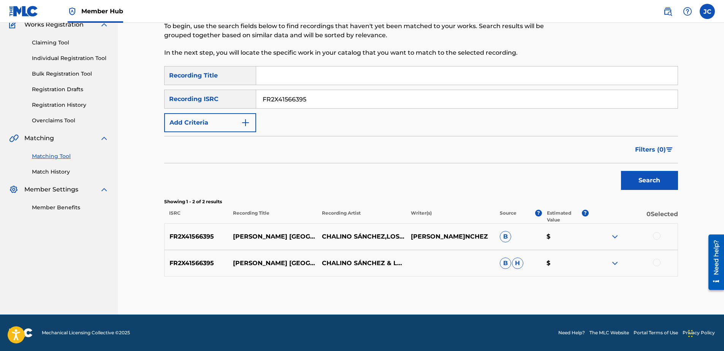
click at [658, 263] on div at bounding box center [657, 263] width 8 height 8
click at [657, 236] on div at bounding box center [657, 236] width 8 height 8
click at [544, 303] on div "Matching Tool The Matching Tool enables you to suggest matches between sound re…" at bounding box center [421, 144] width 514 height 342
click at [546, 287] on button "Match 2 Groups" at bounding box center [534, 289] width 84 height 19
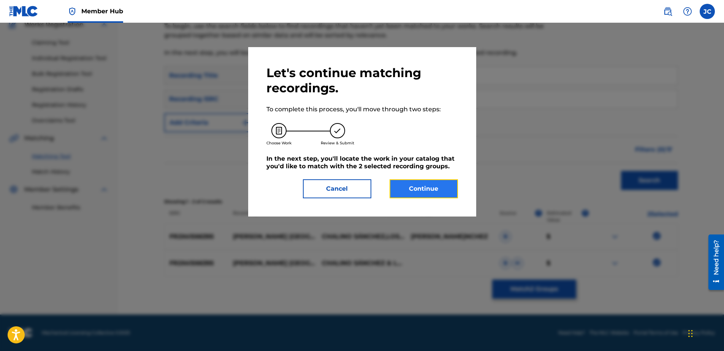
click at [419, 185] on button "Continue" at bounding box center [424, 188] width 68 height 19
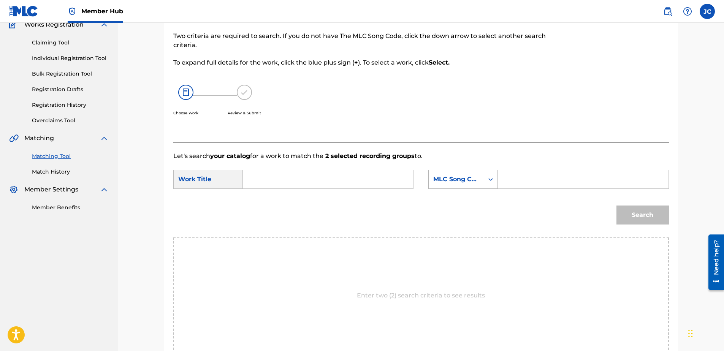
click at [455, 180] on div "MLC Song Code" at bounding box center [456, 179] width 46 height 9
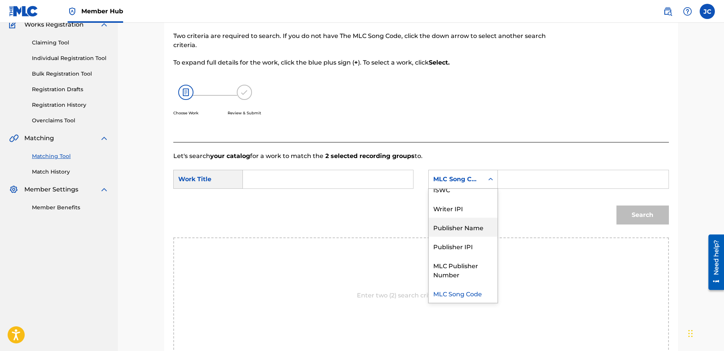
scroll to position [0, 0]
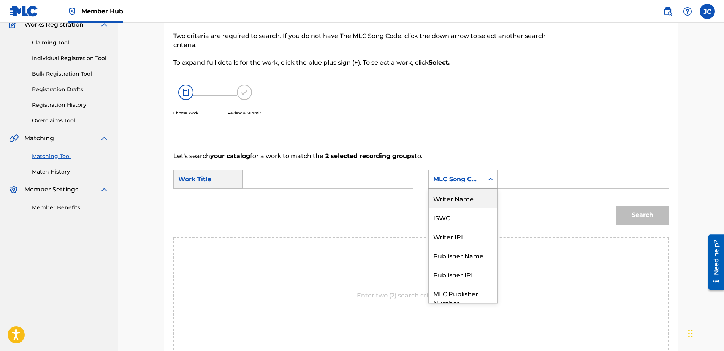
click at [462, 192] on div "Writer Name" at bounding box center [463, 198] width 69 height 19
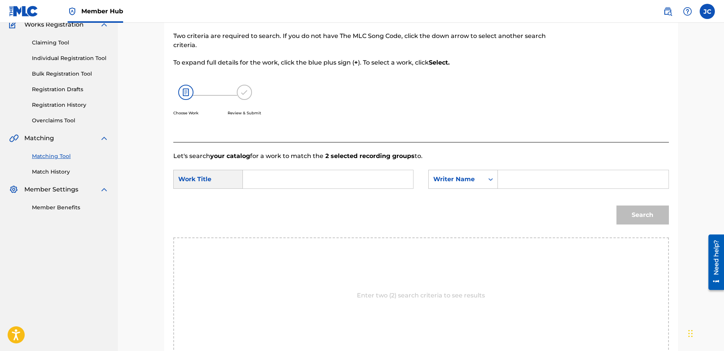
click at [373, 186] on input "Search Form" at bounding box center [327, 179] width 157 height 18
paste input "[PERSON_NAME] el [US_STATE]"
type input "[PERSON_NAME] el [US_STATE]"
click at [529, 180] on input "Search Form" at bounding box center [583, 179] width 157 height 18
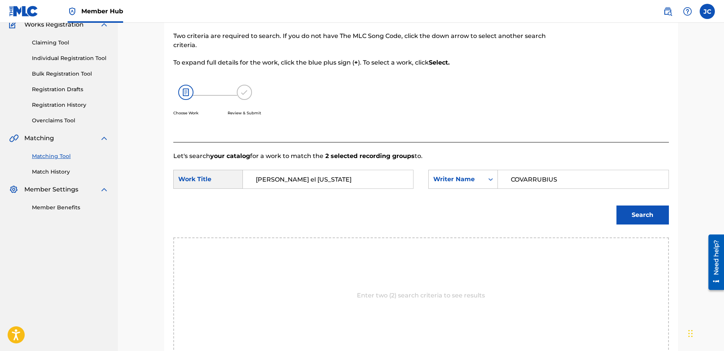
click at [617, 206] on button "Search" at bounding box center [643, 215] width 52 height 19
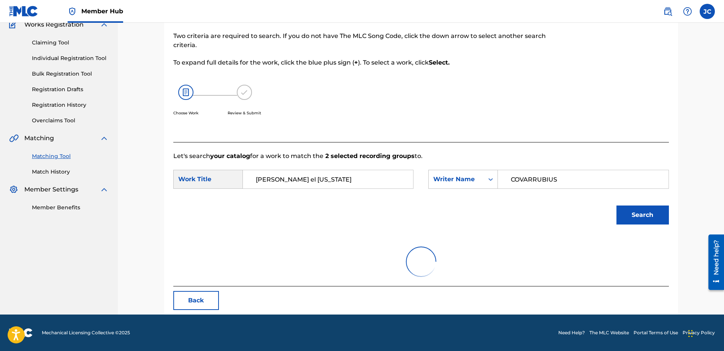
scroll to position [37, 0]
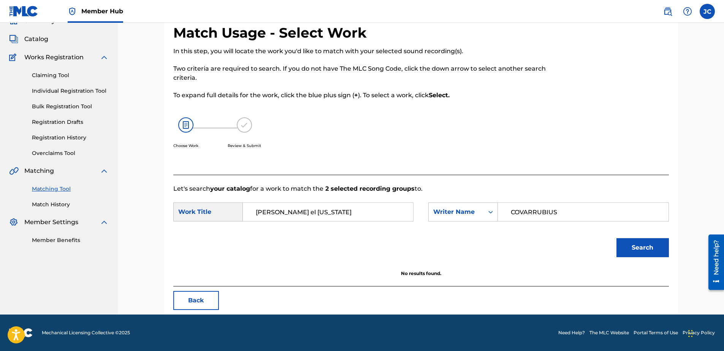
click at [557, 211] on input "COVARRUBIUS" at bounding box center [583, 212] width 157 height 18
click at [551, 211] on input "COVARRUBIUS" at bounding box center [583, 212] width 157 height 18
click at [617, 238] on button "Search" at bounding box center [643, 247] width 52 height 19
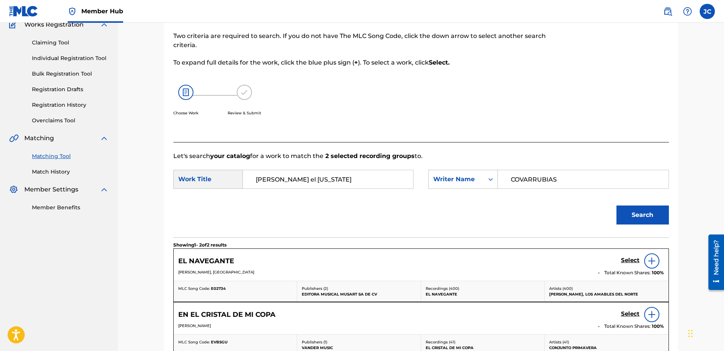
click at [572, 187] on input "COVARRUBIAS" at bounding box center [583, 179] width 157 height 18
type input "[PERSON_NAME]"
click at [617, 206] on button "Search" at bounding box center [643, 215] width 52 height 19
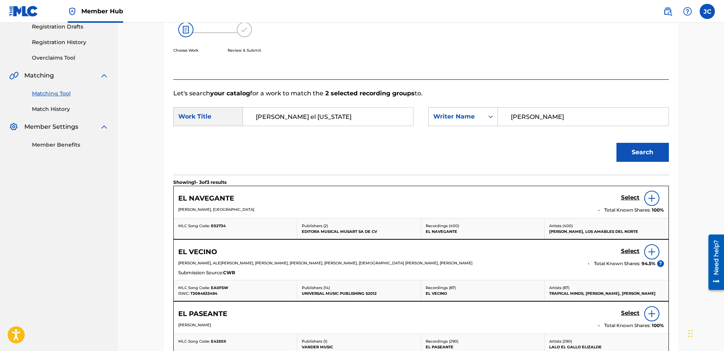
scroll to position [221, 0]
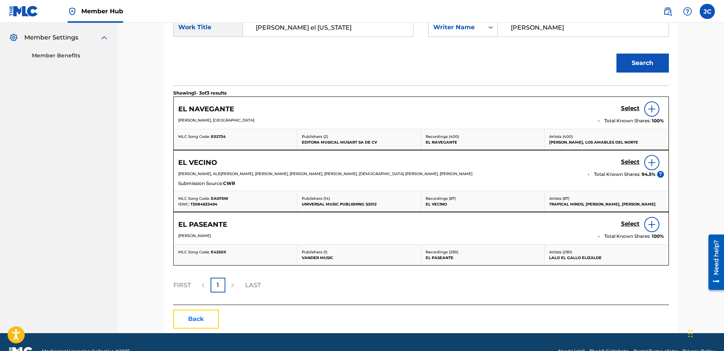
click at [196, 316] on button "Back" at bounding box center [196, 319] width 46 height 19
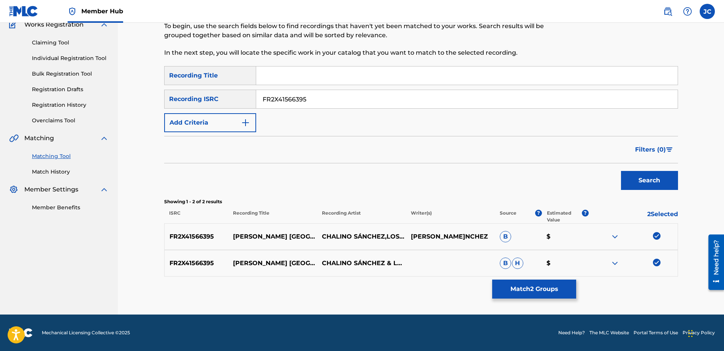
scroll to position [69, 0]
click at [655, 264] on img at bounding box center [657, 263] width 8 height 8
click at [654, 242] on div "FR2X41566395 [PERSON_NAME] EL [US_STATE] CHALINO SÁNCHEZ,LOS TITANES DE SINALOA…" at bounding box center [421, 237] width 514 height 27
click at [658, 239] on img at bounding box center [657, 236] width 8 height 8
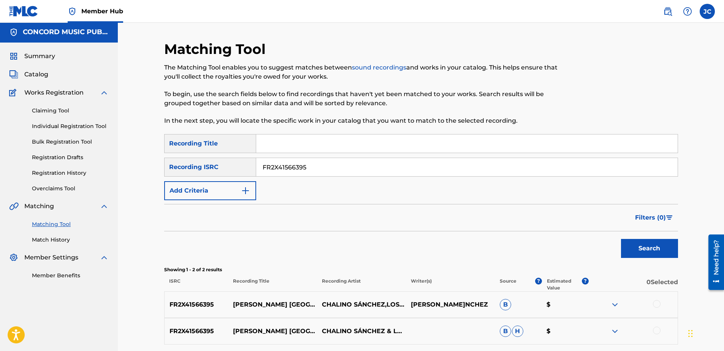
scroll to position [0, 0]
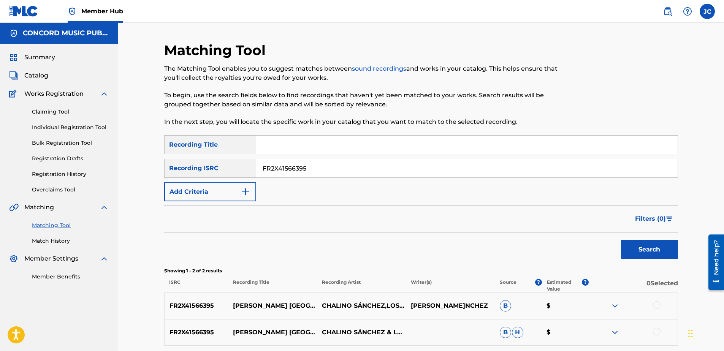
click at [342, 177] on input "FR2X41566395" at bounding box center [467, 168] width 422 height 18
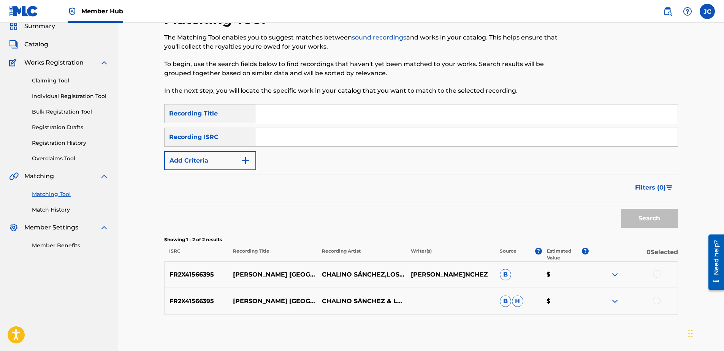
scroll to position [69, 0]
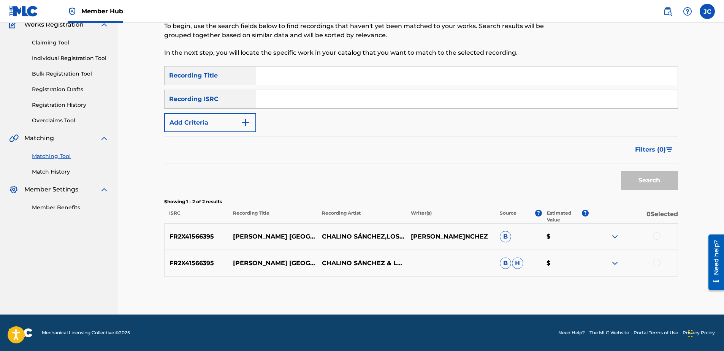
click at [655, 263] on div at bounding box center [657, 263] width 8 height 8
click at [655, 238] on div at bounding box center [657, 236] width 8 height 8
click at [557, 290] on button "Match 2 Groups" at bounding box center [534, 289] width 84 height 19
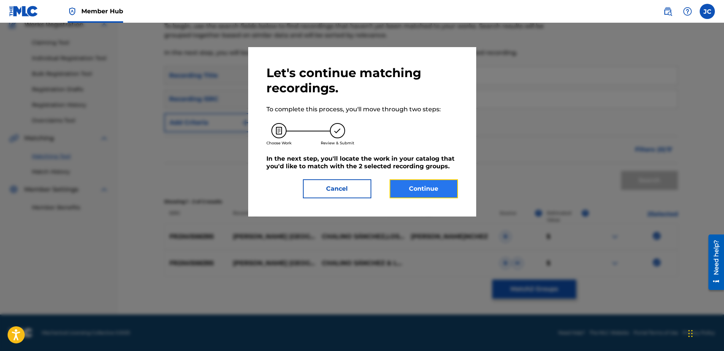
click at [429, 182] on button "Continue" at bounding box center [424, 188] width 68 height 19
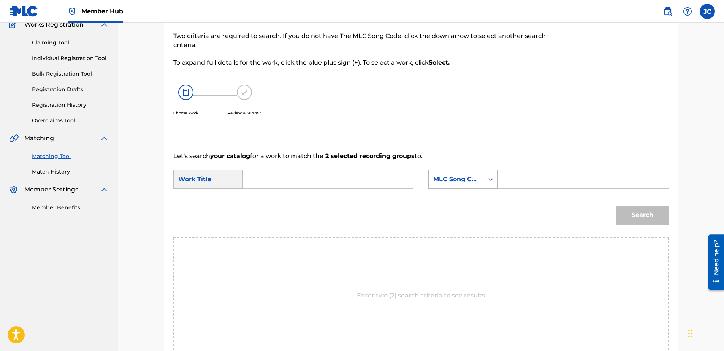
click at [473, 180] on div "MLC Song Code" at bounding box center [456, 179] width 46 height 9
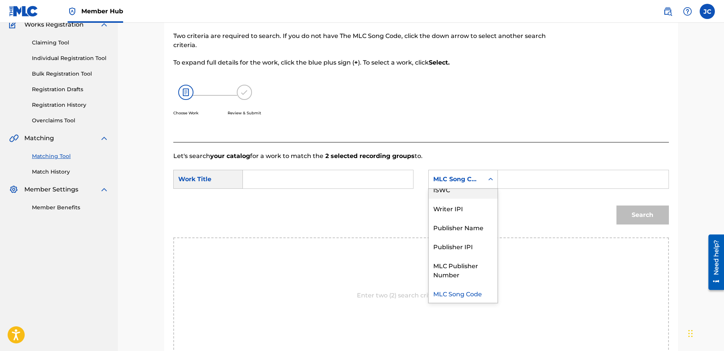
scroll to position [0, 0]
click at [460, 199] on div "Writer Name" at bounding box center [463, 198] width 69 height 19
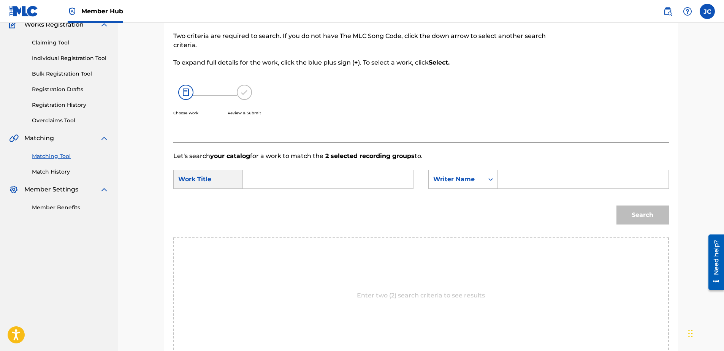
click at [391, 184] on input "Search Form" at bounding box center [327, 179] width 157 height 18
click at [380, 179] on input "Search Form" at bounding box center [327, 179] width 157 height 18
paste input "[PERSON_NAME] el [US_STATE]"
type input "[PERSON_NAME] el [US_STATE]"
click at [522, 174] on input "Search Form" at bounding box center [583, 179] width 157 height 18
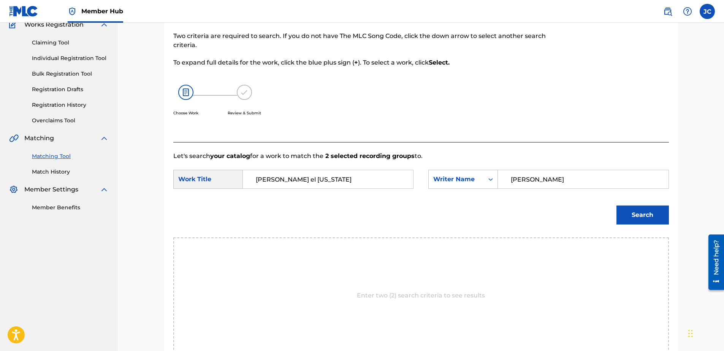
type input "[PERSON_NAME]"
click at [617, 206] on button "Search" at bounding box center [643, 215] width 52 height 19
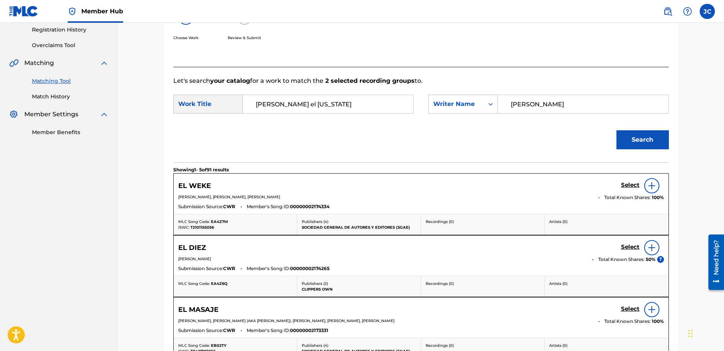
scroll to position [144, 0]
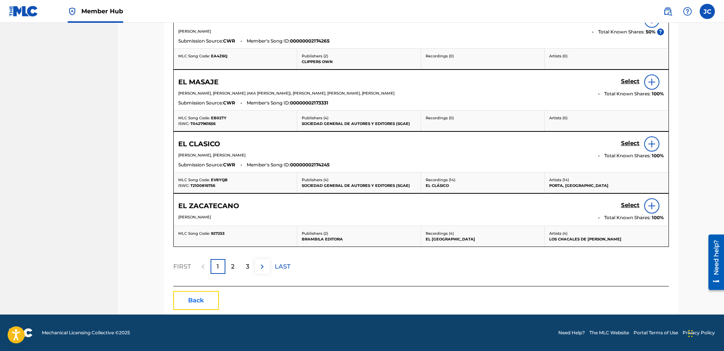
click at [194, 298] on button "Back" at bounding box center [196, 300] width 46 height 19
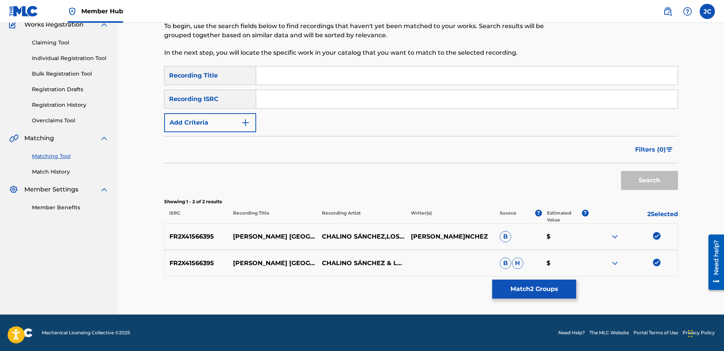
click at [654, 265] on img at bounding box center [657, 263] width 8 height 8
click at [655, 238] on img at bounding box center [657, 236] width 8 height 8
click at [358, 102] on input "Search Form" at bounding box center [467, 99] width 422 height 18
paste input "QZK6P1905724"
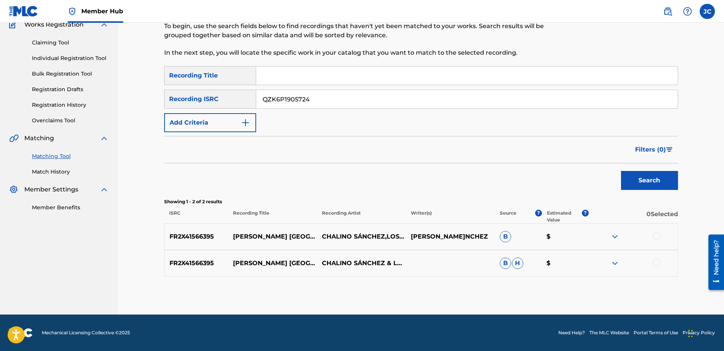
type input "QZK6P1905724"
click at [621, 171] on button "Search" at bounding box center [649, 180] width 57 height 19
drag, startPoint x: 660, startPoint y: 264, endPoint x: 657, endPoint y: 247, distance: 17.5
click at [660, 265] on div at bounding box center [633, 263] width 89 height 9
click at [656, 240] on div at bounding box center [633, 236] width 89 height 9
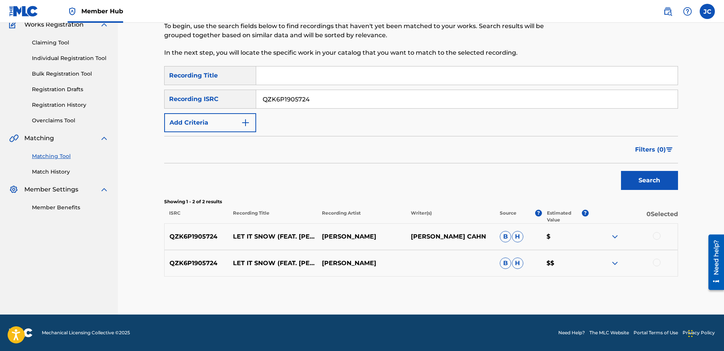
click at [656, 238] on div at bounding box center [657, 236] width 8 height 8
click at [656, 260] on div at bounding box center [657, 263] width 8 height 8
click at [534, 292] on button "Match 2 Groups" at bounding box center [534, 289] width 84 height 19
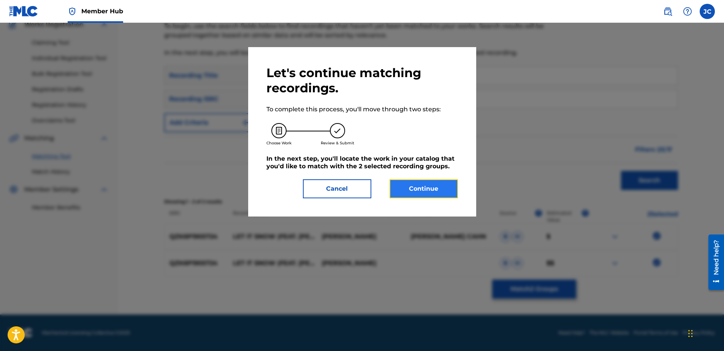
click at [427, 189] on button "Continue" at bounding box center [424, 188] width 68 height 19
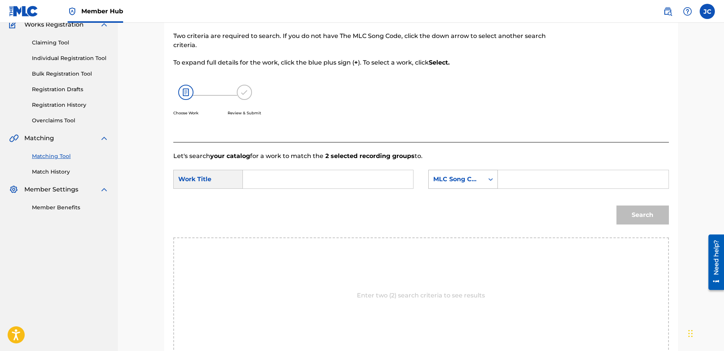
click at [450, 186] on div "MLC Song Code" at bounding box center [456, 179] width 55 height 14
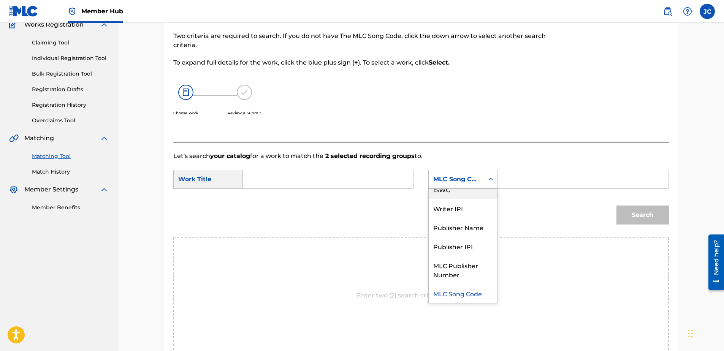
scroll to position [0, 0]
click at [471, 200] on div "Writer Name" at bounding box center [463, 198] width 69 height 19
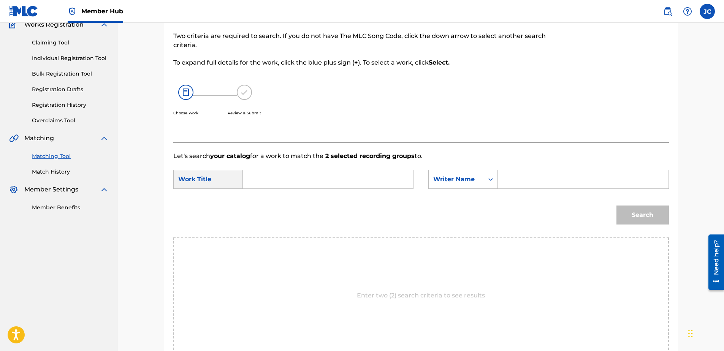
click at [328, 173] on input "Search Form" at bounding box center [327, 179] width 157 height 18
paste
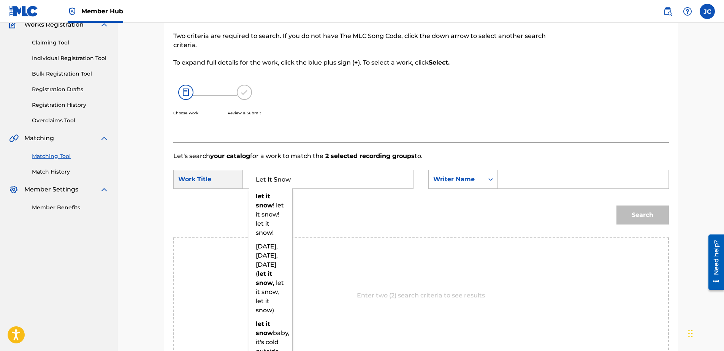
type input "Let It Snow"
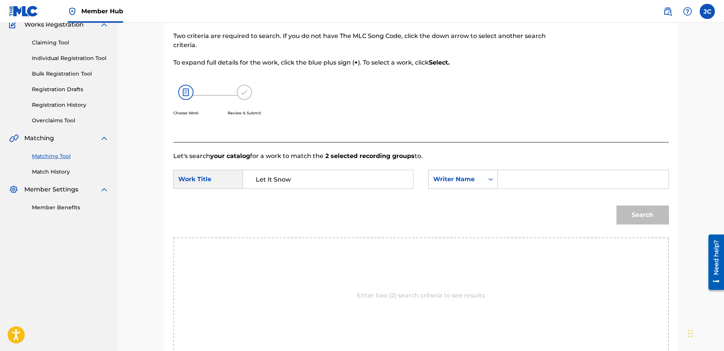
click at [560, 184] on input "Search Form" at bounding box center [583, 179] width 157 height 18
type input "Styne"
click at [617, 206] on button "Search" at bounding box center [643, 215] width 52 height 19
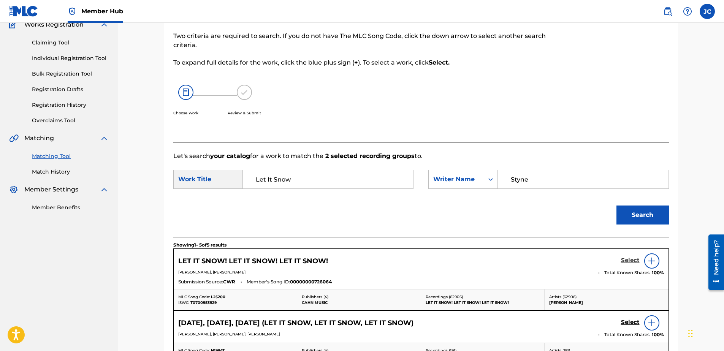
click at [635, 264] on h5 "Select" at bounding box center [630, 260] width 19 height 7
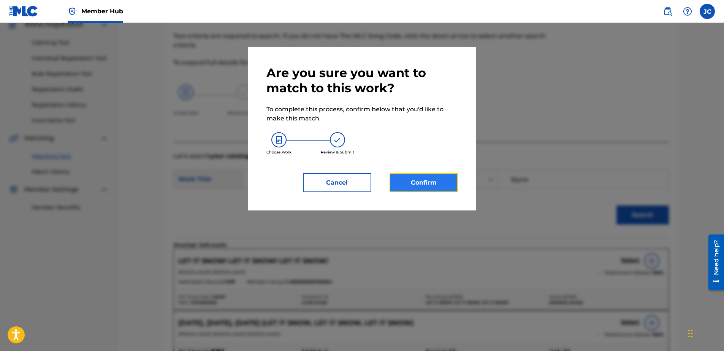
click at [429, 186] on button "Confirm" at bounding box center [424, 182] width 68 height 19
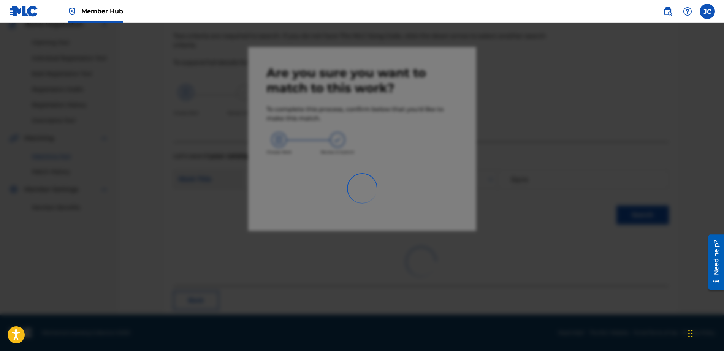
scroll to position [20, 0]
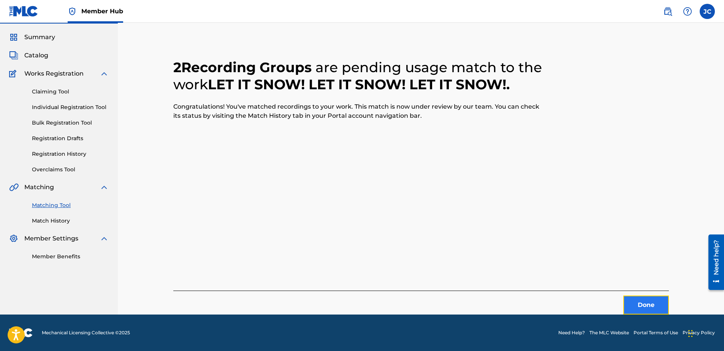
click at [653, 302] on button "Done" at bounding box center [647, 305] width 46 height 19
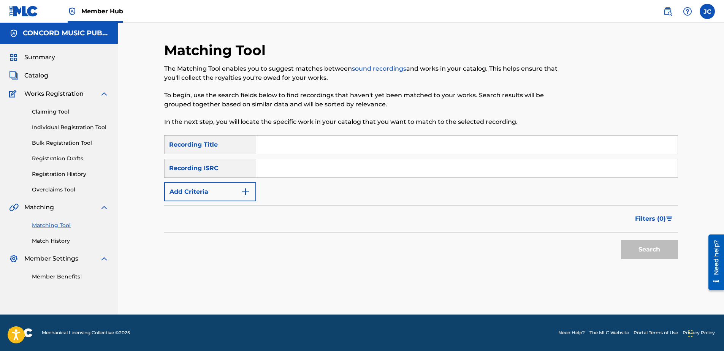
scroll to position [0, 0]
click at [417, 174] on input "Search Form" at bounding box center [467, 168] width 422 height 18
type input "NLA508643429"
click at [621, 240] on button "Search" at bounding box center [649, 249] width 57 height 19
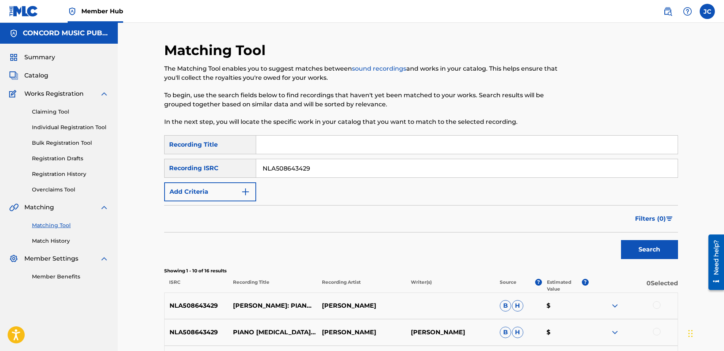
click at [322, 167] on input "NLA508643429" at bounding box center [467, 168] width 422 height 18
click at [358, 167] on input "Search Form" at bounding box center [467, 168] width 422 height 18
click at [621, 240] on button "Search" at bounding box center [649, 249] width 57 height 19
click at [324, 170] on input "FRX080090341" at bounding box center [467, 168] width 422 height 18
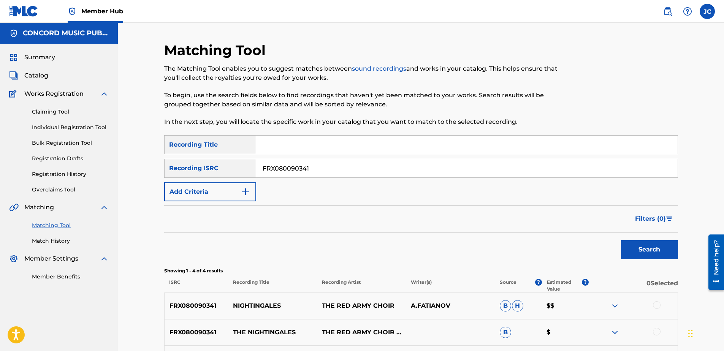
click at [324, 170] on input "FRX080090341" at bounding box center [467, 168] width 422 height 18
type input "="
click at [340, 168] on input "Search Form" at bounding box center [467, 168] width 422 height 18
type input "GBAYC9702358"
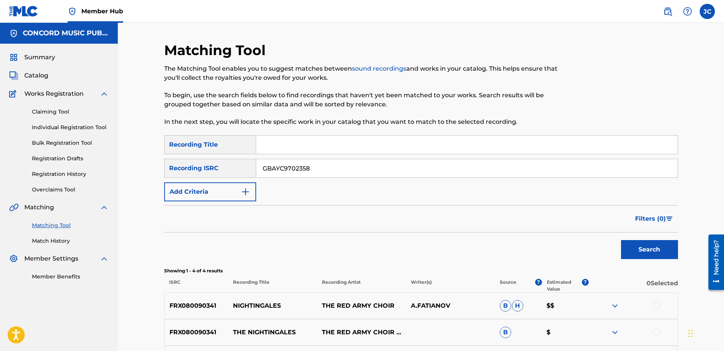
click at [621, 240] on button "Search" at bounding box center [649, 249] width 57 height 19
click at [346, 169] on input "GBAYC9702358" at bounding box center [467, 168] width 422 height 18
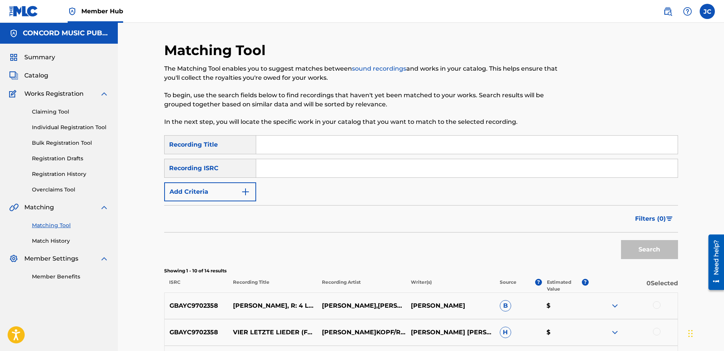
click at [305, 173] on input "Search Form" at bounding box center [467, 168] width 422 height 18
type input "USC4R0513656"
click at [621, 240] on button "Search" at bounding box center [649, 249] width 57 height 19
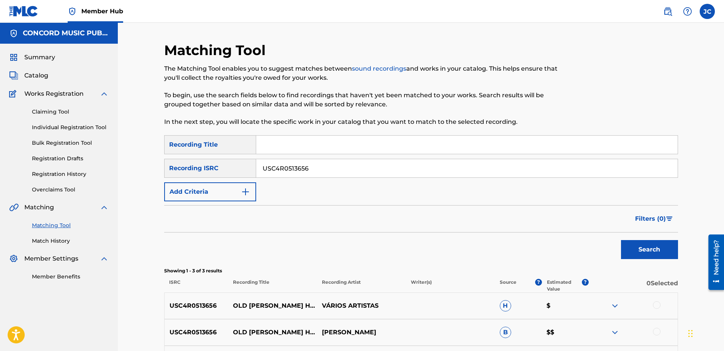
click at [331, 165] on input "USC4R0513656" at bounding box center [467, 168] width 422 height 18
click at [275, 170] on input "Search Form" at bounding box center [467, 168] width 422 height 18
type input "DEF058032514"
click at [621, 240] on button "Search" at bounding box center [649, 249] width 57 height 19
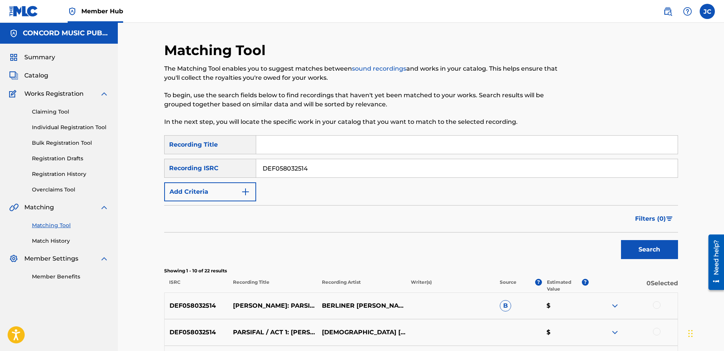
click at [326, 173] on input "DEF058032514" at bounding box center [467, 168] width 422 height 18
click at [335, 172] on input "Search Form" at bounding box center [467, 168] width 422 height 18
type input "USAT20403795"
click at [621, 240] on button "Search" at bounding box center [649, 249] width 57 height 19
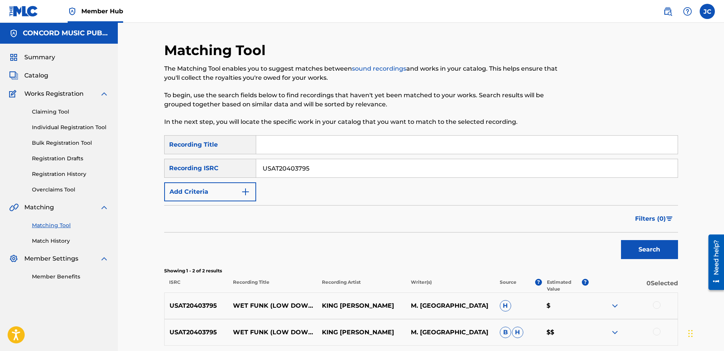
scroll to position [69, 0]
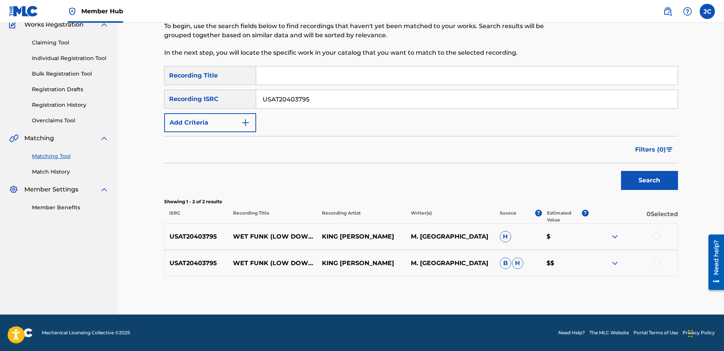
click at [659, 263] on div at bounding box center [657, 263] width 8 height 8
click at [654, 235] on div at bounding box center [657, 236] width 8 height 8
click at [546, 291] on button "Match 2 Groups" at bounding box center [534, 289] width 84 height 19
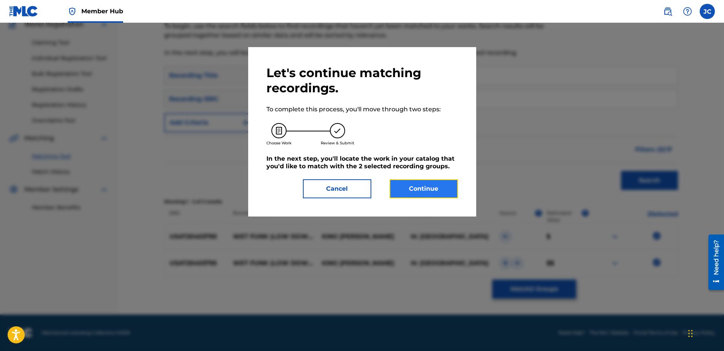
click at [414, 184] on button "Continue" at bounding box center [424, 188] width 68 height 19
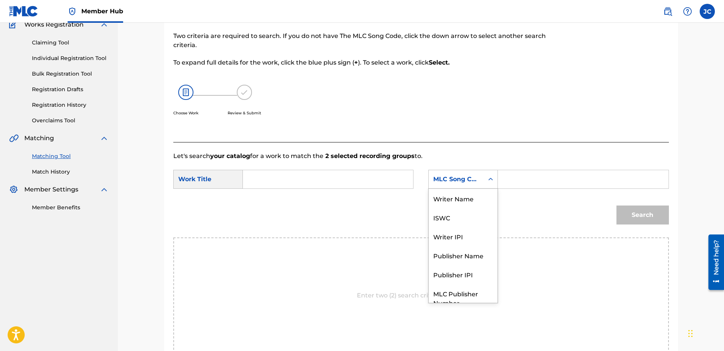
click at [453, 178] on div "MLC Song Code" at bounding box center [456, 179] width 46 height 9
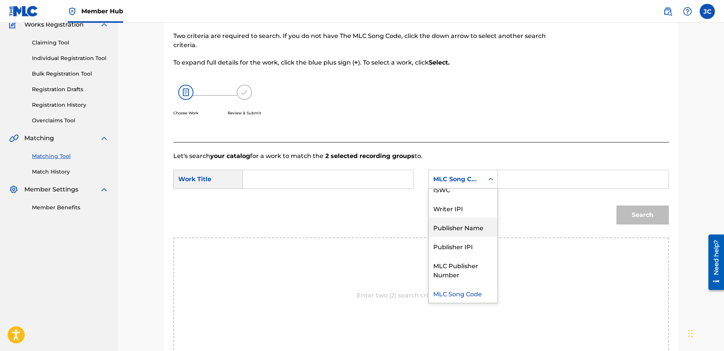
scroll to position [0, 0]
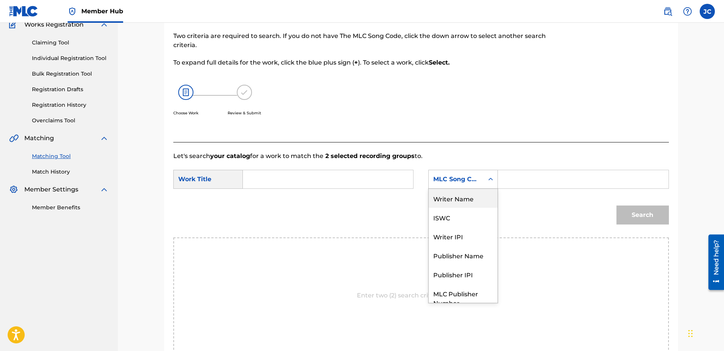
click at [466, 200] on div "Writer Name" at bounding box center [463, 198] width 69 height 19
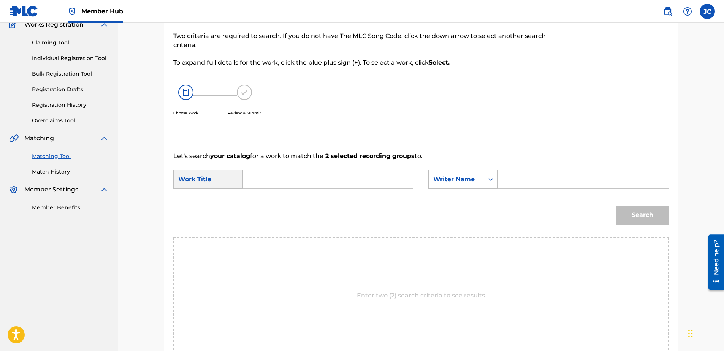
click at [366, 176] on input "Search Form" at bounding box center [327, 179] width 157 height 18
type input "Wet Funk (Low Down and Dirty)"
click at [545, 176] on input "Search Form" at bounding box center [583, 179] width 157 height 18
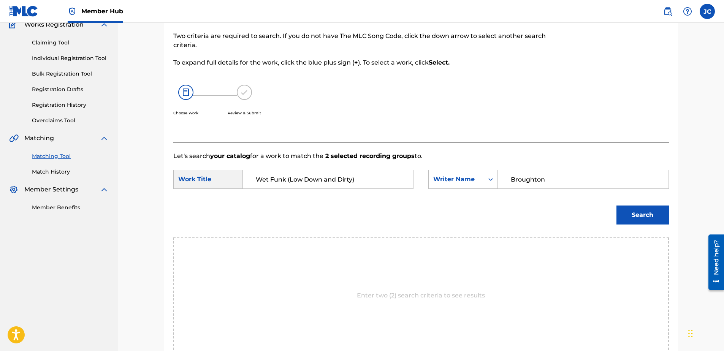
type input "Broughton"
click at [617, 206] on button "Search" at bounding box center [643, 215] width 52 height 19
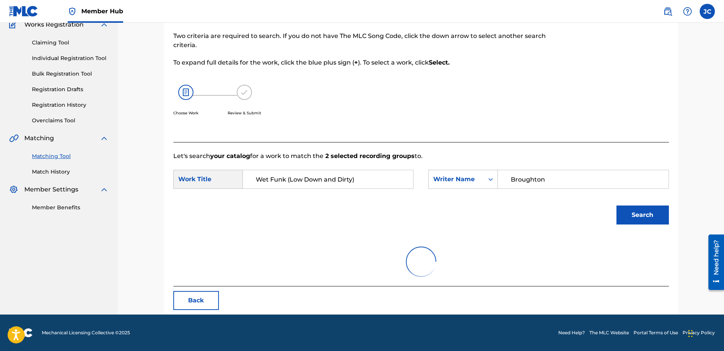
scroll to position [37, 0]
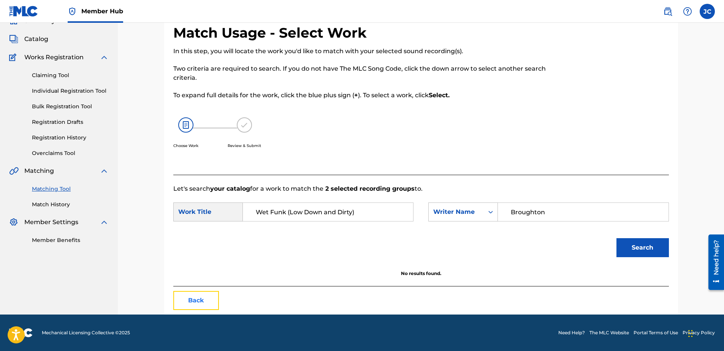
click at [187, 295] on button "Back" at bounding box center [196, 300] width 46 height 19
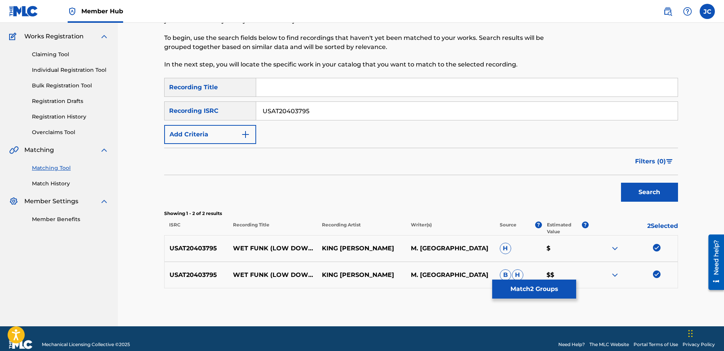
scroll to position [69, 0]
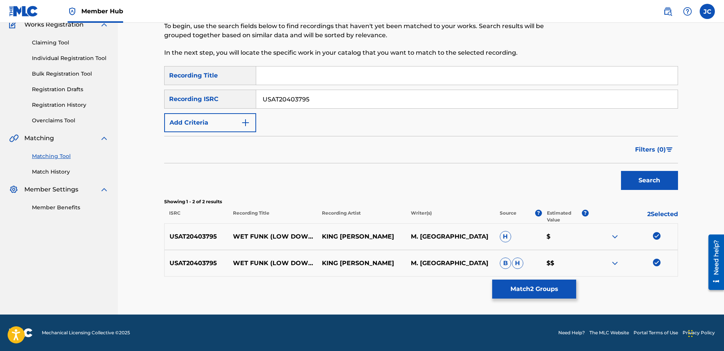
click at [659, 262] on img at bounding box center [657, 263] width 8 height 8
click at [654, 235] on img at bounding box center [657, 236] width 8 height 8
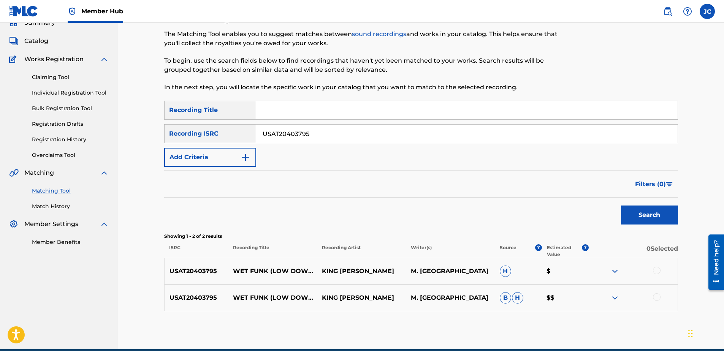
scroll to position [0, 0]
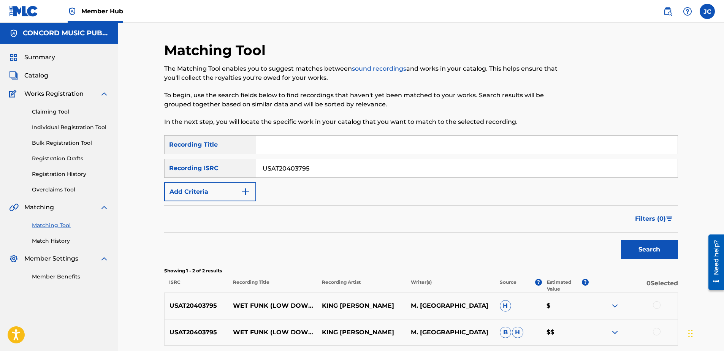
drag, startPoint x: 343, startPoint y: 177, endPoint x: 146, endPoint y: 5, distance: 261.4
click at [195, 164] on div "SearchWithCriteriaf541ed59-8fa7-463f-94e9-046f86c80969 Recording ISRC USAT20403…" at bounding box center [421, 168] width 514 height 19
click at [327, 179] on div "SearchWithCriteria4998500e-41ff-4452-8f9b-893b071fcd4c Recording Title SearchWi…" at bounding box center [421, 168] width 514 height 66
click at [330, 173] on input "Search Form" at bounding box center [467, 168] width 422 height 18
type input "NLB931900615"
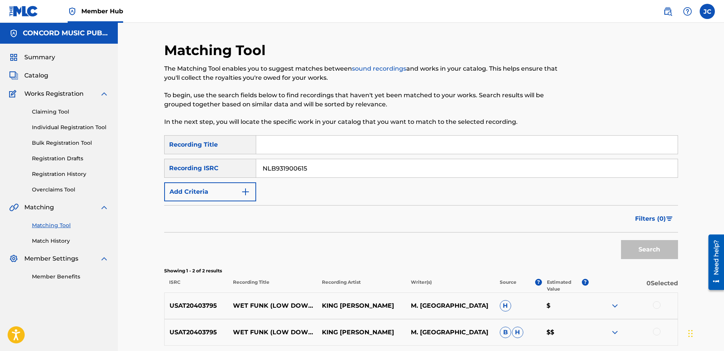
click at [621, 240] on button "Search" at bounding box center [649, 249] width 57 height 19
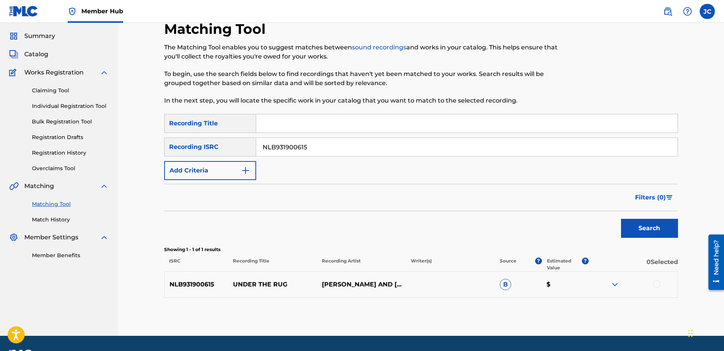
scroll to position [43, 0]
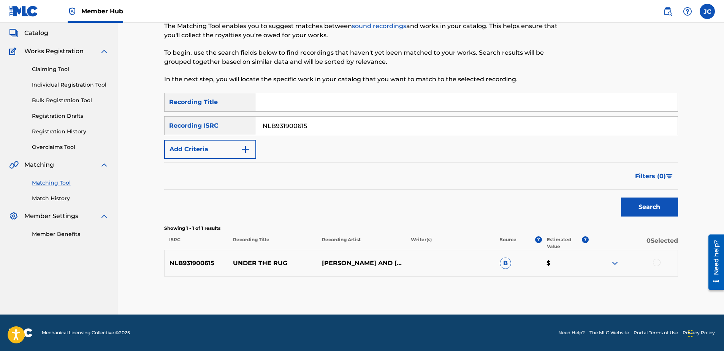
click at [656, 262] on div at bounding box center [657, 263] width 8 height 8
click at [559, 288] on button "Match 1 Group" at bounding box center [534, 289] width 84 height 19
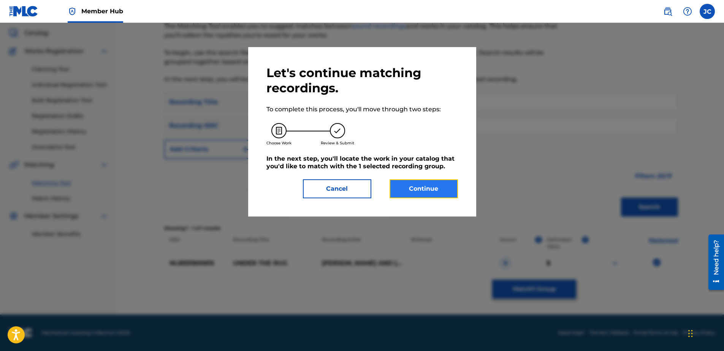
click at [439, 193] on button "Continue" at bounding box center [424, 188] width 68 height 19
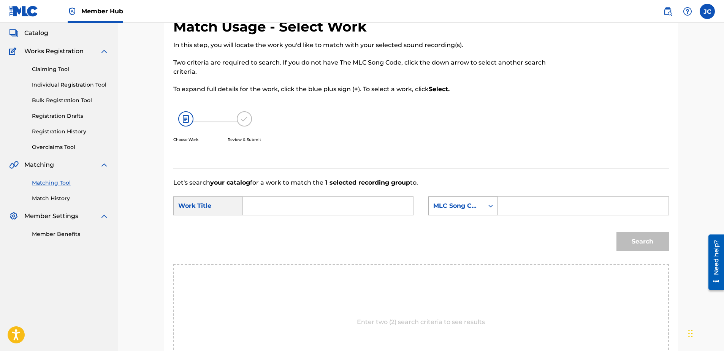
click at [472, 213] on div "MLC Song Code" at bounding box center [456, 206] width 55 height 14
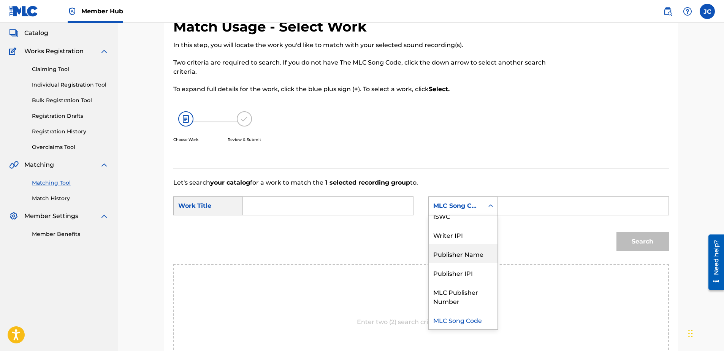
scroll to position [0, 0]
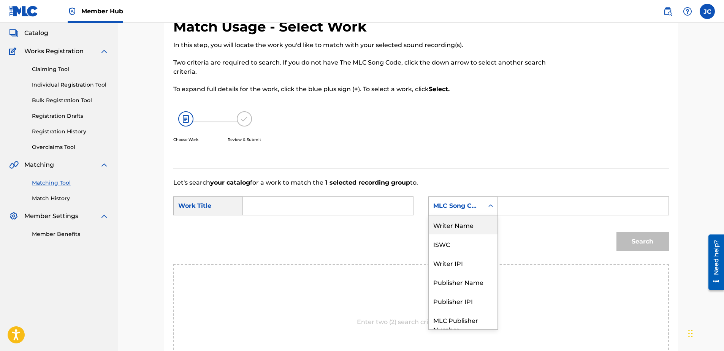
drag, startPoint x: 476, startPoint y: 221, endPoint x: 334, endPoint y: 207, distance: 143.3
click at [476, 221] on div "Writer Name" at bounding box center [463, 225] width 69 height 19
click at [330, 206] on input "Search Form" at bounding box center [327, 206] width 157 height 18
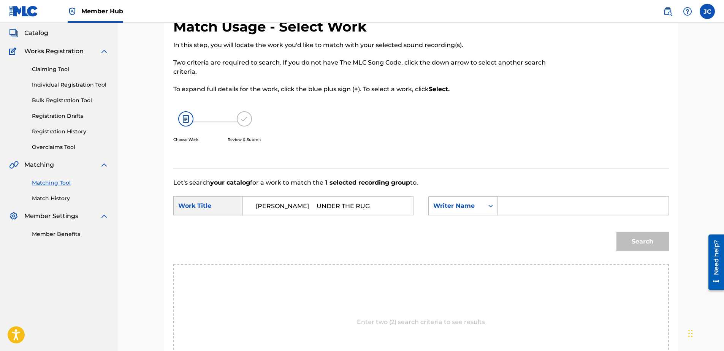
drag, startPoint x: 296, startPoint y: 206, endPoint x: 213, endPoint y: 200, distance: 83.5
click at [213, 200] on div "SearchWithCriteria5f04cec5-e52a-4c04-bd02-3b26bd1ab97a Work Title [PERSON_NAME]…" at bounding box center [293, 206] width 240 height 19
type input "UNDER THE RUG"
click at [567, 210] on input "[PERSON_NAME]" at bounding box center [583, 206] width 157 height 18
type input "HOEY"
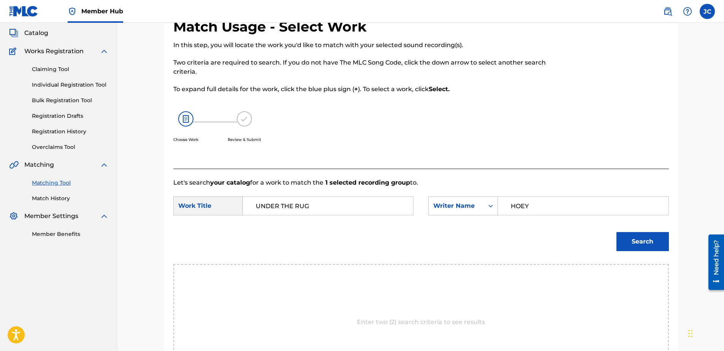
click at [617, 232] on button "Search" at bounding box center [643, 241] width 52 height 19
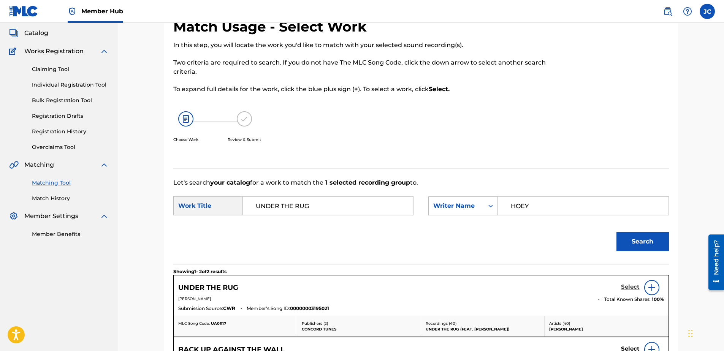
click at [636, 287] on h5 "Select" at bounding box center [630, 287] width 19 height 7
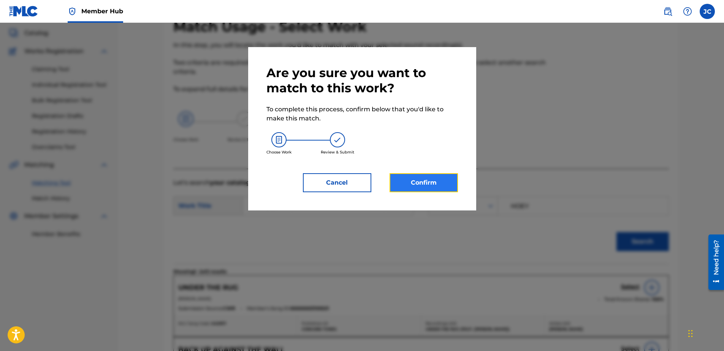
click at [421, 177] on button "Confirm" at bounding box center [424, 182] width 68 height 19
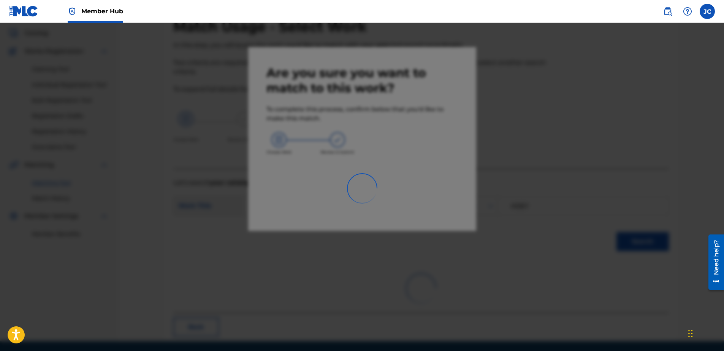
scroll to position [20, 0]
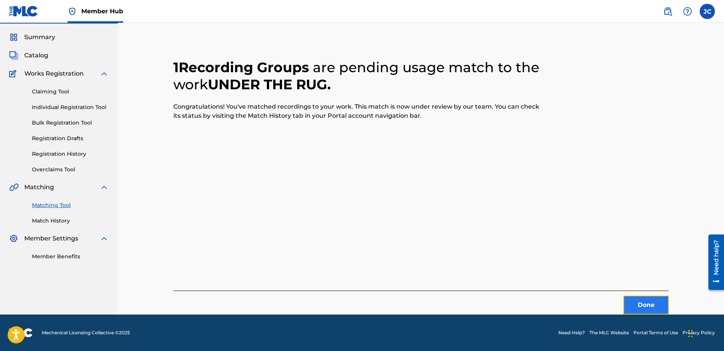
click at [647, 310] on button "Done" at bounding box center [647, 305] width 46 height 19
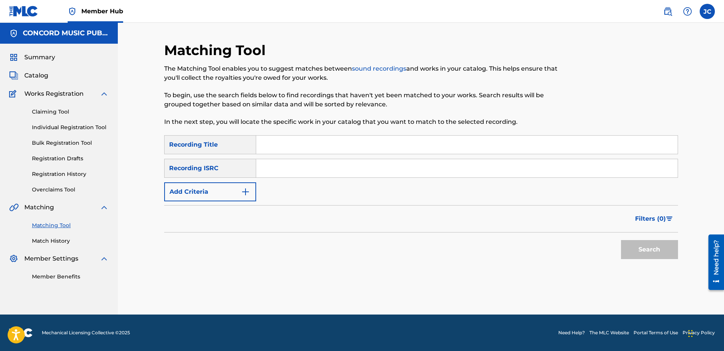
drag, startPoint x: 367, startPoint y: 174, endPoint x: 370, endPoint y: 162, distance: 12.1
click at [367, 174] on input "Search Form" at bounding box center [467, 168] width 422 height 18
type input "USUM70603327"
click at [621, 240] on button "Search" at bounding box center [649, 249] width 57 height 19
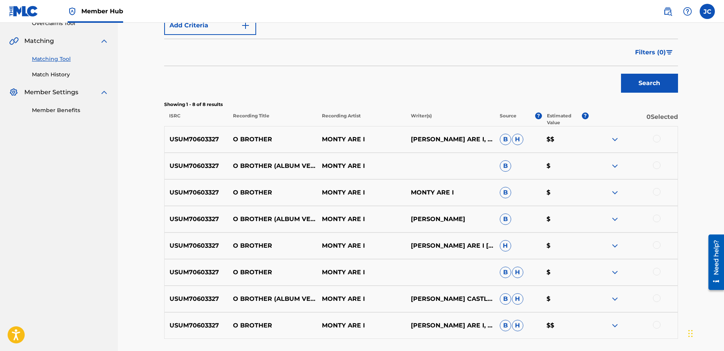
scroll to position [229, 0]
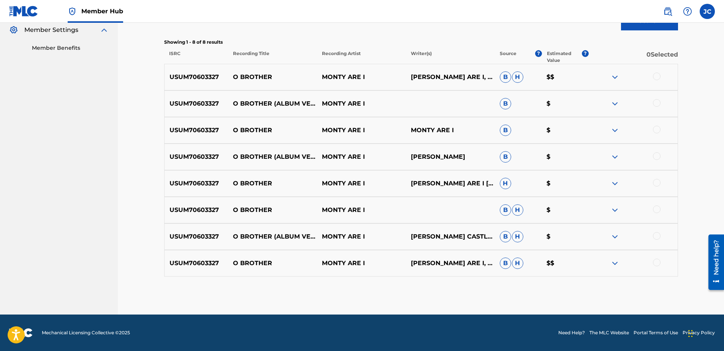
click at [655, 265] on div at bounding box center [657, 263] width 8 height 8
click at [655, 237] on div at bounding box center [657, 236] width 8 height 8
click at [658, 206] on div at bounding box center [657, 210] width 8 height 8
click at [656, 183] on div at bounding box center [657, 183] width 8 height 8
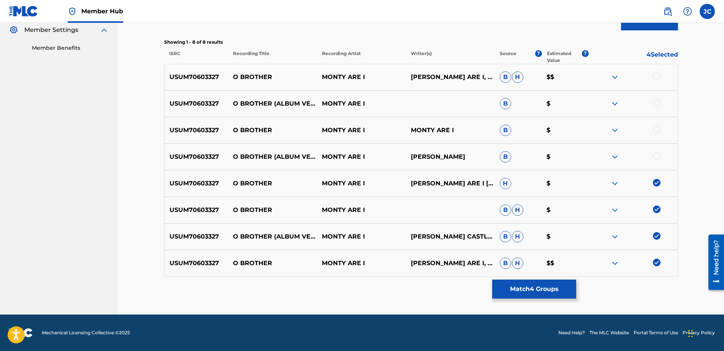
click at [654, 156] on div at bounding box center [657, 156] width 8 height 8
click at [657, 124] on div "USUM70603327 O BROTHER [PERSON_NAME] ARE I [PERSON_NAME] ARE I B $" at bounding box center [421, 130] width 514 height 27
click at [656, 129] on div at bounding box center [657, 130] width 8 height 8
click at [657, 103] on div at bounding box center [657, 103] width 8 height 8
click at [658, 78] on div at bounding box center [657, 77] width 8 height 8
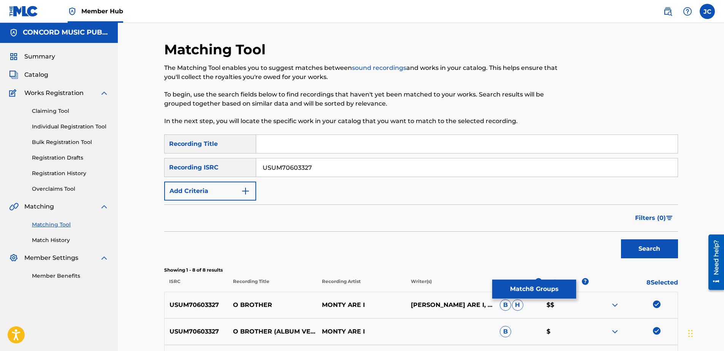
scroll to position [0, 0]
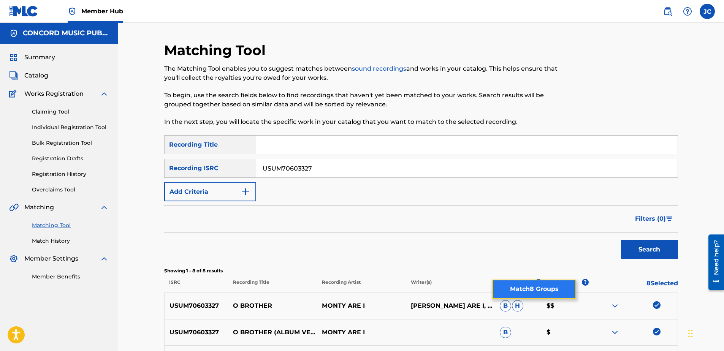
click at [543, 286] on button "Match 8 Groups" at bounding box center [534, 289] width 84 height 19
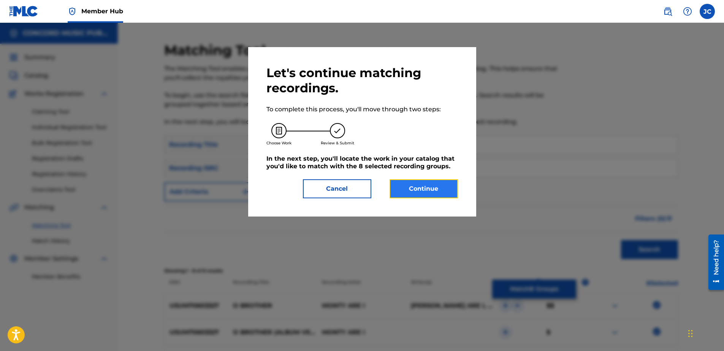
click at [457, 189] on button "Continue" at bounding box center [424, 188] width 68 height 19
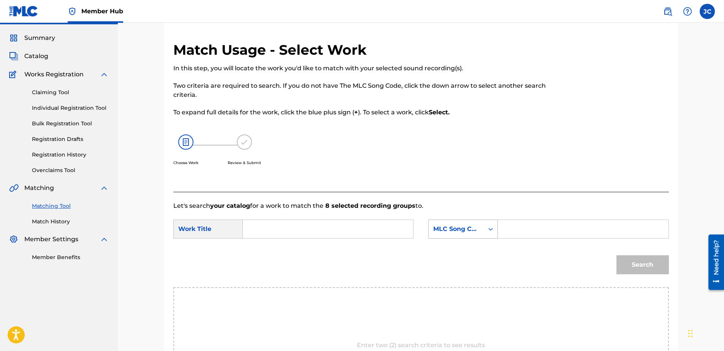
click at [465, 239] on div "MLC Song Code" at bounding box center [464, 229] width 70 height 19
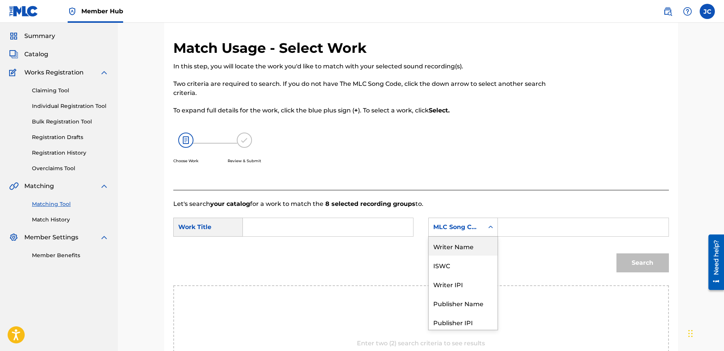
click at [473, 242] on div "Writer Name" at bounding box center [463, 246] width 69 height 19
click at [297, 227] on input "Search Form" at bounding box center [327, 227] width 157 height 18
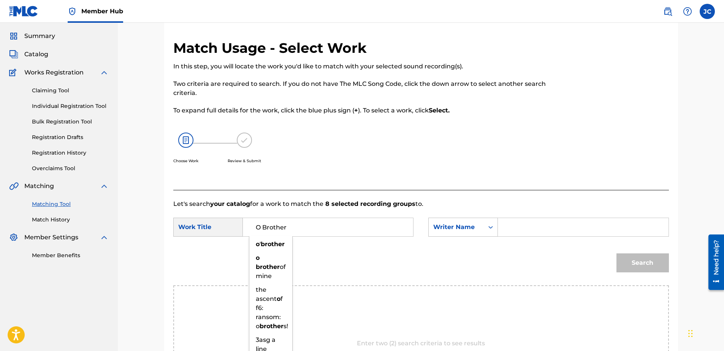
type input "O Brother"
click at [525, 227] on input "Search Form" at bounding box center [583, 227] width 157 height 18
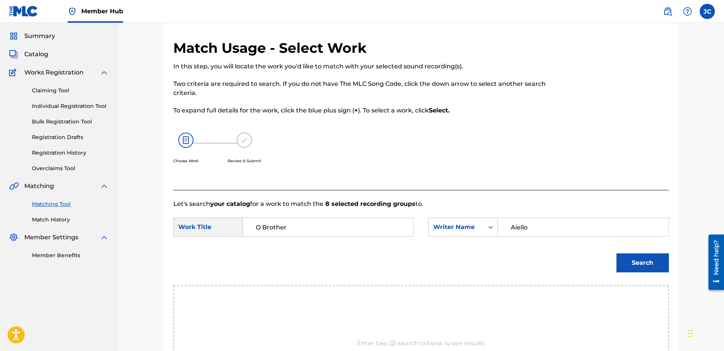
type input "Aiello"
click at [617, 254] on button "Search" at bounding box center [643, 263] width 52 height 19
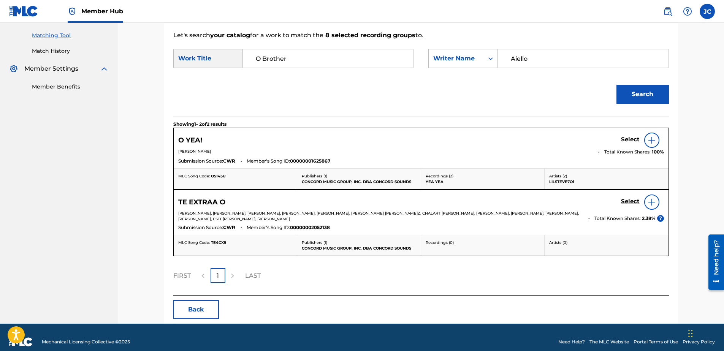
scroll to position [199, 0]
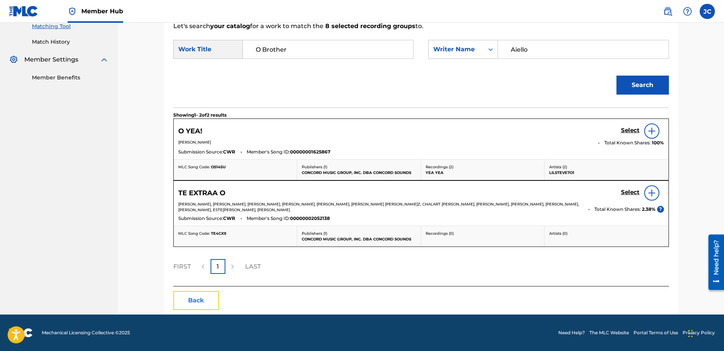
click at [201, 295] on button "Back" at bounding box center [196, 300] width 46 height 19
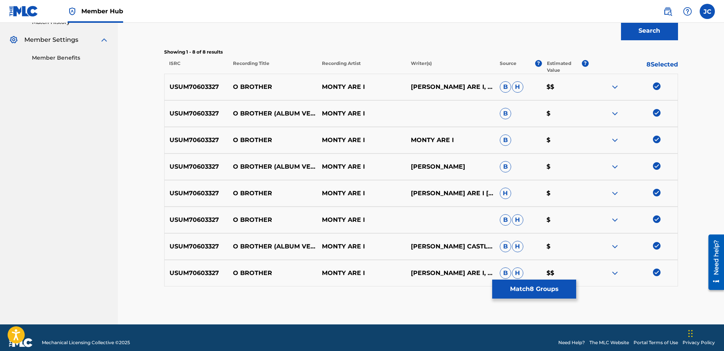
scroll to position [229, 0]
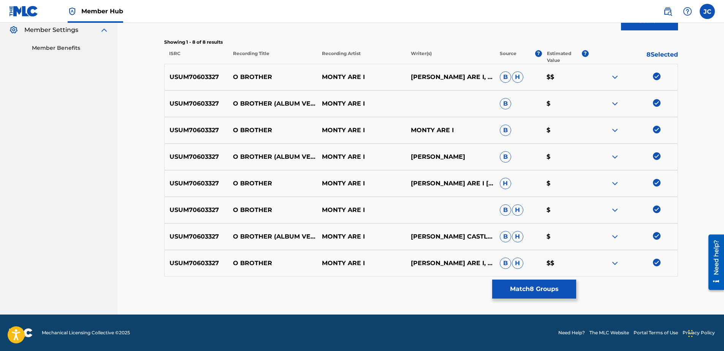
click at [657, 260] on img at bounding box center [657, 263] width 8 height 8
click at [658, 236] on img at bounding box center [657, 236] width 8 height 8
click at [656, 212] on img at bounding box center [657, 210] width 8 height 8
click at [654, 183] on img at bounding box center [657, 183] width 8 height 8
click at [657, 160] on img at bounding box center [657, 156] width 8 height 8
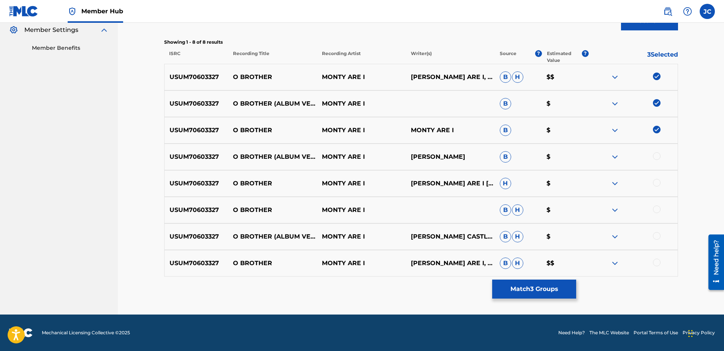
click at [658, 129] on img at bounding box center [657, 130] width 8 height 8
click at [656, 101] on img at bounding box center [657, 103] width 8 height 8
click at [656, 75] on img at bounding box center [657, 77] width 8 height 8
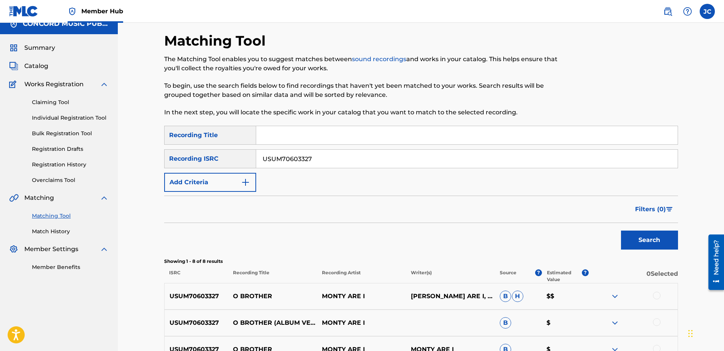
scroll to position [1, 0]
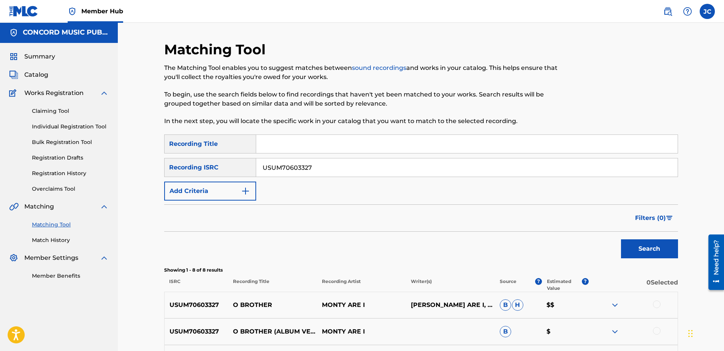
click at [327, 177] on div "USUM70603327" at bounding box center [467, 167] width 422 height 19
drag, startPoint x: 327, startPoint y: 171, endPoint x: 146, endPoint y: 143, distance: 183.6
click at [161, 155] on div "Matching Tool The Matching Tool enables you to suggest matches between sound re…" at bounding box center [421, 292] width 532 height 502
click at [358, 170] on input "Search Form" at bounding box center [467, 168] width 422 height 18
type input "USDXS1806124"
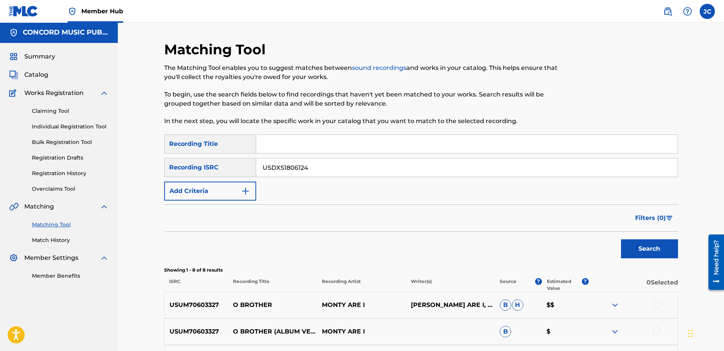
click at [621, 240] on button "Search" at bounding box center [649, 249] width 57 height 19
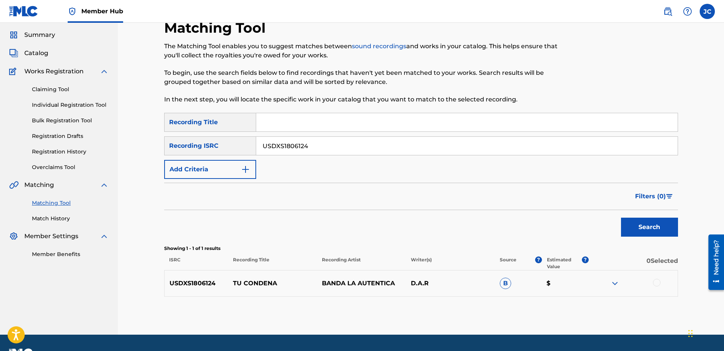
scroll to position [43, 0]
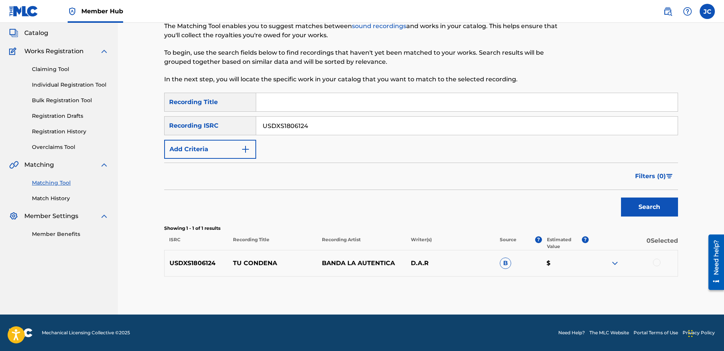
click at [657, 259] on div "USDXS1806124 TU CONDENA BANDA LA AUTENTICA D.A.R B $" at bounding box center [421, 263] width 514 height 27
click at [657, 262] on div at bounding box center [657, 263] width 8 height 8
click at [564, 289] on button "Match 1 Group" at bounding box center [534, 289] width 84 height 19
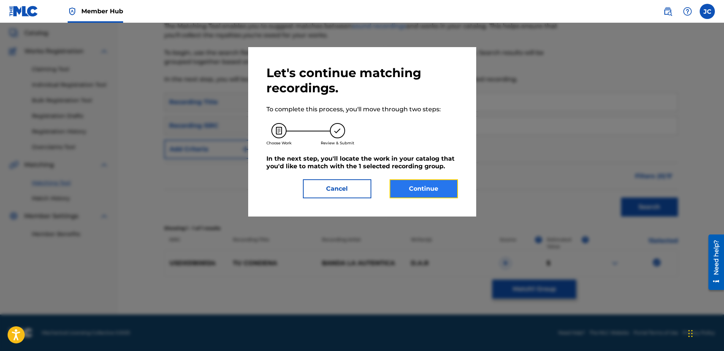
click at [419, 197] on button "Continue" at bounding box center [424, 188] width 68 height 19
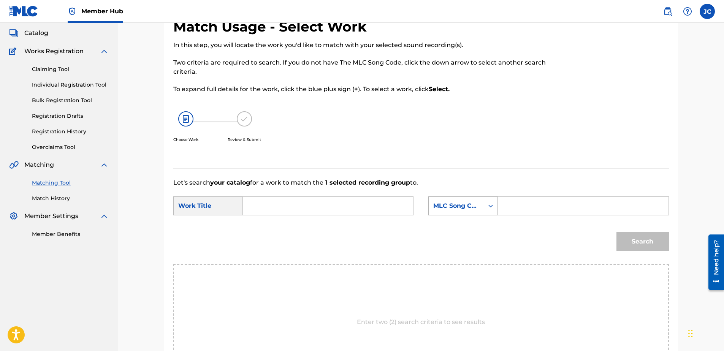
click at [486, 206] on div "Search Form" at bounding box center [491, 206] width 14 height 14
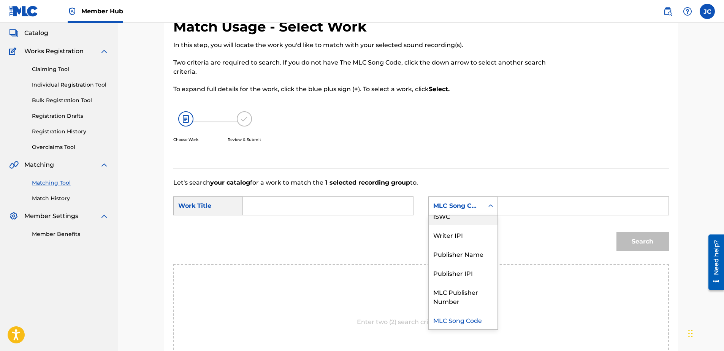
scroll to position [0, 0]
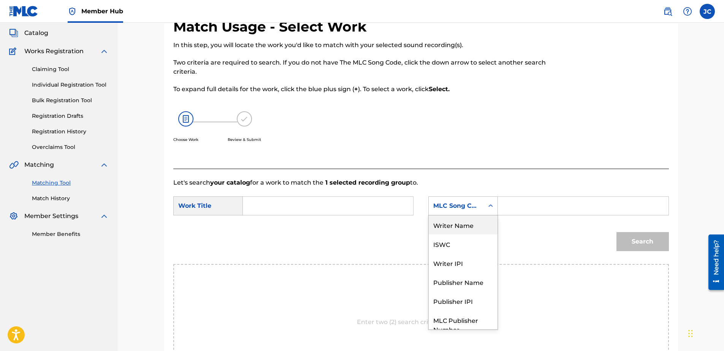
click at [456, 219] on div "Writer Name" at bounding box center [463, 225] width 69 height 19
click at [310, 211] on input "Search Form" at bounding box center [327, 206] width 157 height 18
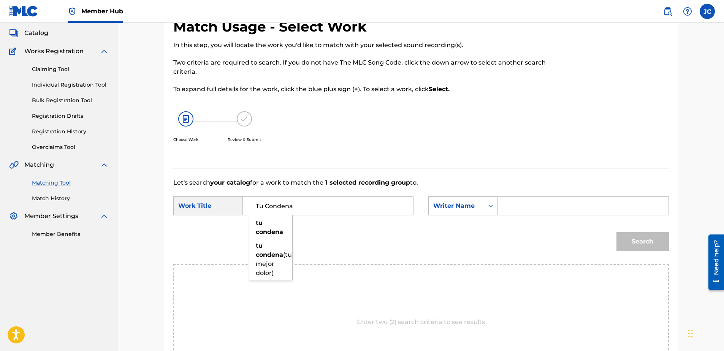
type input "Tu Condena"
click at [514, 203] on input "Search Form" at bounding box center [583, 206] width 157 height 18
type input "A"
click at [527, 206] on input "Search Form" at bounding box center [583, 206] width 157 height 18
type input "T"
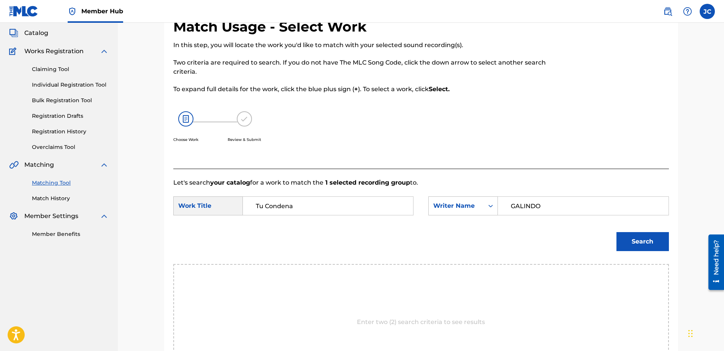
click at [617, 232] on button "Search" at bounding box center [643, 241] width 52 height 19
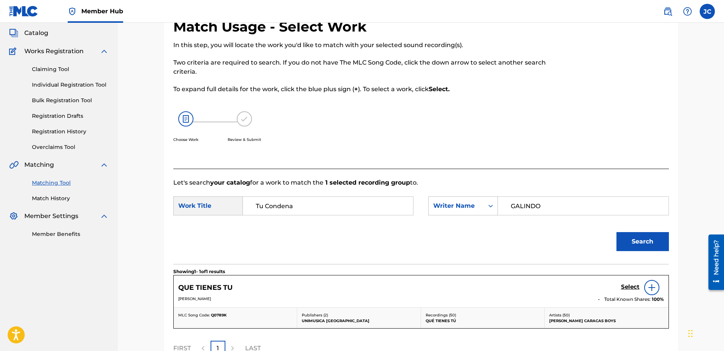
click at [560, 212] on input "GALINDO" at bounding box center [583, 206] width 157 height 18
type input "[PERSON_NAME]"
click at [617, 232] on button "Search" at bounding box center [643, 241] width 52 height 19
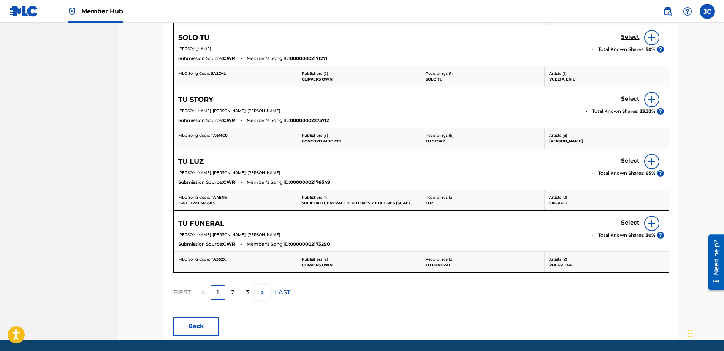
scroll to position [372, 0]
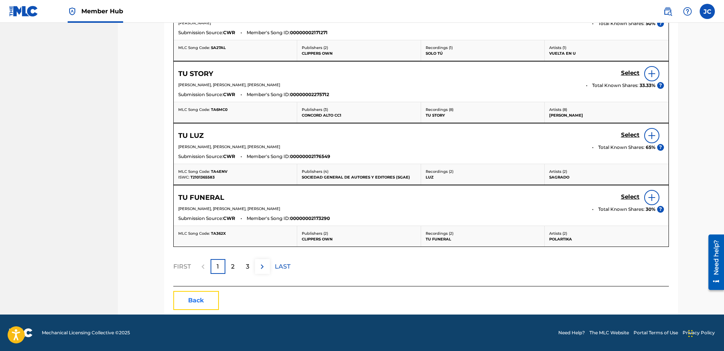
click at [206, 302] on button "Back" at bounding box center [196, 300] width 46 height 19
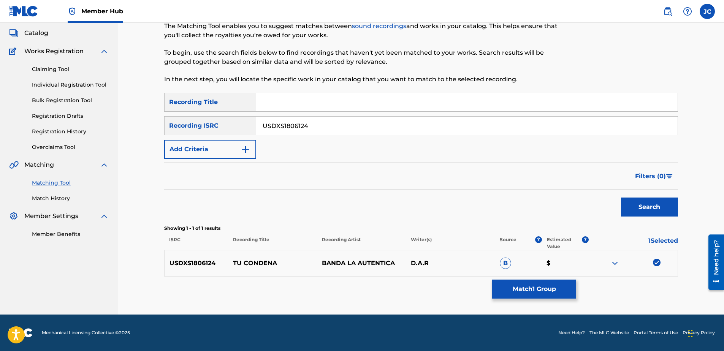
scroll to position [0, 0]
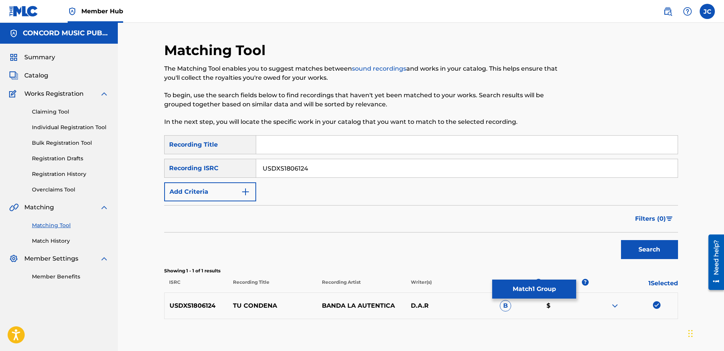
click at [656, 303] on img at bounding box center [657, 306] width 8 height 8
click at [357, 170] on input "USDXS1806124" at bounding box center [467, 168] width 422 height 18
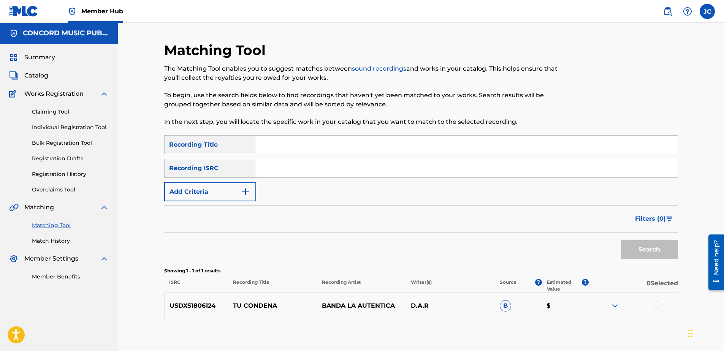
click at [352, 166] on input "Search Form" at bounding box center [467, 168] width 422 height 18
type input "GBBBA0202061"
click at [621, 240] on button "Search" at bounding box center [649, 249] width 57 height 19
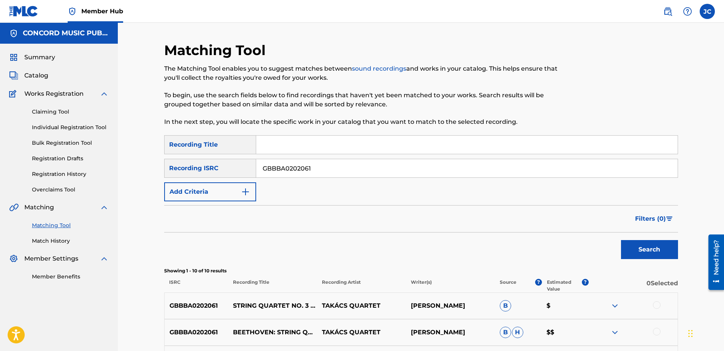
click at [371, 167] on input "GBBBA0202061" at bounding box center [467, 168] width 422 height 18
click at [304, 163] on input "Search Form" at bounding box center [467, 168] width 422 height 18
type input "QZL382087897"
click at [621, 240] on button "Search" at bounding box center [649, 249] width 57 height 19
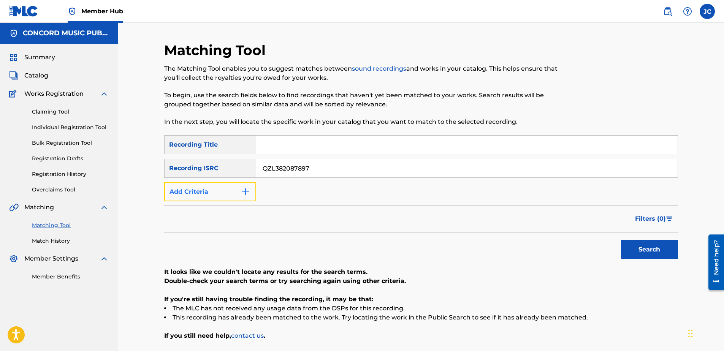
click at [236, 192] on button "Add Criteria" at bounding box center [210, 192] width 92 height 19
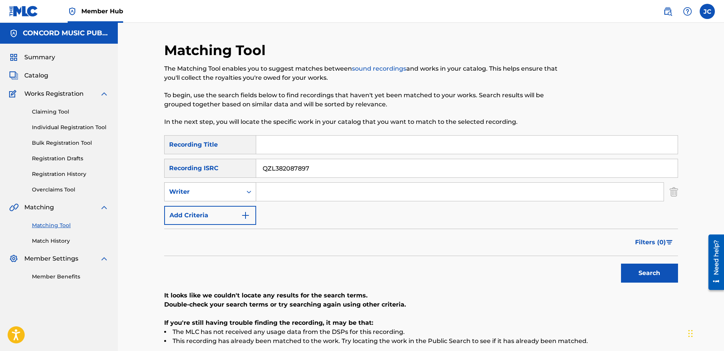
click at [229, 189] on div "Writer" at bounding box center [203, 191] width 68 height 9
click at [231, 216] on div "Recording Artist" at bounding box center [210, 211] width 91 height 19
drag, startPoint x: 351, startPoint y: 172, endPoint x: 249, endPoint y: 178, distance: 102.8
click at [249, 178] on div "SearchWithCriteria4998500e-41ff-4452-8f9b-893b071fcd4c Recording Title SearchWi…" at bounding box center [421, 180] width 514 height 90
drag, startPoint x: 376, startPoint y: 148, endPoint x: 372, endPoint y: 143, distance: 7.0
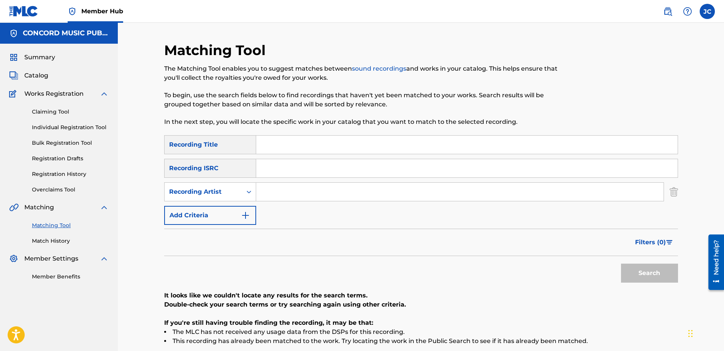
click at [376, 148] on input "Search Form" at bounding box center [467, 145] width 422 height 18
drag, startPoint x: 303, startPoint y: 144, endPoint x: 200, endPoint y: 146, distance: 102.7
click at [200, 146] on div "SearchWithCriteria4998500e-41ff-4452-8f9b-893b071fcd4c Recording Title 4ILWE1L …" at bounding box center [421, 144] width 514 height 19
type input "LOST"
click at [304, 191] on input "4ILWE1L" at bounding box center [460, 192] width 408 height 18
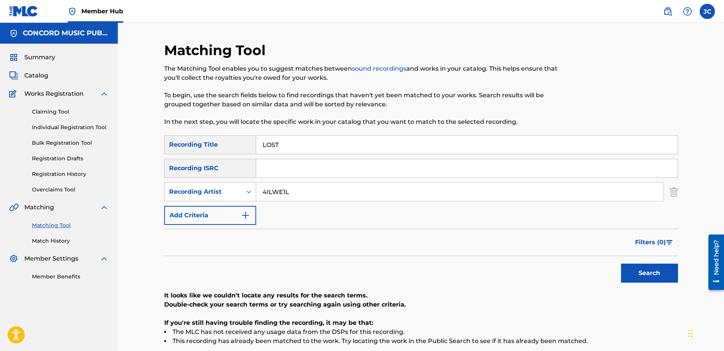
type input "4ILWE1L"
click at [621, 264] on button "Search" at bounding box center [649, 273] width 57 height 19
click at [673, 195] on img "Search Form" at bounding box center [674, 192] width 8 height 19
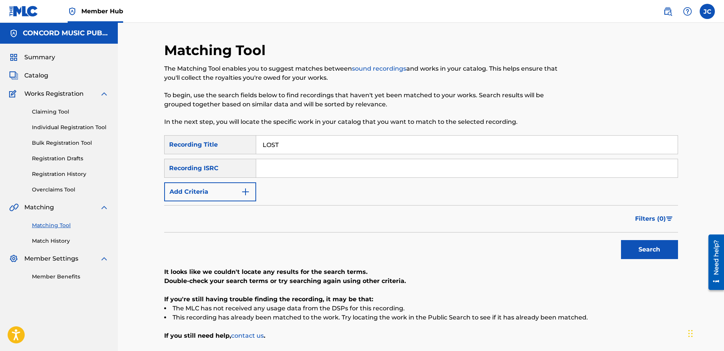
click at [374, 152] on input "LOST" at bounding box center [467, 145] width 422 height 18
click at [373, 143] on input "LOST" at bounding box center [467, 145] width 422 height 18
click at [306, 158] on div "SearchWithCriteria4998500e-41ff-4452-8f9b-893b071fcd4c Recording Title SearchWi…" at bounding box center [421, 168] width 514 height 66
click at [306, 168] on input "Search Form" at bounding box center [467, 168] width 422 height 18
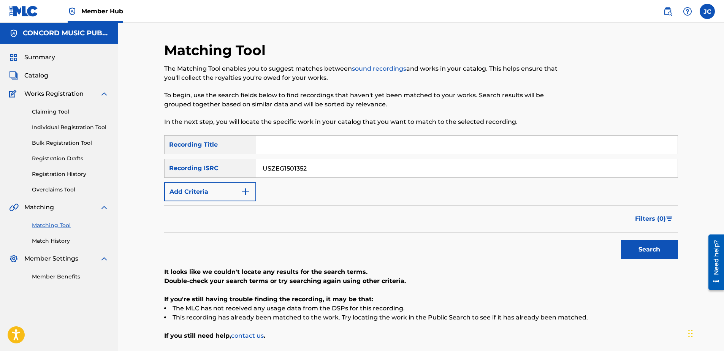
type input "USZEG1501352"
click at [621, 240] on button "Search" at bounding box center [649, 249] width 57 height 19
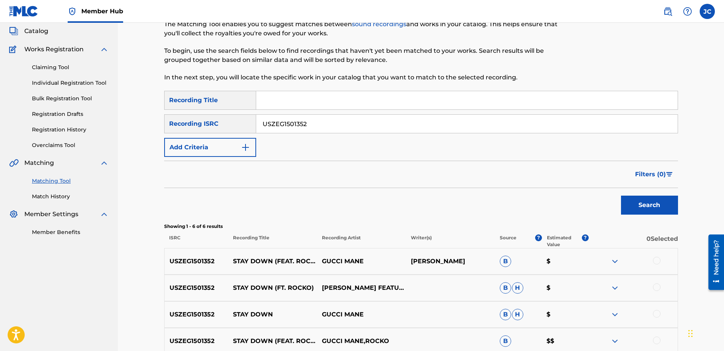
scroll to position [152, 0]
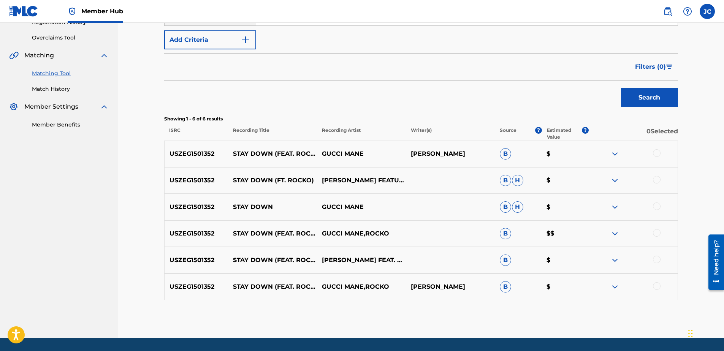
click at [659, 287] on div at bounding box center [657, 287] width 8 height 8
click at [658, 261] on div at bounding box center [657, 260] width 8 height 8
click at [656, 235] on div at bounding box center [657, 233] width 8 height 8
click at [657, 203] on div at bounding box center [657, 207] width 8 height 8
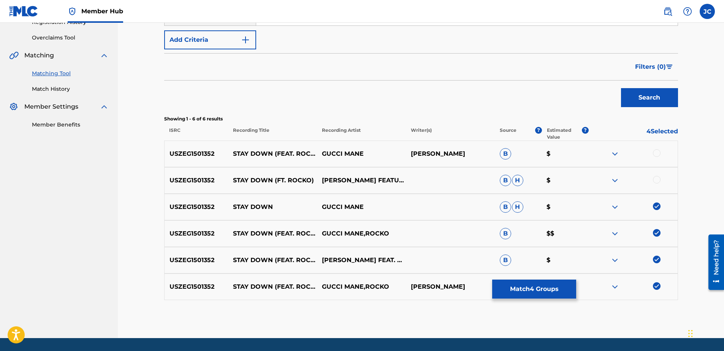
click at [659, 181] on div at bounding box center [657, 180] width 8 height 8
click at [655, 151] on div at bounding box center [657, 153] width 8 height 8
click at [510, 303] on div "Matching Tool The Matching Tool enables you to suggest matches between sound re…" at bounding box center [421, 114] width 514 height 449
click at [514, 294] on button "Match 6 Groups" at bounding box center [534, 289] width 84 height 19
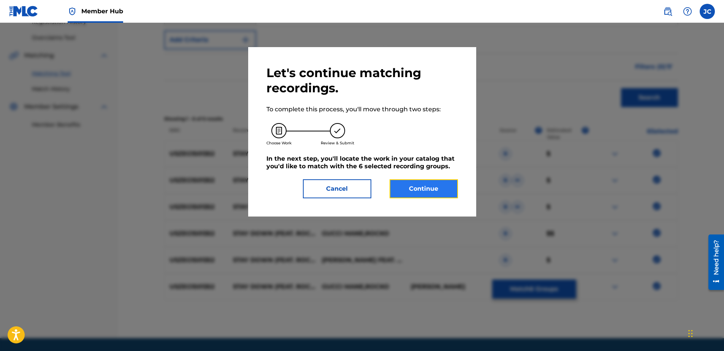
click at [430, 189] on button "Continue" at bounding box center [424, 188] width 68 height 19
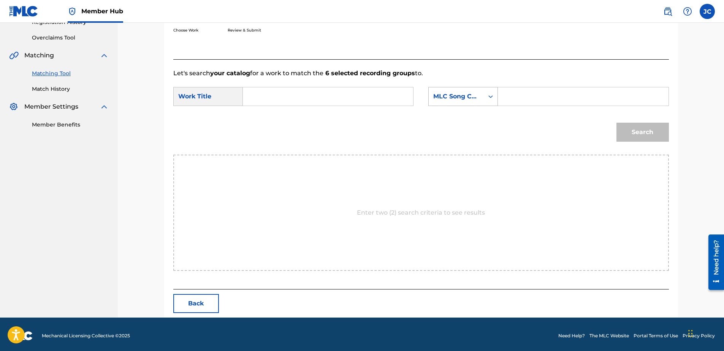
click at [471, 105] on div "MLC Song Code" at bounding box center [464, 96] width 70 height 19
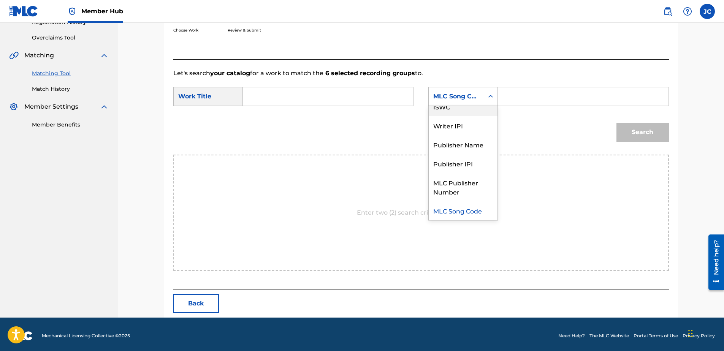
scroll to position [0, 0]
drag, startPoint x: 473, startPoint y: 119, endPoint x: 372, endPoint y: 98, distance: 103.4
click at [470, 117] on div "Writer Name" at bounding box center [463, 115] width 69 height 19
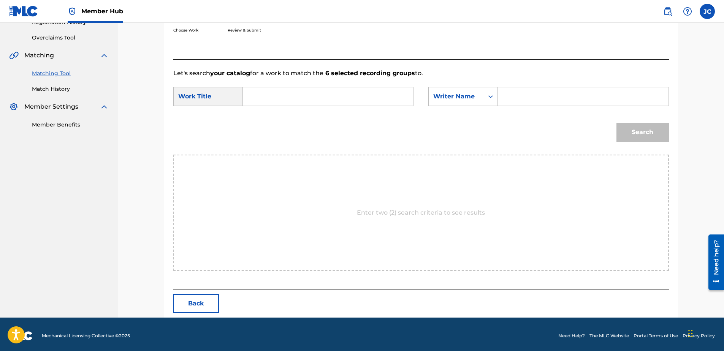
click at [282, 81] on form "SearchWithCriteria5f04cec5-e52a-4c04-bd02-3b26bd1ab97a Work Title SearchWithCri…" at bounding box center [421, 116] width 496 height 77
click at [291, 92] on input "Search Form" at bounding box center [327, 96] width 157 height 18
type input "Stay Down (feat. [GEOGRAPHIC_DATA])"
click at [510, 94] on input "Search Form" at bounding box center [583, 96] width 157 height 18
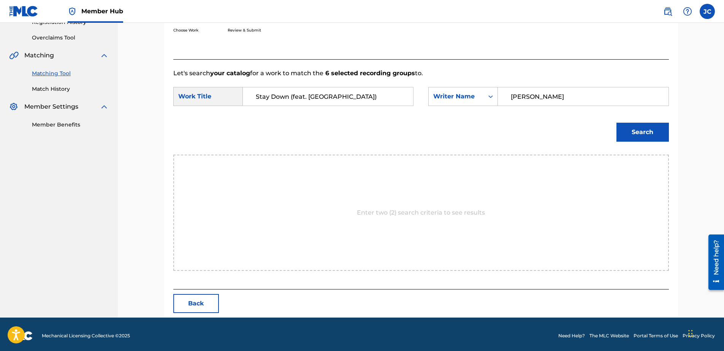
click at [617, 123] on button "Search" at bounding box center [643, 132] width 52 height 19
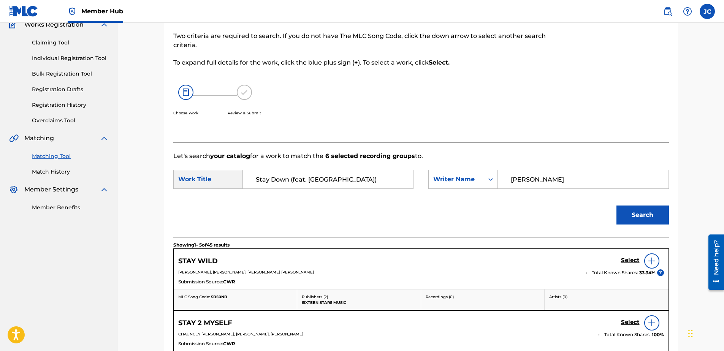
scroll to position [152, 0]
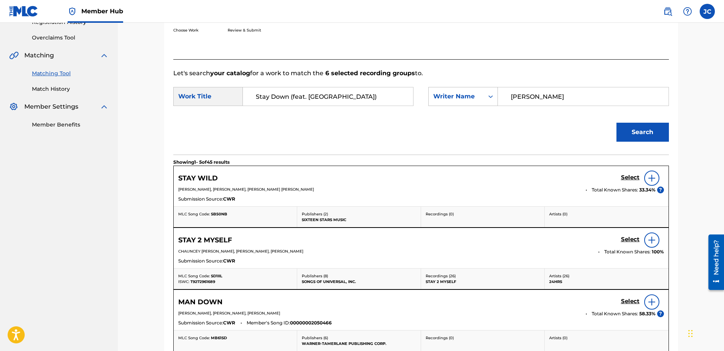
drag, startPoint x: 533, startPoint y: 104, endPoint x: 418, endPoint y: 94, distance: 116.1
click at [420, 95] on div "SearchWithCriteria5f04cec5-e52a-4c04-bd02-3b26bd1ab97a Work Title Stay Down (fe…" at bounding box center [421, 99] width 496 height 24
type input "DELANTIC"
click at [617, 123] on button "Search" at bounding box center [643, 132] width 52 height 19
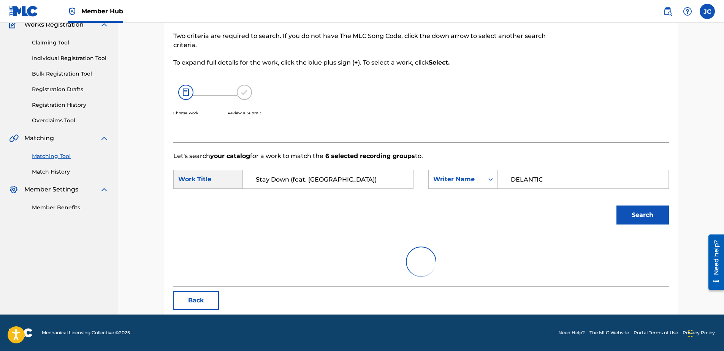
scroll to position [37, 0]
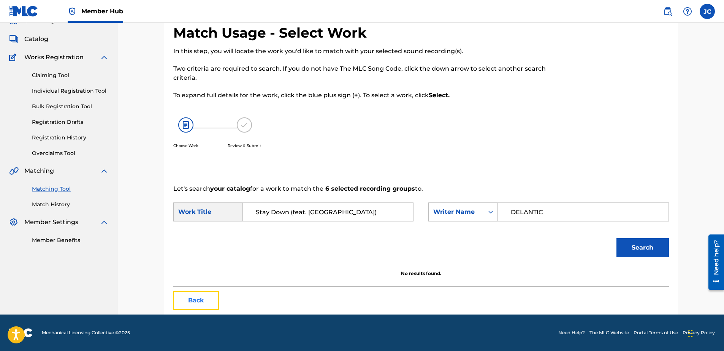
click at [199, 302] on button "Back" at bounding box center [196, 300] width 46 height 19
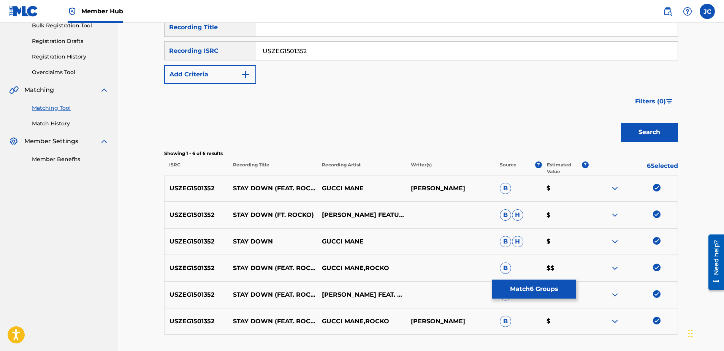
scroll to position [176, 0]
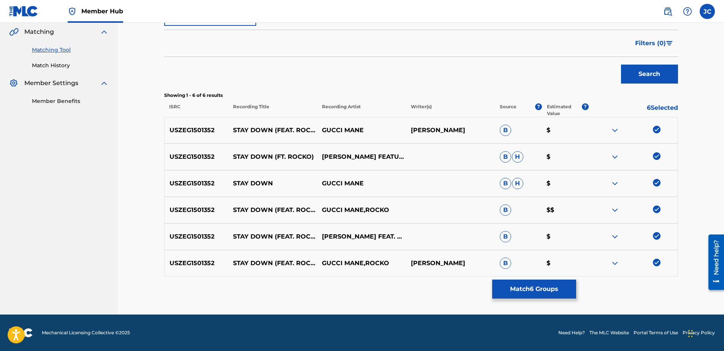
click at [656, 259] on img at bounding box center [657, 263] width 8 height 8
click at [658, 237] on img at bounding box center [657, 236] width 8 height 8
click at [656, 210] on img at bounding box center [657, 210] width 8 height 8
click at [659, 179] on img at bounding box center [657, 183] width 8 height 8
click at [659, 160] on div at bounding box center [633, 156] width 89 height 9
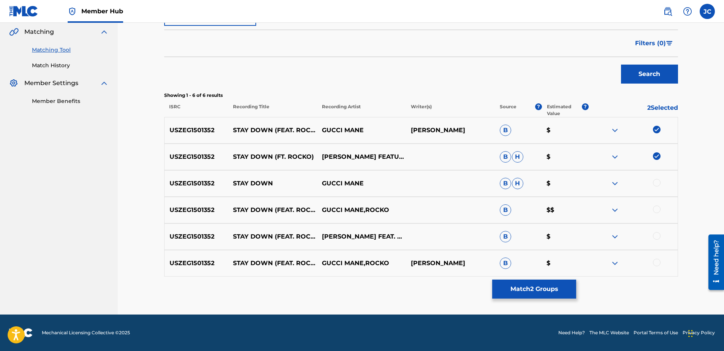
click at [656, 157] on img at bounding box center [657, 156] width 8 height 8
click at [656, 132] on img at bounding box center [657, 130] width 8 height 8
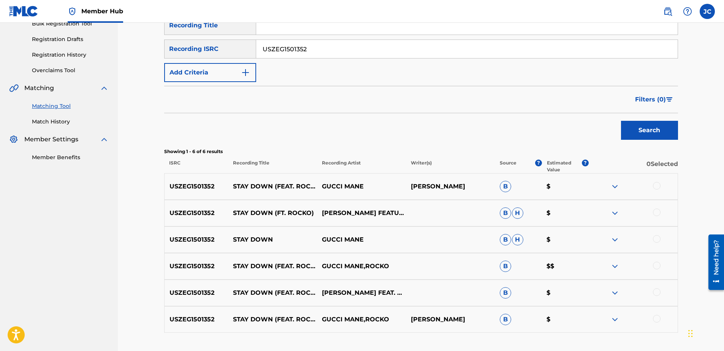
scroll to position [24, 0]
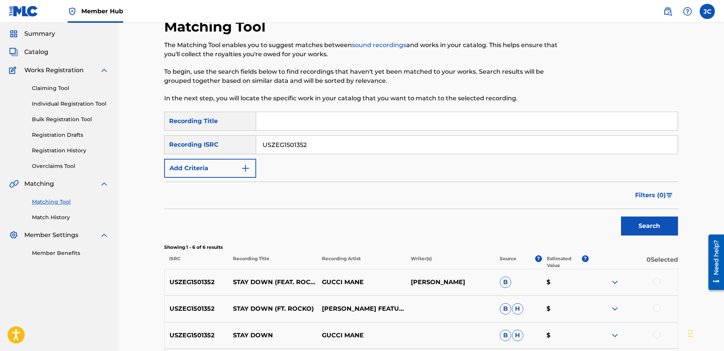
click at [351, 152] on input "USZEG1501352" at bounding box center [467, 145] width 422 height 18
click at [340, 152] on input "Search Form" at bounding box center [467, 145] width 422 height 18
type input "GBDGQ0405701"
click at [621, 217] on button "Search" at bounding box center [649, 226] width 57 height 19
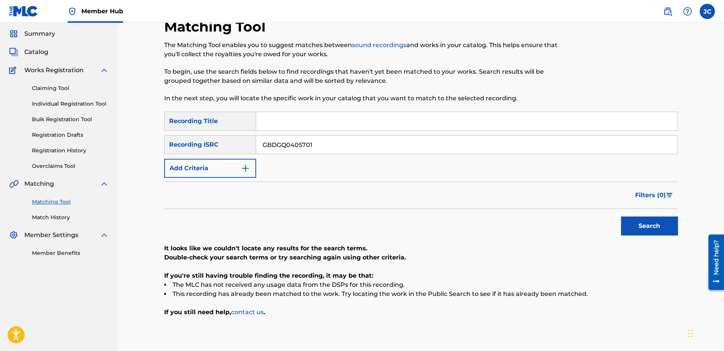
click at [343, 138] on input "GBDGQ0405701" at bounding box center [467, 145] width 422 height 18
click at [325, 146] on input "Search Form" at bounding box center [467, 145] width 422 height 18
type input "DES561599707"
click at [621, 217] on button "Search" at bounding box center [649, 226] width 57 height 19
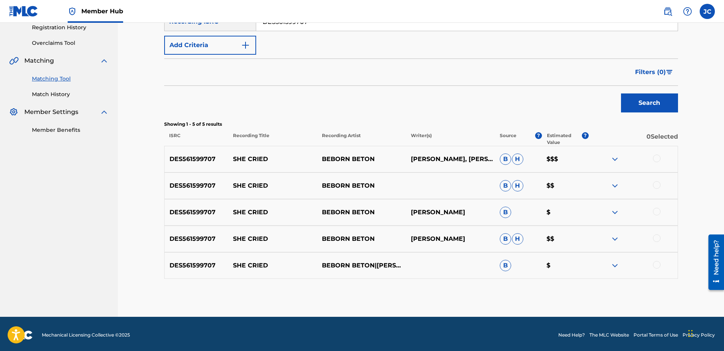
scroll to position [149, 0]
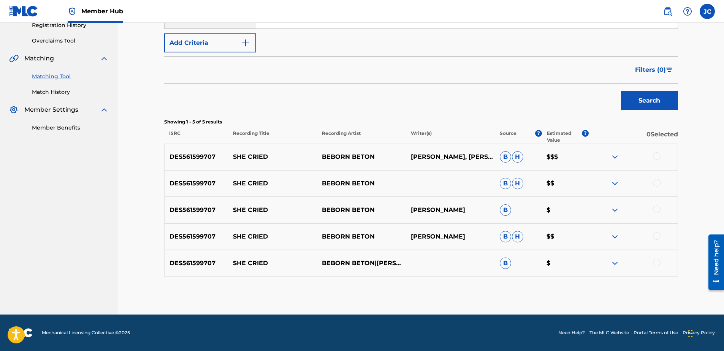
click at [656, 262] on div at bounding box center [657, 263] width 8 height 8
click at [657, 237] on div at bounding box center [657, 236] width 8 height 8
click at [656, 211] on div at bounding box center [657, 210] width 8 height 8
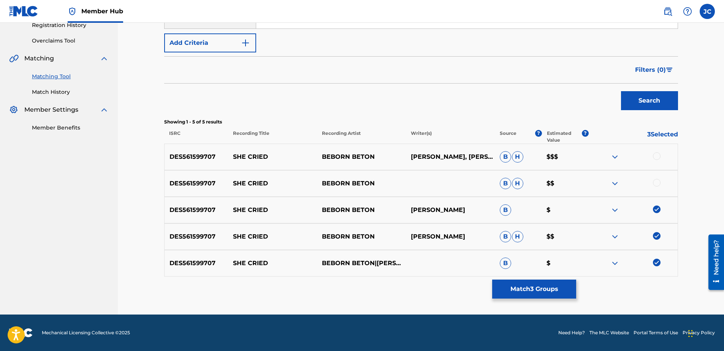
click at [657, 179] on div at bounding box center [657, 183] width 8 height 8
click at [655, 155] on div at bounding box center [657, 156] width 8 height 8
click at [531, 283] on button "Match 5 Groups" at bounding box center [534, 289] width 84 height 19
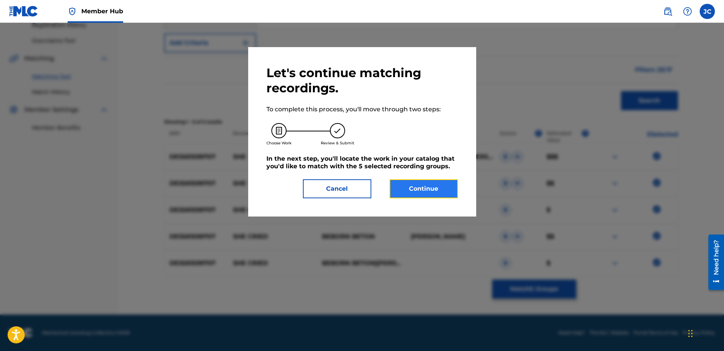
click at [433, 193] on button "Continue" at bounding box center [424, 188] width 68 height 19
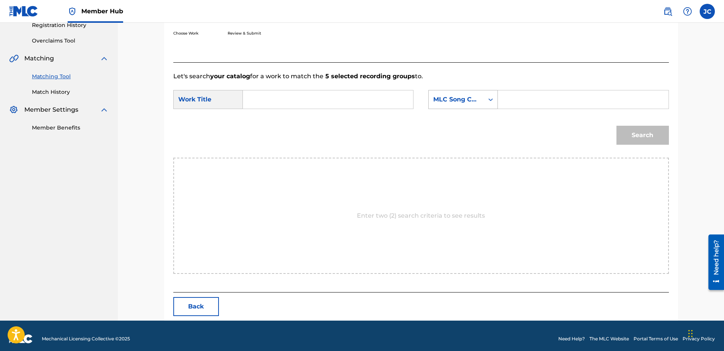
click at [474, 100] on div "MLC Song Code" at bounding box center [456, 99] width 46 height 9
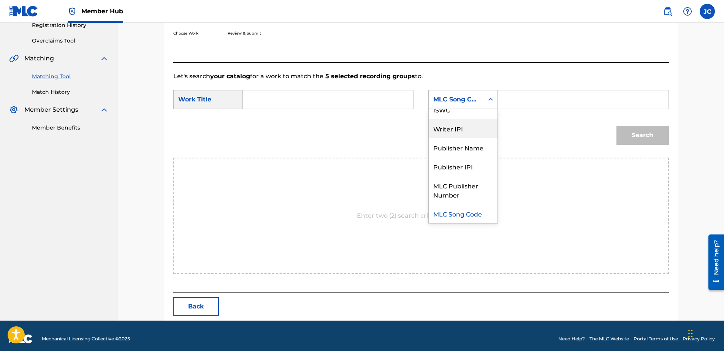
scroll to position [0, 0]
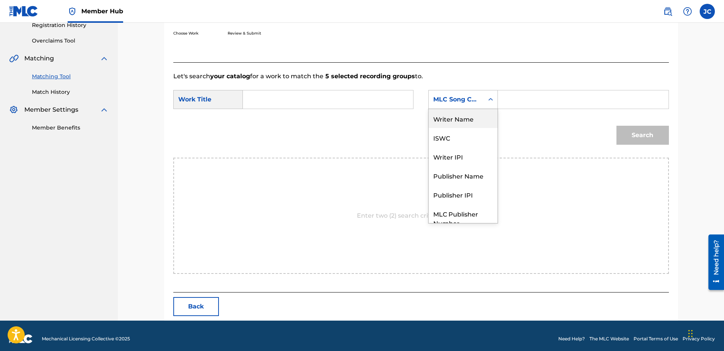
click at [474, 123] on div "Writer Name" at bounding box center [463, 118] width 69 height 19
click at [380, 96] on input "Search Form" at bounding box center [327, 99] width 157 height 18
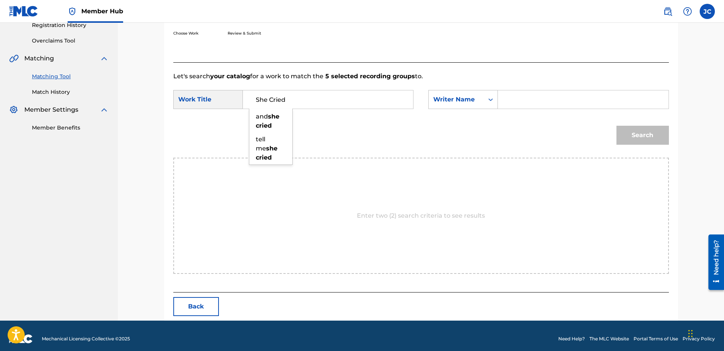
type input "She Cried"
click at [552, 100] on input "Search Form" at bounding box center [583, 99] width 157 height 18
click at [617, 126] on button "Search" at bounding box center [643, 135] width 52 height 19
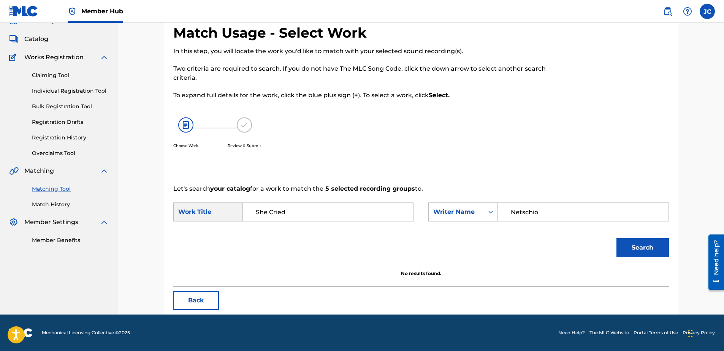
scroll to position [37, 0]
click at [593, 203] on input "Netschio" at bounding box center [583, 212] width 157 height 18
type input "[PERSON_NAME]"
click at [617, 238] on button "Search" at bounding box center [643, 247] width 52 height 19
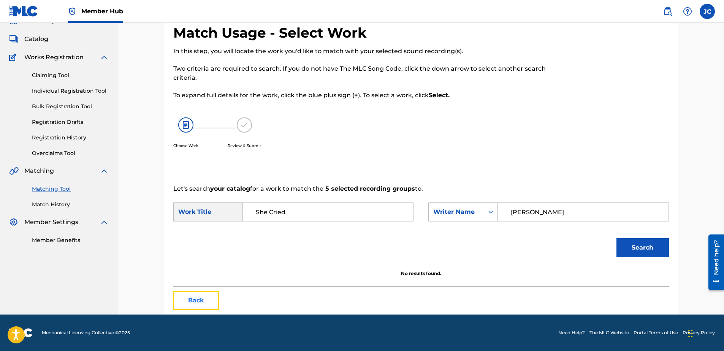
click at [204, 303] on button "Back" at bounding box center [196, 300] width 46 height 19
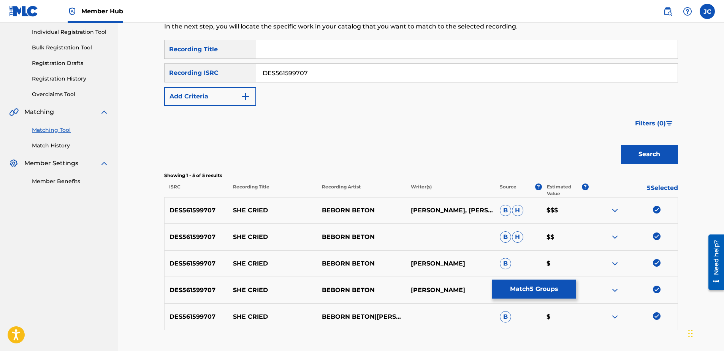
scroll to position [149, 0]
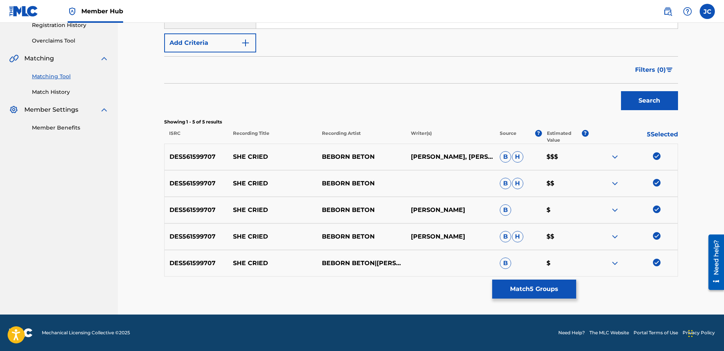
click at [654, 264] on img at bounding box center [657, 263] width 8 height 8
click at [659, 237] on img at bounding box center [657, 236] width 8 height 8
click at [655, 213] on img at bounding box center [657, 210] width 8 height 8
click at [660, 183] on img at bounding box center [657, 183] width 8 height 8
click at [659, 157] on img at bounding box center [657, 156] width 8 height 8
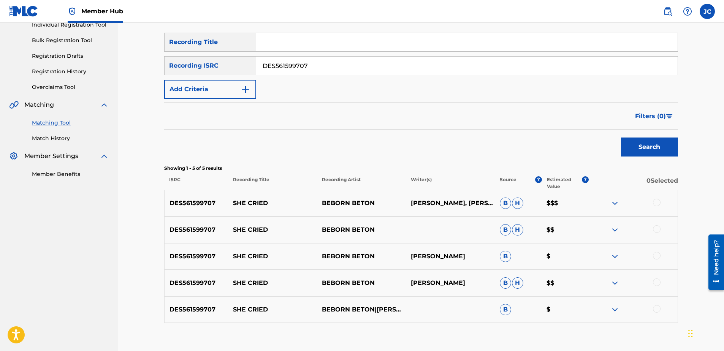
scroll to position [0, 0]
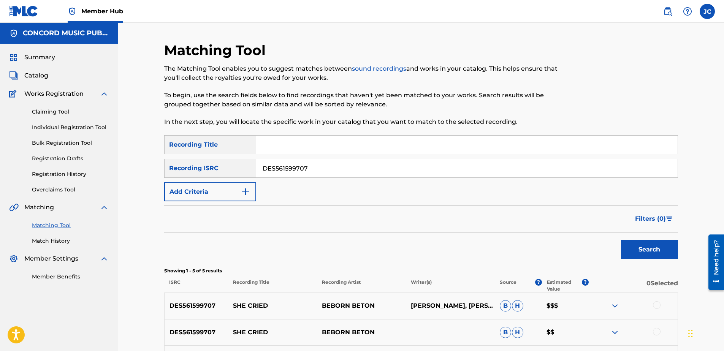
drag, startPoint x: 340, startPoint y: 168, endPoint x: 164, endPoint y: 176, distance: 176.3
click at [165, 176] on div "SearchWithCriteriaf541ed59-8fa7-463f-94e9-046f86c80969 Recording ISRC DES561599…" at bounding box center [421, 168] width 514 height 19
click at [343, 162] on input "Search Form" at bounding box center [467, 168] width 422 height 18
type input "GBLV62209294"
click at [621, 240] on button "Search" at bounding box center [649, 249] width 57 height 19
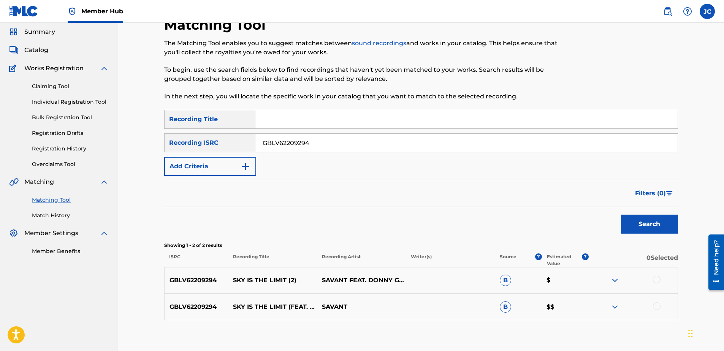
scroll to position [69, 0]
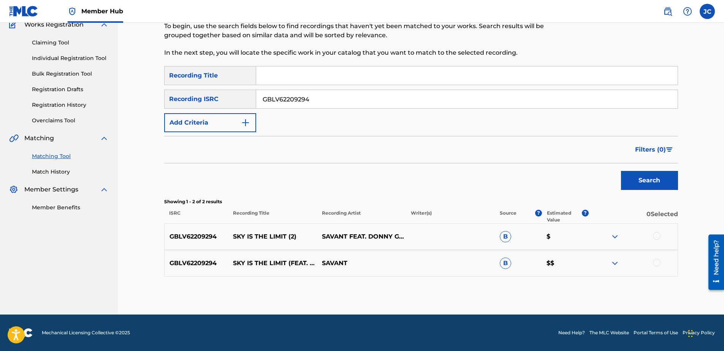
click at [654, 264] on div at bounding box center [657, 263] width 8 height 8
click at [657, 237] on div at bounding box center [657, 236] width 8 height 8
click at [551, 290] on button "Match 2 Groups" at bounding box center [534, 289] width 84 height 19
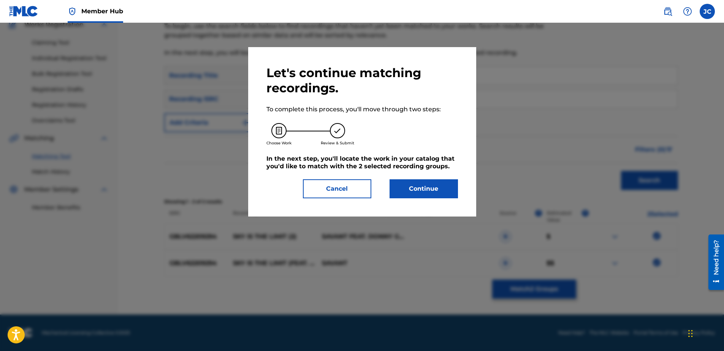
click at [410, 176] on div "Let's continue matching recordings. To complete this process, you'll move throu…" at bounding box center [363, 131] width 192 height 133
click at [414, 181] on button "Continue" at bounding box center [424, 188] width 68 height 19
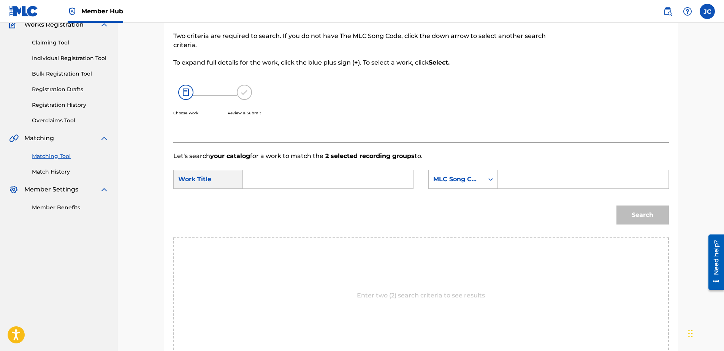
click at [490, 196] on form "SearchWithCriteria5f04cec5-e52a-4c04-bd02-3b26bd1ab97a Work Title SearchWithCri…" at bounding box center [421, 199] width 496 height 77
drag, startPoint x: 478, startPoint y: 177, endPoint x: 491, endPoint y: 197, distance: 23.4
click at [480, 178] on div "MLC Song Code" at bounding box center [456, 179] width 55 height 14
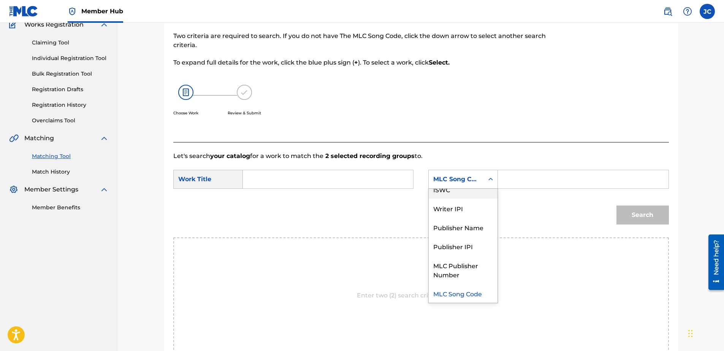
scroll to position [0, 0]
click at [465, 202] on div "Writer Name" at bounding box center [463, 198] width 69 height 19
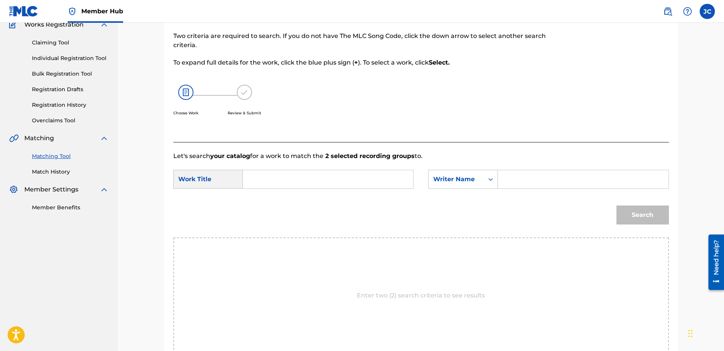
click at [340, 167] on form "SearchWithCriteria5f04cec5-e52a-4c04-bd02-3b26bd1ab97a Work Title SearchWithCri…" at bounding box center [421, 199] width 496 height 77
click at [341, 171] on input "Search Form" at bounding box center [327, 179] width 157 height 18
type input "Sky is the Limit - 2"
click at [562, 193] on div "SearchWithCriteria5f04cec5-e52a-4c04-bd02-3b26bd1ab97a Work Title Sky is the Li…" at bounding box center [421, 182] width 496 height 24
click at [547, 170] on input "Search Form" at bounding box center [583, 179] width 157 height 18
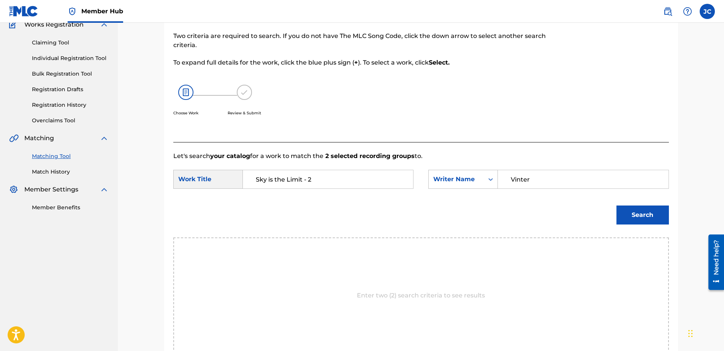
click at [617, 206] on button "Search" at bounding box center [643, 215] width 52 height 19
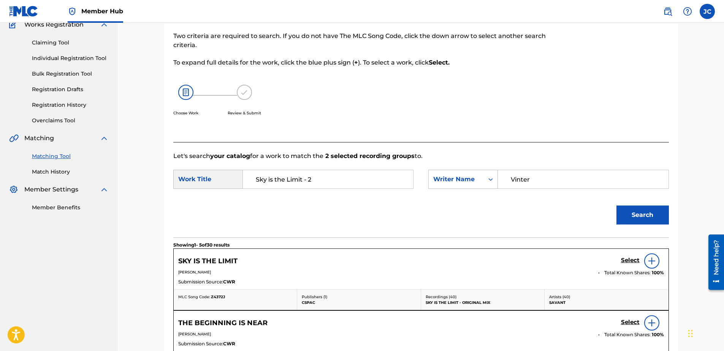
click at [535, 179] on input "Vinter" at bounding box center [583, 179] width 157 height 18
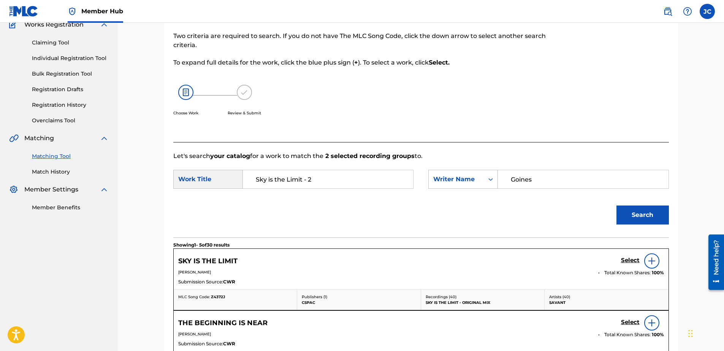
click at [617, 206] on button "Search" at bounding box center [643, 215] width 52 height 19
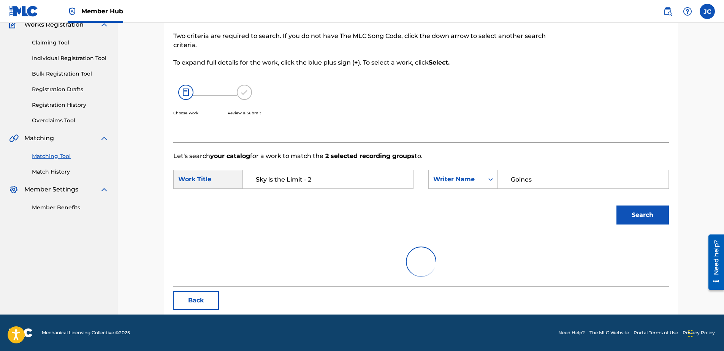
scroll to position [37, 0]
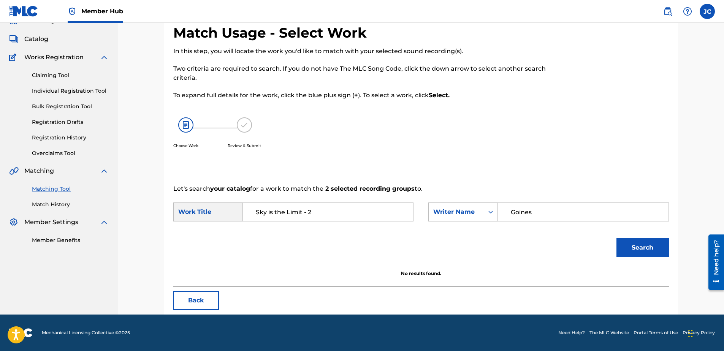
click at [552, 216] on input "Goines" at bounding box center [583, 212] width 157 height 18
type input "Vinter"
click at [617, 238] on button "Search" at bounding box center [643, 247] width 52 height 19
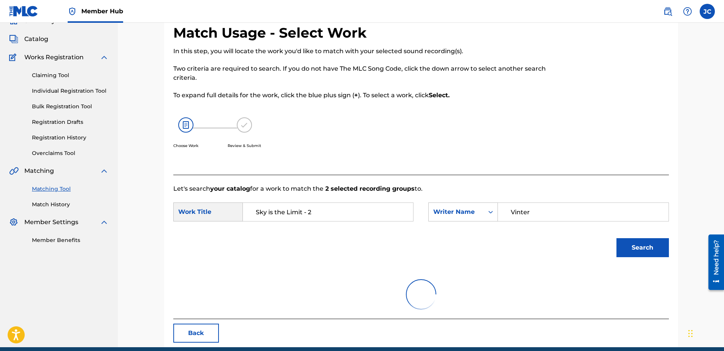
scroll to position [69, 0]
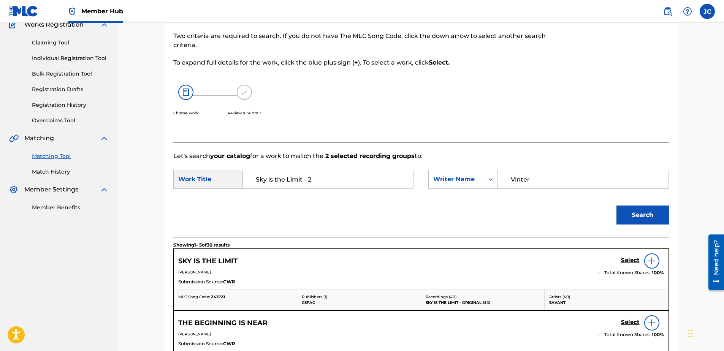
click at [657, 258] on div at bounding box center [652, 261] width 15 height 15
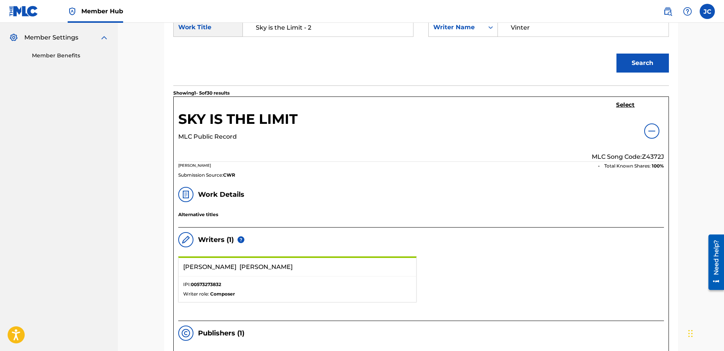
scroll to position [0, 0]
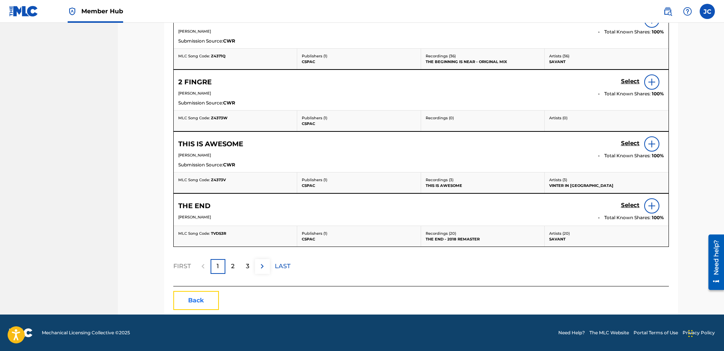
click at [204, 298] on button "Back" at bounding box center [196, 300] width 46 height 19
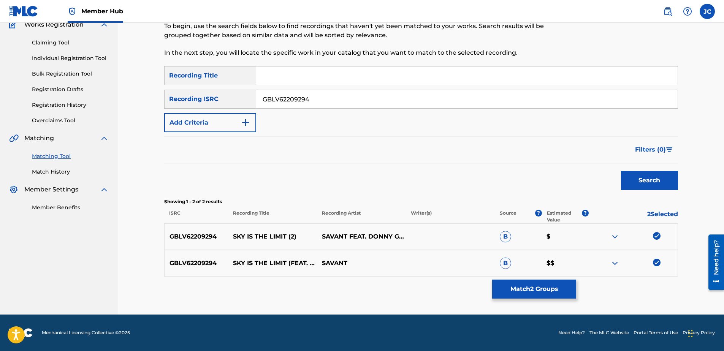
click at [656, 262] on img at bounding box center [657, 263] width 8 height 8
click at [659, 237] on img at bounding box center [657, 236] width 8 height 8
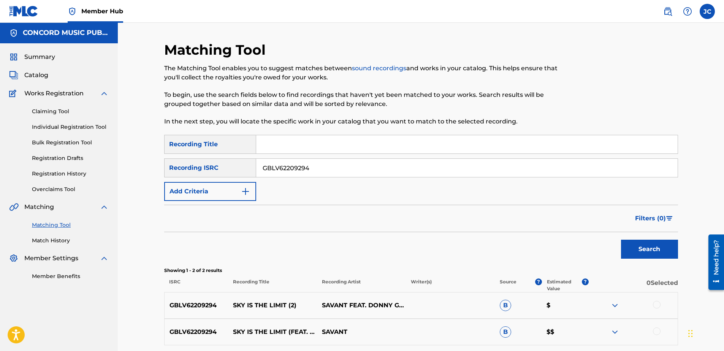
scroll to position [0, 0]
click at [318, 170] on input "GBLV62209294" at bounding box center [467, 168] width 422 height 18
click at [417, 170] on input "Search Form" at bounding box center [467, 168] width 422 height 18
type input "NLA506600525"
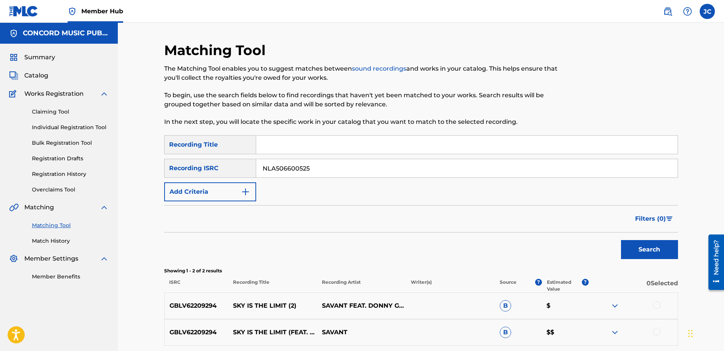
click at [621, 240] on button "Search" at bounding box center [649, 249] width 57 height 19
click at [392, 174] on input "NLA506600525" at bounding box center [467, 168] width 422 height 18
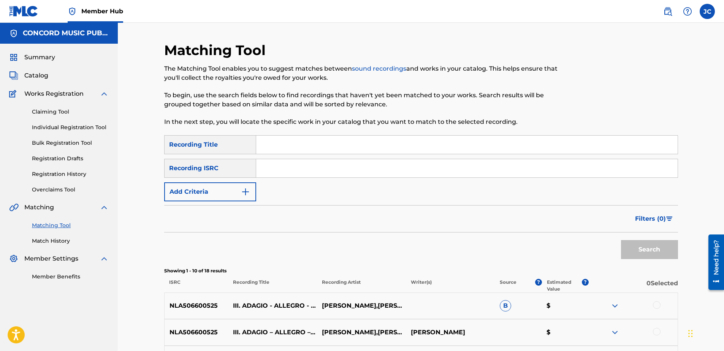
click at [343, 152] on input "Search Form" at bounding box center [467, 145] width 422 height 18
click at [443, 168] on input "Search Form" at bounding box center [467, 168] width 422 height 18
type input "USBC19901496"
click at [621, 240] on button "Search" at bounding box center [649, 249] width 57 height 19
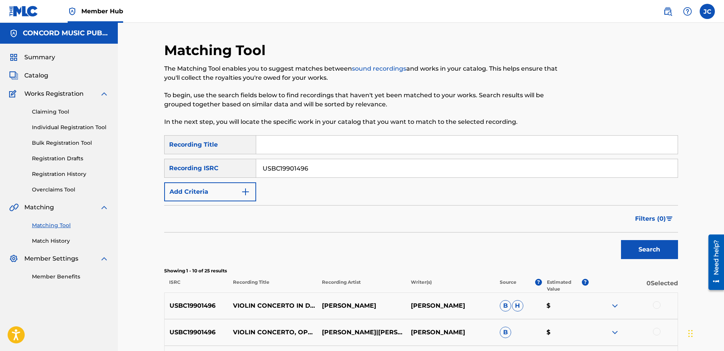
click at [328, 166] on input "USBC19901496" at bounding box center [467, 168] width 422 height 18
click at [352, 161] on input "Search Form" at bounding box center [467, 168] width 422 height 18
type input "USUYG1068891"
click at [621, 240] on button "Search" at bounding box center [649, 249] width 57 height 19
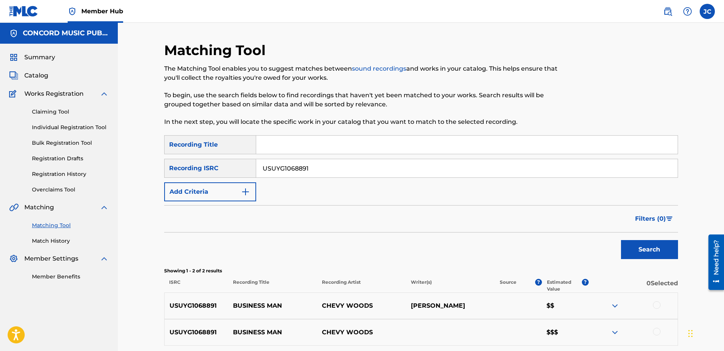
scroll to position [69, 0]
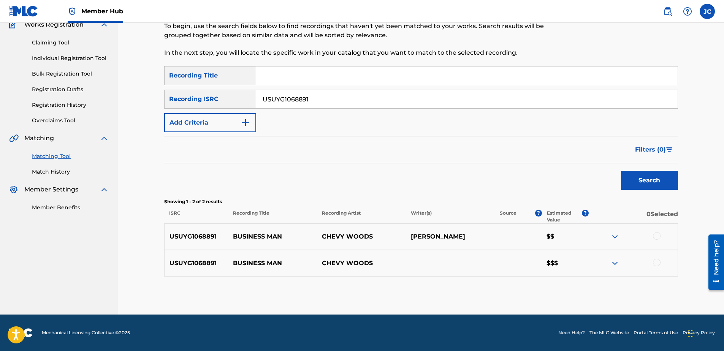
click at [659, 262] on div at bounding box center [657, 263] width 8 height 8
click at [655, 237] on div at bounding box center [657, 236] width 8 height 8
click at [558, 286] on button "Match 2 Groups" at bounding box center [534, 289] width 84 height 19
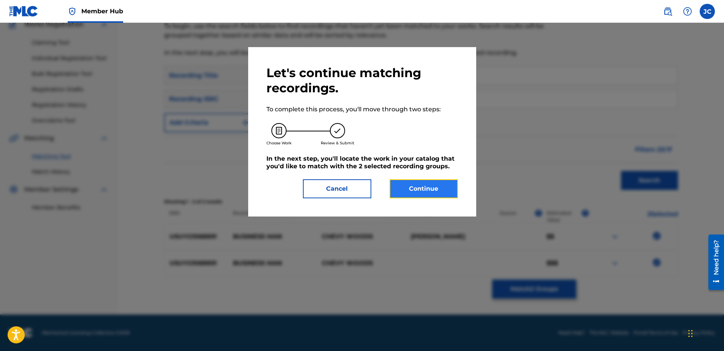
click at [437, 191] on button "Continue" at bounding box center [424, 188] width 68 height 19
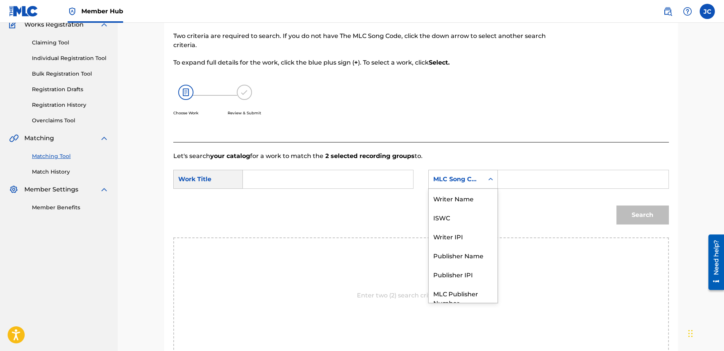
click at [487, 183] on div "Search Form" at bounding box center [491, 180] width 14 height 14
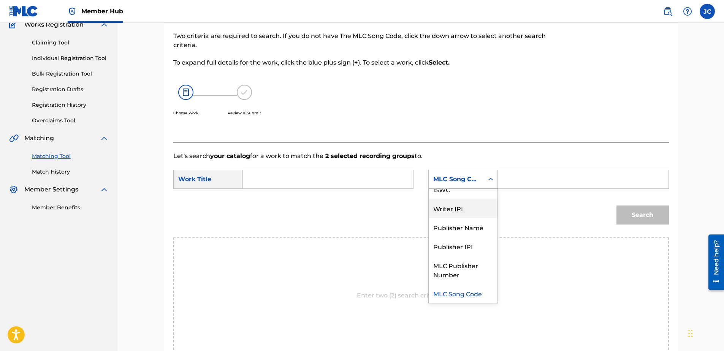
scroll to position [0, 0]
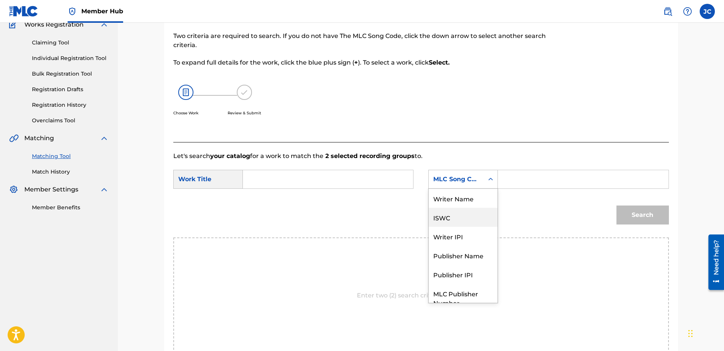
click at [475, 208] on div "ISWC" at bounding box center [463, 217] width 69 height 19
click at [473, 183] on div "ISWC" at bounding box center [456, 179] width 46 height 9
click at [465, 198] on div "Writer Name" at bounding box center [463, 198] width 69 height 19
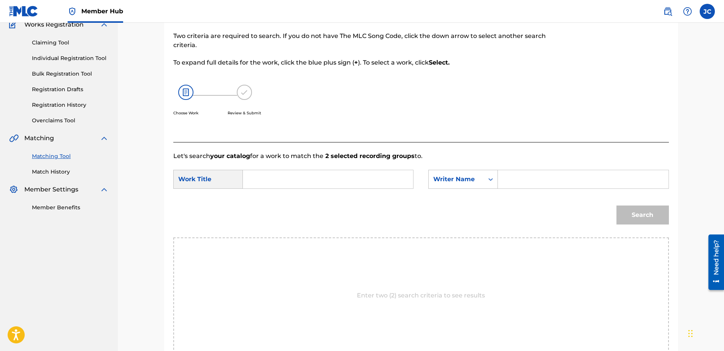
click at [373, 181] on input "Search Form" at bounding box center [327, 179] width 157 height 18
type input "Business Man"
click at [537, 175] on input "Search Form" at bounding box center [583, 179] width 157 height 18
type input "BOLING"
click at [617, 206] on button "Search" at bounding box center [643, 215] width 52 height 19
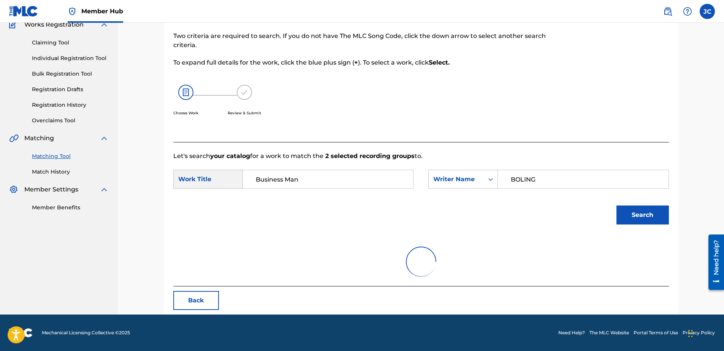
scroll to position [37, 0]
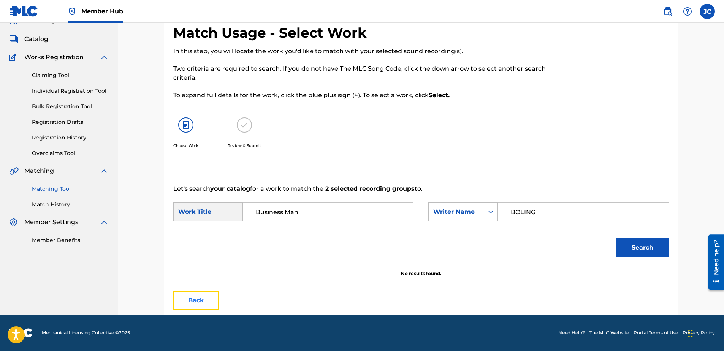
click at [208, 300] on button "Back" at bounding box center [196, 300] width 46 height 19
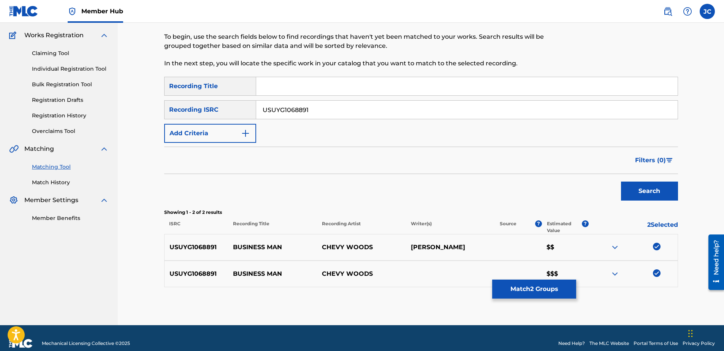
scroll to position [69, 0]
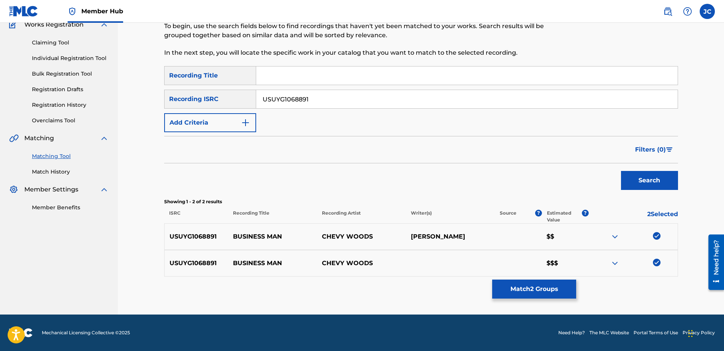
click at [654, 262] on img at bounding box center [657, 263] width 8 height 8
click at [657, 237] on img at bounding box center [657, 236] width 8 height 8
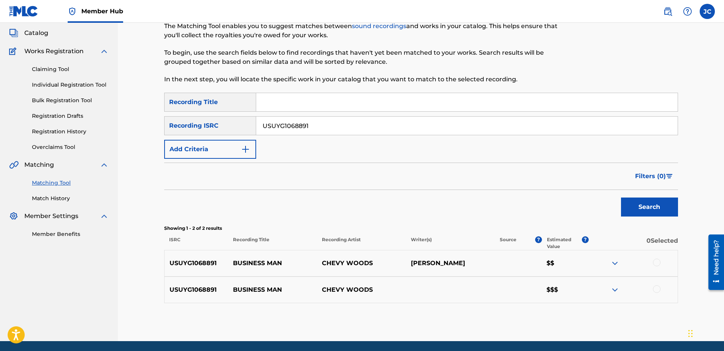
scroll to position [31, 0]
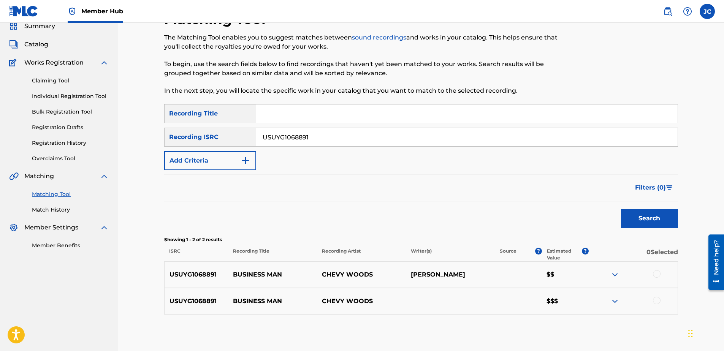
drag, startPoint x: 359, startPoint y: 135, endPoint x: 119, endPoint y: 116, distance: 241.1
click at [119, 116] on div "Matching Tool The Matching Tool enables you to suggest matches between sound re…" at bounding box center [421, 172] width 606 height 361
click at [427, 133] on input "Search Form" at bounding box center [467, 137] width 422 height 18
type input "DEF058204013"
click at [621, 209] on button "Search" at bounding box center [649, 218] width 57 height 19
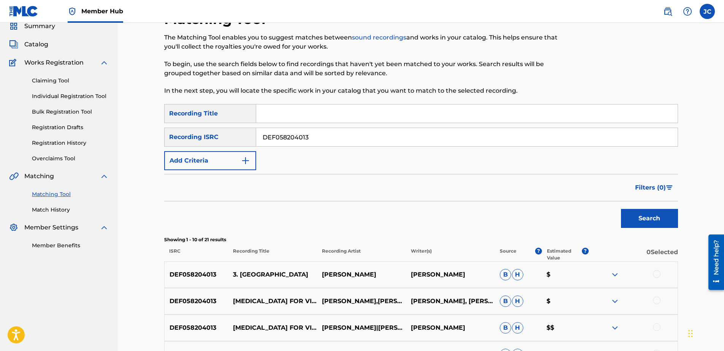
click at [348, 141] on input "DEF058204013" at bounding box center [467, 137] width 422 height 18
click at [342, 133] on input "Search Form" at bounding box center [467, 137] width 422 height 18
type input "US8270501518"
click at [621, 209] on button "Search" at bounding box center [649, 218] width 57 height 19
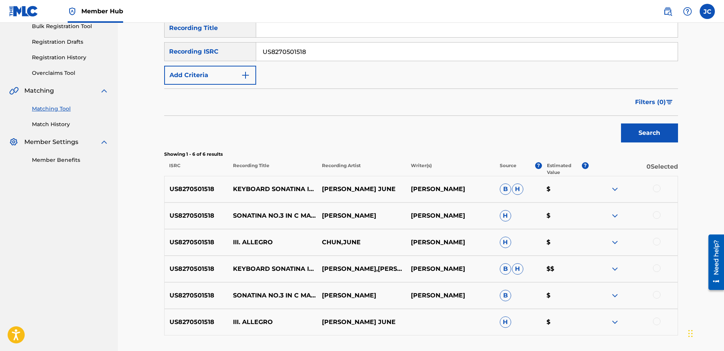
scroll to position [176, 0]
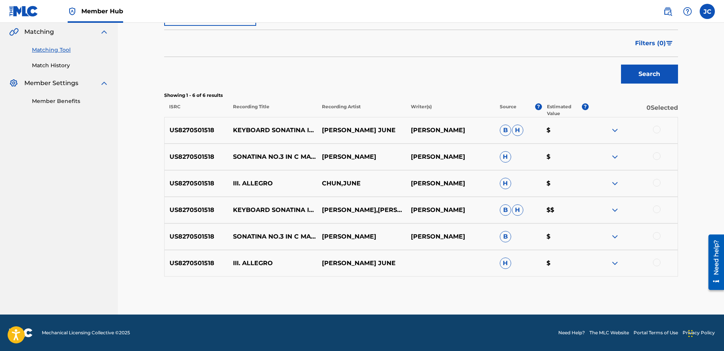
click at [656, 264] on div at bounding box center [657, 263] width 8 height 8
click at [656, 235] on div at bounding box center [657, 236] width 8 height 8
click at [654, 208] on div at bounding box center [657, 210] width 8 height 8
click at [656, 262] on img at bounding box center [657, 263] width 8 height 8
click at [660, 235] on img at bounding box center [657, 236] width 8 height 8
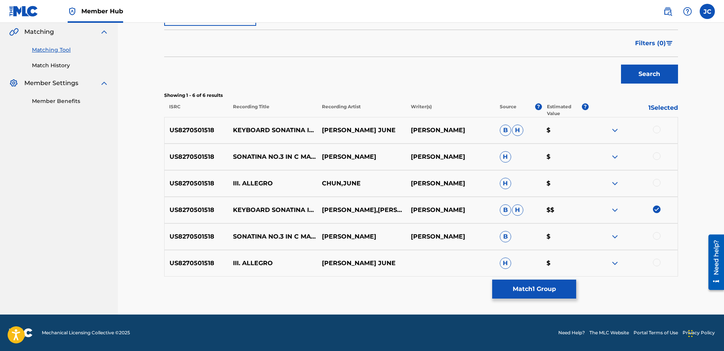
click at [654, 211] on img at bounding box center [657, 210] width 8 height 8
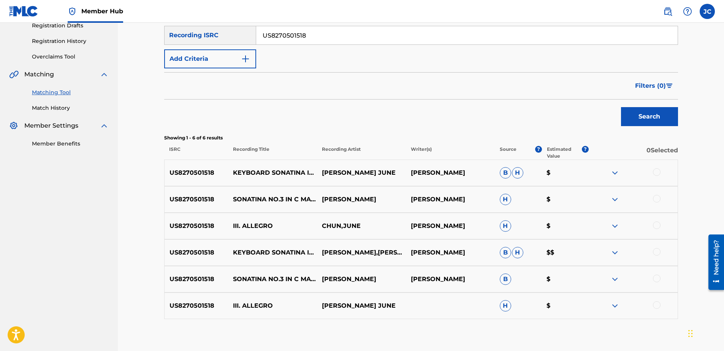
scroll to position [62, 0]
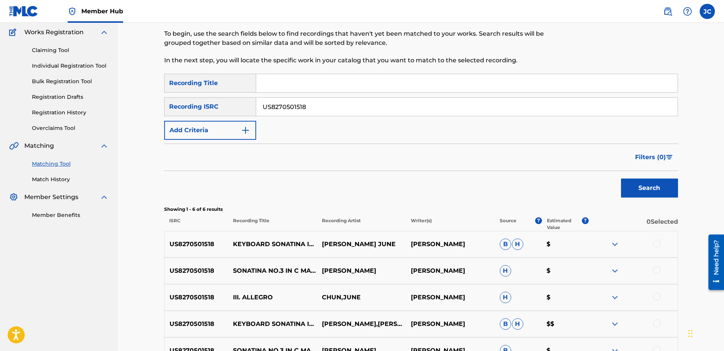
click at [385, 110] on input "US8270501518" at bounding box center [467, 107] width 422 height 18
click at [318, 111] on input "Search Form" at bounding box center [467, 107] width 422 height 18
type input "QMFME2101567"
click at [621, 179] on button "Search" at bounding box center [649, 188] width 57 height 19
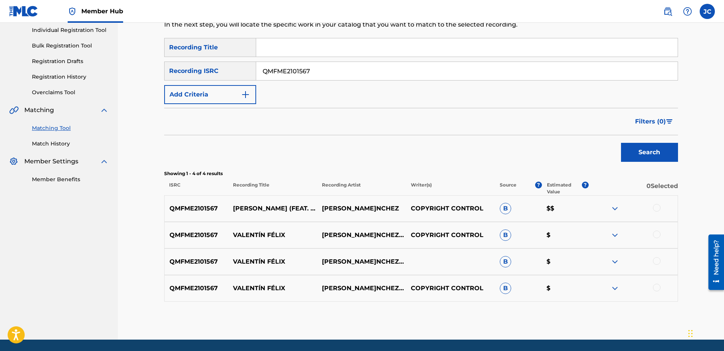
scroll to position [122, 0]
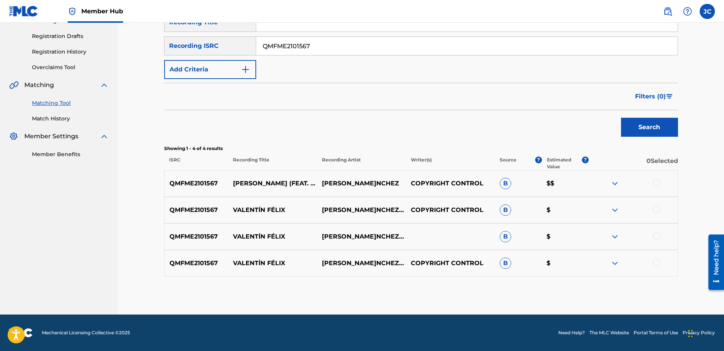
click at [656, 261] on div at bounding box center [657, 263] width 8 height 8
click at [657, 232] on div at bounding box center [657, 236] width 8 height 8
click at [657, 208] on div at bounding box center [657, 210] width 8 height 8
click at [659, 178] on div "QMFME2101567 VALENTÍN FÉLIX (FEAT. BANDA SANTA CRUZ) CHALINO SÁNCHEZ COPYRIGHT …" at bounding box center [421, 183] width 514 height 27
click at [658, 179] on div at bounding box center [657, 183] width 8 height 8
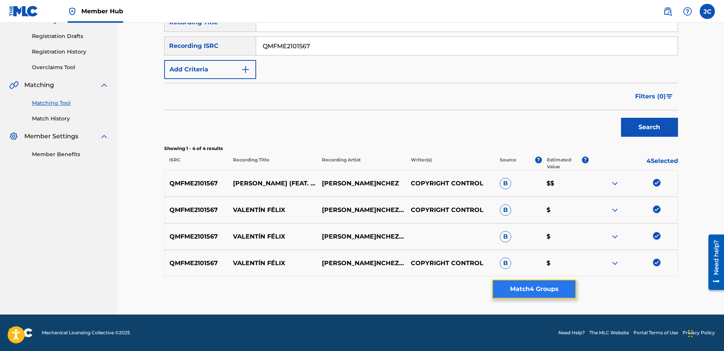
click at [554, 294] on button "Match 4 Groups" at bounding box center [534, 289] width 84 height 19
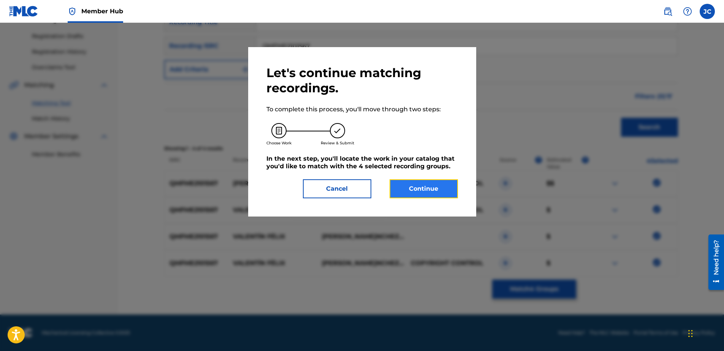
click at [442, 187] on button "Continue" at bounding box center [424, 188] width 68 height 19
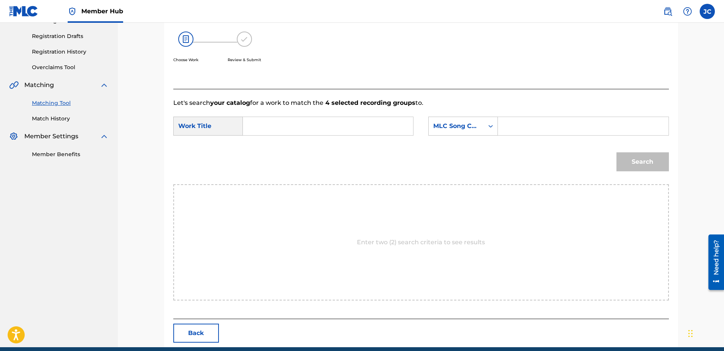
click at [450, 137] on div "SearchWithCriteria5f04cec5-e52a-4c04-bd02-3b26bd1ab97a Work Title SearchWithCri…" at bounding box center [421, 129] width 496 height 24
click at [452, 133] on div "MLC Song Code" at bounding box center [456, 126] width 55 height 14
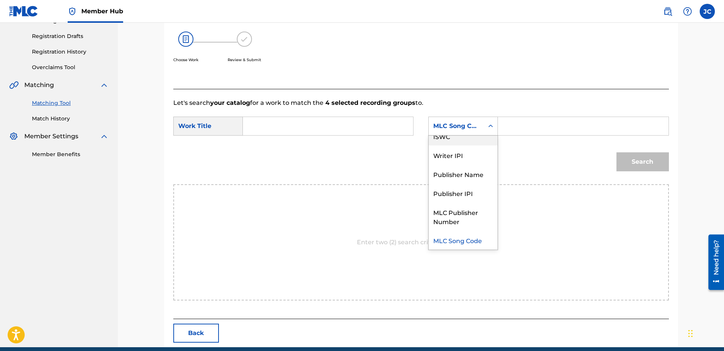
scroll to position [0, 0]
click at [466, 144] on div "Writer Name" at bounding box center [463, 145] width 69 height 19
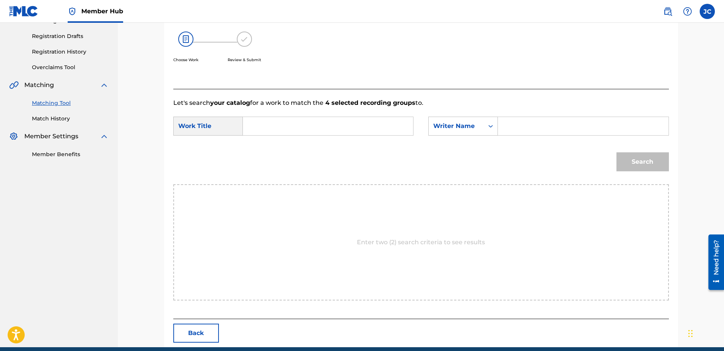
click at [334, 124] on input "Search Form" at bounding box center [327, 126] width 157 height 18
type input "[PERSON_NAME]"
click at [551, 121] on input "Search Form" at bounding box center [583, 126] width 157 height 18
click at [617, 152] on button "Search" at bounding box center [643, 161] width 52 height 19
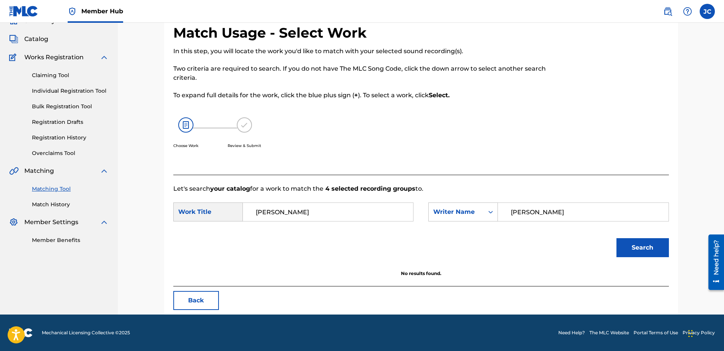
scroll to position [37, 0]
click at [532, 211] on input "[PERSON_NAME]" at bounding box center [583, 212] width 157 height 18
type input "[PERSON_NAME]"
click at [617, 238] on button "Search" at bounding box center [643, 247] width 52 height 19
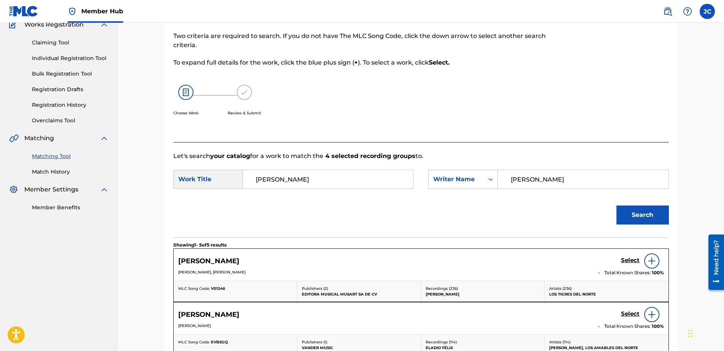
scroll to position [122, 0]
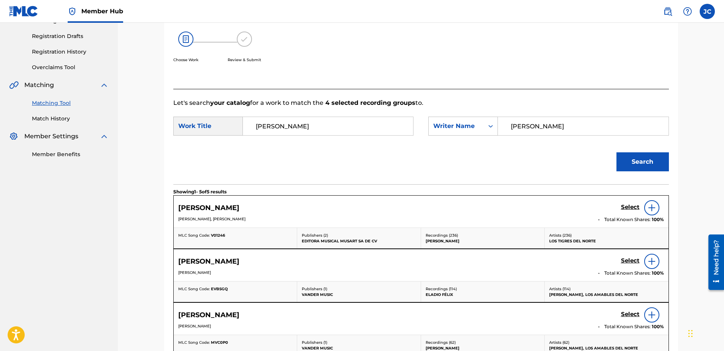
click at [655, 215] on div at bounding box center [652, 207] width 15 height 15
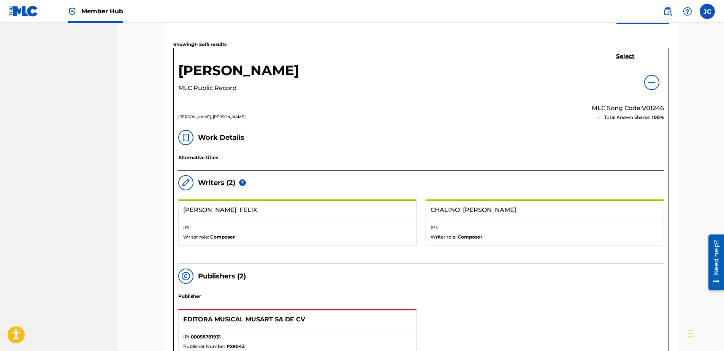
scroll to position [198, 0]
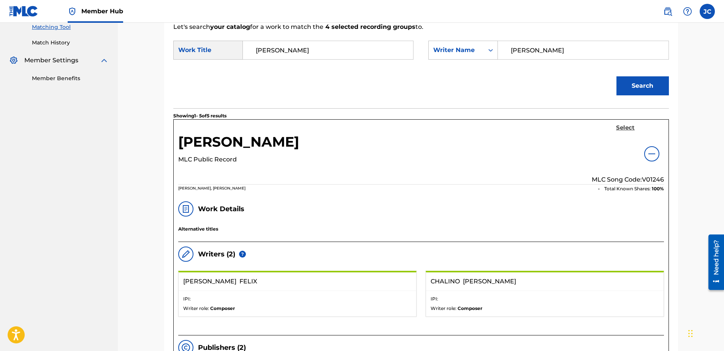
click at [630, 128] on h5 "Select" at bounding box center [625, 127] width 19 height 7
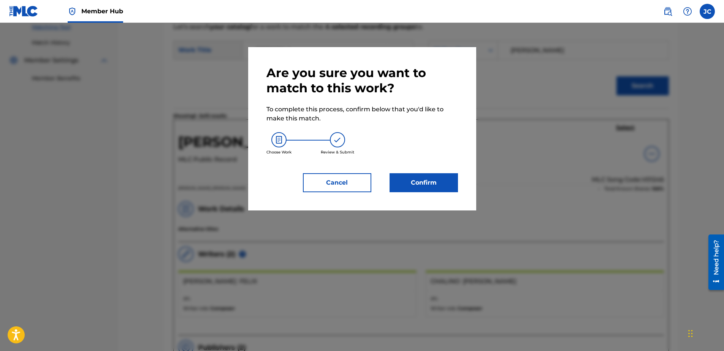
click at [436, 173] on div "Are you sure you want to match to this work? To complete this process, confirm …" at bounding box center [363, 128] width 192 height 127
click at [435, 177] on button "Confirm" at bounding box center [424, 182] width 68 height 19
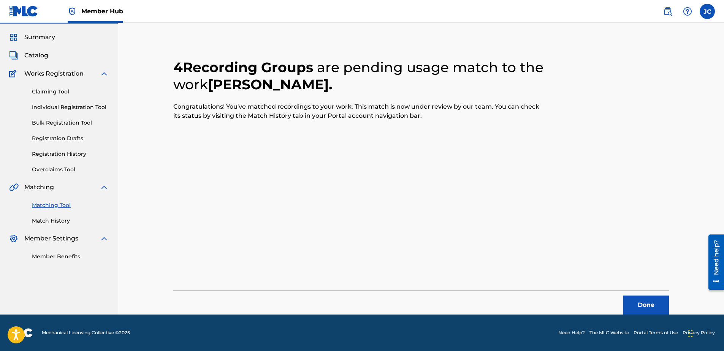
scroll to position [20, 0]
click at [639, 305] on button "Done" at bounding box center [647, 305] width 46 height 19
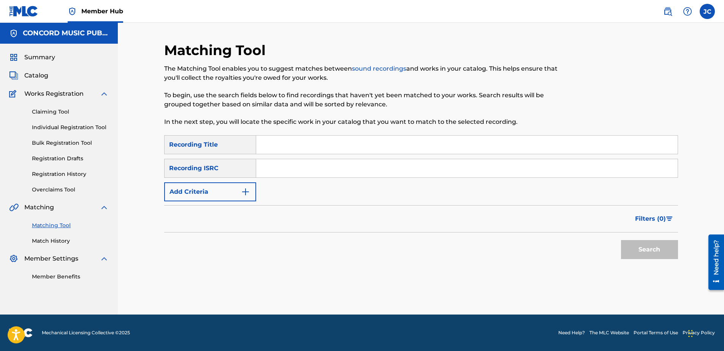
scroll to position [0, 0]
click at [279, 175] on input "Search Form" at bounding box center [467, 168] width 422 height 18
type input "NLA509306412"
click at [621, 240] on button "Search" at bounding box center [649, 249] width 57 height 19
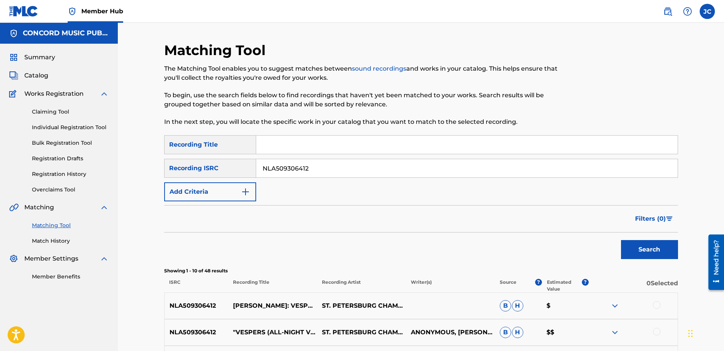
click at [358, 171] on input "NLA509306412" at bounding box center [467, 168] width 422 height 18
click at [343, 169] on input "Search Form" at bounding box center [467, 168] width 422 height 18
type input "USBWK1000001"
click at [621, 240] on button "Search" at bounding box center [649, 249] width 57 height 19
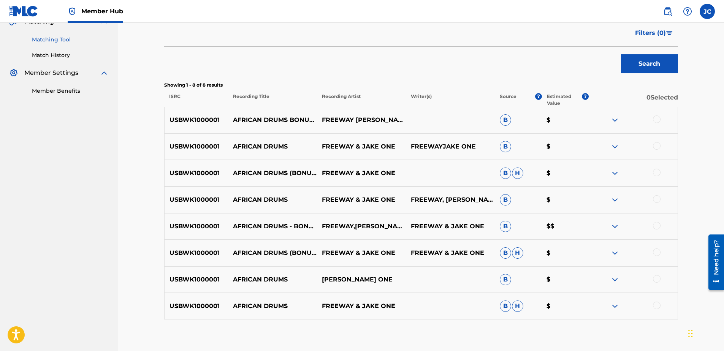
scroll to position [228, 0]
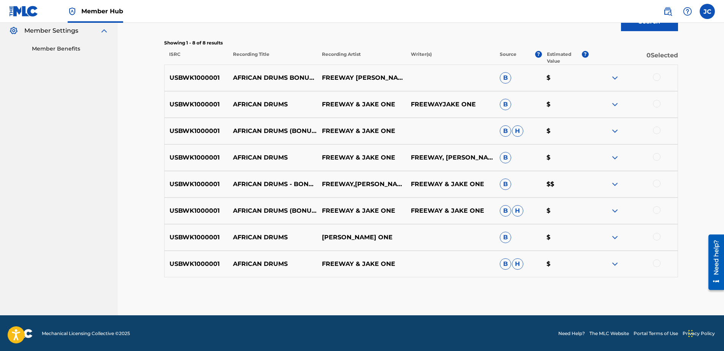
click at [654, 263] on div at bounding box center [657, 264] width 8 height 8
click at [656, 236] on div at bounding box center [657, 237] width 8 height 8
click at [657, 211] on div at bounding box center [657, 210] width 8 height 8
click at [659, 181] on div at bounding box center [657, 184] width 8 height 8
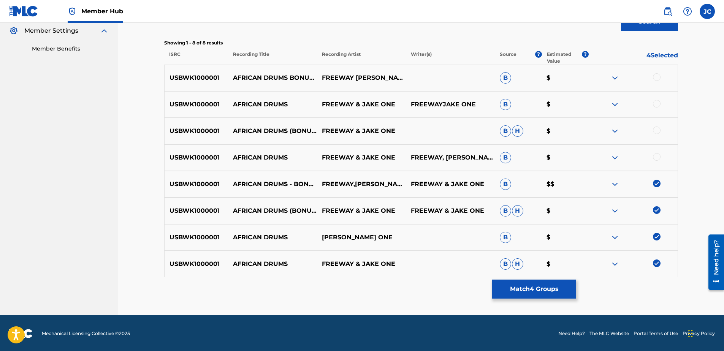
click at [657, 157] on div at bounding box center [657, 157] width 8 height 8
click at [657, 122] on div "USBWK1000001 AFRICAN DRUMS (BONUS TRACK) FREEWAY & JAKE ONE B H $" at bounding box center [421, 131] width 514 height 27
click at [656, 129] on div at bounding box center [657, 131] width 8 height 8
click at [657, 102] on div at bounding box center [657, 104] width 8 height 8
click at [658, 78] on div at bounding box center [657, 77] width 8 height 8
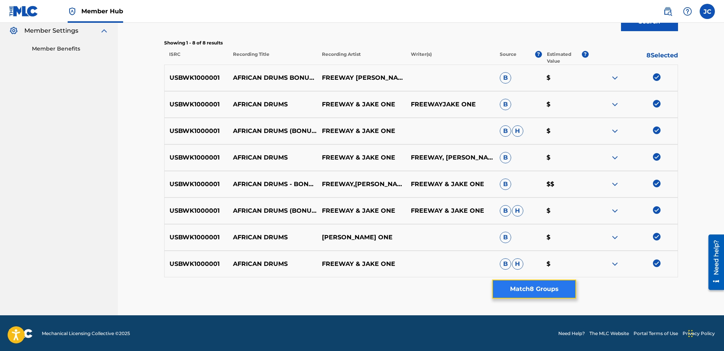
click at [543, 289] on button "Match 8 Groups" at bounding box center [534, 289] width 84 height 19
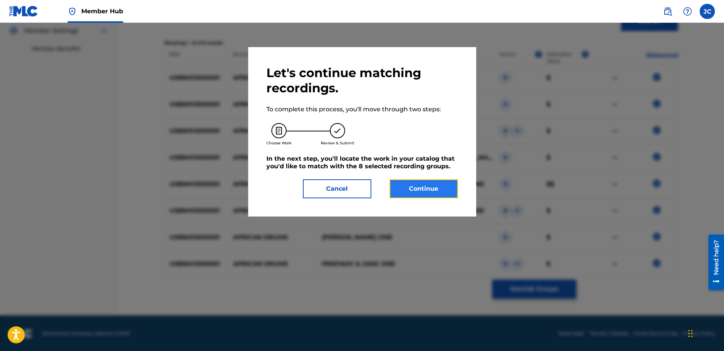
click at [405, 181] on button "Continue" at bounding box center [424, 188] width 68 height 19
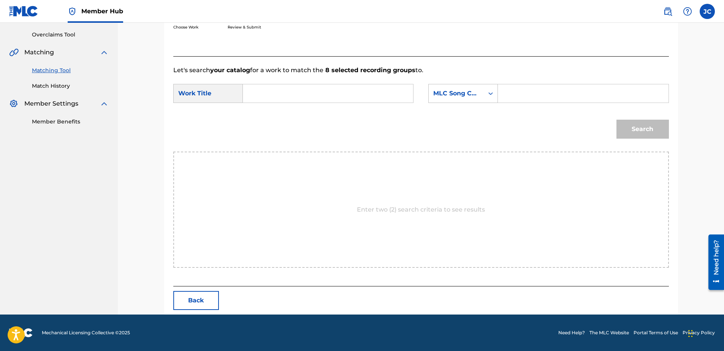
scroll to position [155, 0]
click at [475, 95] on div "MLC Song Code" at bounding box center [456, 93] width 46 height 9
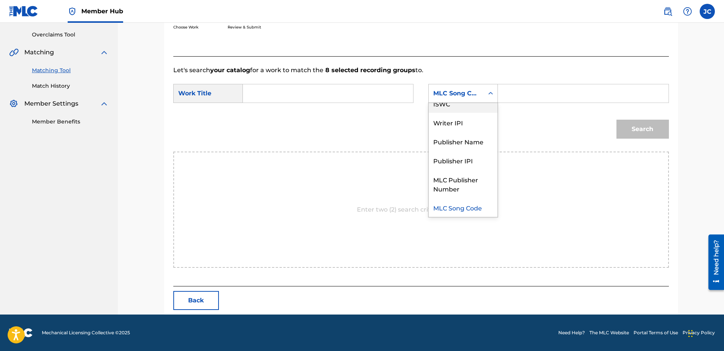
scroll to position [0, 0]
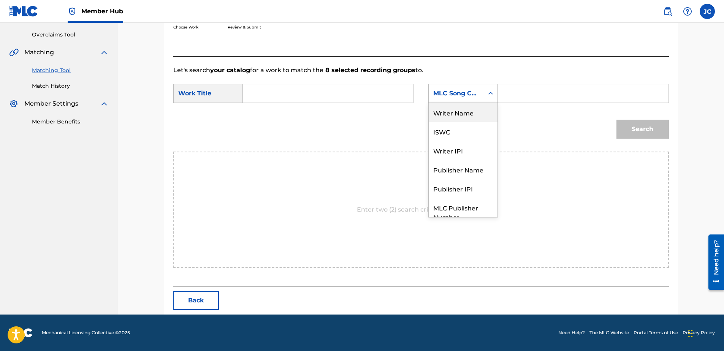
click at [467, 110] on div "Writer Name" at bounding box center [463, 112] width 69 height 19
click at [366, 92] on input "Search Form" at bounding box center [327, 93] width 157 height 18
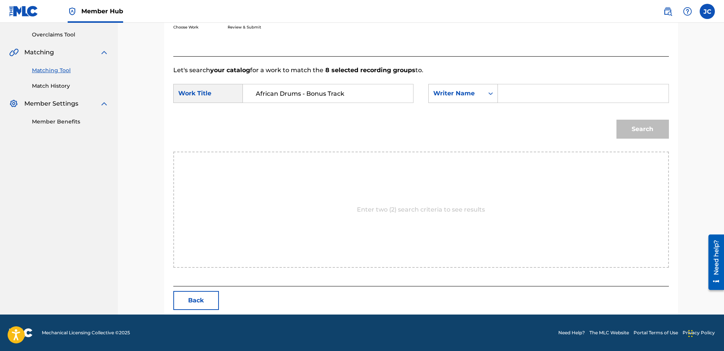
type input "African Drums - Bonus Track"
click at [513, 96] on input "Search Form" at bounding box center [583, 93] width 157 height 18
type input "Pridgen"
click at [617, 120] on button "Search" at bounding box center [643, 129] width 52 height 19
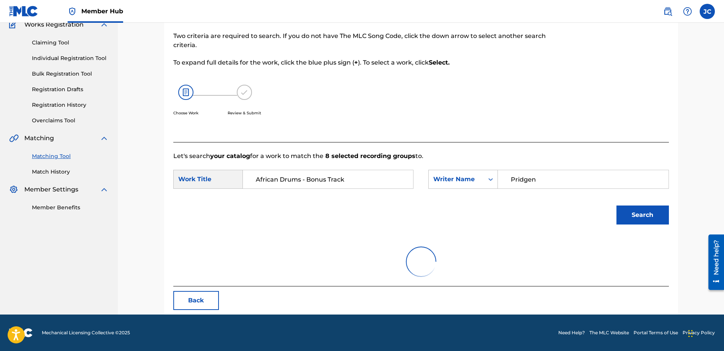
scroll to position [133, 0]
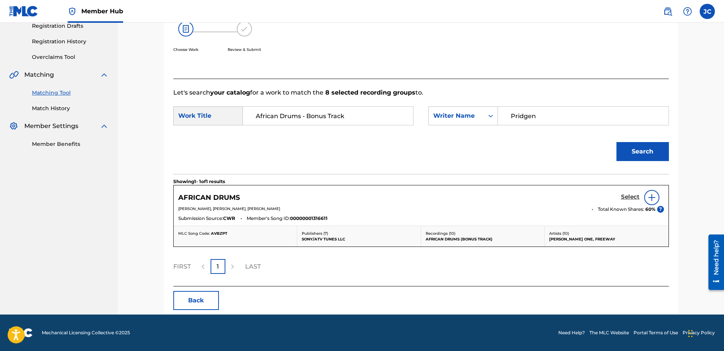
click at [631, 197] on h5 "Select" at bounding box center [630, 197] width 19 height 7
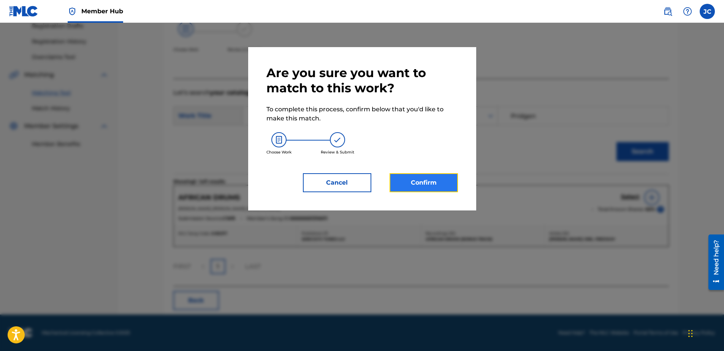
click at [431, 187] on button "Confirm" at bounding box center [424, 182] width 68 height 19
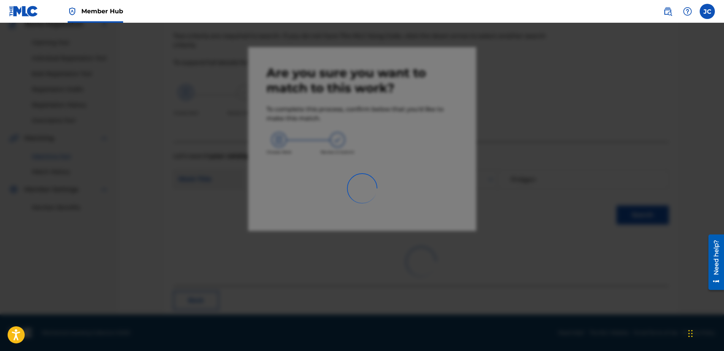
scroll to position [20, 0]
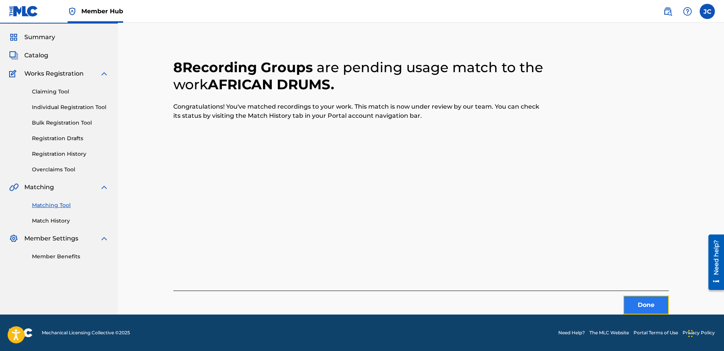
click at [647, 304] on button "Done" at bounding box center [647, 305] width 46 height 19
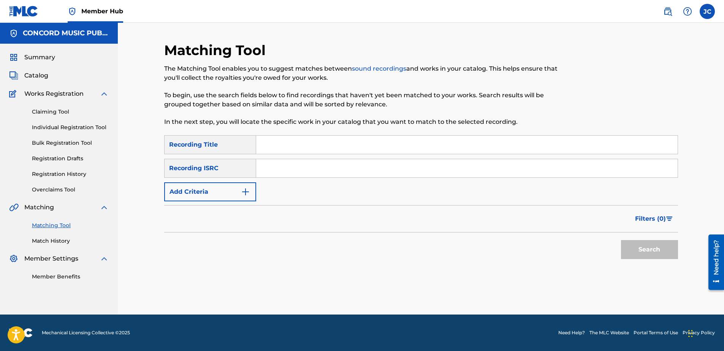
scroll to position [0, 0]
click at [300, 172] on input "Search Form" at bounding box center [467, 168] width 422 height 18
type input "USL4Q2061678"
click at [621, 240] on button "Search" at bounding box center [649, 249] width 57 height 19
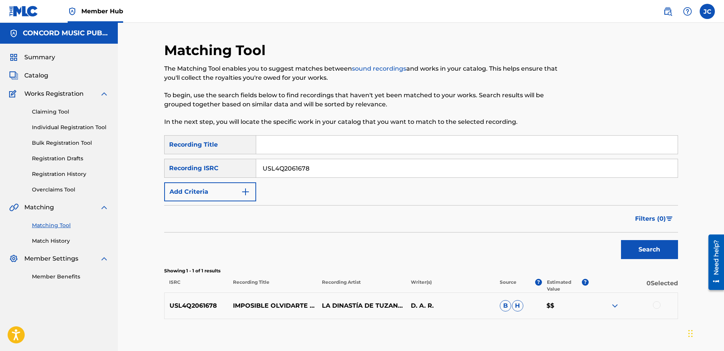
drag, startPoint x: 381, startPoint y: 166, endPoint x: 330, endPoint y: 162, distance: 50.7
click at [330, 162] on input "USL4Q2061678" at bounding box center [467, 168] width 422 height 18
drag, startPoint x: 370, startPoint y: 168, endPoint x: 202, endPoint y: 151, distance: 168.5
click at [202, 151] on div "SearchWithCriteria4998500e-41ff-4452-8f9b-893b071fcd4c Recording Title SearchWi…" at bounding box center [421, 168] width 514 height 66
click at [345, 174] on input "Search Form" at bounding box center [467, 168] width 422 height 18
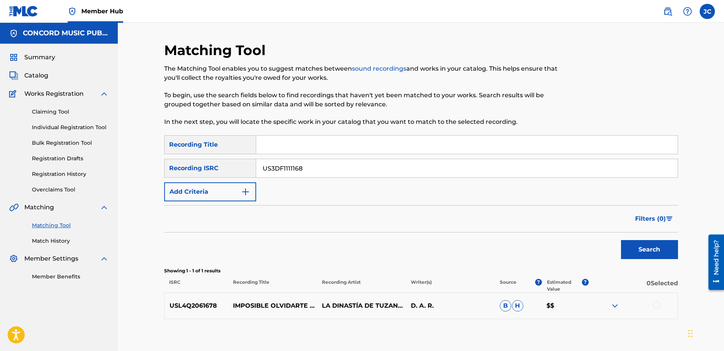
type input "US3DF1111168"
click at [621, 240] on button "Search" at bounding box center [649, 249] width 57 height 19
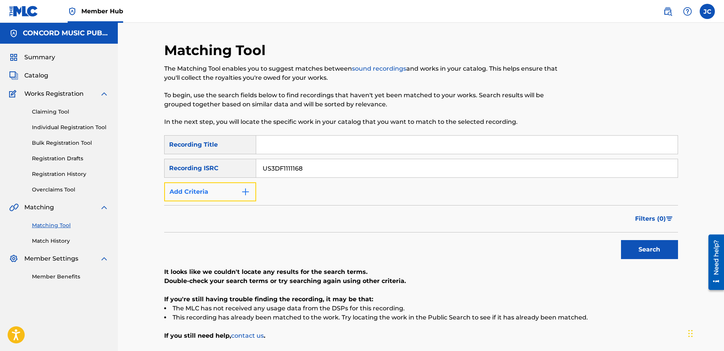
click at [206, 191] on button "Add Criteria" at bounding box center [210, 192] width 92 height 19
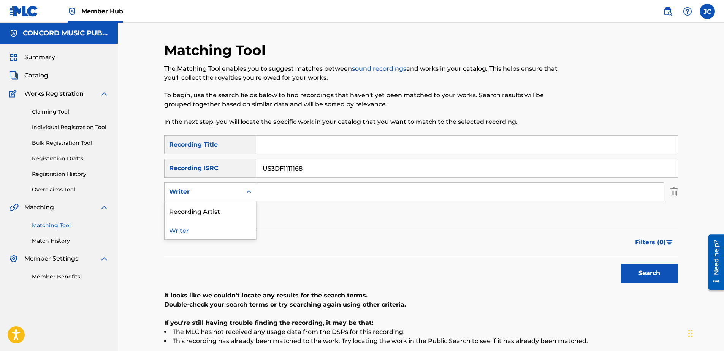
click at [223, 184] on div "Writer" at bounding box center [210, 192] width 92 height 19
click at [224, 215] on div "Recording Artist" at bounding box center [210, 211] width 91 height 19
drag, startPoint x: 310, startPoint y: 171, endPoint x: 223, endPoint y: 171, distance: 86.3
click at [223, 171] on div "SearchWithCriteriaf541ed59-8fa7-463f-94e9-046f86c80969 Recording ISRC US3DF1111…" at bounding box center [421, 168] width 514 height 19
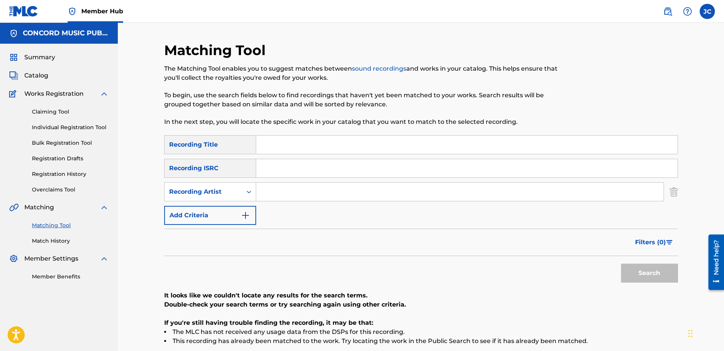
click at [304, 142] on input "Search Form" at bounding box center [467, 145] width 422 height 18
drag, startPoint x: 328, startPoint y: 144, endPoint x: 214, endPoint y: 145, distance: 113.7
click at [214, 145] on div "SearchWithCriteria4998500e-41ff-4452-8f9b-893b071fcd4c Recording Title LAS JILG…" at bounding box center [421, 144] width 514 height 19
type input "MEJOR ME VOY"
click at [354, 191] on input "LAS JILGUERILLAS" at bounding box center [460, 192] width 408 height 18
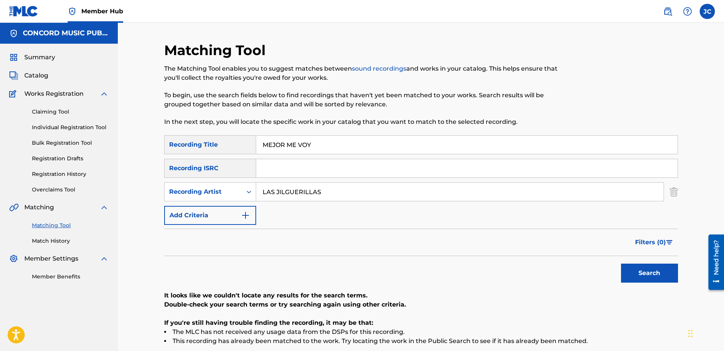
click at [374, 191] on input "LAS JILGUERILLAS" at bounding box center [460, 192] width 408 height 18
type input "LAS JILGUERILLAS"
click at [621, 264] on button "Search" at bounding box center [649, 273] width 57 height 19
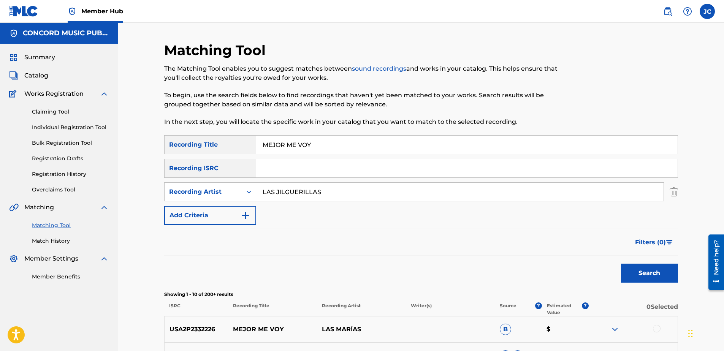
click at [316, 119] on p "In the next step, you will locate the specific work in your catalog that you wa…" at bounding box center [362, 121] width 396 height 9
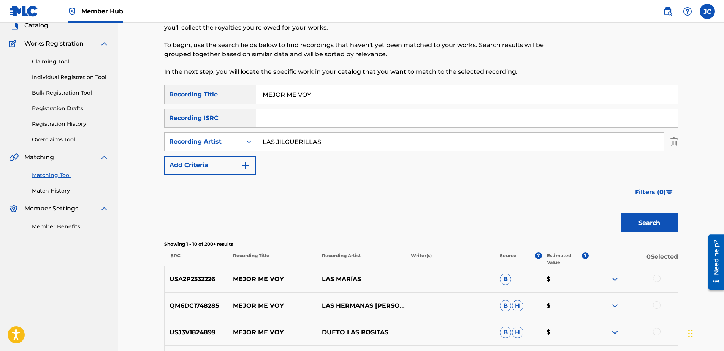
scroll to position [38, 0]
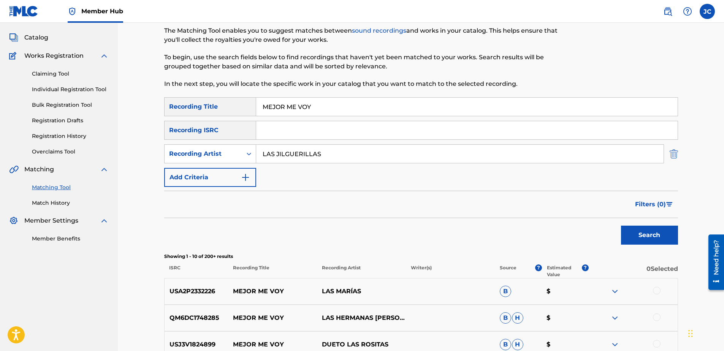
click at [672, 153] on img "Search Form" at bounding box center [674, 153] width 8 height 19
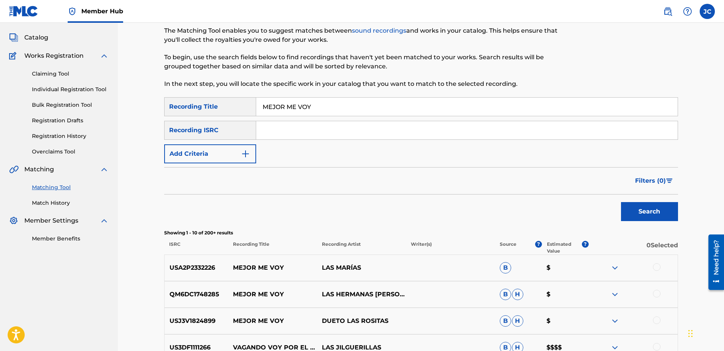
drag, startPoint x: 417, startPoint y: 106, endPoint x: 130, endPoint y: 106, distance: 287.1
click at [130, 106] on div "Matching Tool The Matching Tool enables you to suggest matches between sound re…" at bounding box center [421, 281] width 606 height 593
drag, startPoint x: 312, startPoint y: 134, endPoint x: 307, endPoint y: 137, distance: 5.6
click at [312, 134] on input "Search Form" at bounding box center [467, 130] width 422 height 18
type input "USA371194190"
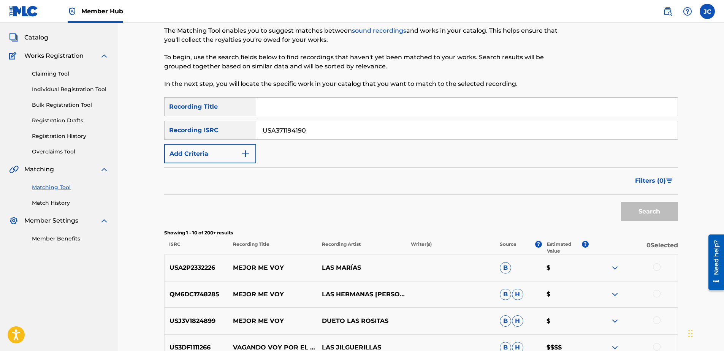
click at [621, 202] on button "Search" at bounding box center [649, 211] width 57 height 19
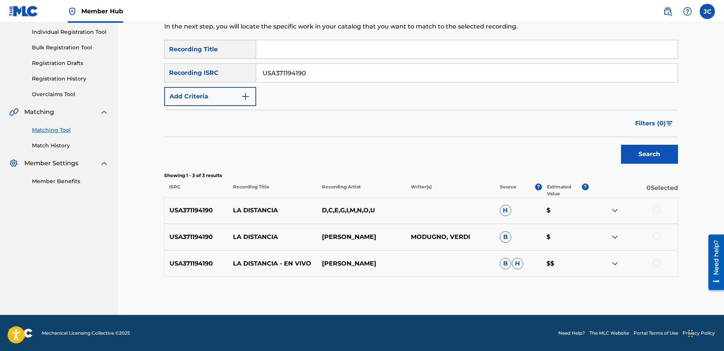
scroll to position [96, 0]
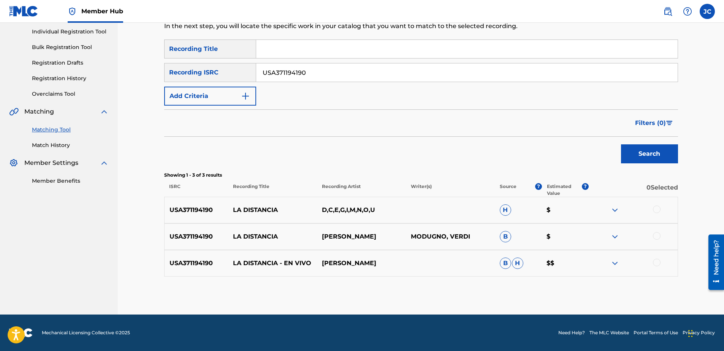
click at [654, 262] on div at bounding box center [657, 263] width 8 height 8
click at [659, 237] on div at bounding box center [657, 236] width 8 height 8
click at [659, 206] on div at bounding box center [657, 210] width 8 height 8
click at [545, 283] on button "Match 3 Groups" at bounding box center [534, 289] width 84 height 19
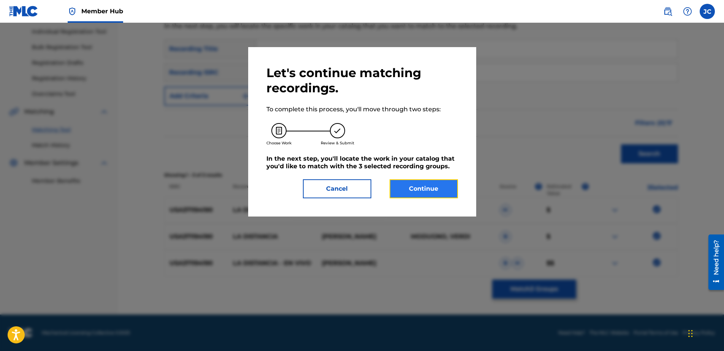
click at [426, 183] on button "Continue" at bounding box center [424, 188] width 68 height 19
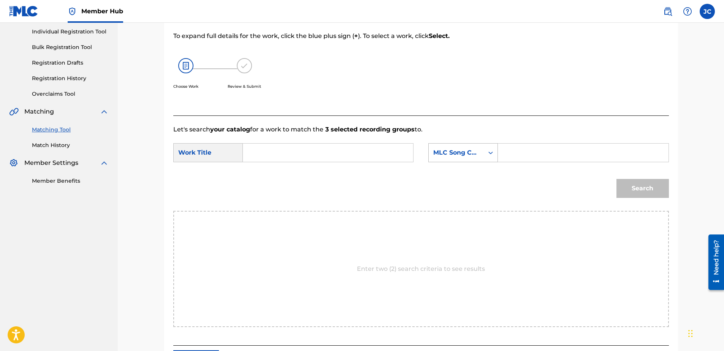
click at [470, 157] on div "MLC Song Code" at bounding box center [456, 152] width 46 height 9
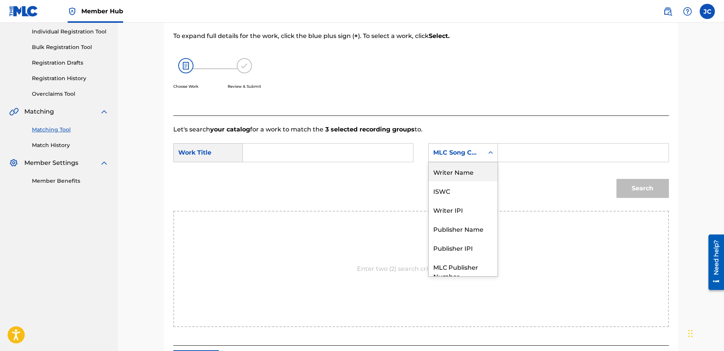
click at [468, 175] on div "Writer Name" at bounding box center [463, 171] width 69 height 19
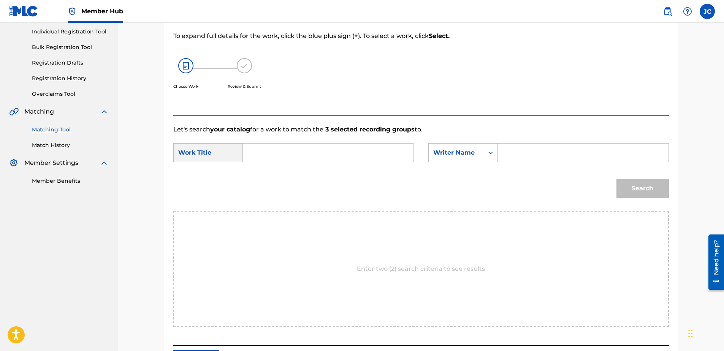
click at [350, 152] on input "Search Form" at bounding box center [327, 153] width 157 height 18
type input "La Distancia"
click at [508, 154] on input "Search Form" at bounding box center [583, 153] width 157 height 18
click at [617, 179] on button "Search" at bounding box center [643, 188] width 52 height 19
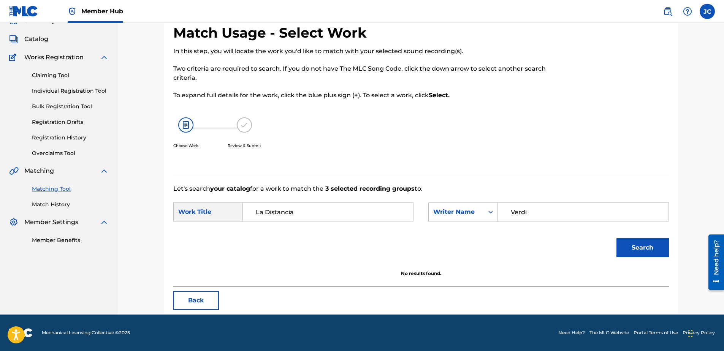
scroll to position [37, 0]
click at [584, 207] on input "Verdi" at bounding box center [583, 212] width 157 height 18
click at [617, 238] on button "Search" at bounding box center [643, 247] width 52 height 19
click at [545, 208] on input "Modugno" at bounding box center [583, 212] width 157 height 18
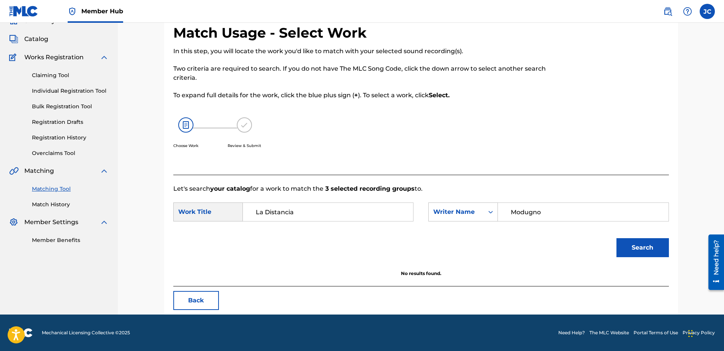
click at [545, 208] on input "Modugno" at bounding box center [583, 212] width 157 height 18
click at [617, 238] on button "Search" at bounding box center [643, 247] width 52 height 19
click at [559, 216] on input "Verdi" at bounding box center [583, 212] width 157 height 18
type input "Modugno"
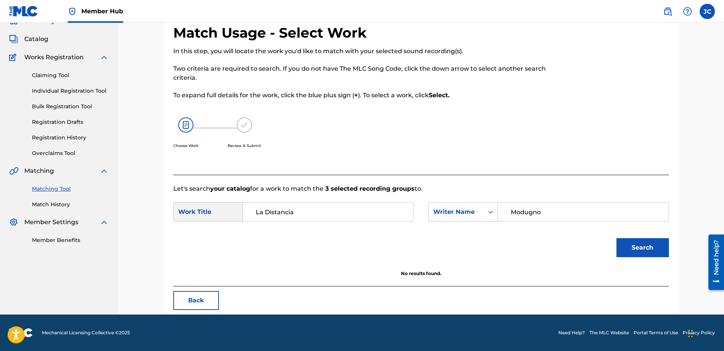
click at [617, 238] on button "Search" at bounding box center [643, 247] width 52 height 19
click at [217, 305] on button "Back" at bounding box center [196, 300] width 46 height 19
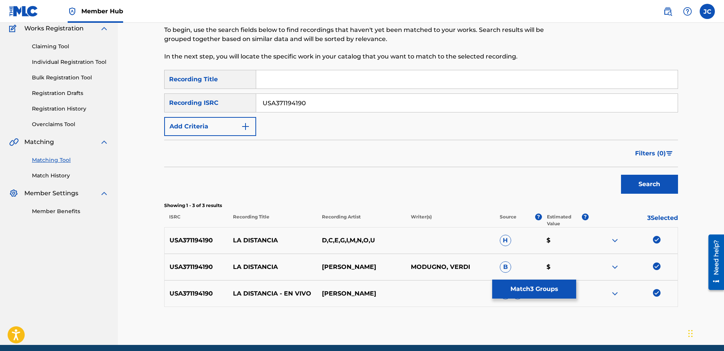
scroll to position [96, 0]
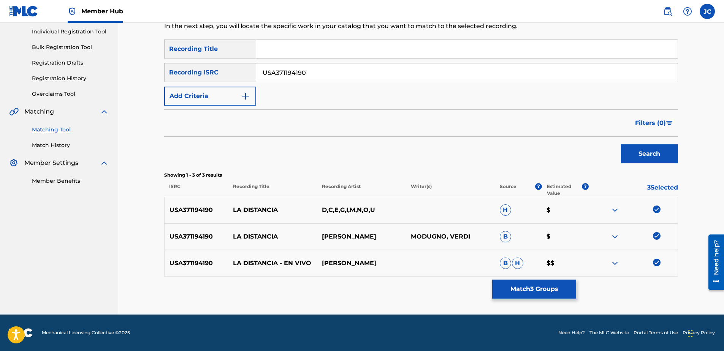
click at [659, 261] on img at bounding box center [657, 263] width 8 height 8
click at [655, 232] on div "USA371194190 LA DISTANCIA [PERSON_NAME] MODUGNO, VERDI B $" at bounding box center [421, 237] width 514 height 27
click at [659, 210] on img at bounding box center [657, 210] width 8 height 8
click at [659, 234] on img at bounding box center [657, 236] width 8 height 8
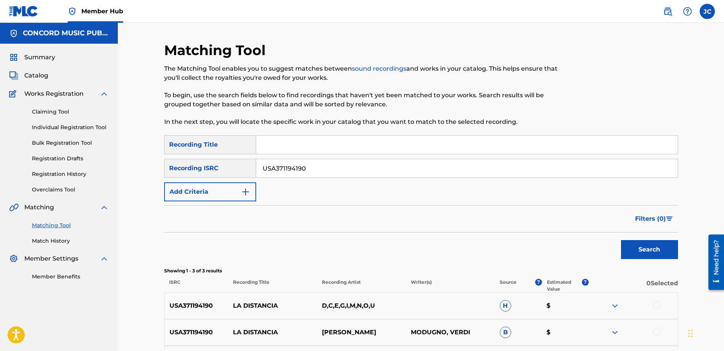
drag, startPoint x: 326, startPoint y: 167, endPoint x: 156, endPoint y: 192, distance: 171.8
click at [156, 192] on div "Matching Tool The Matching Tool enables you to suggest matches between sound re…" at bounding box center [421, 226] width 532 height 369
click at [303, 171] on input "Search Form" at bounding box center [467, 168] width 422 height 18
type input "TCAEA1821629"
click at [621, 240] on button "Search" at bounding box center [649, 249] width 57 height 19
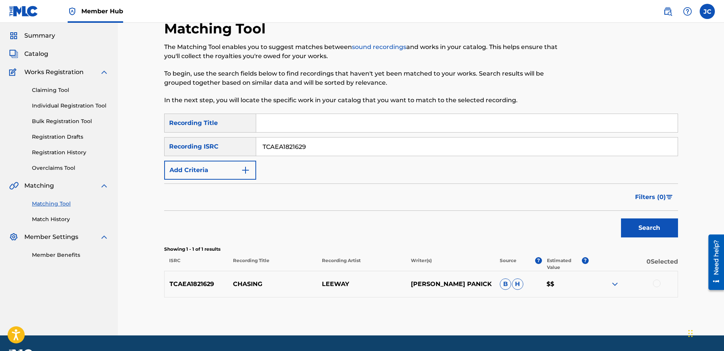
scroll to position [43, 0]
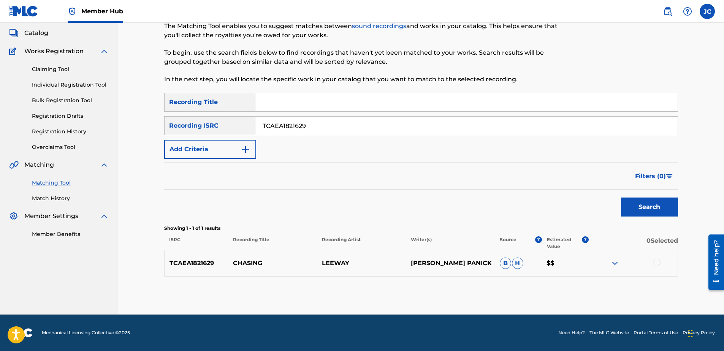
click at [654, 265] on div at bounding box center [657, 263] width 8 height 8
click at [559, 288] on button "Match 1 Group" at bounding box center [534, 289] width 84 height 19
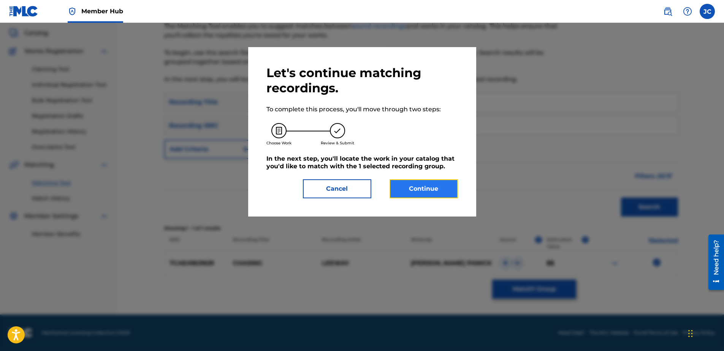
click at [414, 185] on button "Continue" at bounding box center [424, 188] width 68 height 19
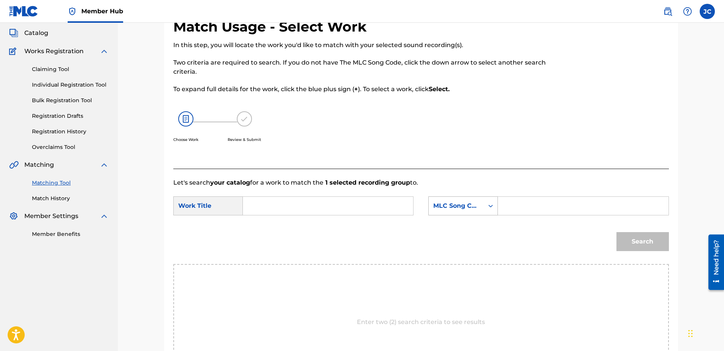
drag, startPoint x: 481, startPoint y: 213, endPoint x: 477, endPoint y: 215, distance: 4.9
click at [477, 215] on div "MLC Song Code" at bounding box center [464, 206] width 70 height 19
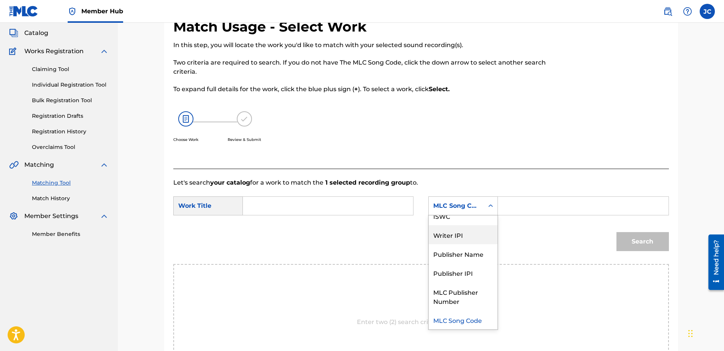
scroll to position [0, 0]
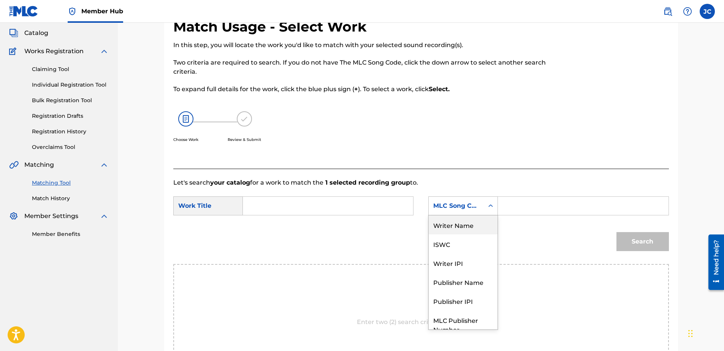
click at [468, 227] on div "Writer Name" at bounding box center [463, 225] width 69 height 19
click at [333, 197] on input "Search Form" at bounding box center [327, 206] width 157 height 18
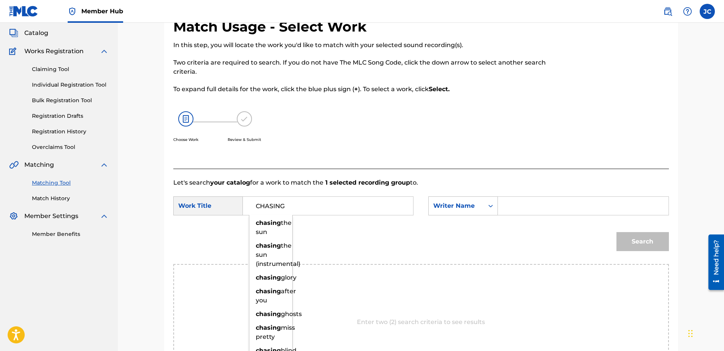
type input "CHASING"
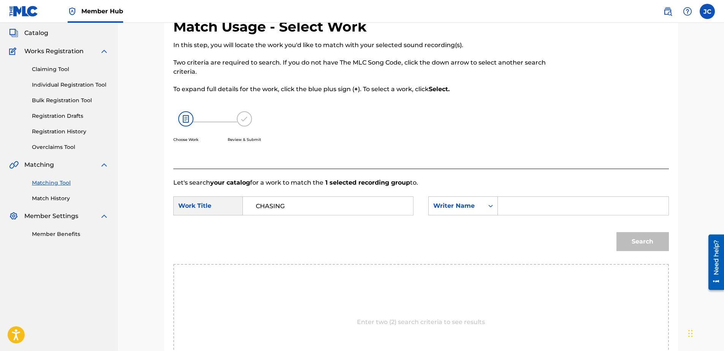
click at [509, 201] on input "Search Form" at bounding box center [583, 206] width 157 height 18
type input "PANICK"
click at [617, 232] on button "Search" at bounding box center [643, 241] width 52 height 19
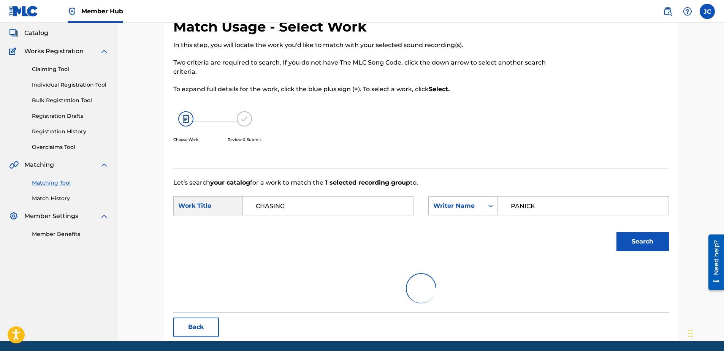
scroll to position [37, 0]
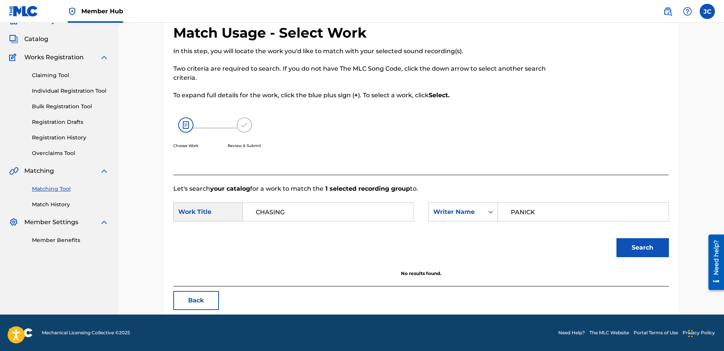
click at [203, 318] on footer "Mechanical Licensing Collective © 2025 Need Help? The MLC Website Portal Terms …" at bounding box center [362, 333] width 724 height 37
click at [206, 305] on button "Back" at bounding box center [196, 300] width 46 height 19
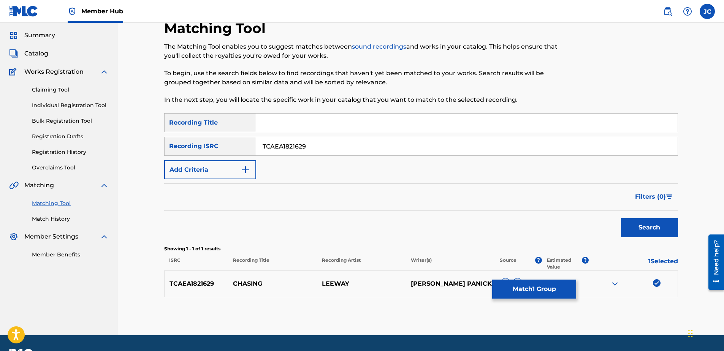
scroll to position [43, 0]
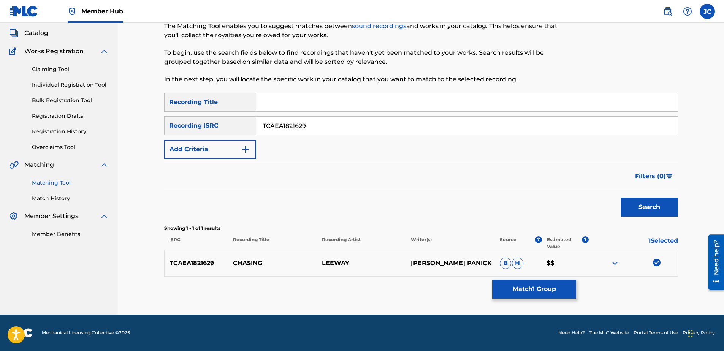
click at [659, 267] on div at bounding box center [633, 263] width 89 height 9
click at [657, 267] on div at bounding box center [633, 263] width 89 height 9
click at [656, 263] on img at bounding box center [657, 263] width 8 height 8
drag, startPoint x: 371, startPoint y: 125, endPoint x: 132, endPoint y: 130, distance: 239.6
click at [133, 130] on div "Matching Tool The Matching Tool enables you to suggest matches between sound re…" at bounding box center [421, 147] width 606 height 335
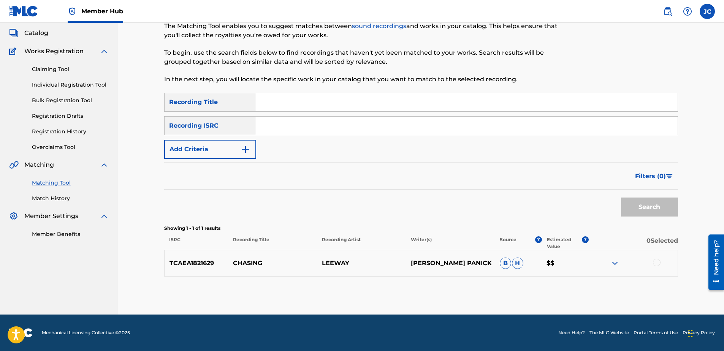
click at [318, 128] on input "Search Form" at bounding box center [467, 126] width 422 height 18
type input "USHJX2300107"
click at [621, 198] on button "Search" at bounding box center [649, 207] width 57 height 19
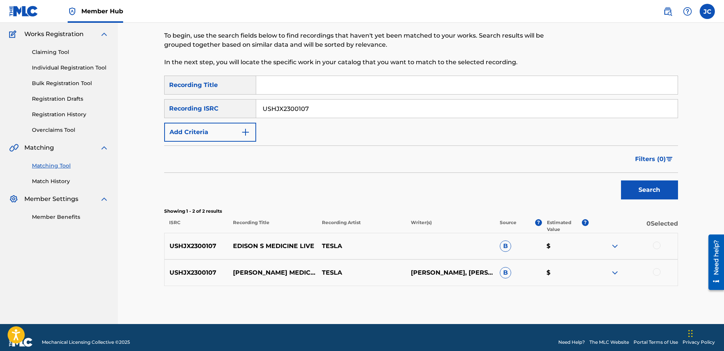
scroll to position [69, 0]
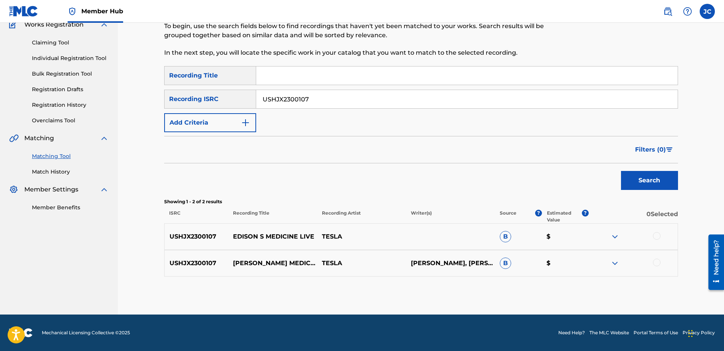
click at [659, 262] on div at bounding box center [657, 263] width 8 height 8
click at [658, 232] on div "USHJX2300107 EDISON S MEDICINE LIVE TESLA B $" at bounding box center [421, 237] width 514 height 27
click at [658, 235] on div at bounding box center [657, 236] width 8 height 8
click at [552, 289] on button "Match 2 Groups" at bounding box center [534, 289] width 84 height 19
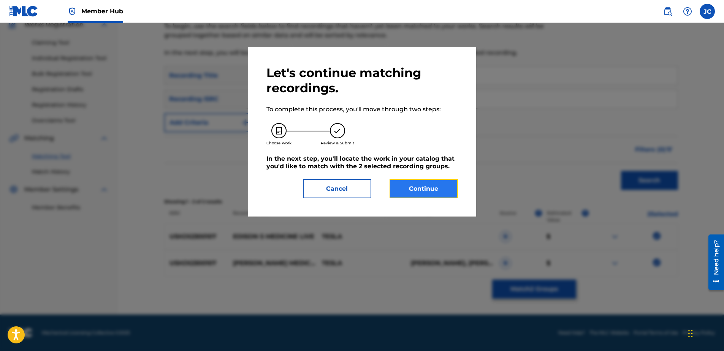
click at [429, 185] on button "Continue" at bounding box center [424, 188] width 68 height 19
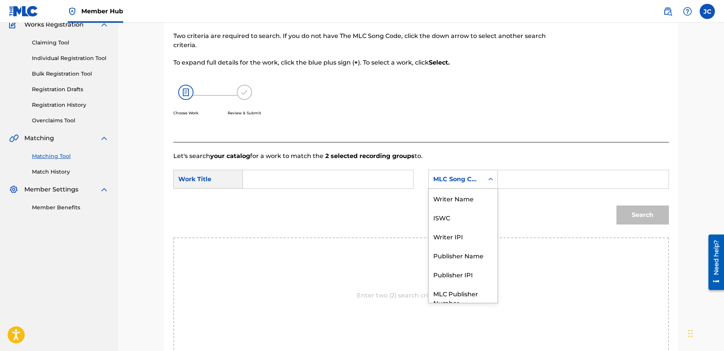
click at [470, 181] on div "MLC Song Code" at bounding box center [456, 179] width 46 height 9
click at [471, 200] on div "Writer Name" at bounding box center [463, 198] width 69 height 19
click at [410, 187] on div "Search Form" at bounding box center [328, 179] width 171 height 19
click at [355, 178] on input "Search Form" at bounding box center [327, 179] width 157 height 18
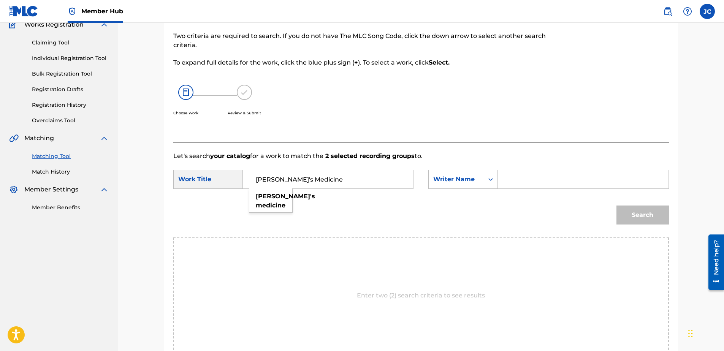
type input "[PERSON_NAME]'s Medicine"
click at [532, 181] on input "Search Form" at bounding box center [583, 179] width 157 height 18
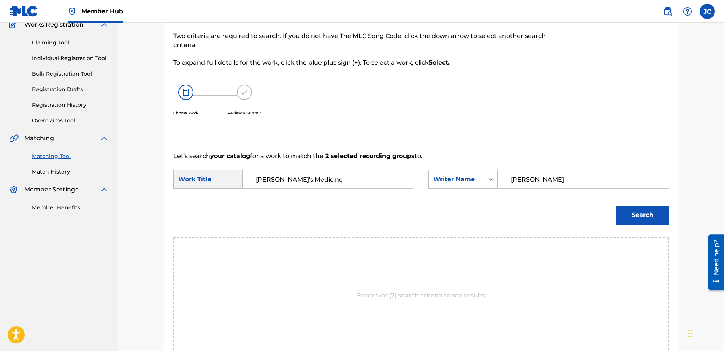
type input "[PERSON_NAME]"
click at [617, 206] on button "Search" at bounding box center [643, 215] width 52 height 19
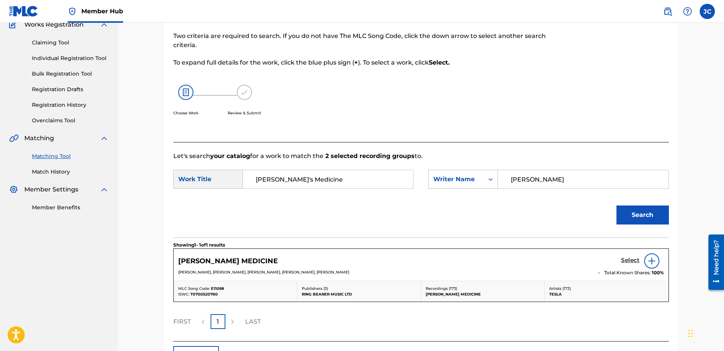
click at [631, 264] on h5 "Select" at bounding box center [630, 260] width 19 height 7
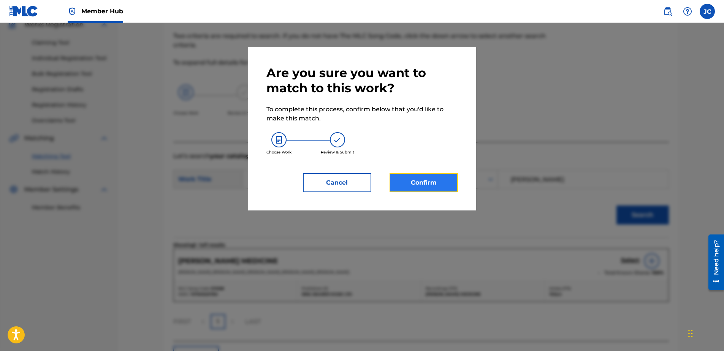
click at [433, 177] on button "Confirm" at bounding box center [424, 182] width 68 height 19
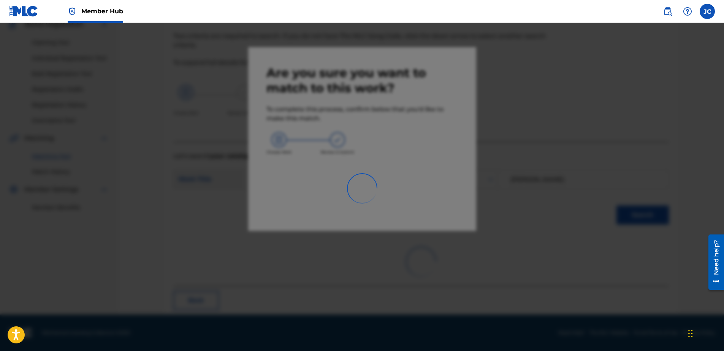
scroll to position [20, 0]
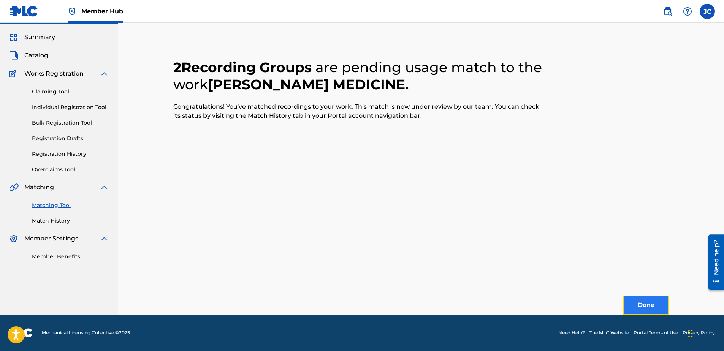
click at [644, 309] on button "Done" at bounding box center [647, 305] width 46 height 19
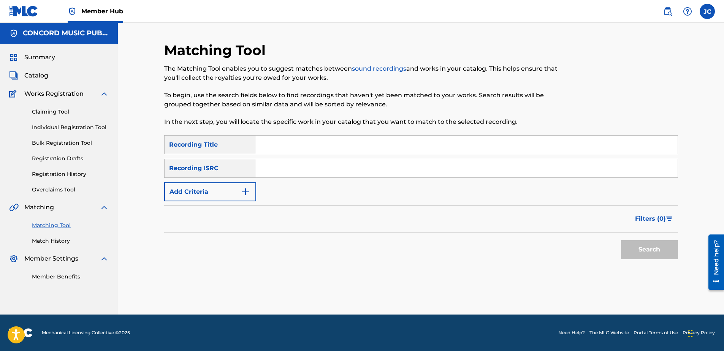
click at [351, 163] on input "Search Form" at bounding box center [467, 168] width 422 height 18
type input "USQY51758421"
click at [621, 240] on button "Search" at bounding box center [649, 249] width 57 height 19
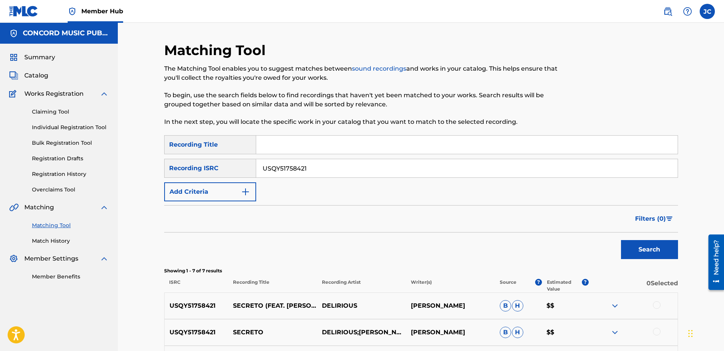
scroll to position [190, 0]
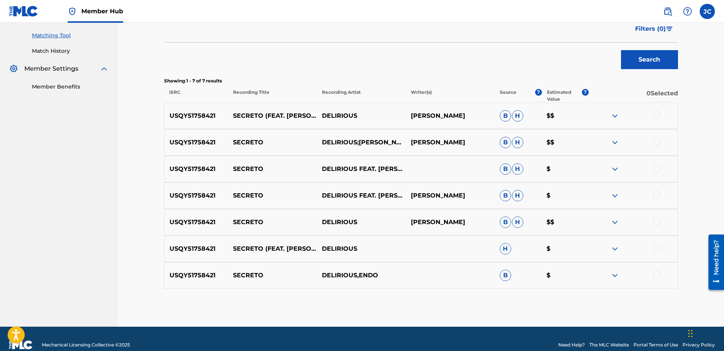
click at [655, 275] on div at bounding box center [657, 275] width 8 height 8
click at [655, 249] on div at bounding box center [657, 248] width 8 height 8
click at [655, 224] on div at bounding box center [657, 222] width 8 height 8
click at [660, 198] on div at bounding box center [633, 195] width 89 height 9
click at [659, 198] on div at bounding box center [657, 195] width 8 height 8
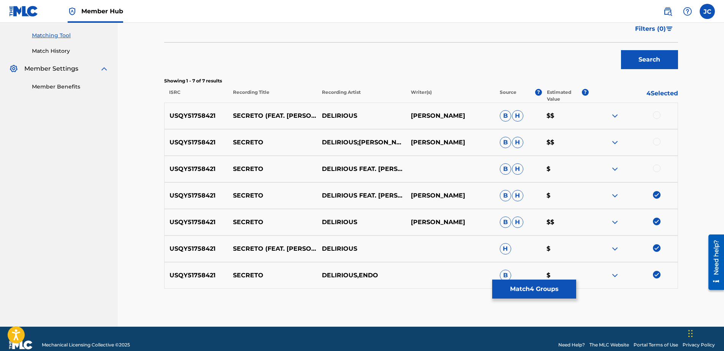
click at [657, 166] on div at bounding box center [657, 169] width 8 height 8
click at [657, 143] on div at bounding box center [657, 142] width 8 height 8
click at [659, 118] on div at bounding box center [657, 115] width 8 height 8
click at [545, 284] on button "Match 7 Groups" at bounding box center [534, 289] width 84 height 19
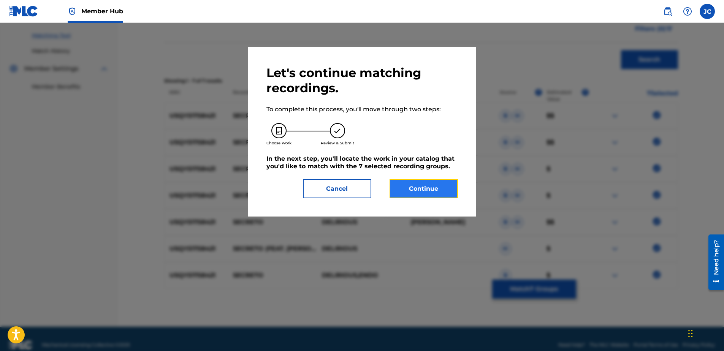
click at [430, 192] on button "Continue" at bounding box center [424, 188] width 68 height 19
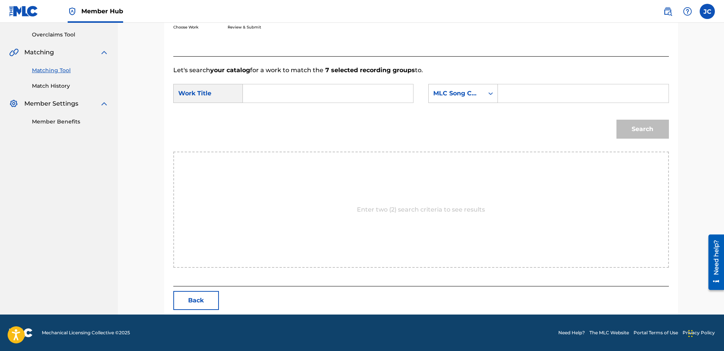
scroll to position [155, 0]
click at [464, 99] on div "MLC Song Code" at bounding box center [456, 93] width 55 height 14
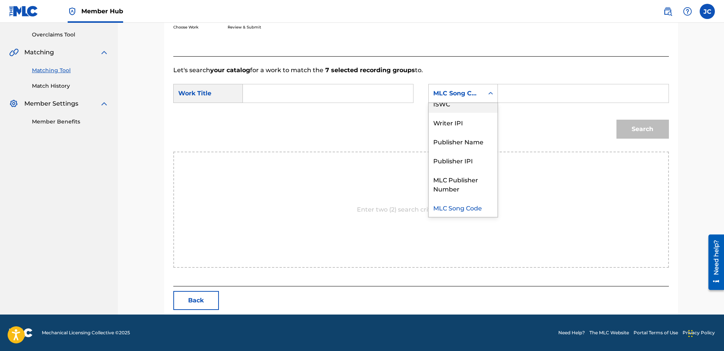
scroll to position [0, 0]
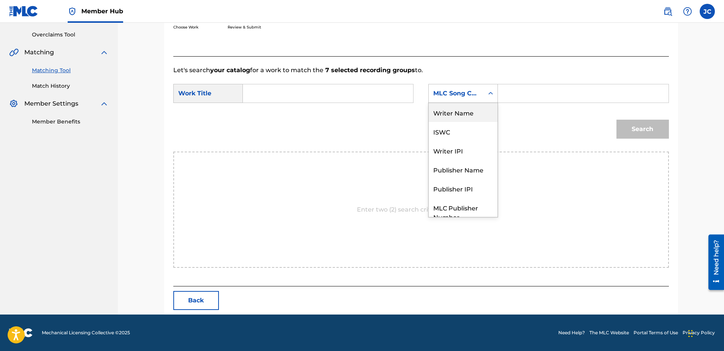
click at [470, 113] on div "Writer Name" at bounding box center [463, 112] width 69 height 19
click at [374, 98] on input "Search Form" at bounding box center [327, 93] width 157 height 18
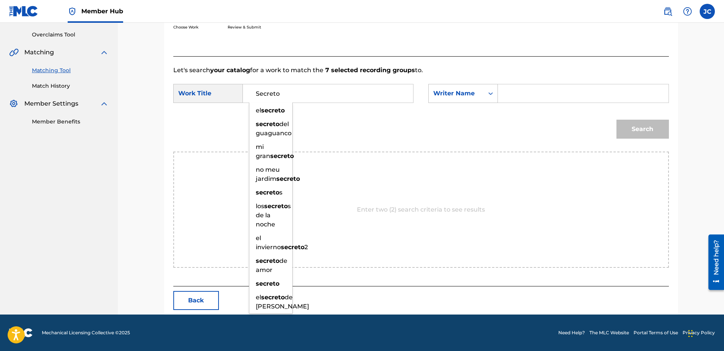
type input "Secreto"
click at [519, 94] on input "Search Form" at bounding box center [583, 93] width 157 height 18
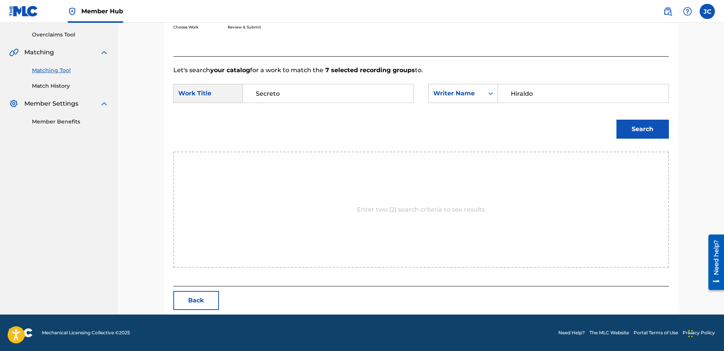
type input "Hiraldo"
click at [617, 120] on button "Search" at bounding box center [643, 129] width 52 height 19
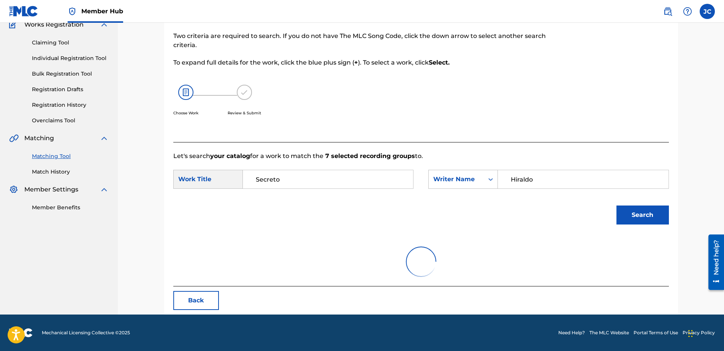
scroll to position [37, 0]
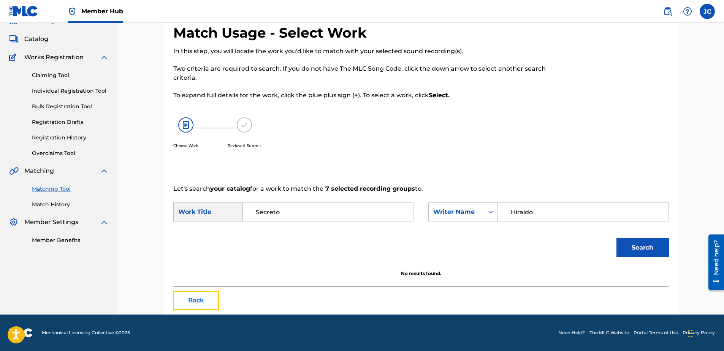
click at [202, 301] on button "Back" at bounding box center [196, 300] width 46 height 19
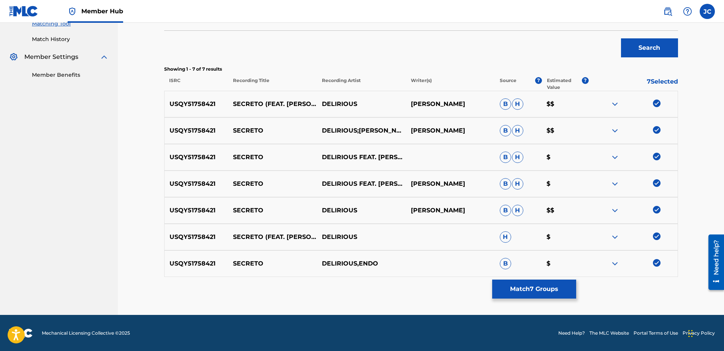
scroll to position [202, 0]
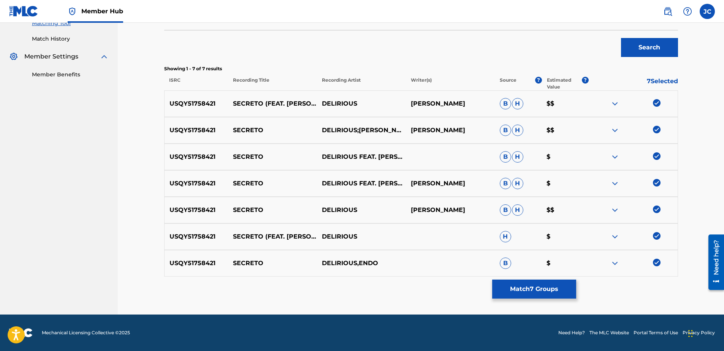
click at [655, 260] on img at bounding box center [657, 263] width 8 height 8
click at [656, 233] on img at bounding box center [657, 236] width 8 height 8
click at [660, 211] on img at bounding box center [657, 210] width 8 height 8
click at [658, 181] on img at bounding box center [657, 183] width 8 height 8
click at [654, 159] on img at bounding box center [657, 156] width 8 height 8
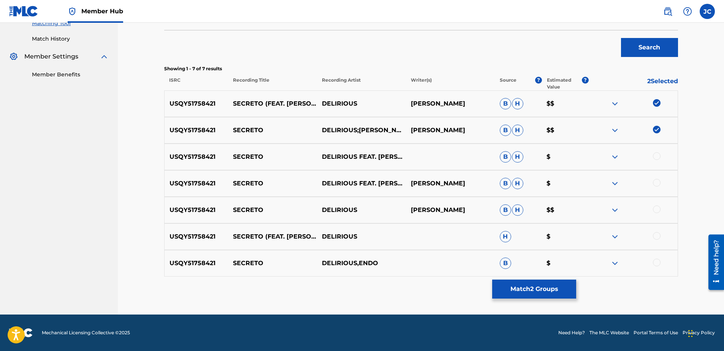
click at [657, 130] on img at bounding box center [657, 130] width 8 height 8
click at [654, 101] on img at bounding box center [657, 103] width 8 height 8
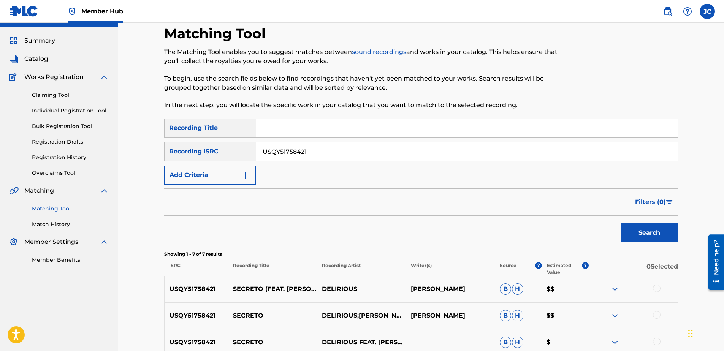
scroll to position [12, 0]
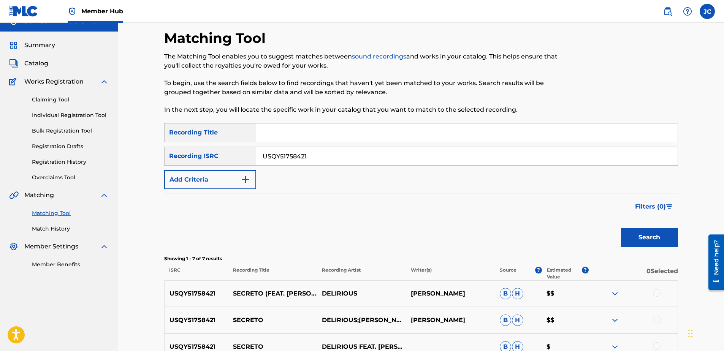
click at [325, 151] on input "USQY51758421" at bounding box center [467, 156] width 422 height 18
click at [305, 161] on input "Search Form" at bounding box center [467, 156] width 422 height 18
click at [621, 228] on button "Search" at bounding box center [649, 237] width 57 height 19
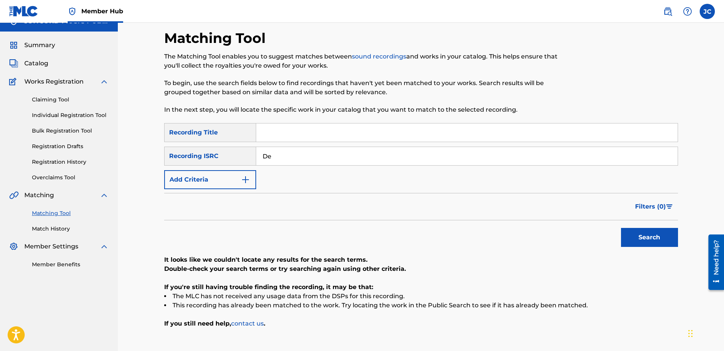
type input "D"
drag, startPoint x: 322, startPoint y: 162, endPoint x: 317, endPoint y: 166, distance: 6.0
click at [322, 162] on input "Search Form" at bounding box center [467, 156] width 422 height 18
type input "FRUM71900393"
click at [621, 228] on button "Search" at bounding box center [649, 237] width 57 height 19
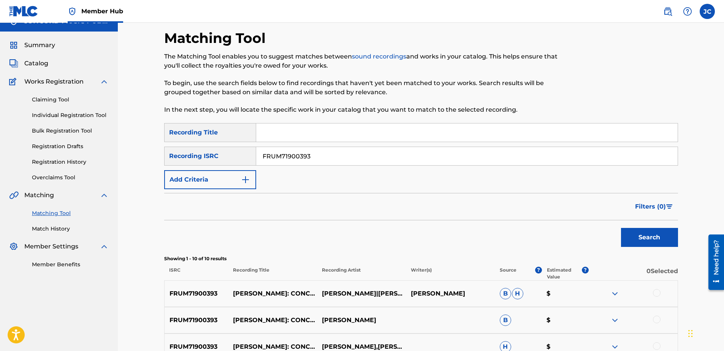
click at [348, 152] on input "FRUM71900393" at bounding box center [467, 156] width 422 height 18
click at [364, 141] on input "Search Form" at bounding box center [467, 133] width 422 height 18
click at [433, 161] on input "Search Form" at bounding box center [467, 156] width 422 height 18
type input "QZ5FN2153489"
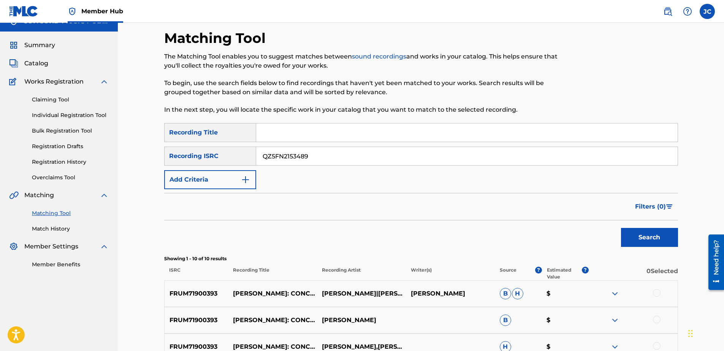
click at [621, 228] on button "Search" at bounding box center [649, 237] width 57 height 19
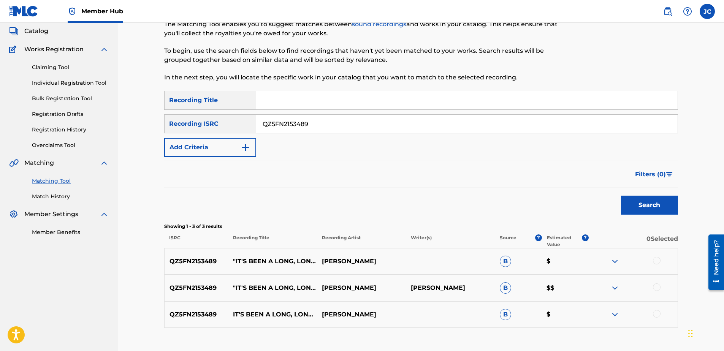
scroll to position [96, 0]
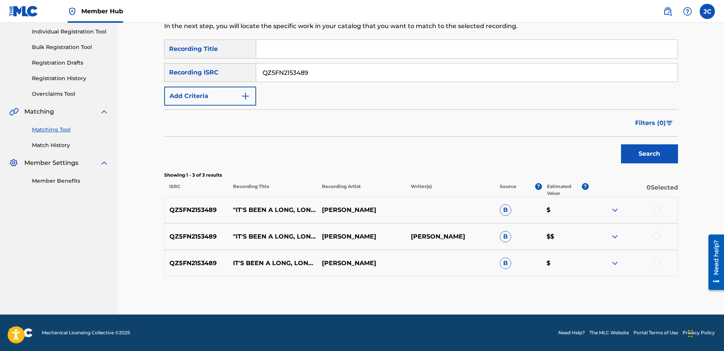
click at [657, 262] on div at bounding box center [657, 263] width 8 height 8
click at [657, 234] on div at bounding box center [657, 236] width 8 height 8
click at [660, 214] on div at bounding box center [633, 210] width 89 height 9
click at [659, 209] on div at bounding box center [657, 210] width 8 height 8
click at [525, 293] on button "Match 3 Groups" at bounding box center [534, 289] width 84 height 19
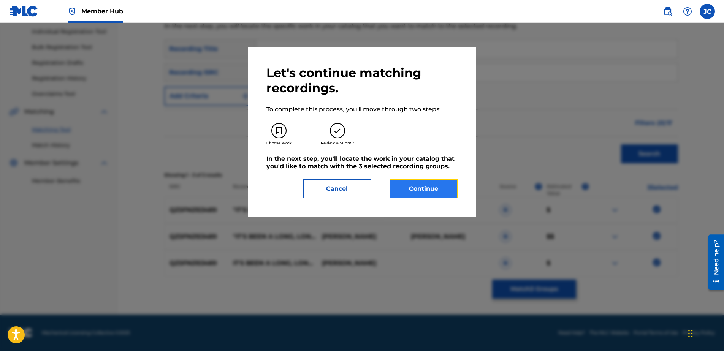
click at [408, 185] on button "Continue" at bounding box center [424, 188] width 68 height 19
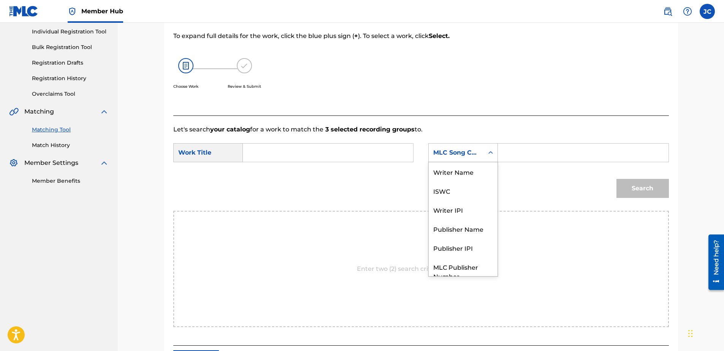
click at [464, 150] on div "MLC Song Code" at bounding box center [456, 152] width 46 height 9
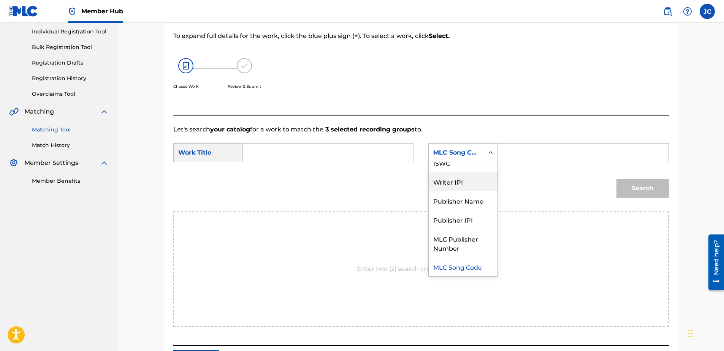
scroll to position [0, 0]
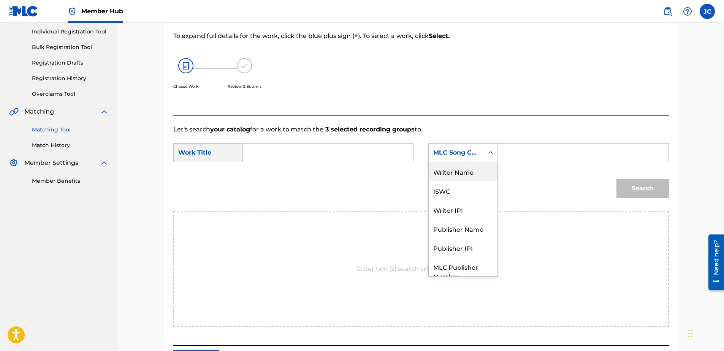
click at [462, 173] on div "Writer Name" at bounding box center [463, 171] width 69 height 19
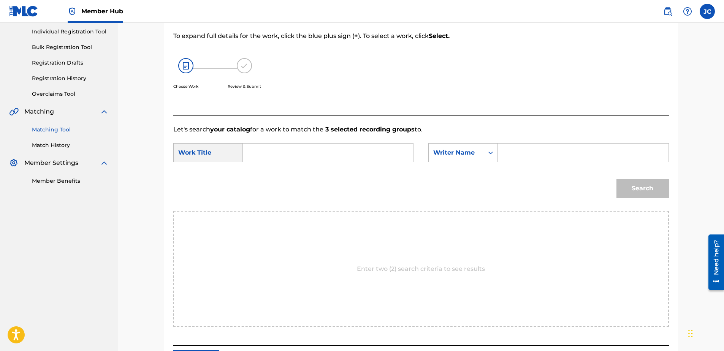
click at [360, 154] on input "Search Form" at bounding box center [327, 153] width 157 height 18
type input "It's Been A Long, Long Time"
click at [577, 143] on form "SearchWithCriteria5f04cec5-e52a-4c04-bd02-3b26bd1ab97a Work Title It's Been A L…" at bounding box center [421, 172] width 496 height 77
click at [576, 156] on input "Search Form" at bounding box center [583, 153] width 157 height 18
type input "Styne"
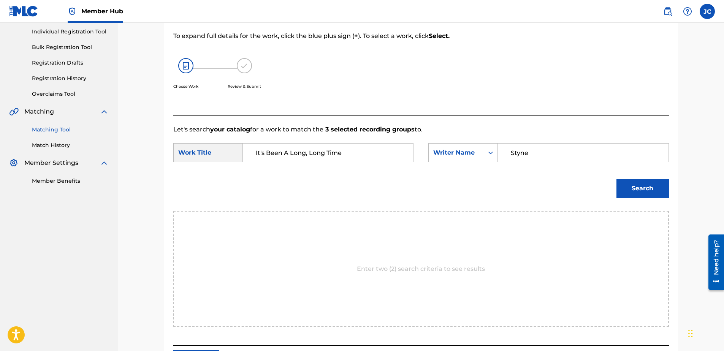
click at [617, 179] on button "Search" at bounding box center [643, 188] width 52 height 19
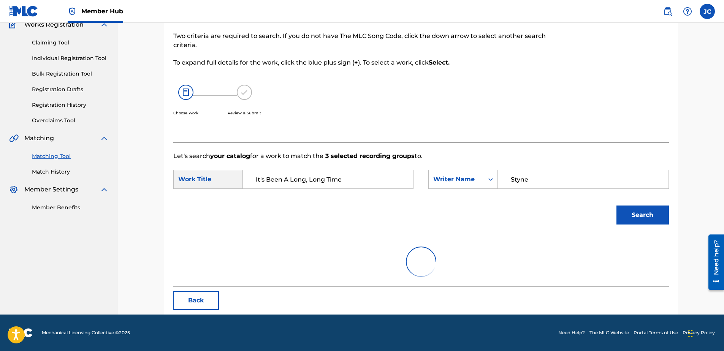
scroll to position [96, 0]
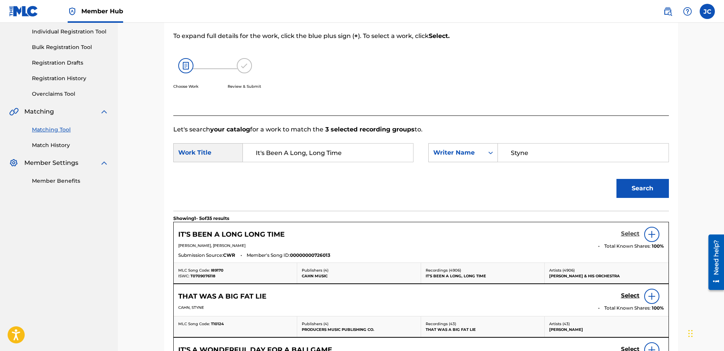
click at [638, 233] on h5 "Select" at bounding box center [630, 233] width 19 height 7
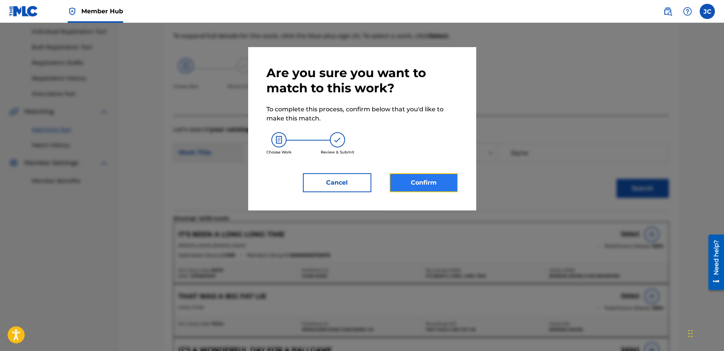
click at [417, 180] on button "Confirm" at bounding box center [424, 182] width 68 height 19
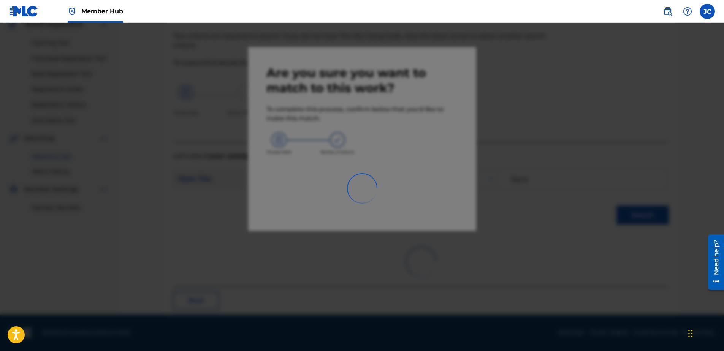
scroll to position [20, 0]
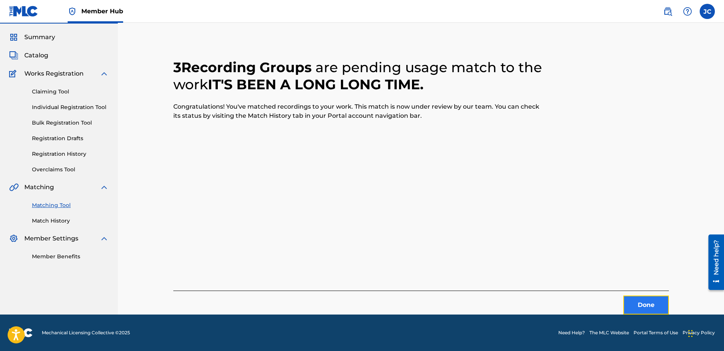
click at [640, 299] on button "Done" at bounding box center [647, 305] width 46 height 19
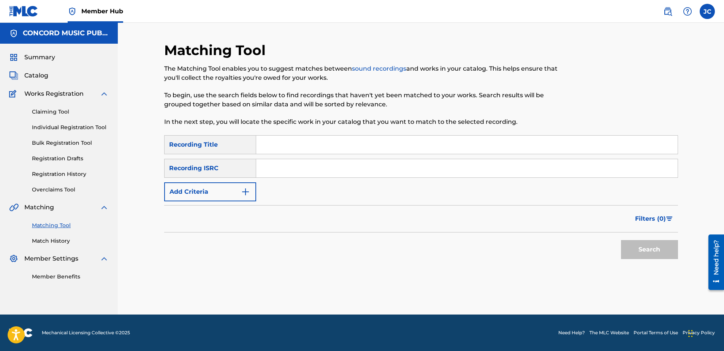
click at [432, 176] on input "Search Form" at bounding box center [467, 168] width 422 height 18
type input "USDY41854679"
click at [621, 240] on button "Search" at bounding box center [649, 249] width 57 height 19
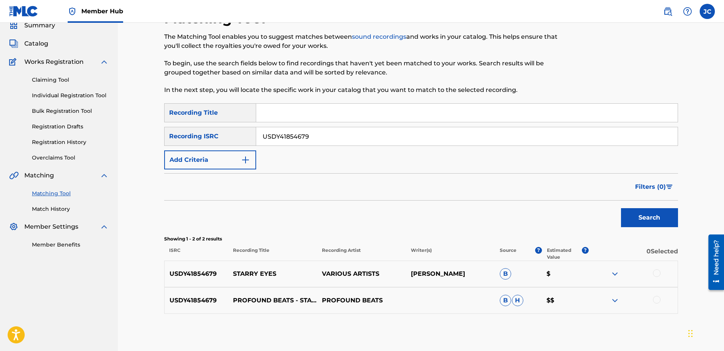
scroll to position [69, 0]
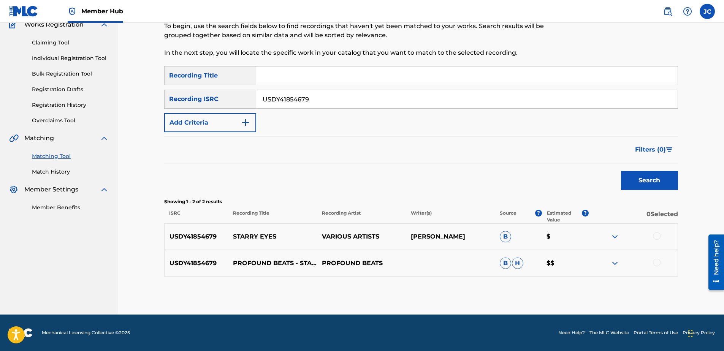
click at [660, 260] on div at bounding box center [657, 263] width 8 height 8
click at [655, 235] on div at bounding box center [657, 236] width 8 height 8
click at [545, 287] on button "Match 2 Groups" at bounding box center [534, 289] width 84 height 19
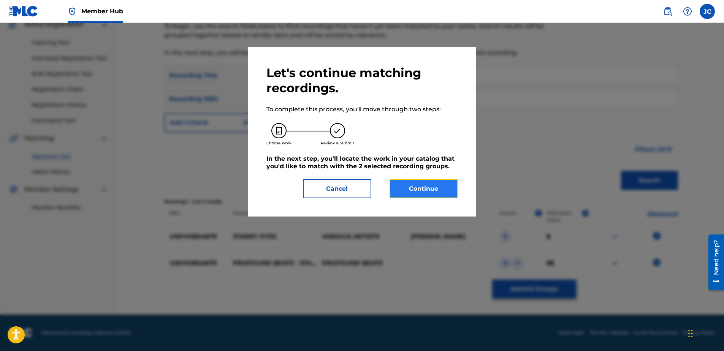
click at [426, 191] on button "Continue" at bounding box center [424, 188] width 68 height 19
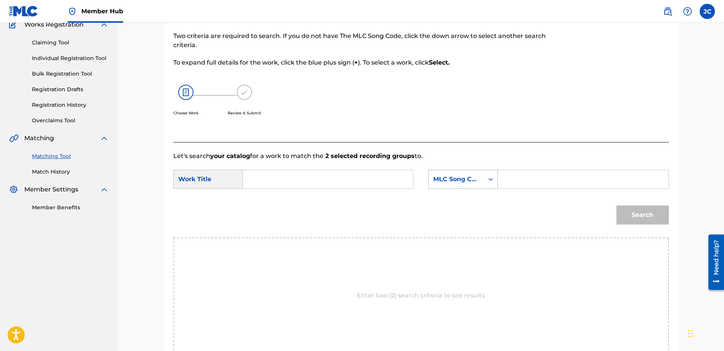
click at [451, 183] on div "MLC Song Code" at bounding box center [456, 179] width 46 height 9
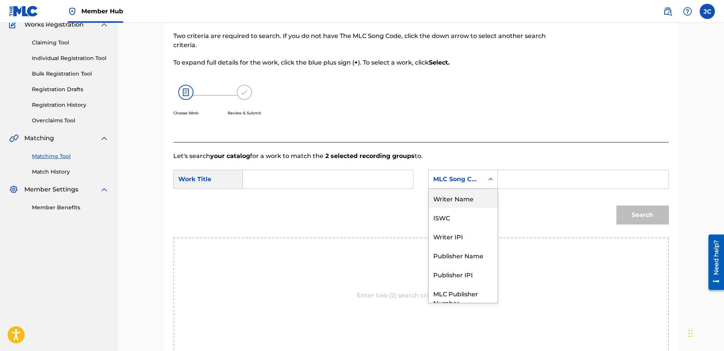
click at [464, 200] on div "Writer Name" at bounding box center [463, 198] width 69 height 19
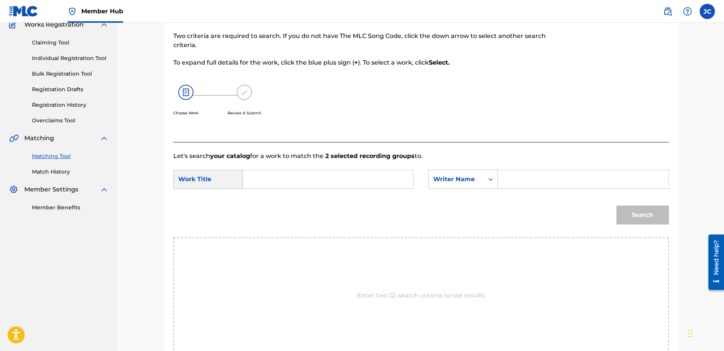
click at [385, 183] on input "Search Form" at bounding box center [327, 179] width 157 height 18
type input "Starry Eyes"
click at [581, 174] on input "Search Form" at bounding box center [583, 179] width 157 height 18
click at [617, 206] on button "Search" at bounding box center [643, 215] width 52 height 19
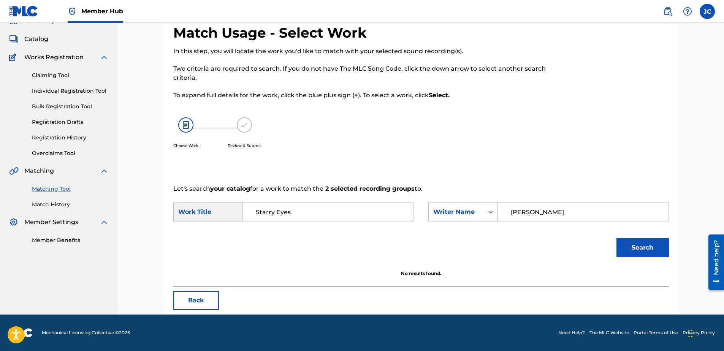
scroll to position [37, 0]
click at [539, 206] on input "[PERSON_NAME]" at bounding box center [583, 212] width 157 height 18
type input "[PERSON_NAME]"
click at [617, 238] on button "Search" at bounding box center [643, 247] width 52 height 19
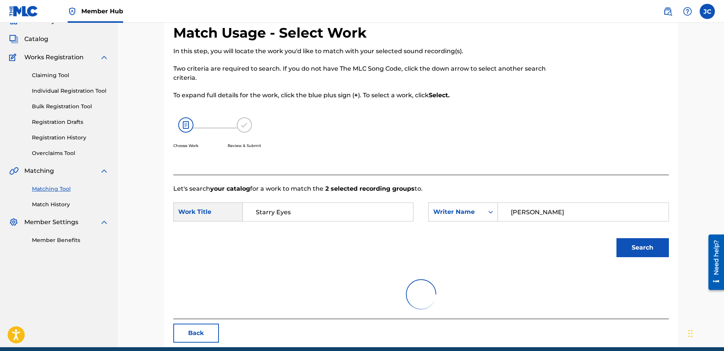
scroll to position [69, 0]
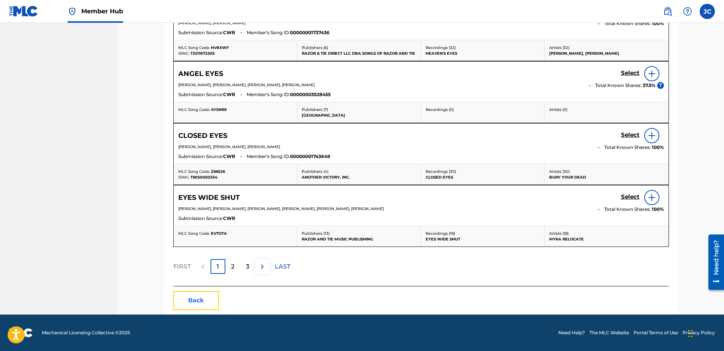
click at [183, 297] on button "Back" at bounding box center [196, 300] width 46 height 19
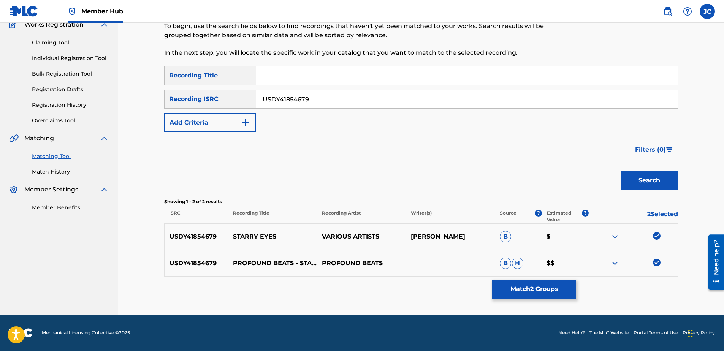
click at [654, 264] on img at bounding box center [657, 263] width 8 height 8
click at [653, 238] on img at bounding box center [657, 236] width 8 height 8
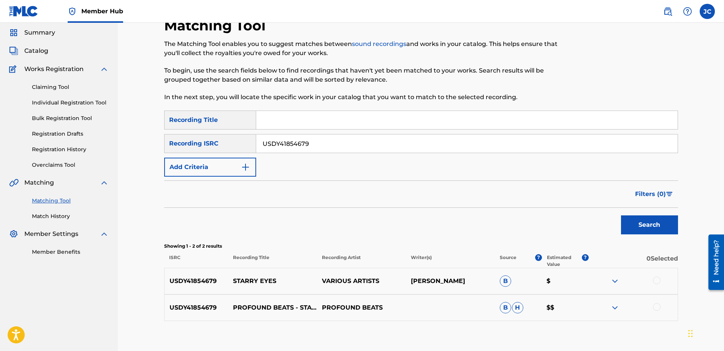
scroll to position [0, 0]
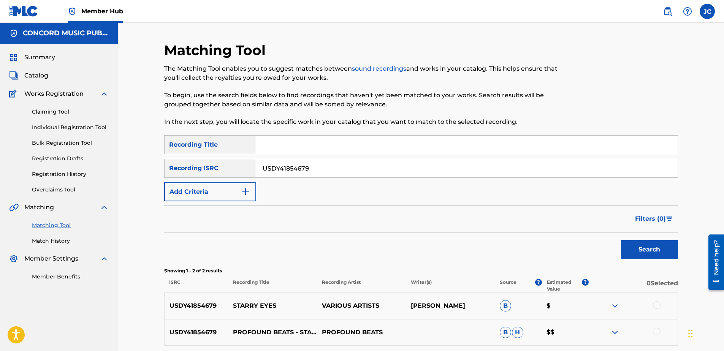
drag, startPoint x: 410, startPoint y: 175, endPoint x: 18, endPoint y: 141, distance: 393.1
click at [18, 141] on main "CONCORD MUSIC PUBLISHING LLC Summary Catalog Works Registration Claiming Tool I…" at bounding box center [362, 203] width 724 height 361
click at [355, 172] on input "Search Form" at bounding box center [467, 168] width 422 height 18
type input "HKI199278503"
click at [621, 240] on button "Search" at bounding box center [649, 249] width 57 height 19
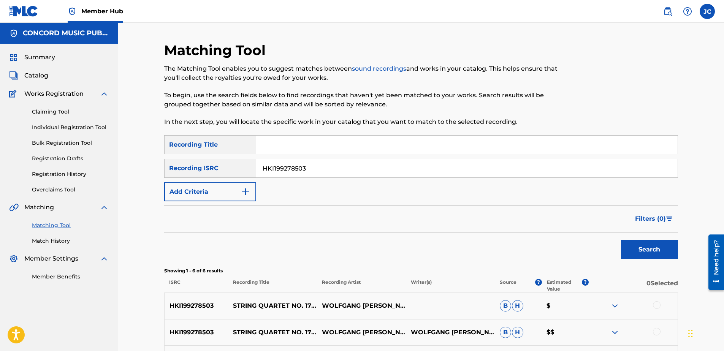
click at [351, 168] on input "HKI199278503" at bounding box center [467, 168] width 422 height 18
click at [302, 173] on input "Search Form" at bounding box center [467, 168] width 422 height 18
type input "NLA508643413"
click at [621, 240] on button "Search" at bounding box center [649, 249] width 57 height 19
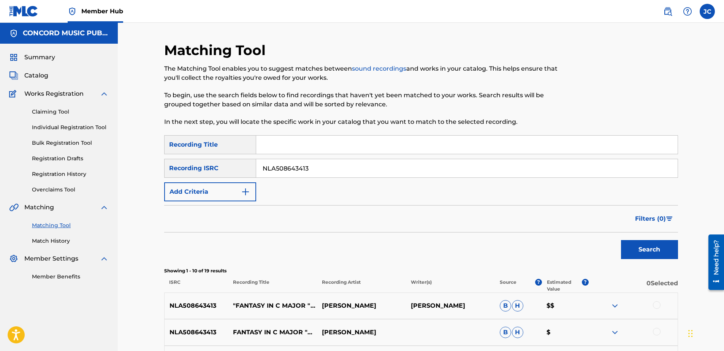
click at [317, 164] on input "NLA508643413" at bounding box center [467, 168] width 422 height 18
click at [294, 172] on input "Search Form" at bounding box center [467, 168] width 422 height 18
type input "QMRSZ2401082"
click at [621, 240] on button "Search" at bounding box center [649, 249] width 57 height 19
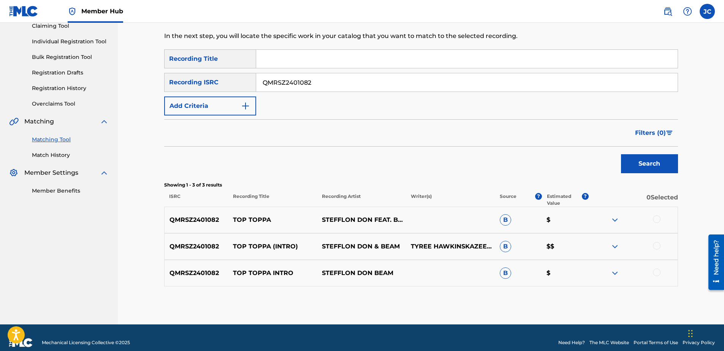
scroll to position [96, 0]
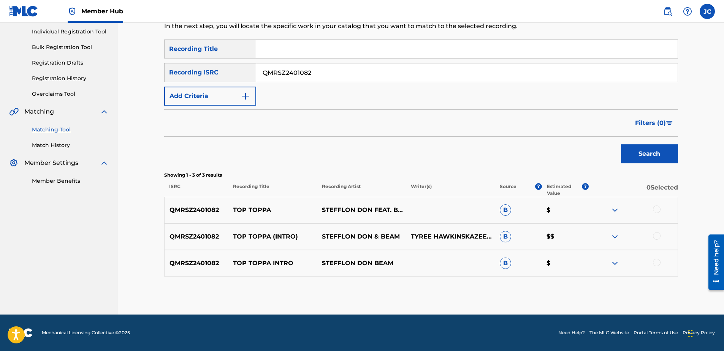
click at [656, 262] on div at bounding box center [657, 263] width 8 height 8
click at [656, 233] on div at bounding box center [657, 236] width 8 height 8
drag, startPoint x: 657, startPoint y: 213, endPoint x: 653, endPoint y: 216, distance: 5.0
click at [656, 214] on div at bounding box center [633, 210] width 89 height 9
click at [657, 210] on div at bounding box center [657, 210] width 8 height 8
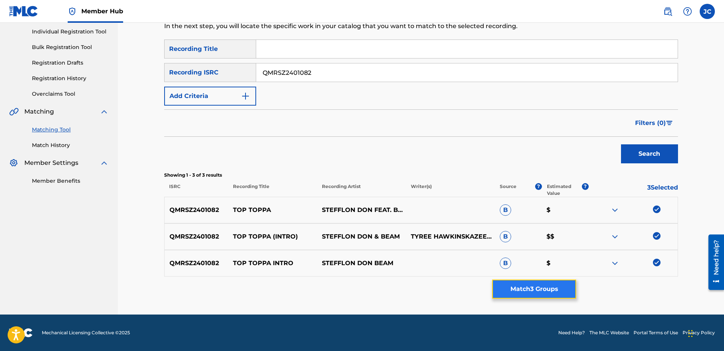
click at [551, 286] on button "Match 3 Groups" at bounding box center [534, 289] width 84 height 19
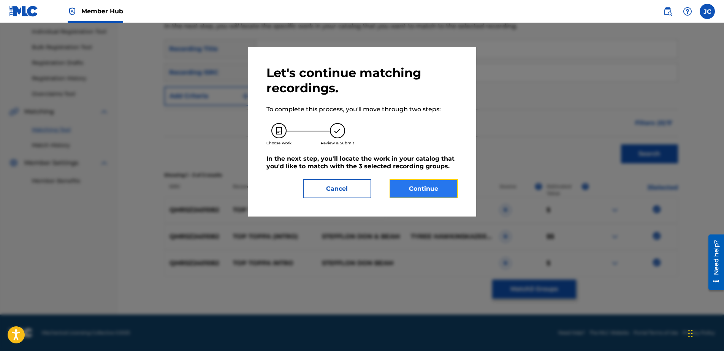
click at [392, 185] on button "Continue" at bounding box center [424, 188] width 68 height 19
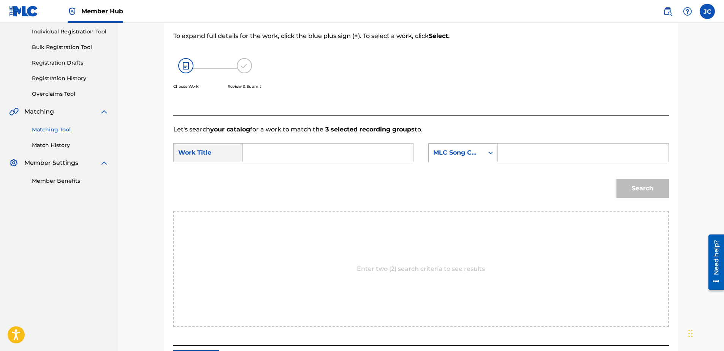
click at [459, 155] on div "MLC Song Code" at bounding box center [456, 152] width 46 height 9
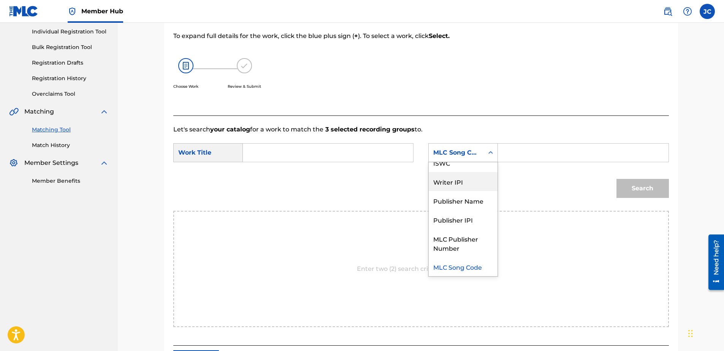
scroll to position [0, 0]
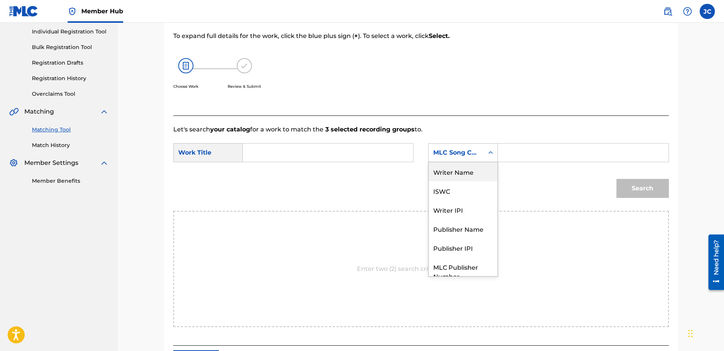
click at [467, 173] on div "Writer Name" at bounding box center [463, 171] width 69 height 19
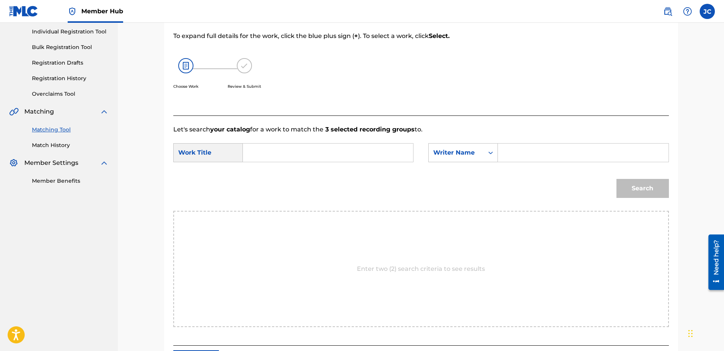
click at [335, 144] on input "Search Form" at bounding box center [327, 153] width 157 height 18
type input "Top Toppa"
click at [588, 154] on input "Search Form" at bounding box center [583, 153] width 157 height 18
click at [617, 179] on button "Search" at bounding box center [643, 188] width 52 height 19
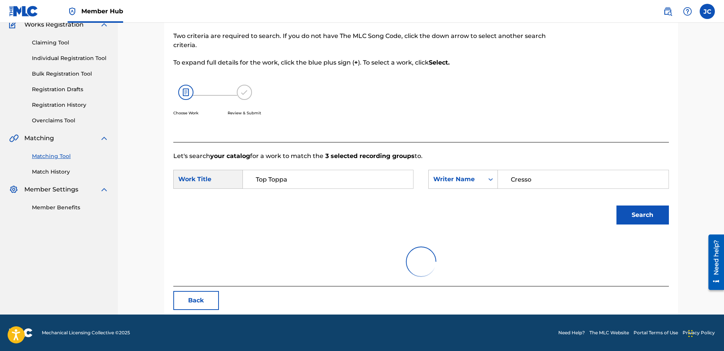
scroll to position [37, 0]
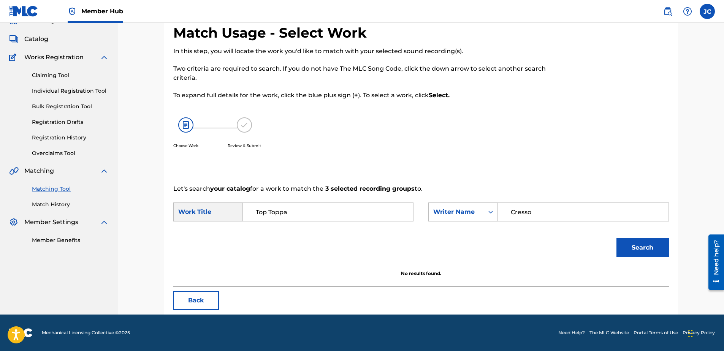
click at [558, 208] on input "Cresso" at bounding box center [583, 212] width 157 height 18
type input "Aderonmu"
click at [617, 238] on button "Search" at bounding box center [643, 247] width 52 height 19
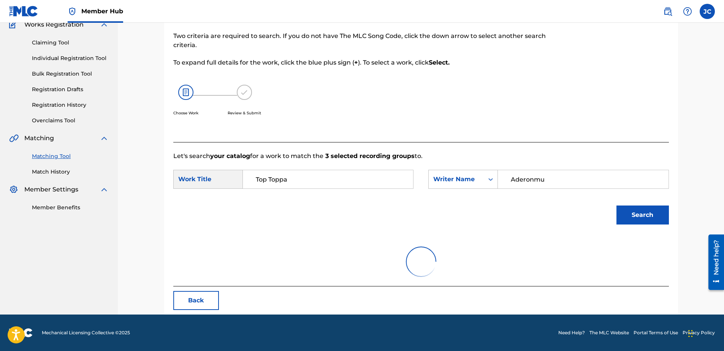
scroll to position [96, 0]
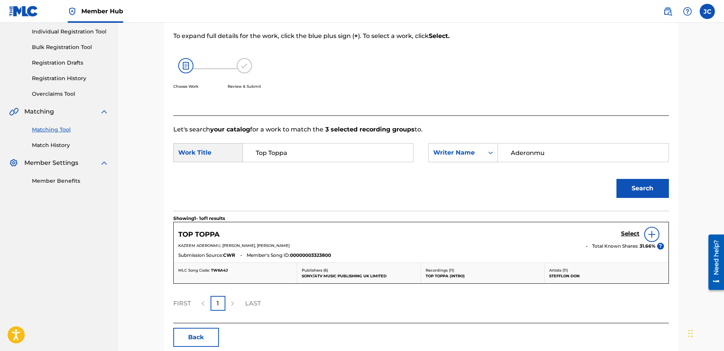
click at [576, 154] on input "Aderonmu" at bounding box center [583, 153] width 157 height 18
click at [546, 187] on div "Search" at bounding box center [421, 191] width 496 height 40
click at [634, 230] on h5 "Select" at bounding box center [630, 233] width 19 height 7
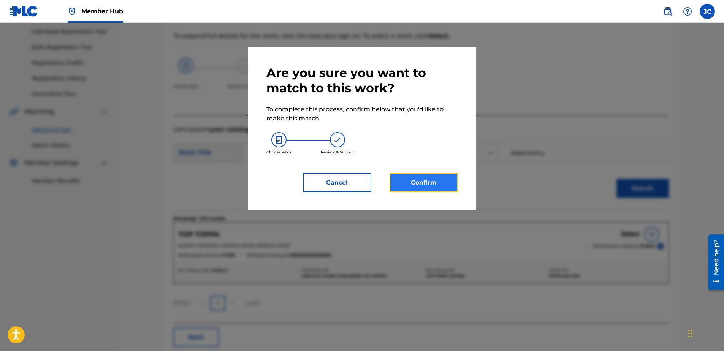
click at [411, 177] on button "Confirm" at bounding box center [424, 182] width 68 height 19
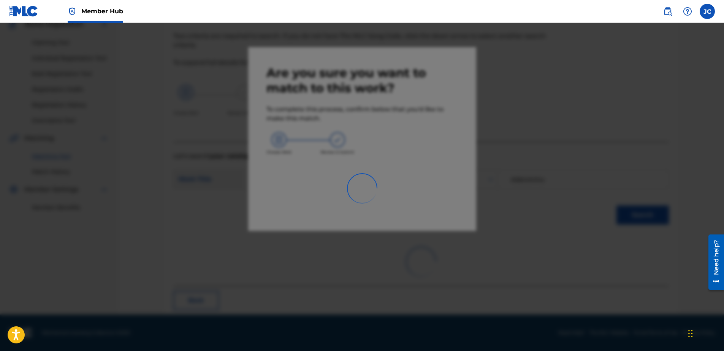
scroll to position [20, 0]
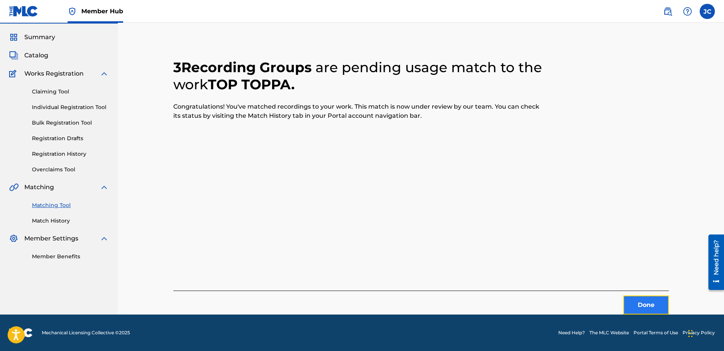
click at [665, 308] on button "Done" at bounding box center [647, 305] width 46 height 19
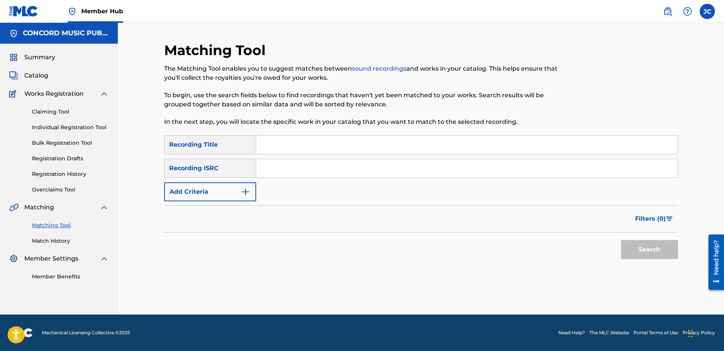
scroll to position [0, 0]
click at [318, 174] on input "Search Form" at bounding box center [467, 168] width 422 height 18
type input "DEF059304542"
click at [621, 240] on button "Search" at bounding box center [649, 249] width 57 height 19
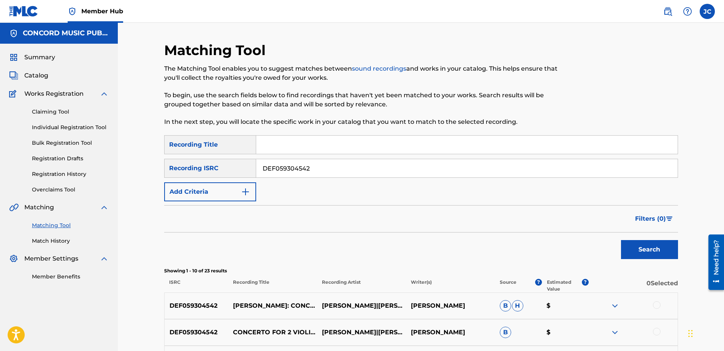
click at [403, 171] on input "DEF059304542" at bounding box center [467, 168] width 422 height 18
